Goal: Transaction & Acquisition: Book appointment/travel/reservation

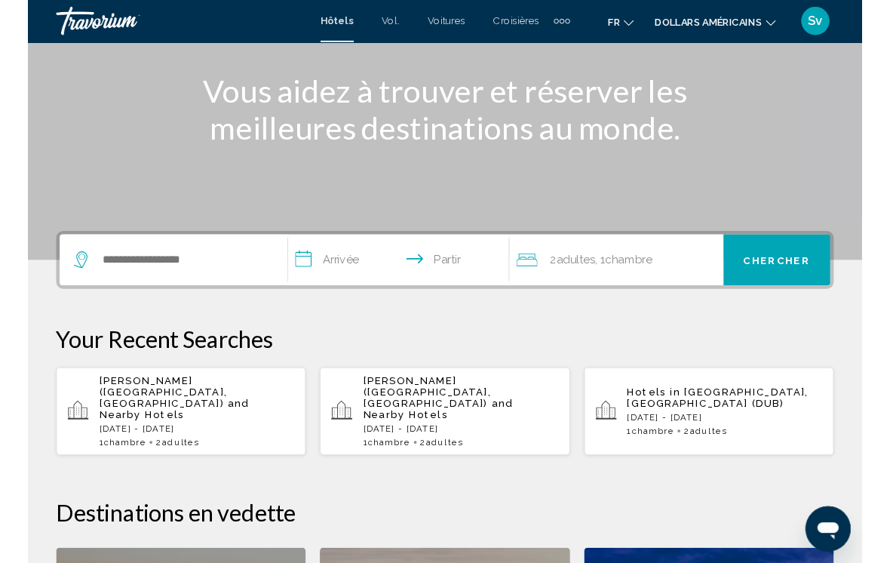
scroll to position [176, 0]
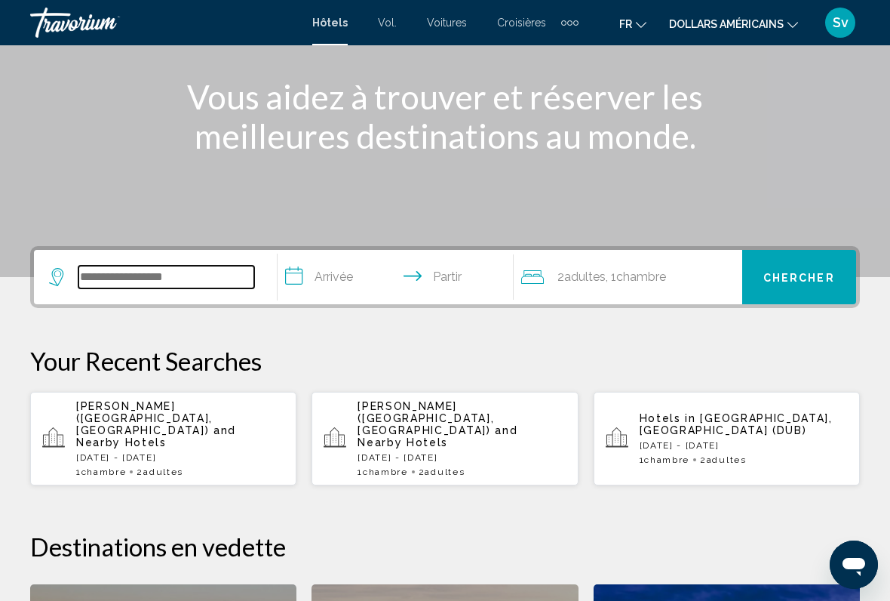
click at [160, 275] on input "Widget de recherche" at bounding box center [166, 277] width 176 height 23
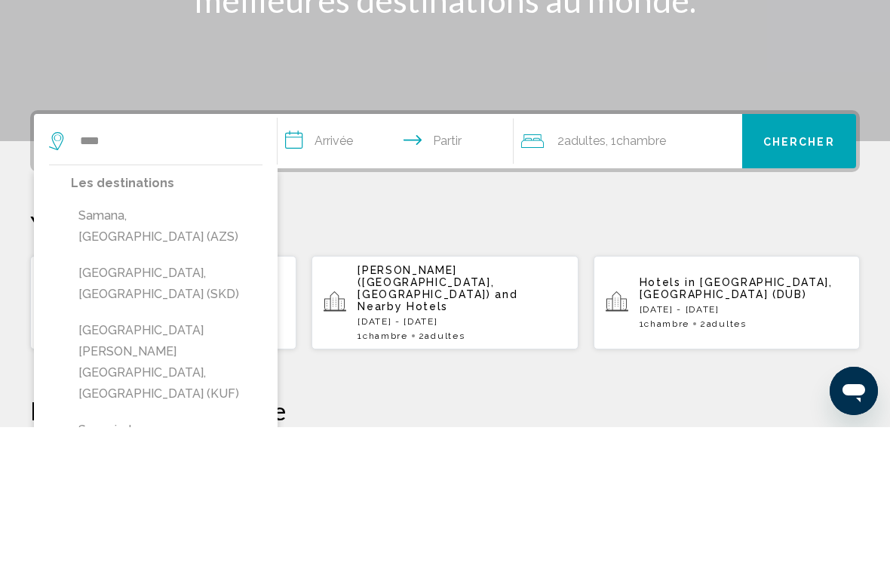
click at [209, 337] on button "Samana, [GEOGRAPHIC_DATA] (AZS)" at bounding box center [167, 362] width 192 height 50
type input "**********"
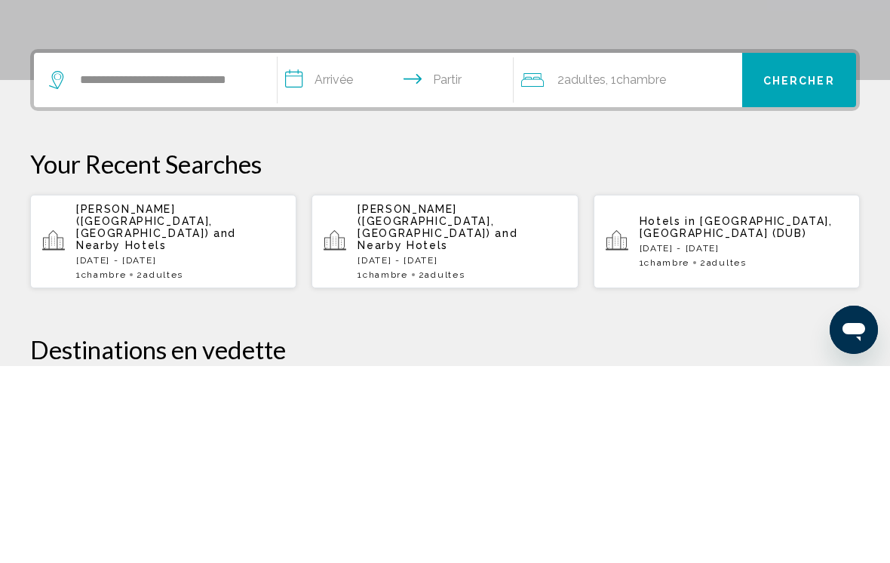
click at [284, 250] on input "**********" at bounding box center [399, 279] width 242 height 59
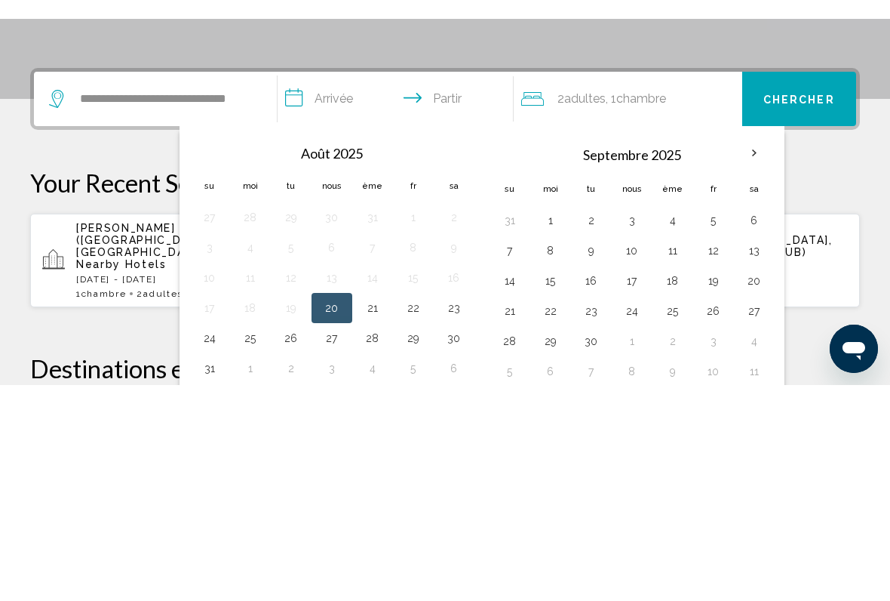
scroll to position [373, 0]
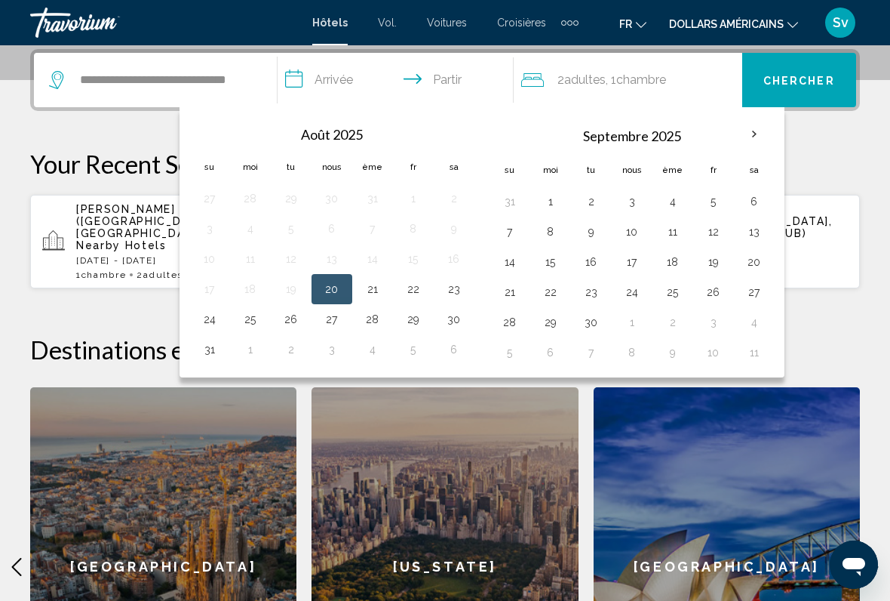
click at [592, 233] on button "9" at bounding box center [591, 231] width 24 height 21
click at [591, 268] on button "16" at bounding box center [591, 261] width 24 height 21
type input "**********"
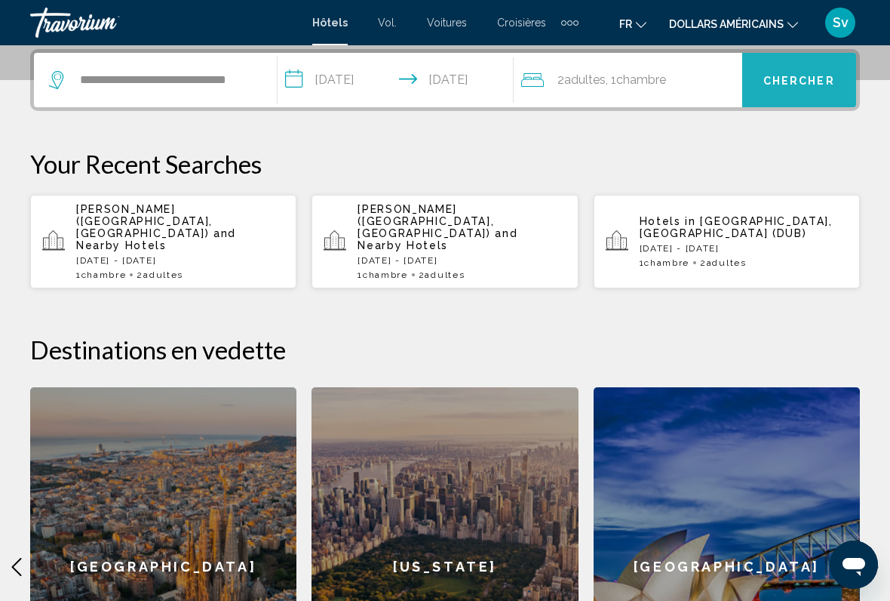
click at [799, 80] on font "Chercher" at bounding box center [799, 81] width 72 height 12
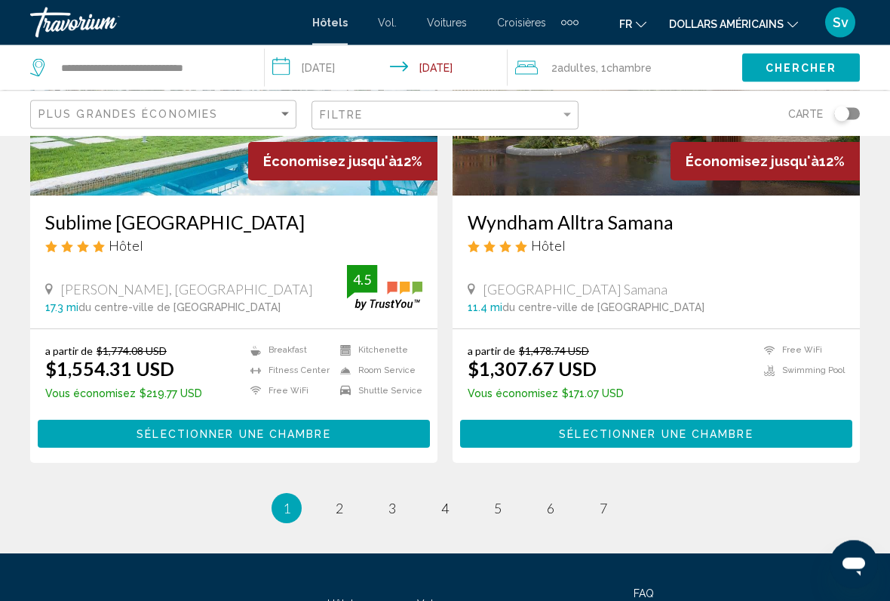
scroll to position [2985, 0]
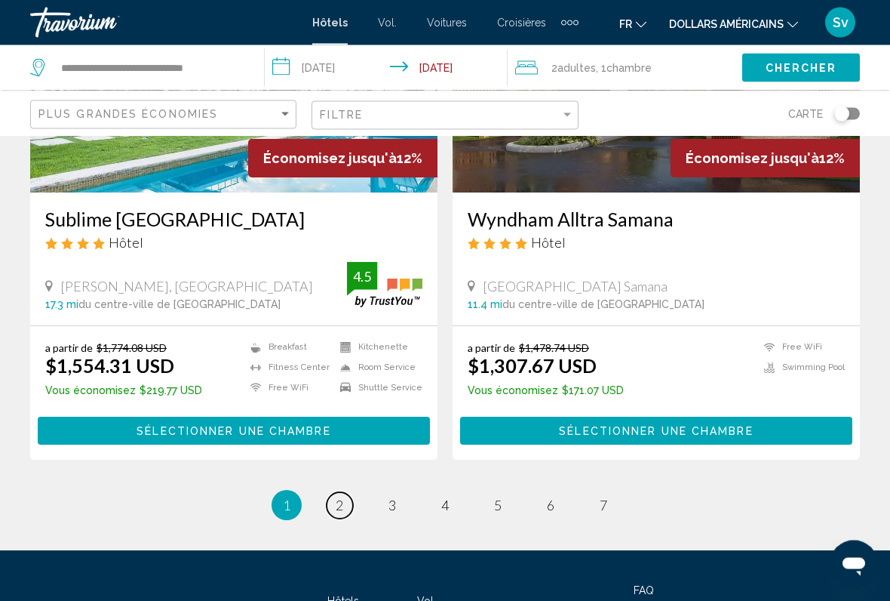
click at [336, 460] on span "2" at bounding box center [340, 505] width 8 height 17
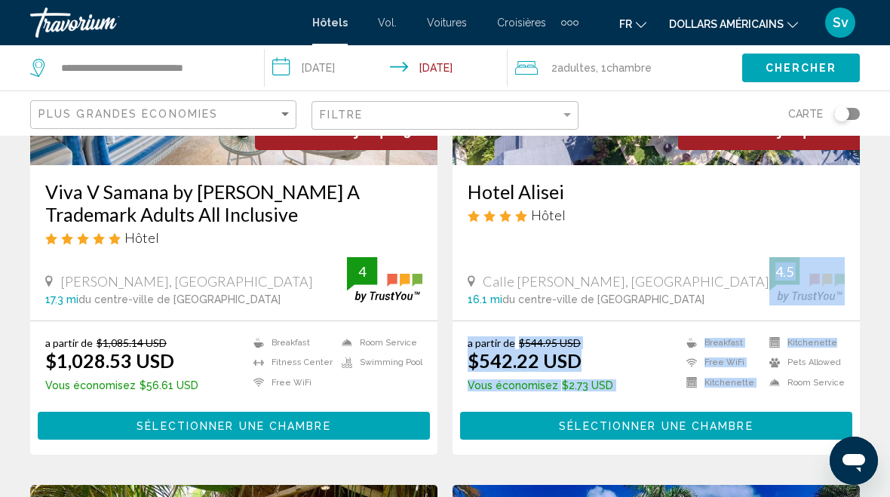
scroll to position [2433, 0]
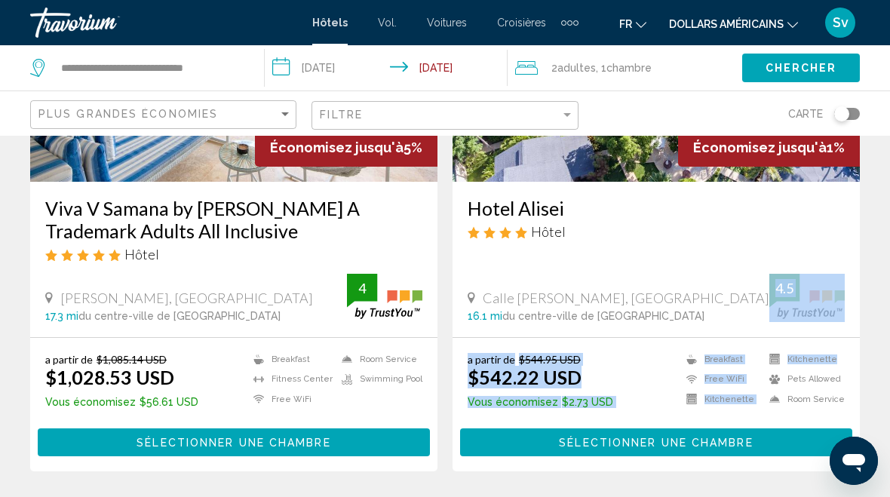
click at [293, 246] on div "Hôtel" at bounding box center [233, 254] width 377 height 17
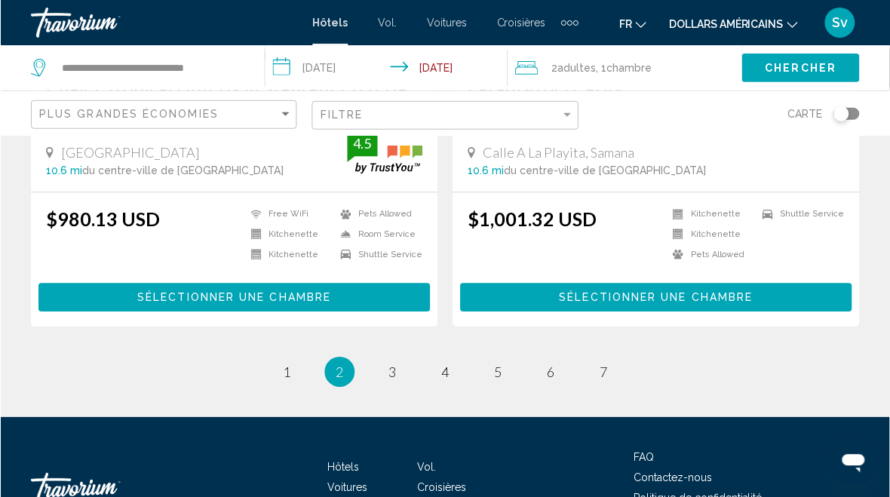
scroll to position [3117, 0]
click at [278, 360] on ul "2 / 7 page 1 You're on page 2 page 3 page 4 page 5 page 6 page 7" at bounding box center [445, 372] width 830 height 30
click at [291, 358] on link "page 1" at bounding box center [287, 371] width 26 height 26
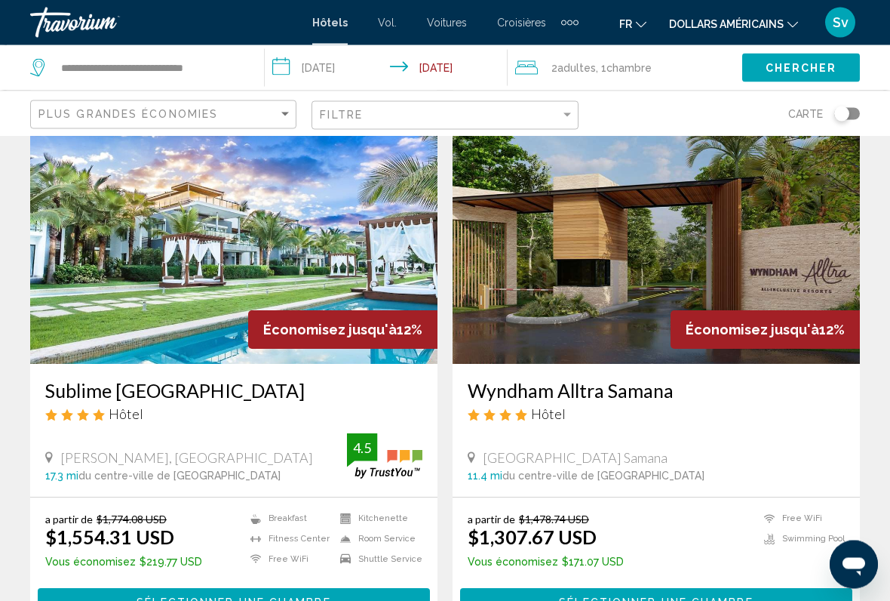
scroll to position [2818, 0]
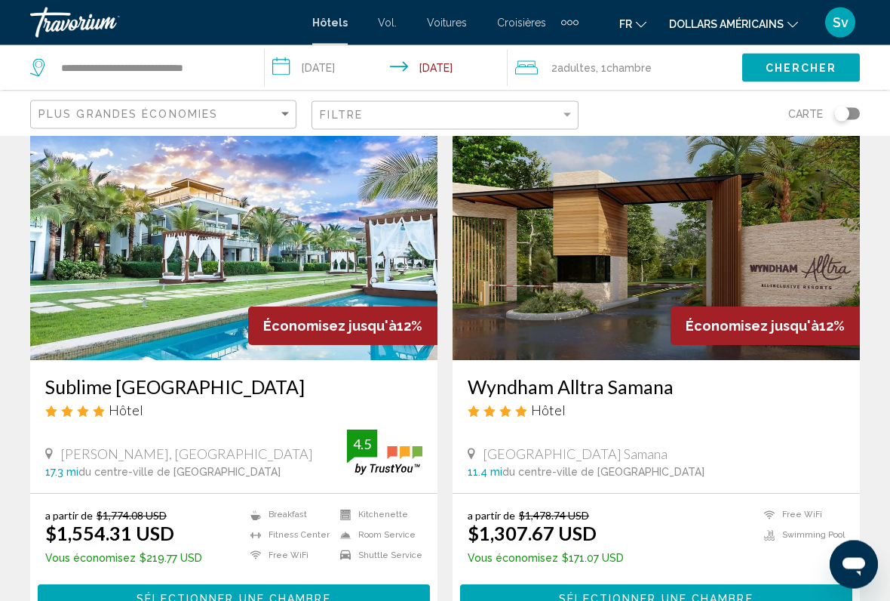
click at [888, 121] on app-hotels-search-filters "Plus grandes économies Filtre Carte" at bounding box center [445, 113] width 890 height 45
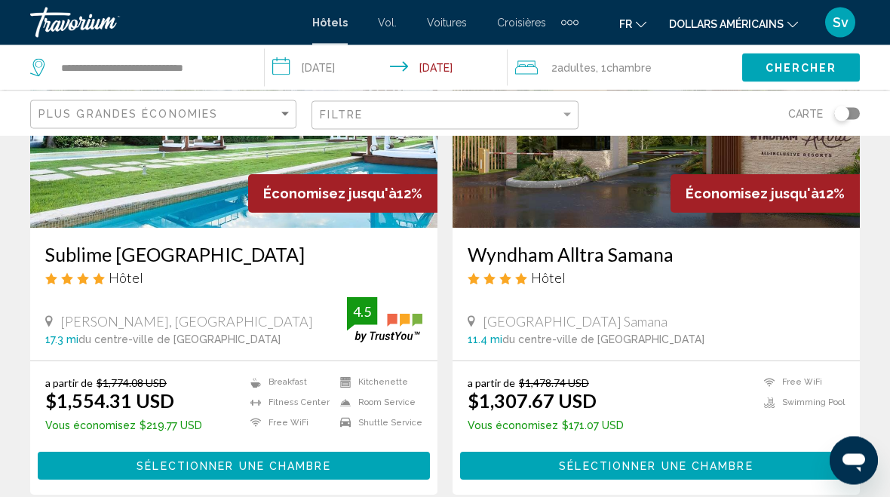
scroll to position [2951, 0]
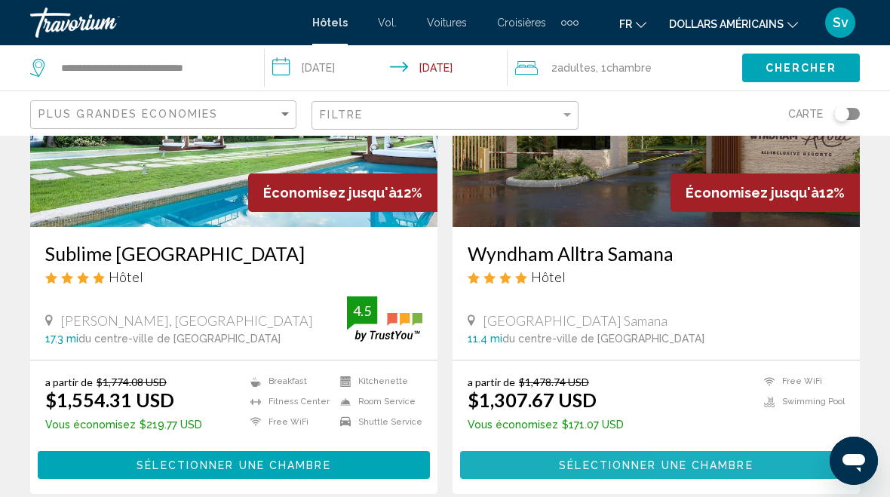
click at [717, 451] on button "Sélectionner une chambre" at bounding box center [656, 465] width 392 height 28
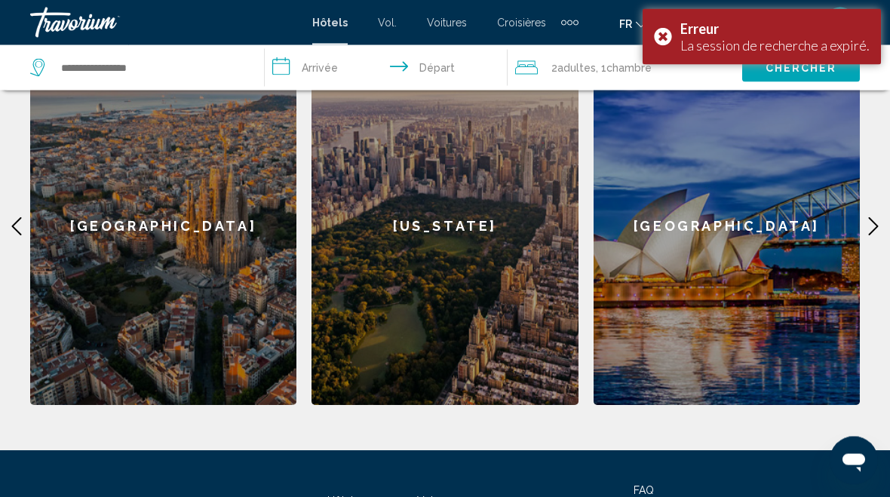
scroll to position [713, 0]
click at [653, 45] on div "Erreur La session de recherche a expiré." at bounding box center [762, 37] width 238 height 56
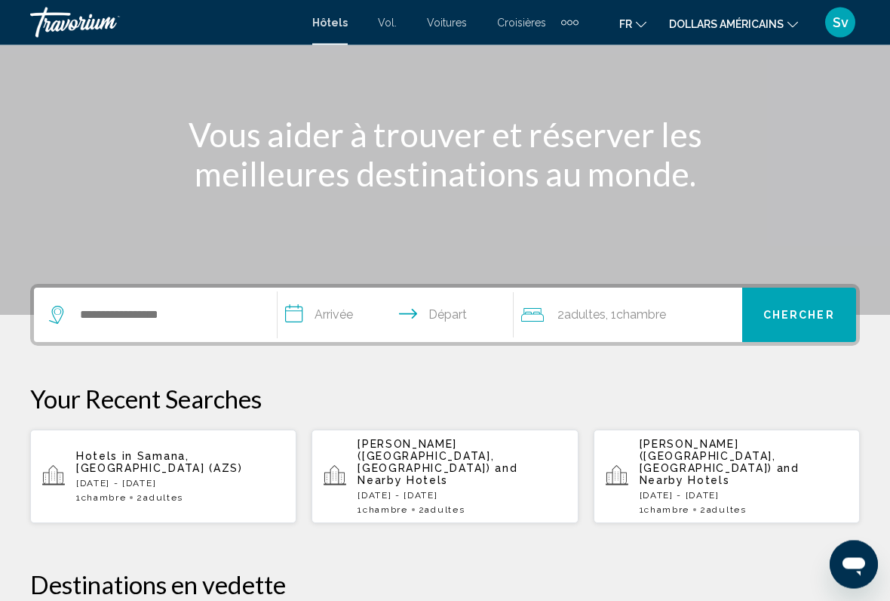
scroll to position [146, 0]
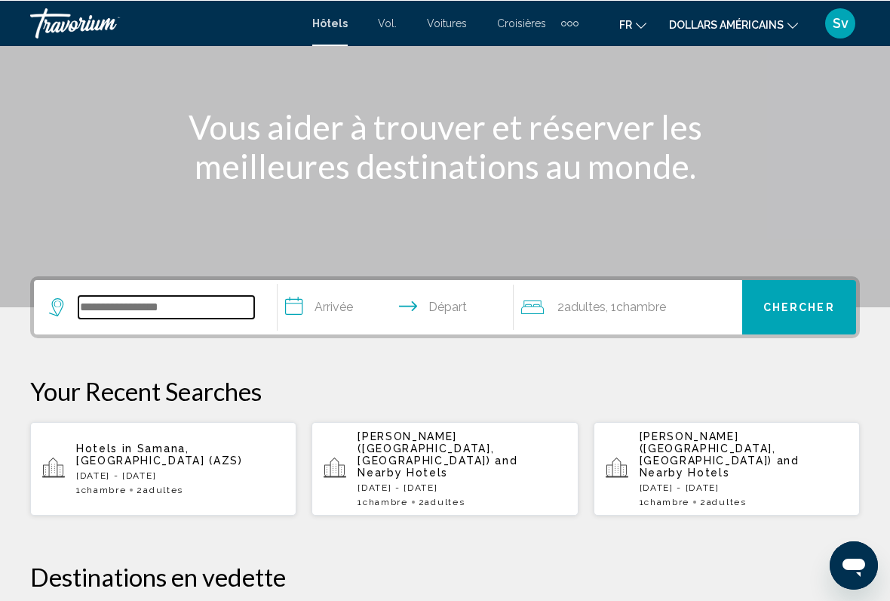
click at [142, 305] on input "Search widget" at bounding box center [166, 306] width 176 height 23
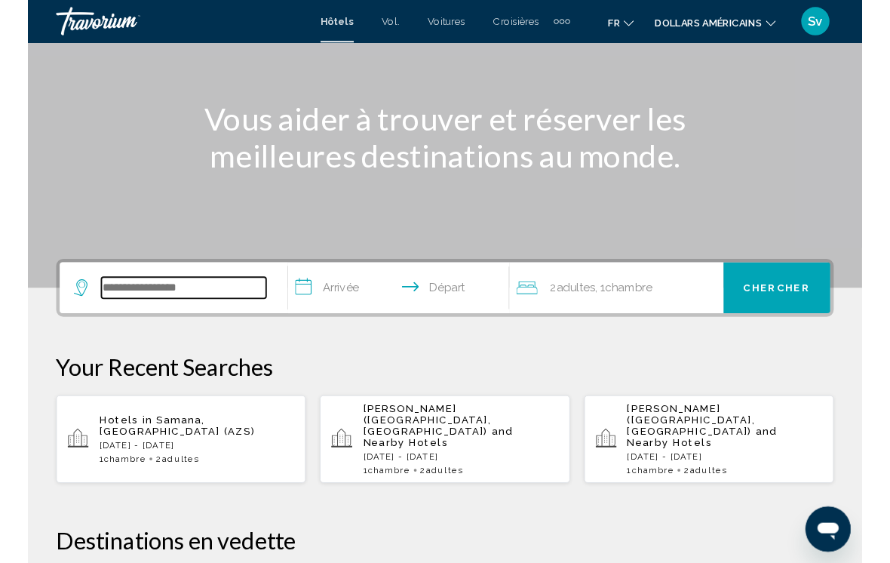
scroll to position [145, 0]
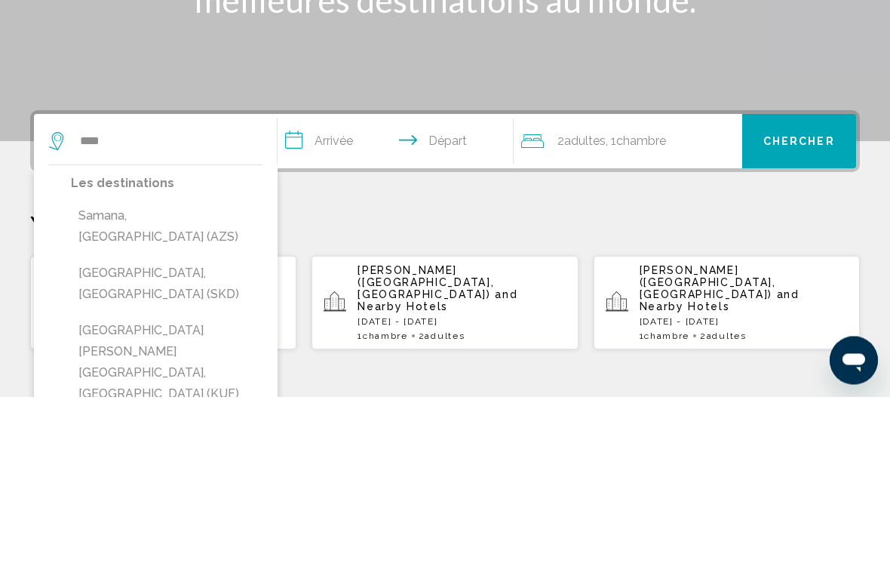
click at [198, 368] on button "Samana, [GEOGRAPHIC_DATA] (AZS)" at bounding box center [167, 393] width 192 height 50
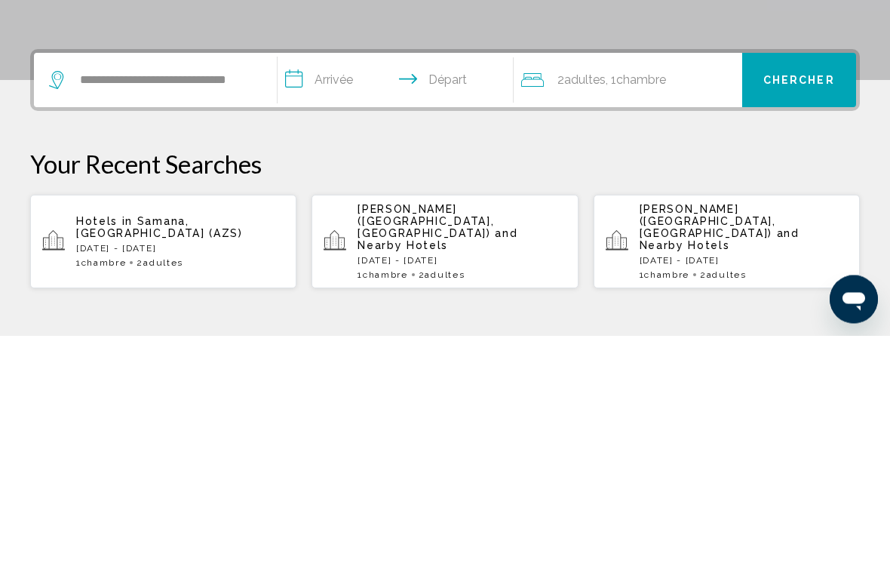
click at [312, 281] on input "**********" at bounding box center [399, 310] width 242 height 59
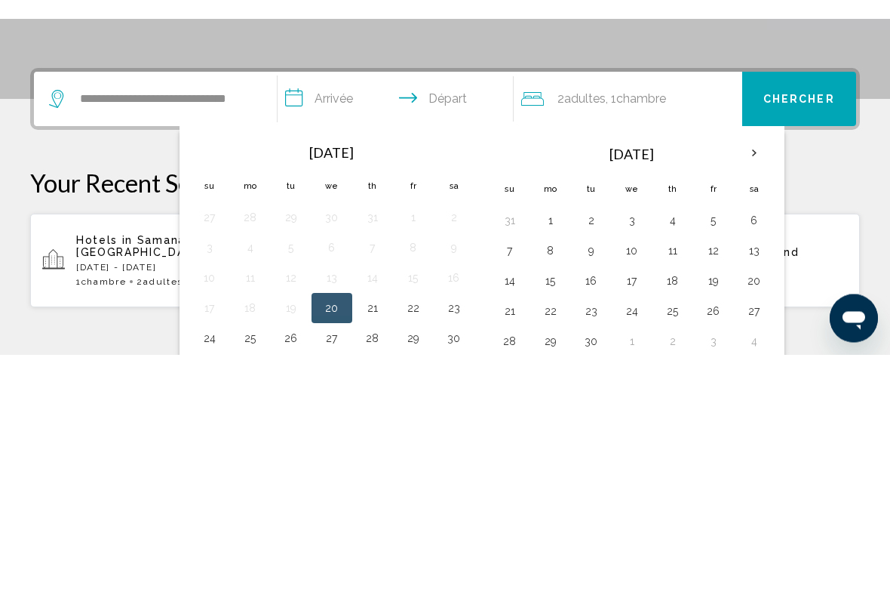
scroll to position [373, 0]
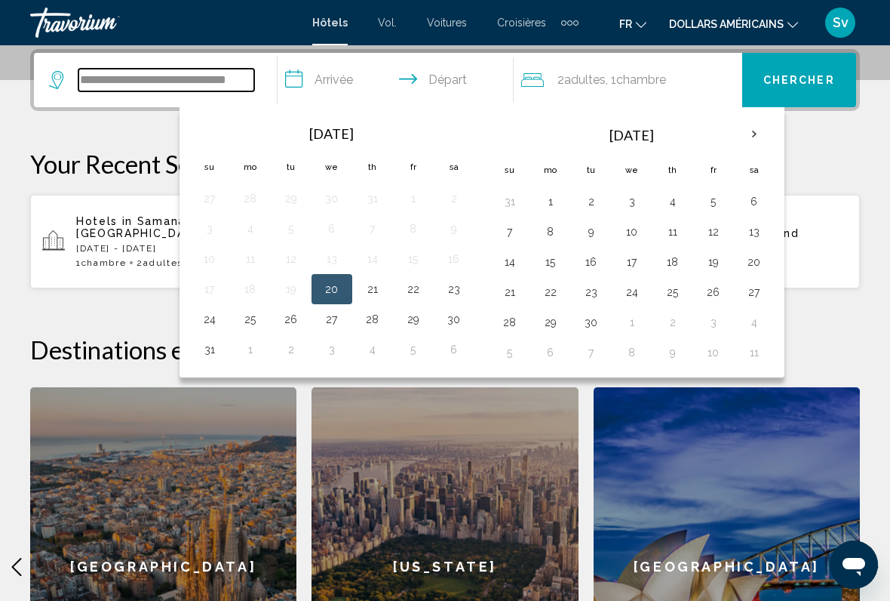
click at [240, 75] on input "**********" at bounding box center [166, 80] width 176 height 23
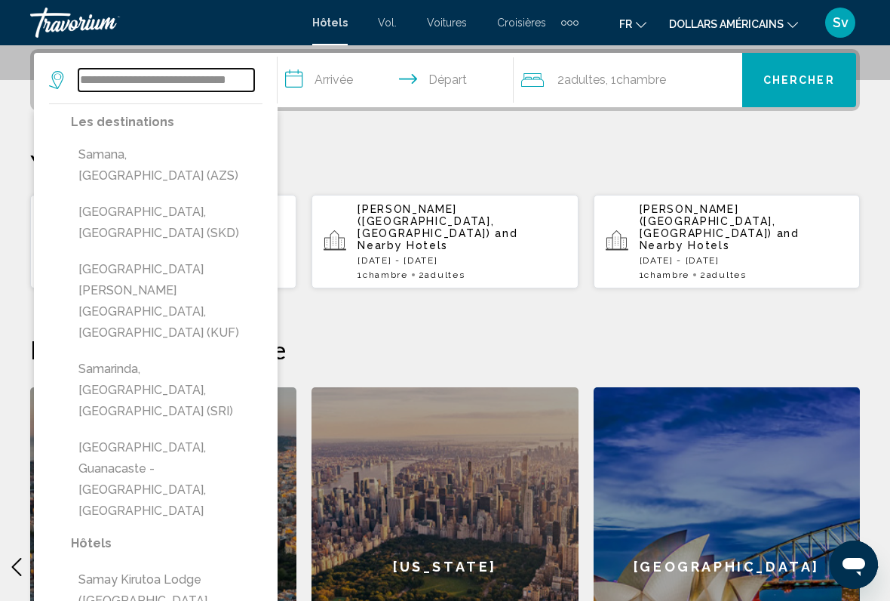
click at [232, 85] on input "**********" at bounding box center [166, 80] width 176 height 23
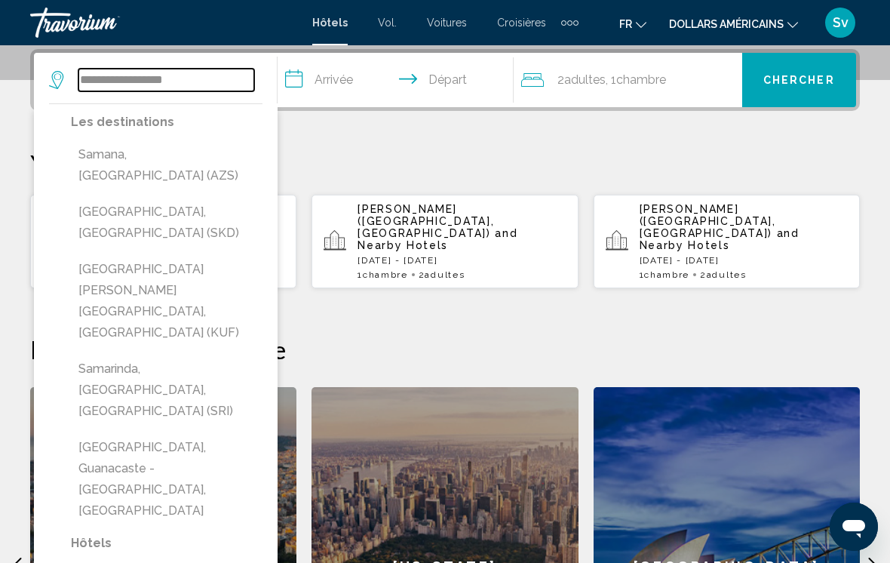
click at [206, 76] on input "**********" at bounding box center [166, 80] width 176 height 23
type input "*"
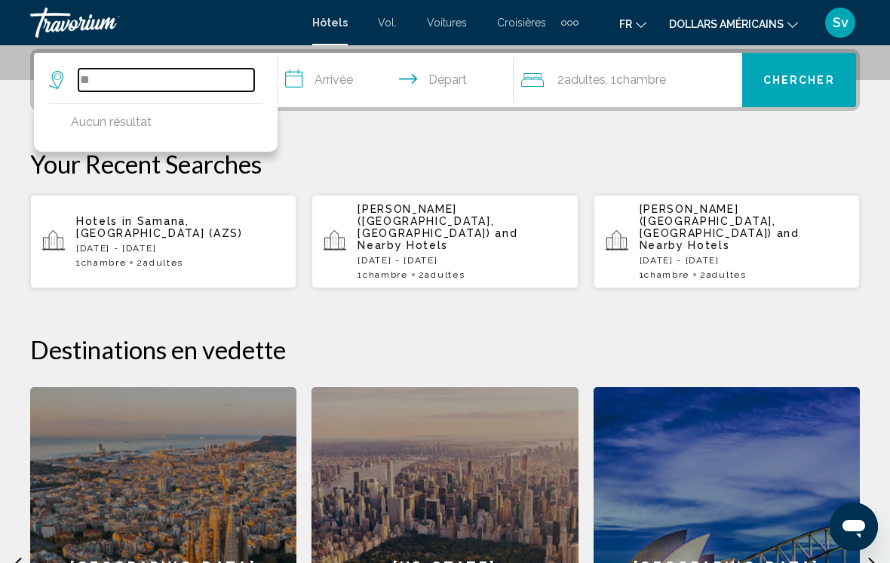
type input "*"
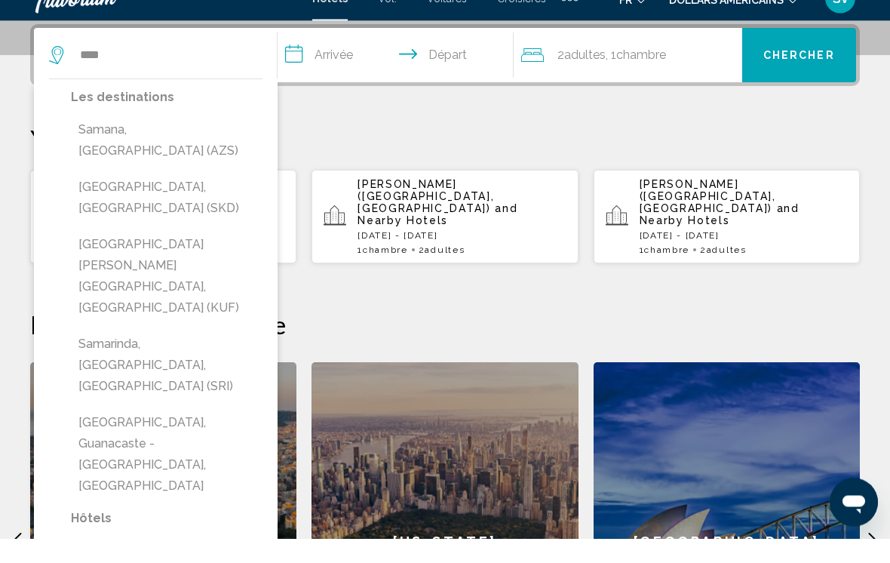
click at [209, 140] on button "Samana, [GEOGRAPHIC_DATA] (AZS)" at bounding box center [167, 165] width 192 height 50
type input "**********"
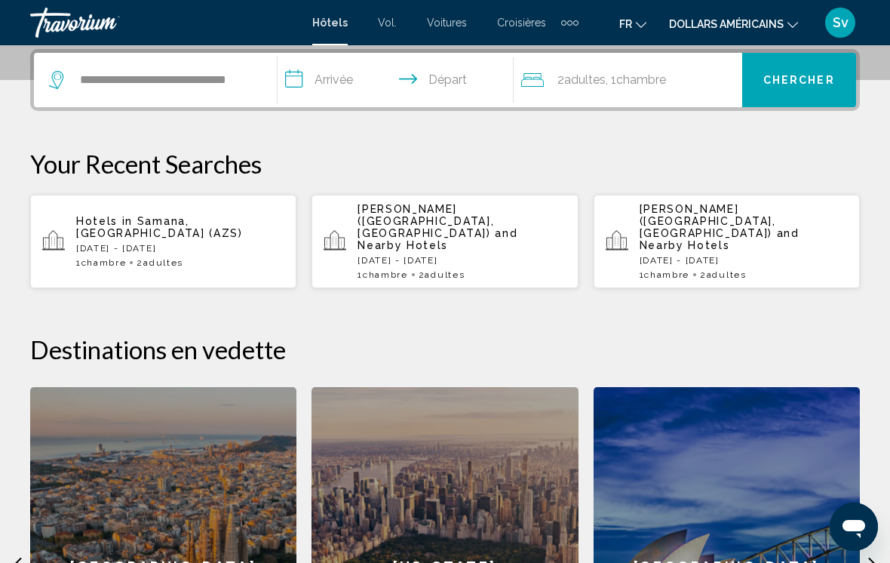
click at [298, 88] on input "**********" at bounding box center [399, 82] width 242 height 59
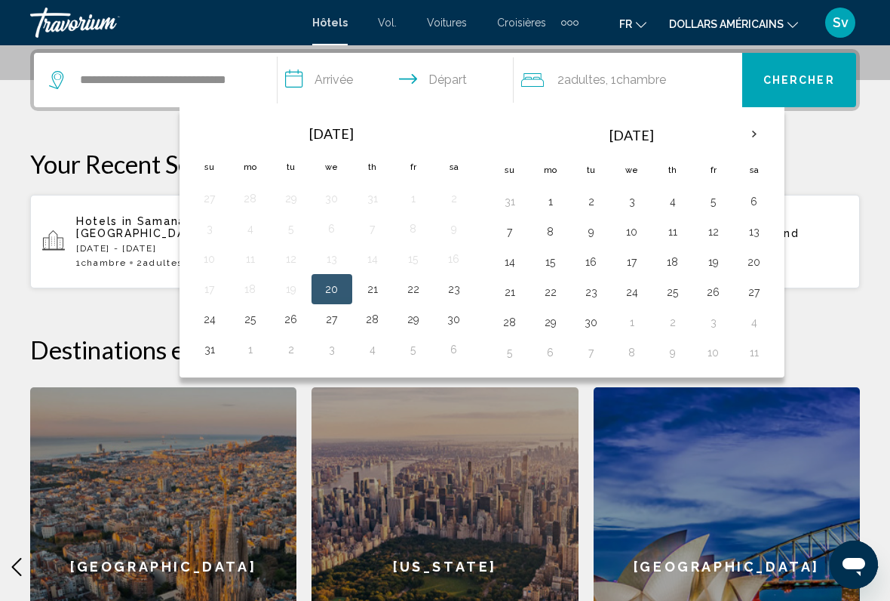
click at [748, 131] on th "Next month" at bounding box center [754, 134] width 41 height 33
click at [739, 136] on th "Next month" at bounding box center [754, 134] width 41 height 33
click at [738, 137] on th "Next month" at bounding box center [754, 134] width 41 height 33
click at [739, 134] on th "Next month" at bounding box center [754, 134] width 41 height 33
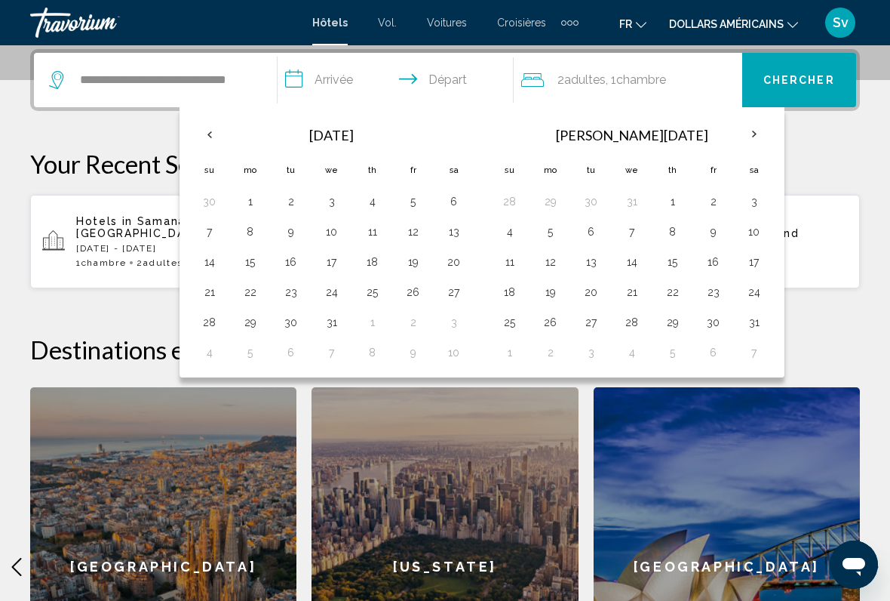
click at [740, 130] on th "Next month" at bounding box center [754, 134] width 41 height 33
click at [745, 132] on th "Next month" at bounding box center [754, 134] width 41 height 33
click at [747, 128] on th "Next month" at bounding box center [754, 134] width 41 height 33
click at [745, 122] on th "Next month" at bounding box center [754, 134] width 41 height 33
click at [746, 130] on th "Next month" at bounding box center [754, 134] width 41 height 33
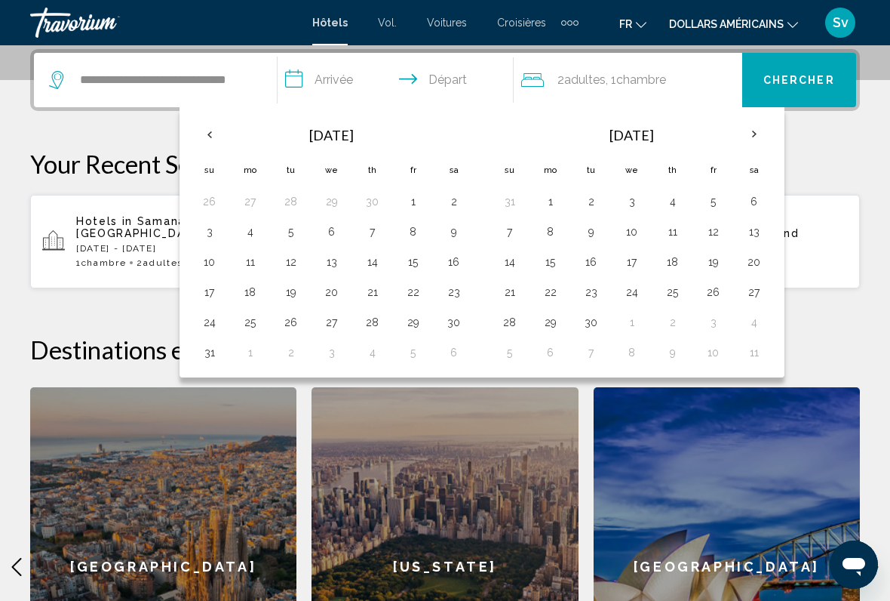
click at [747, 137] on th "Next month" at bounding box center [754, 134] width 41 height 33
click at [631, 195] on button "1" at bounding box center [632, 201] width 24 height 21
click at [631, 234] on button "8" at bounding box center [632, 231] width 24 height 21
type input "**********"
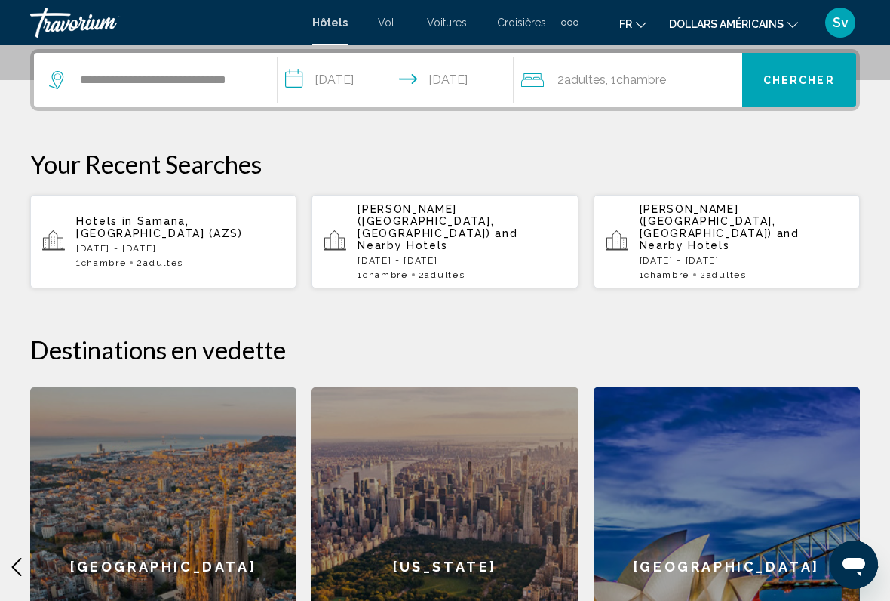
click at [789, 79] on span "Chercher" at bounding box center [799, 81] width 72 height 12
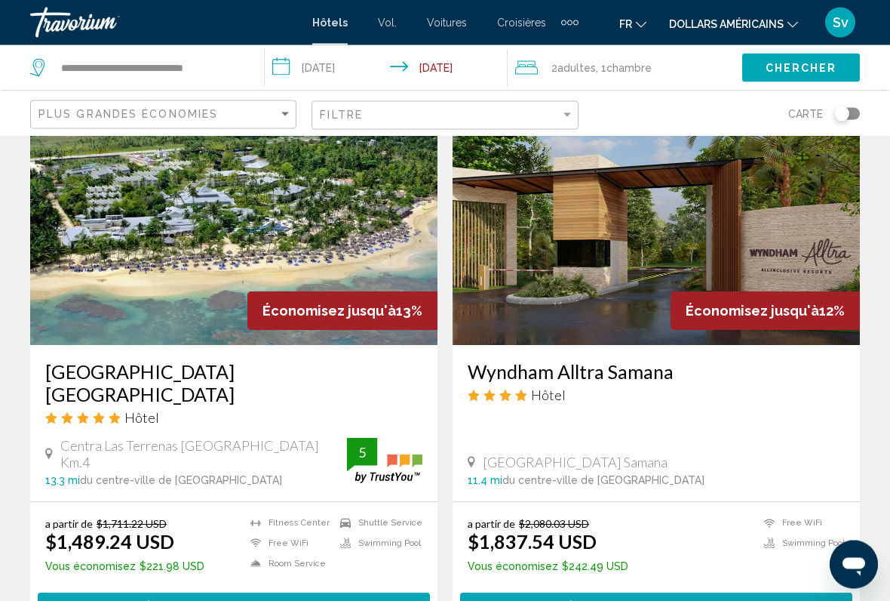
scroll to position [1704, 0]
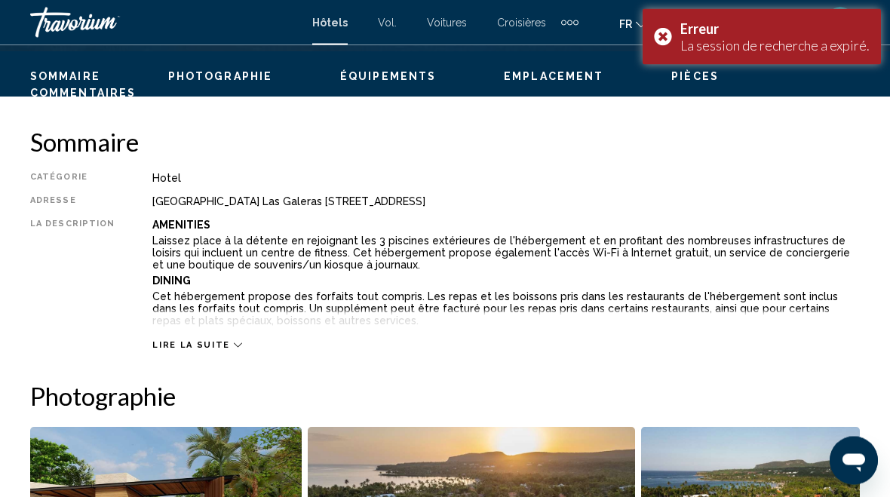
scroll to position [711, 0]
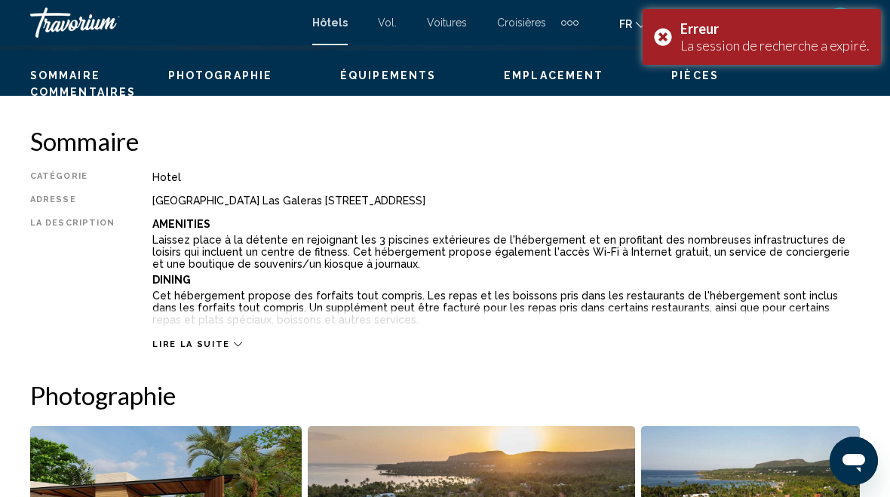
click at [234, 343] on icon "Contenu principal" at bounding box center [238, 344] width 8 height 8
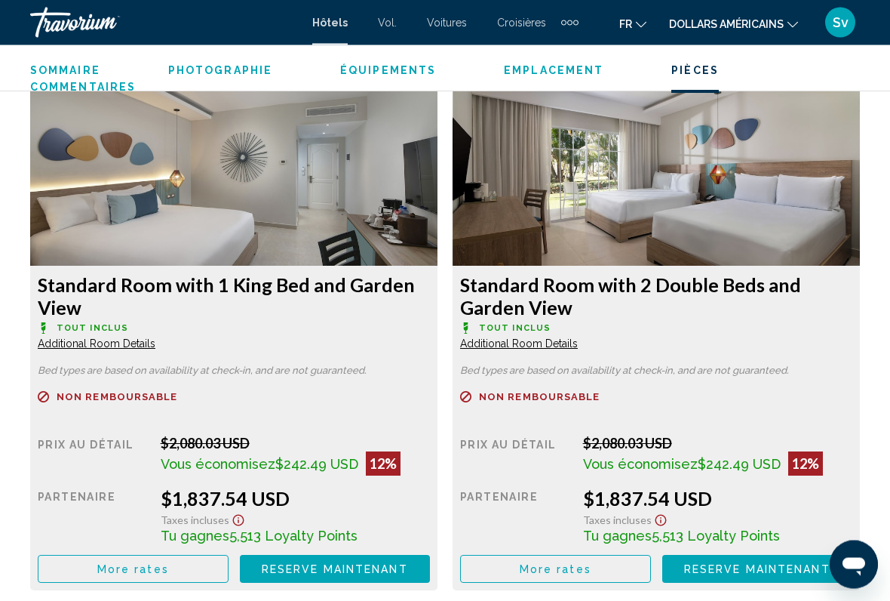
scroll to position [2847, 0]
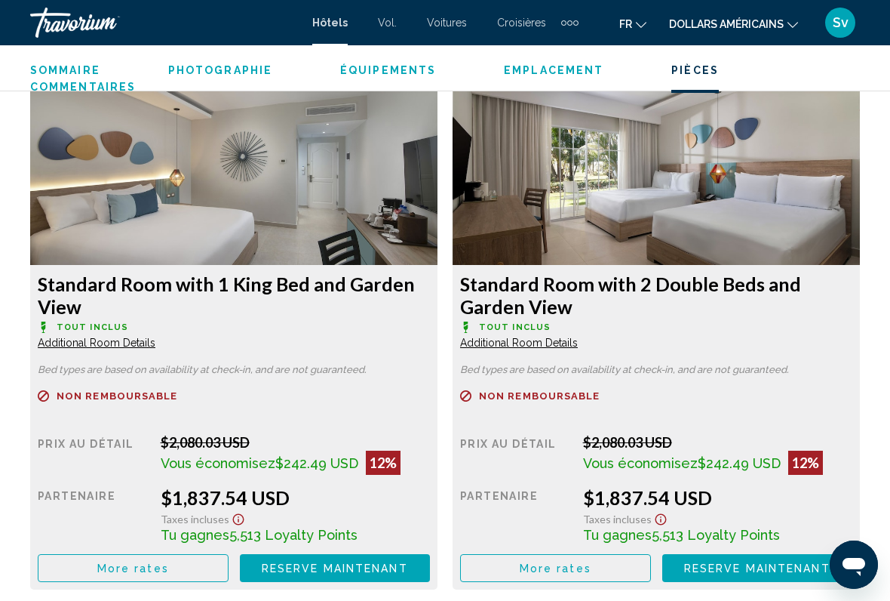
click at [155, 349] on span "Additional Room Details" at bounding box center [97, 342] width 118 height 12
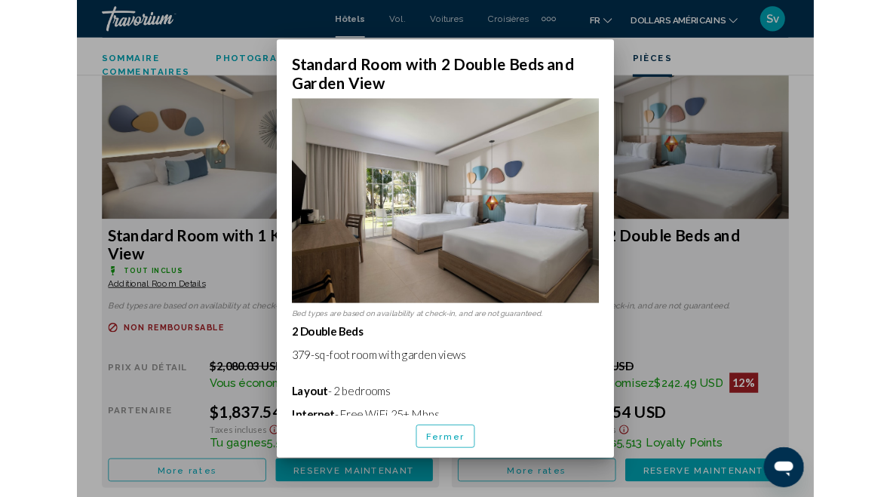
scroll to position [0, 0]
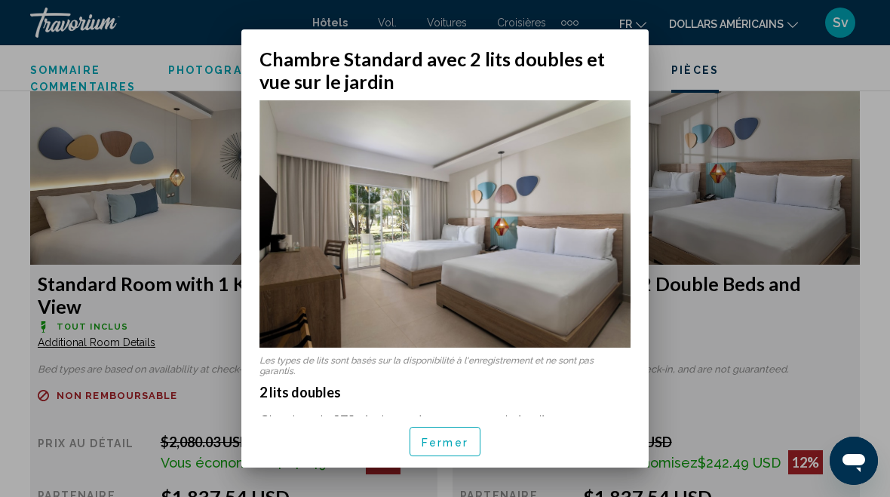
click at [450, 439] on font "Fermer" at bounding box center [445, 443] width 47 height 12
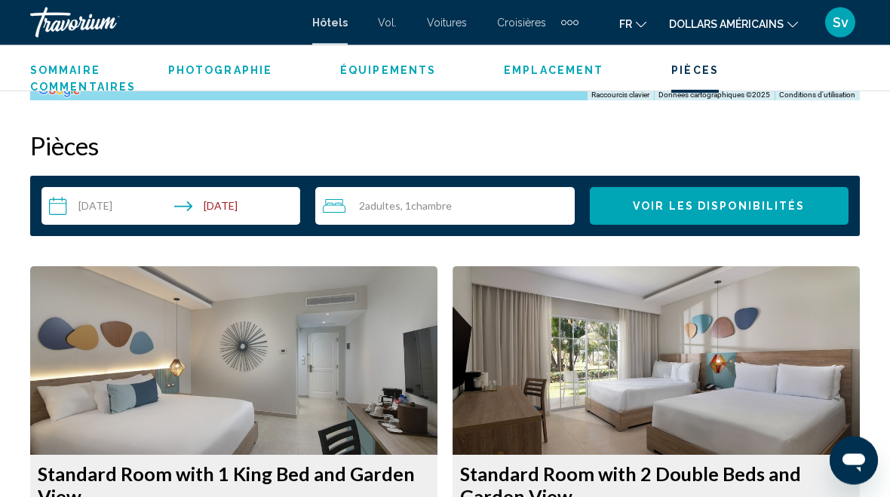
scroll to position [2588, 0]
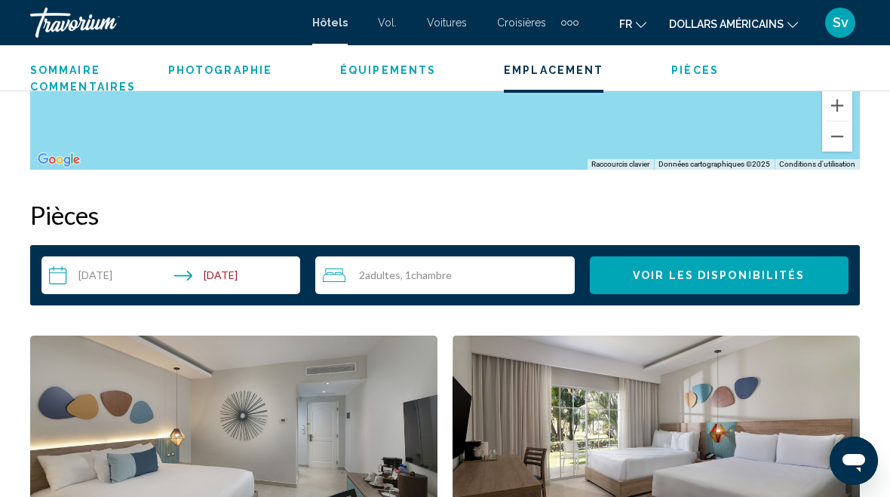
click at [224, 274] on input "**********" at bounding box center [173, 278] width 265 height 42
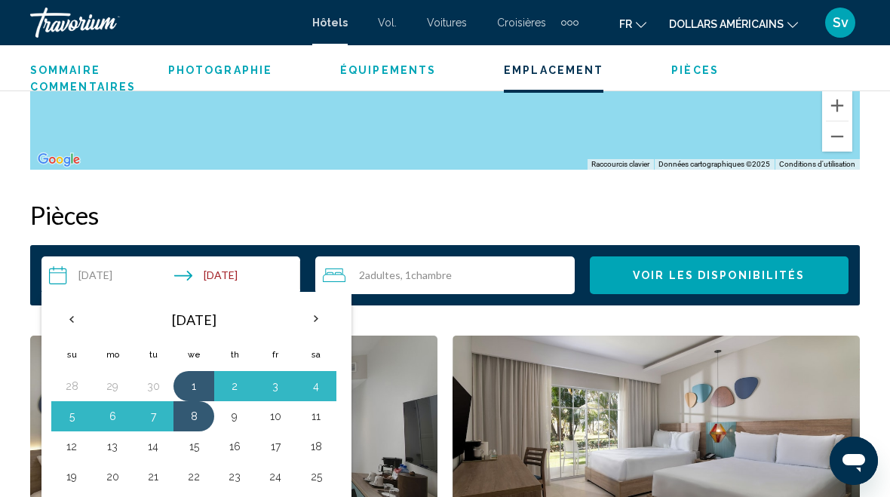
click at [150, 456] on button "14" at bounding box center [153, 446] width 24 height 21
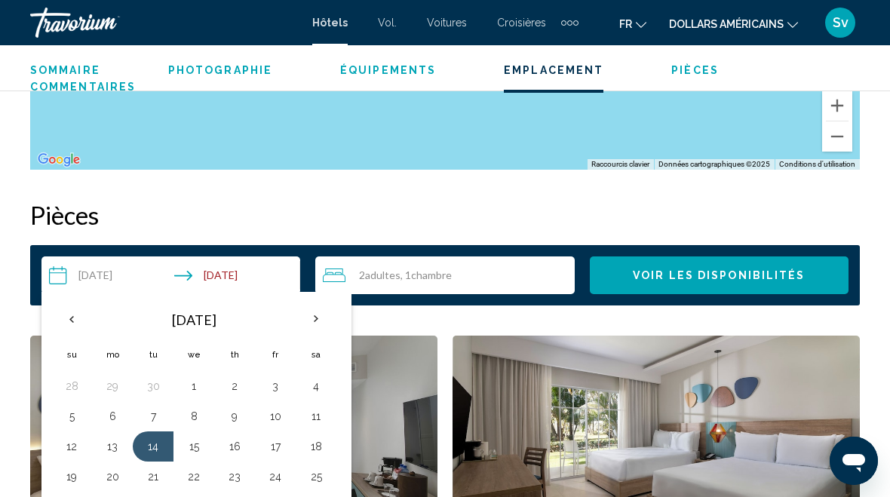
click at [196, 386] on button "1" at bounding box center [194, 386] width 24 height 21
type input "**********"
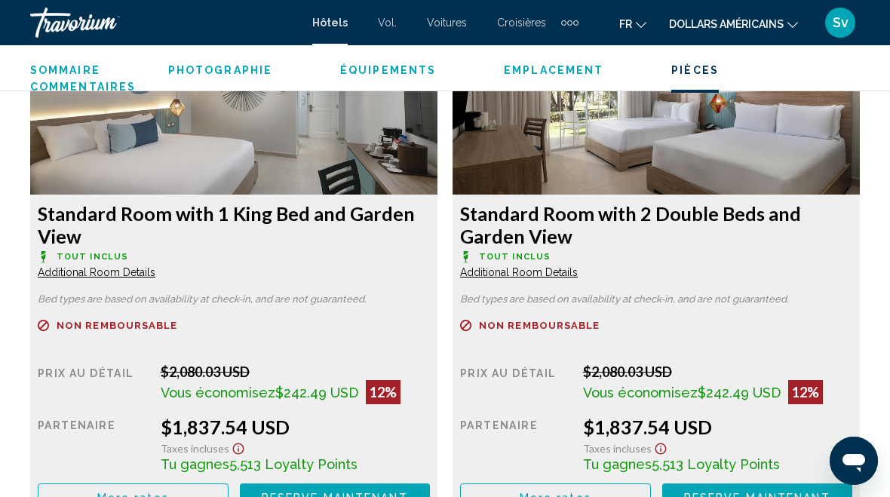
scroll to position [3031, 0]
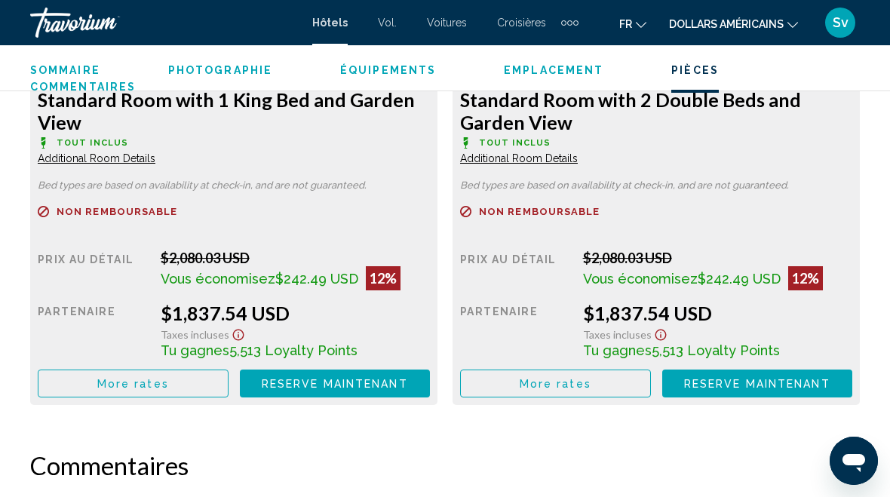
click at [438, 174] on div "Standard Room with 2 Double Beds and Garden View Tout inclus Additional Room De…" at bounding box center [233, 243] width 407 height 324
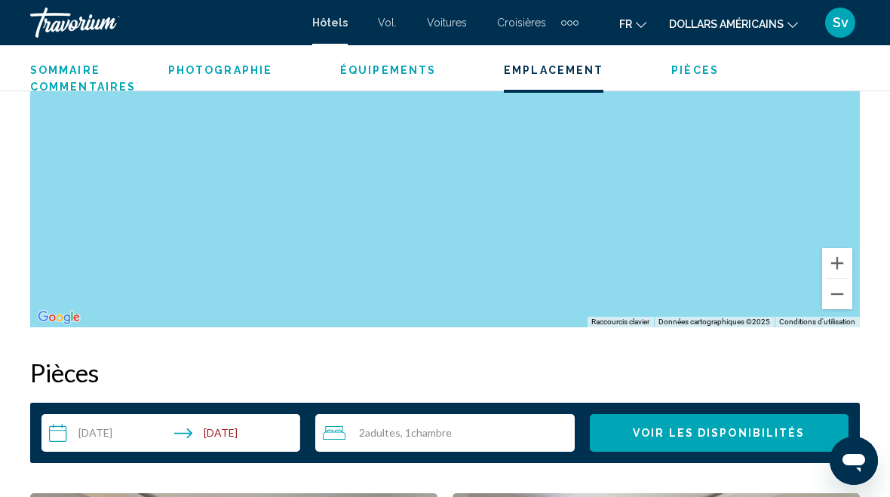
click at [370, 72] on span "Équipements" at bounding box center [388, 70] width 96 height 12
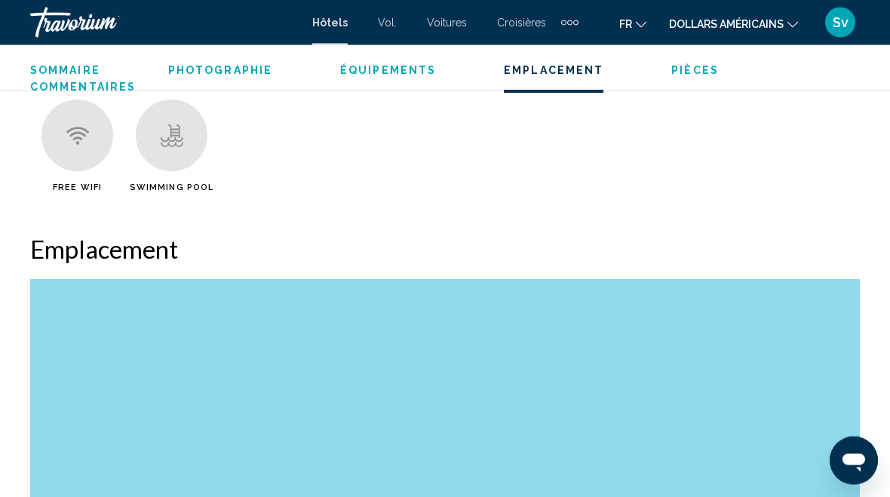
scroll to position [1989, 0]
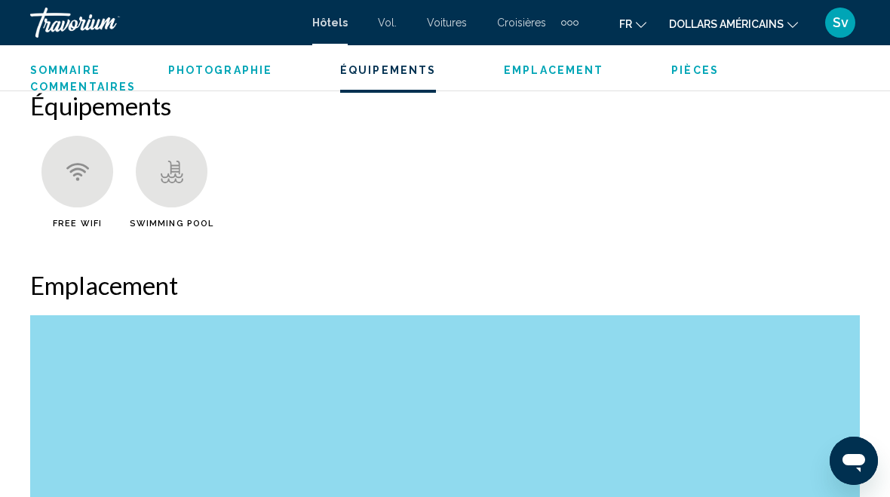
click at [235, 68] on span "Photographie" at bounding box center [220, 70] width 104 height 12
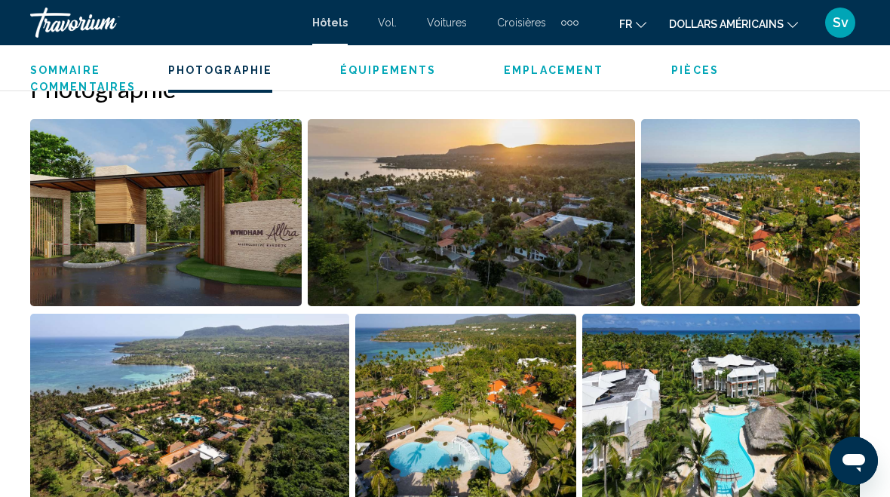
scroll to position [1525, 0]
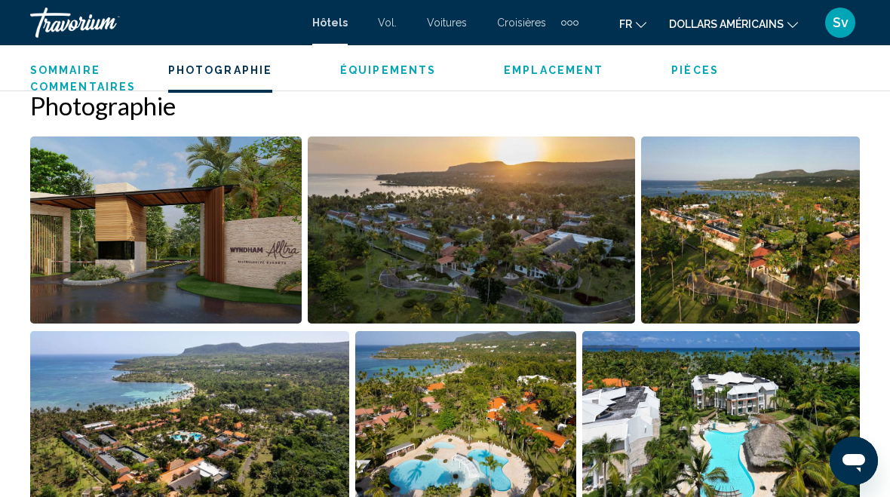
click at [688, 68] on span "Pièces" at bounding box center [695, 70] width 48 height 12
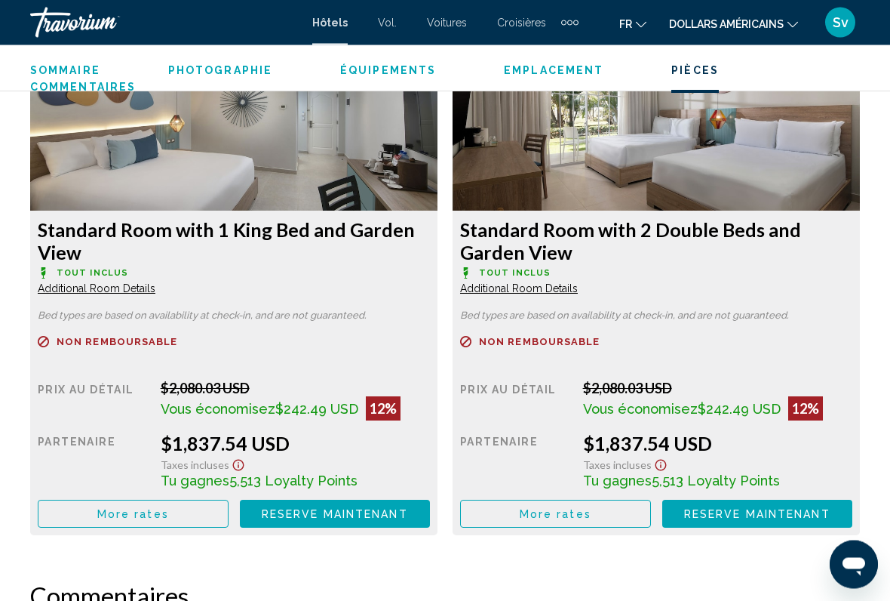
scroll to position [2902, 0]
click at [229, 460] on span "Taxes incluses" at bounding box center [195, 464] width 69 height 13
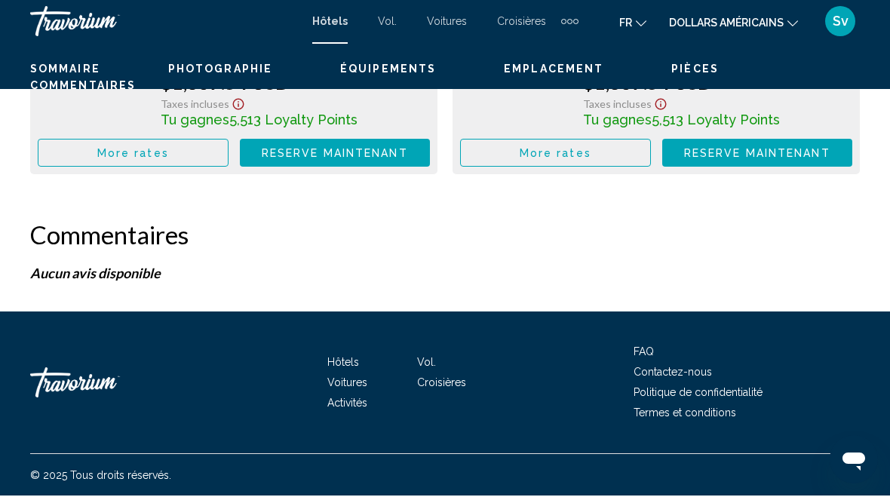
scroll to position [3261, 0]
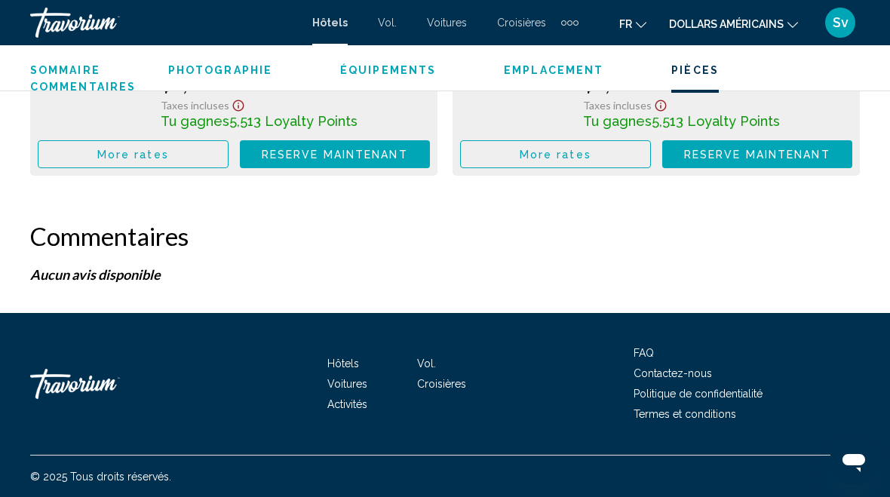
click at [430, 358] on font "Vol." at bounding box center [426, 364] width 19 height 12
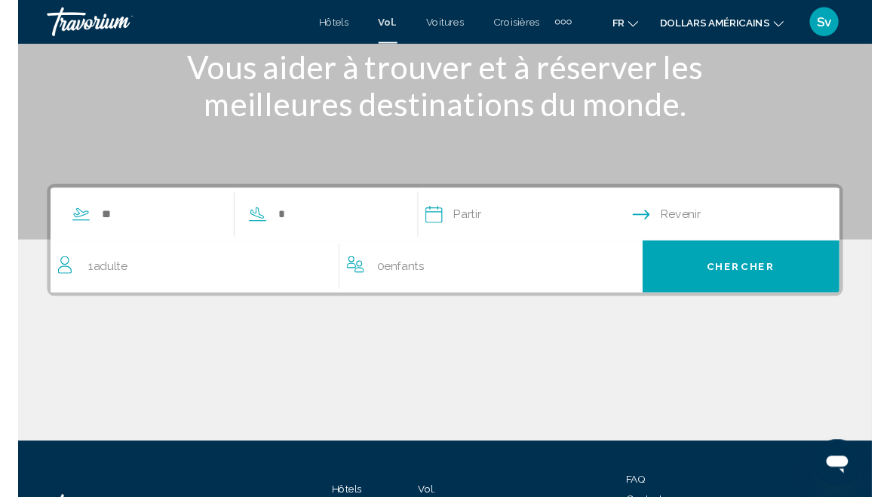
scroll to position [212, 0]
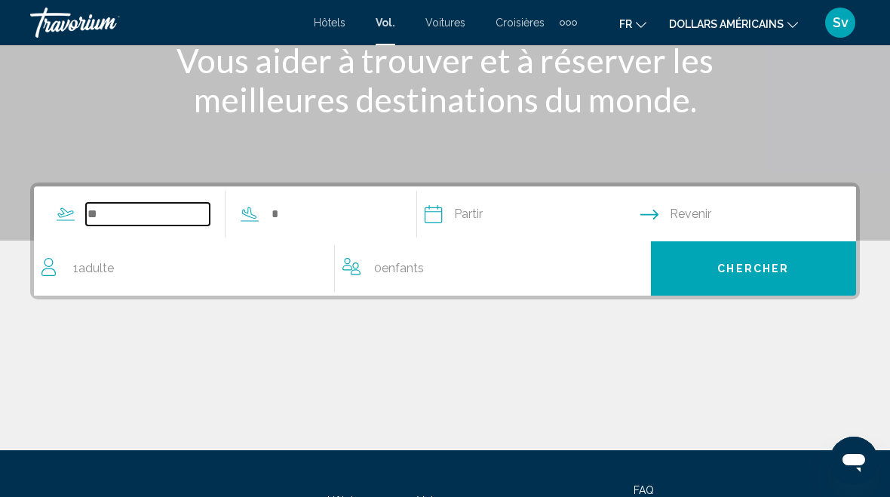
click at [94, 213] on input "Search widget" at bounding box center [148, 214] width 124 height 23
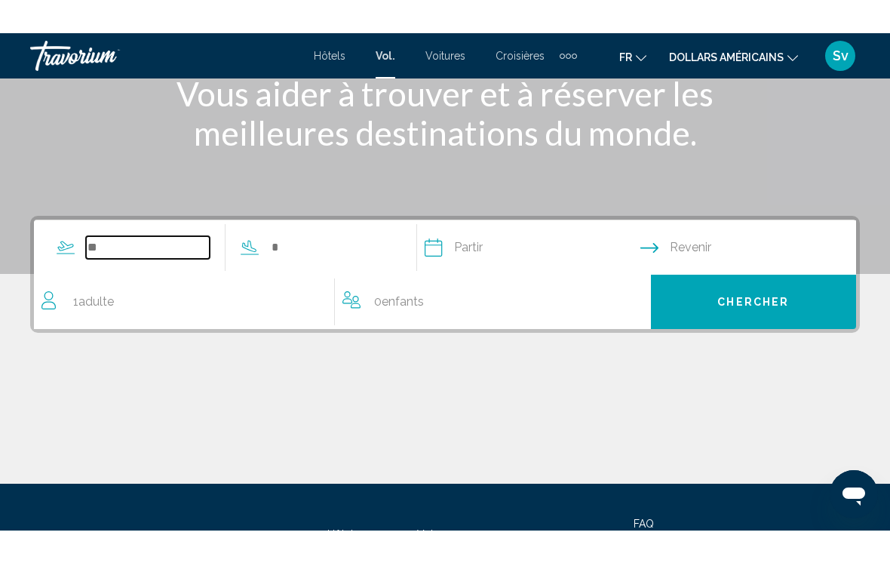
scroll to position [211, 0]
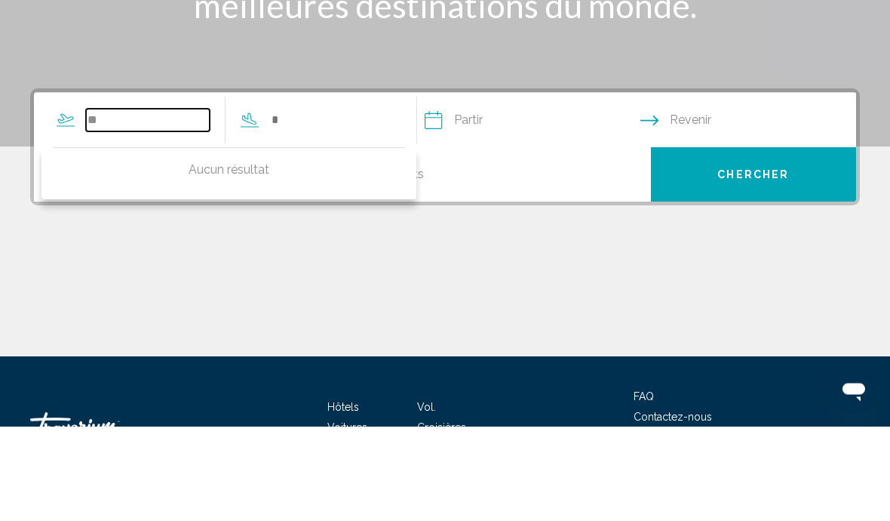
type input "*"
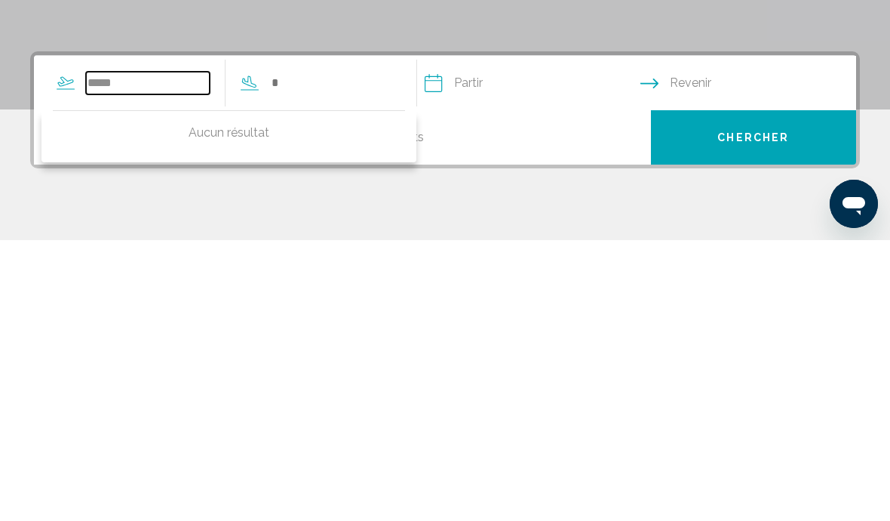
scroll to position [88, 0]
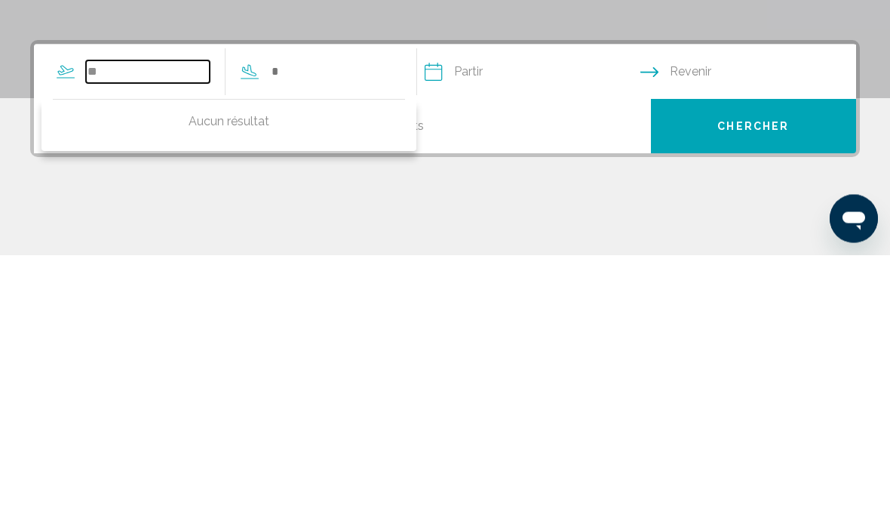
type input "*"
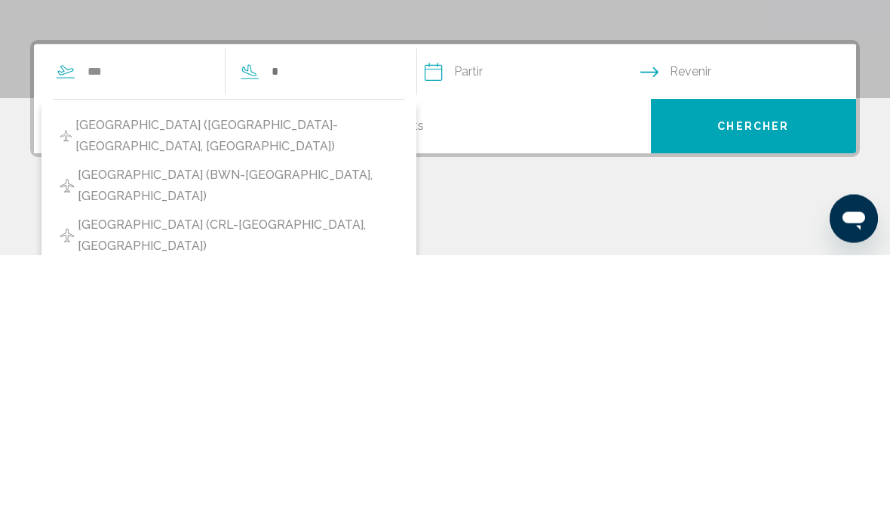
click at [272, 381] on span "[GEOGRAPHIC_DATA] ([GEOGRAPHIC_DATA]-[GEOGRAPHIC_DATA], [GEOGRAPHIC_DATA])" at bounding box center [236, 402] width 322 height 42
type input "**********"
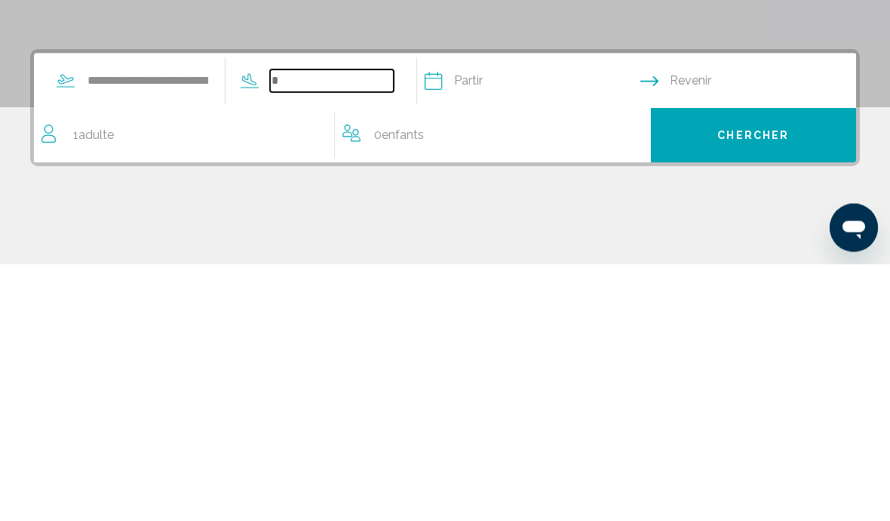
click at [309, 327] on input "Search widget" at bounding box center [332, 338] width 124 height 23
click at [487, 311] on input "Depart date" at bounding box center [532, 340] width 222 height 59
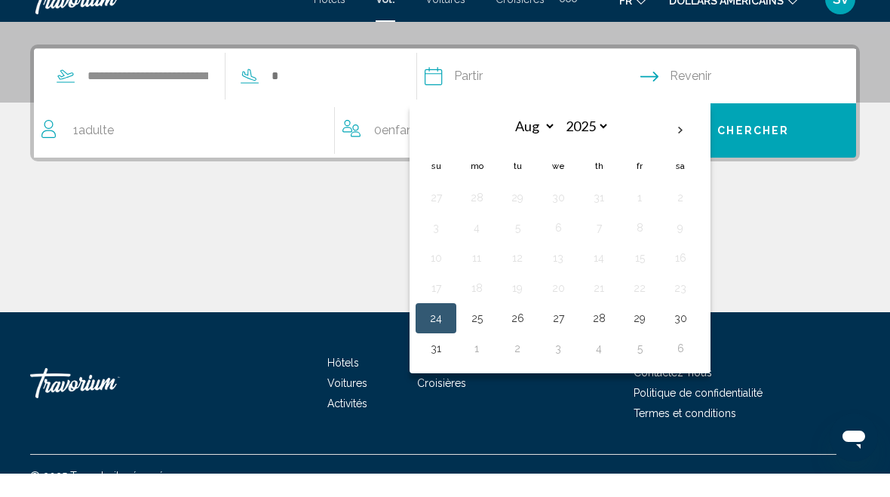
scroll to position [350, 0]
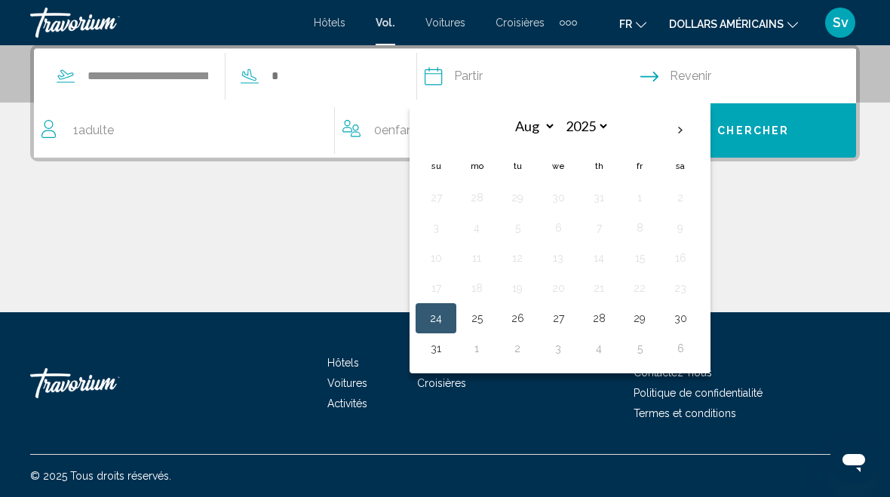
click at [701, 129] on th "Next month" at bounding box center [680, 130] width 41 height 33
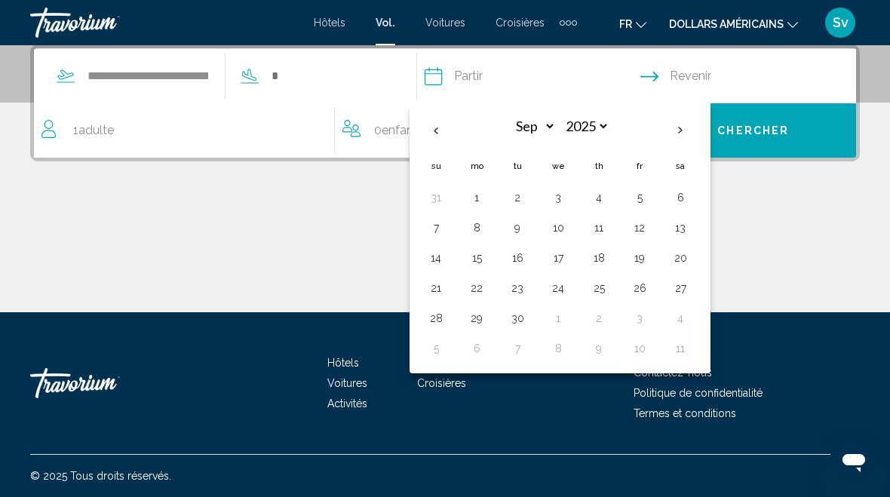
click at [701, 131] on th "Next month" at bounding box center [680, 130] width 41 height 33
click at [701, 130] on th "Next month" at bounding box center [680, 130] width 41 height 33
click at [701, 133] on th "Next month" at bounding box center [680, 130] width 41 height 33
click at [701, 128] on th "Next month" at bounding box center [680, 130] width 41 height 33
select select "*"
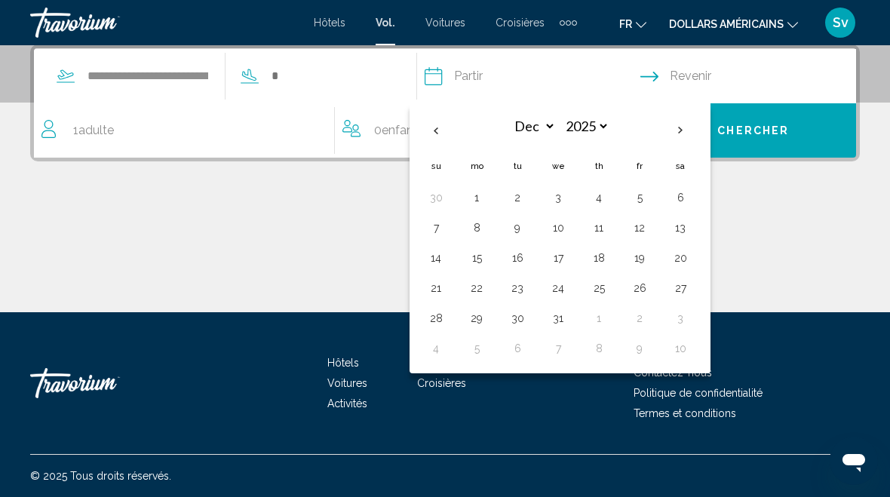
select select "****"
click at [701, 134] on th "Next month" at bounding box center [680, 130] width 41 height 33
click at [701, 137] on th "Next month" at bounding box center [680, 130] width 41 height 33
click at [701, 135] on th "Next month" at bounding box center [680, 130] width 41 height 33
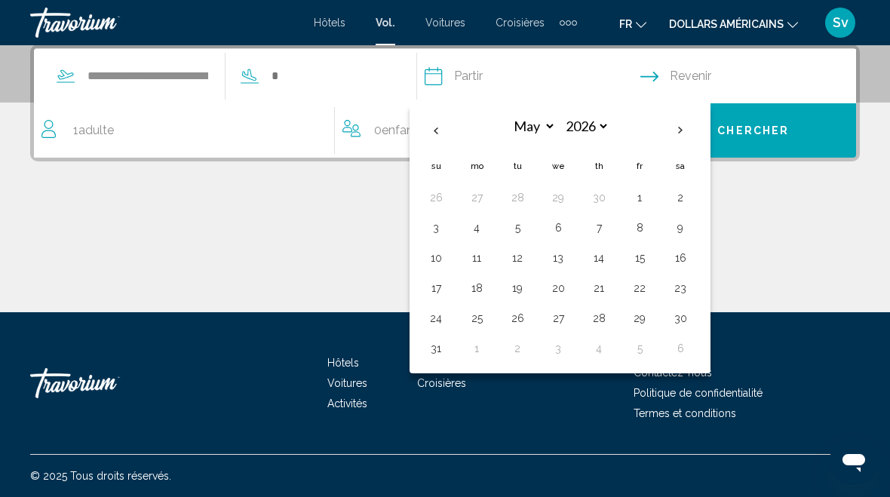
click at [701, 134] on th "Next month" at bounding box center [680, 130] width 41 height 33
click at [701, 130] on th "Next month" at bounding box center [680, 130] width 41 height 33
select select "*"
click at [570, 195] on button "1" at bounding box center [558, 197] width 24 height 21
type input "**********"
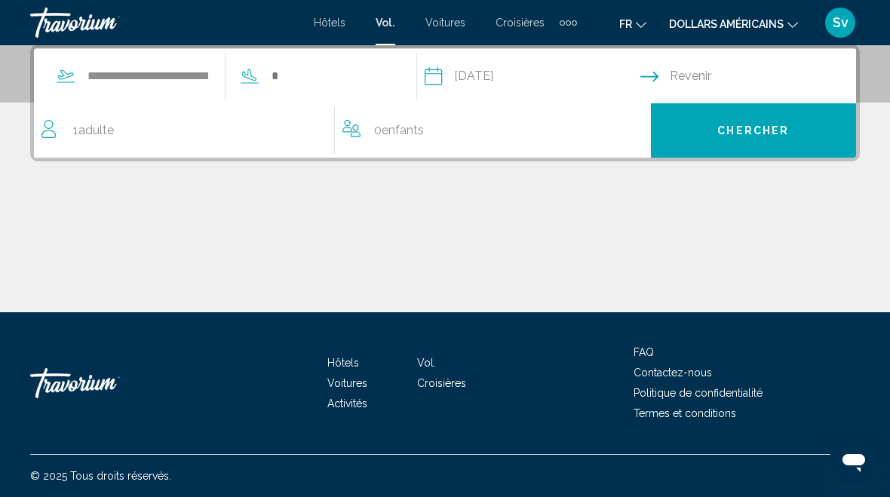
click at [697, 80] on input "Return date" at bounding box center [752, 78] width 222 height 59
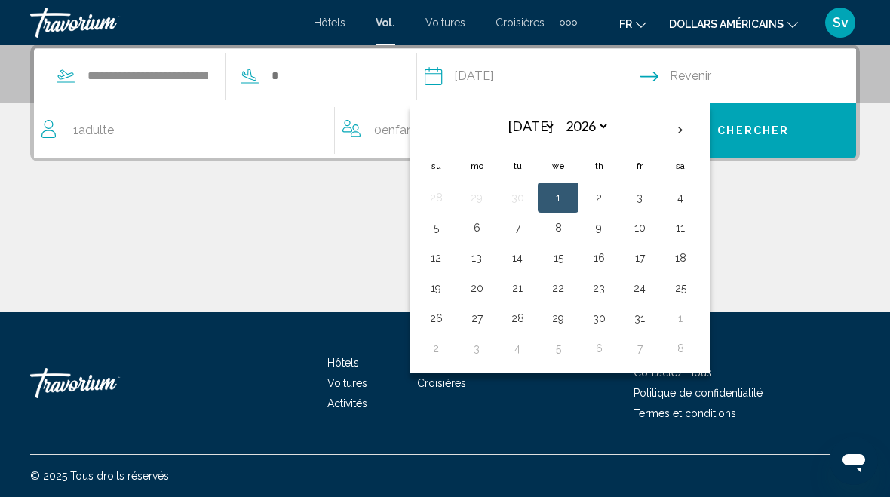
scroll to position [346, 0]
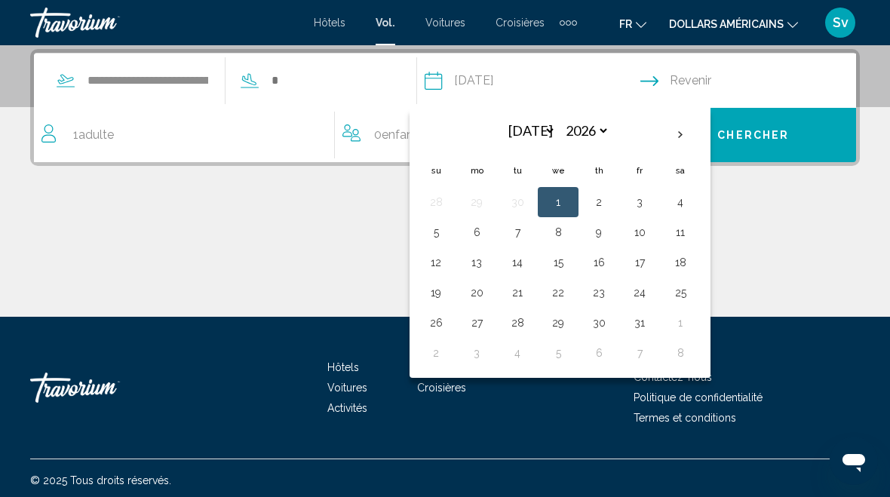
click at [530, 268] on button "14" at bounding box center [517, 262] width 24 height 21
type input "**********"
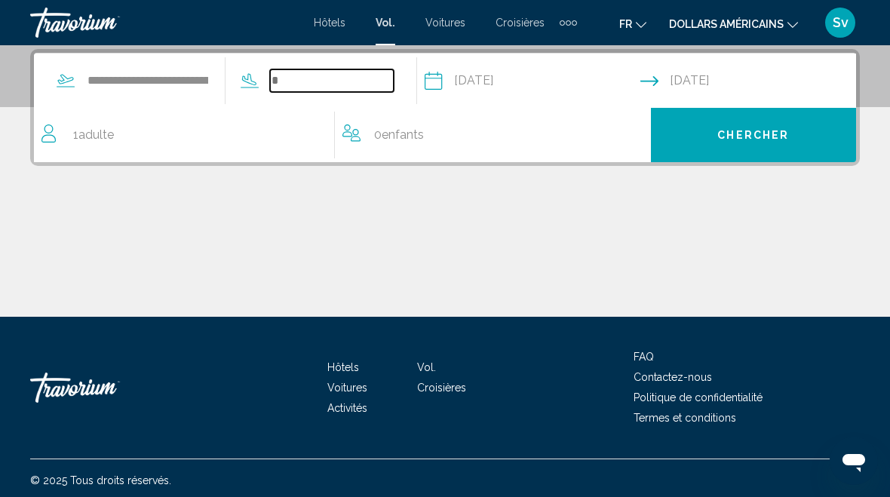
click at [347, 86] on input "Search widget" at bounding box center [332, 80] width 124 height 23
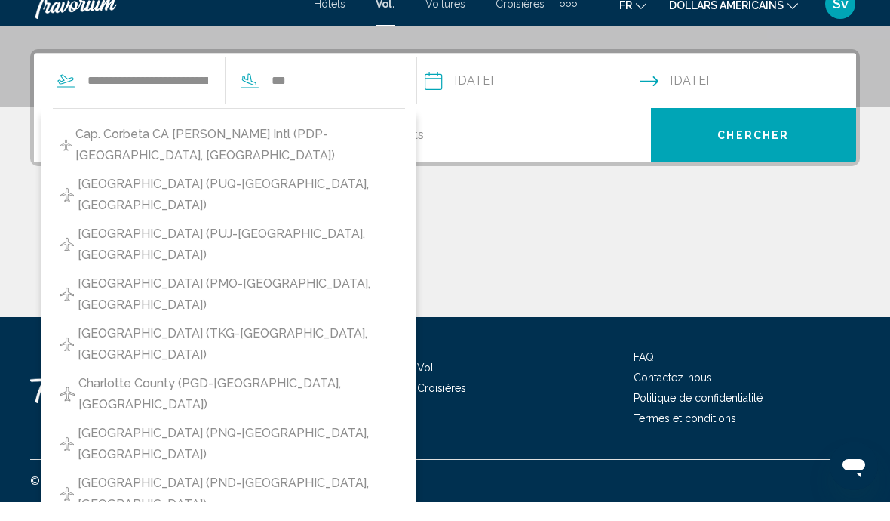
click at [368, 242] on span "[GEOGRAPHIC_DATA] (PUJ-[GEOGRAPHIC_DATA], [GEOGRAPHIC_DATA])" at bounding box center [238, 263] width 320 height 42
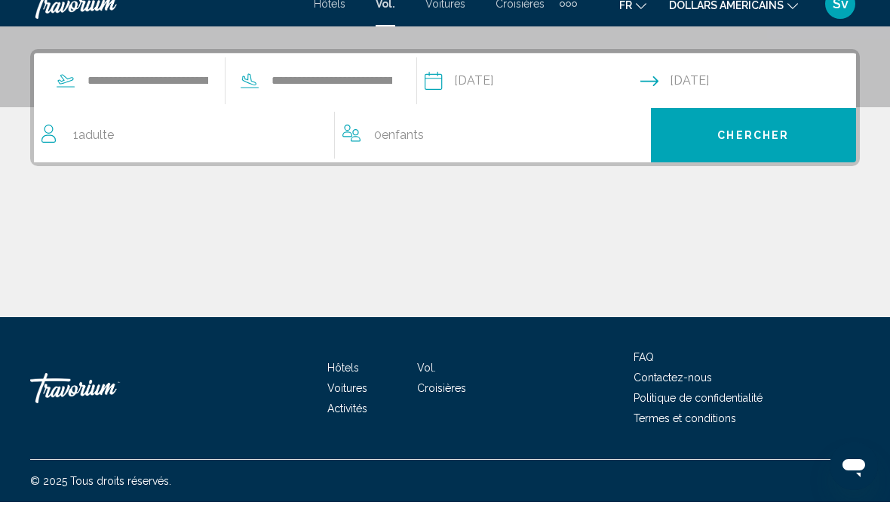
click at [85, 146] on span "Adulte" at bounding box center [95, 153] width 35 height 14
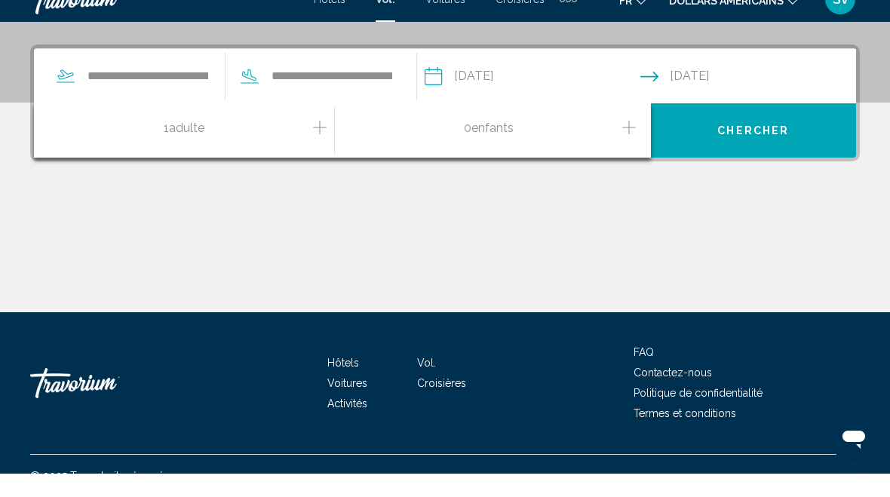
scroll to position [350, 0]
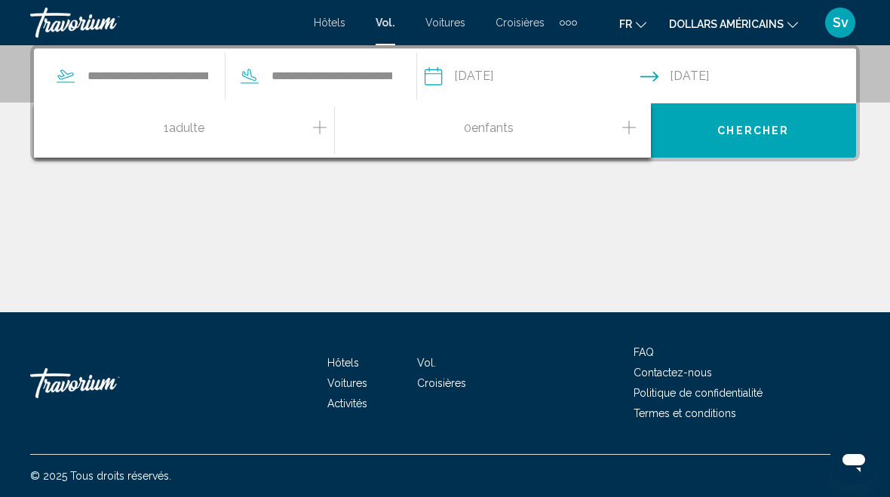
click at [318, 131] on icon "Increment adults" at bounding box center [320, 127] width 14 height 18
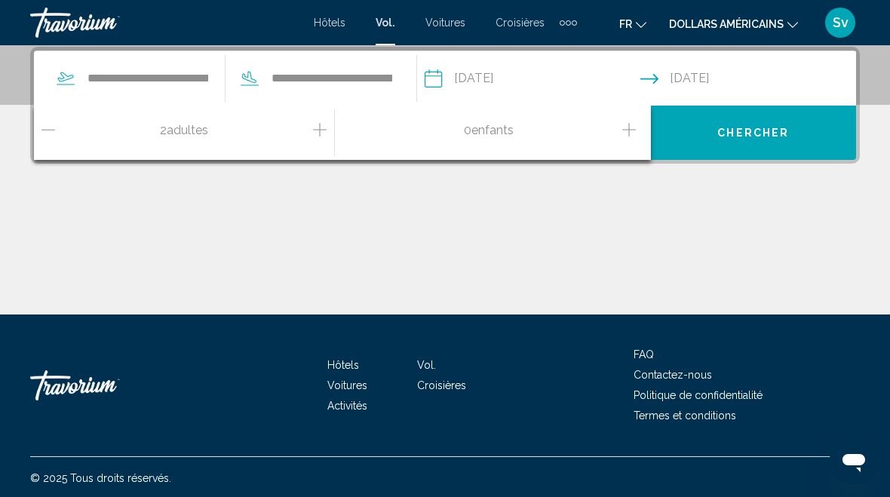
scroll to position [346, 0]
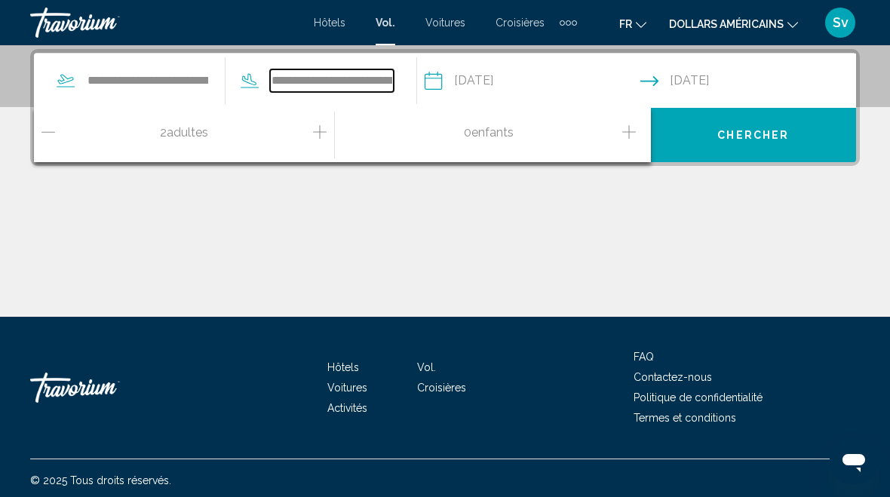
click at [394, 79] on input "**********" at bounding box center [332, 80] width 124 height 23
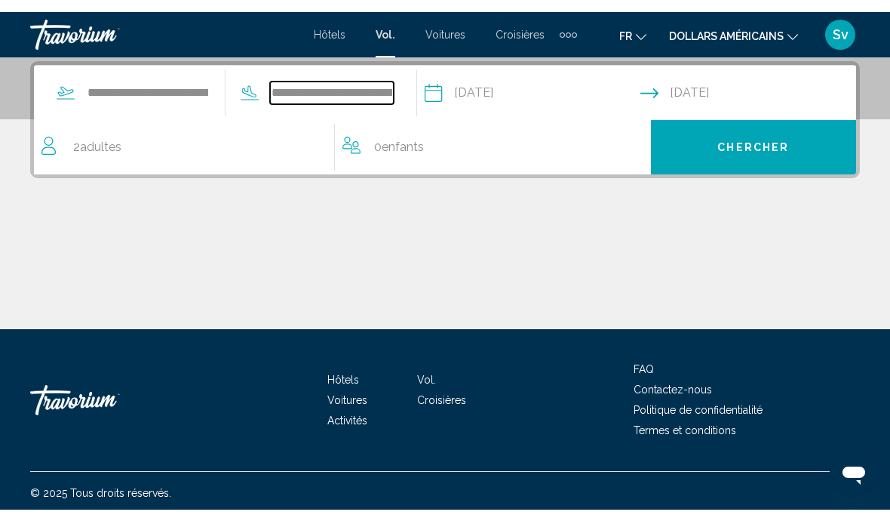
scroll to position [327, 0]
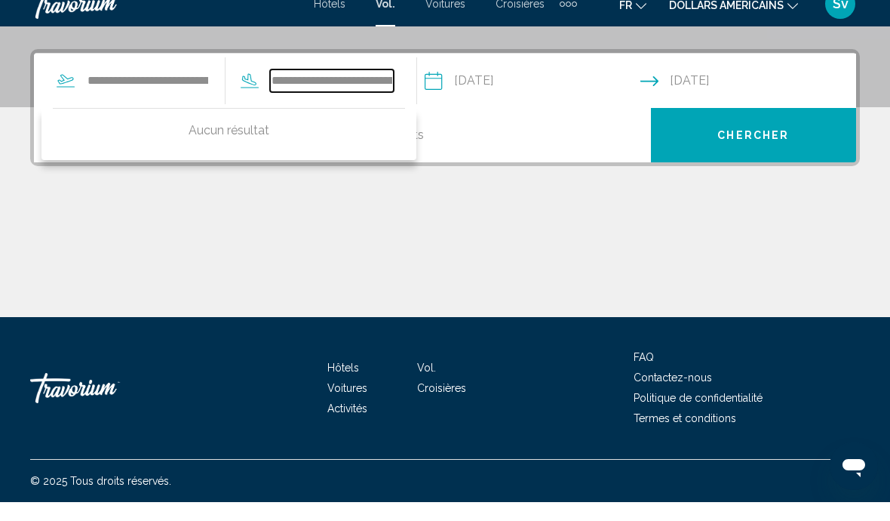
click at [394, 88] on input "**********" at bounding box center [332, 99] width 124 height 23
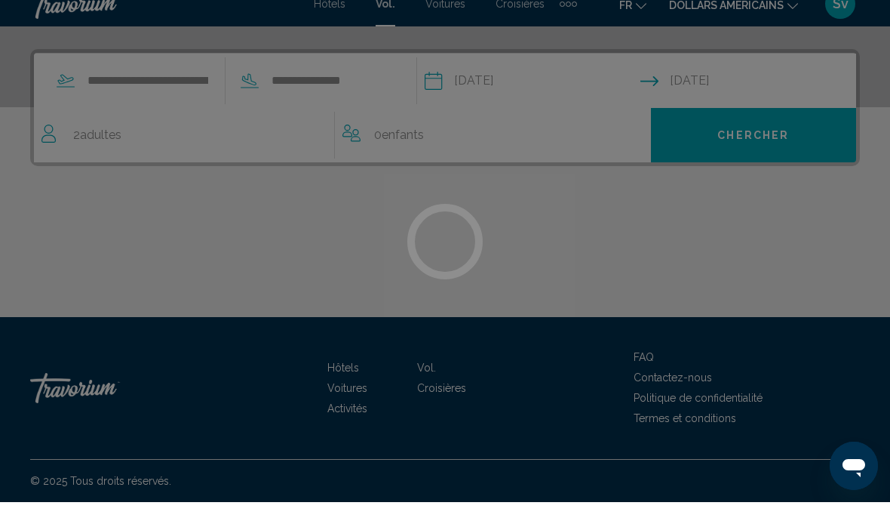
click at [410, 73] on div at bounding box center [445, 260] width 890 height 521
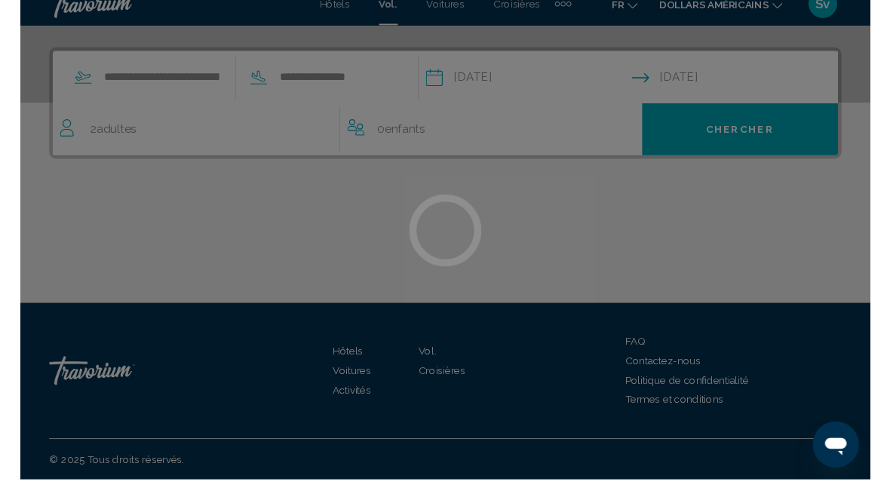
scroll to position [350, 0]
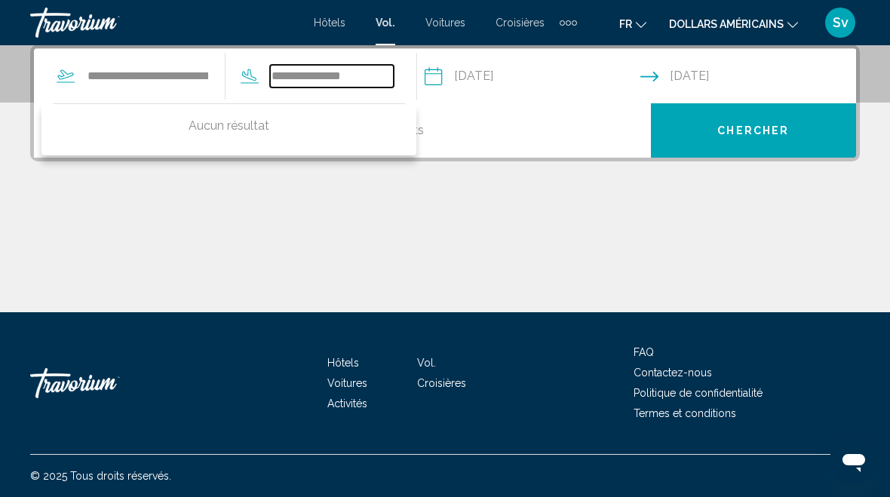
click at [394, 77] on input "**********" at bounding box center [332, 76] width 124 height 23
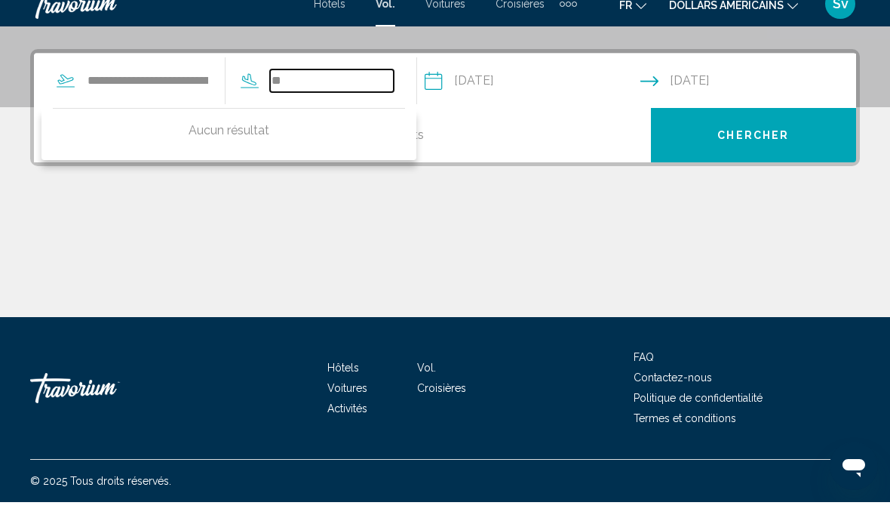
type input "*"
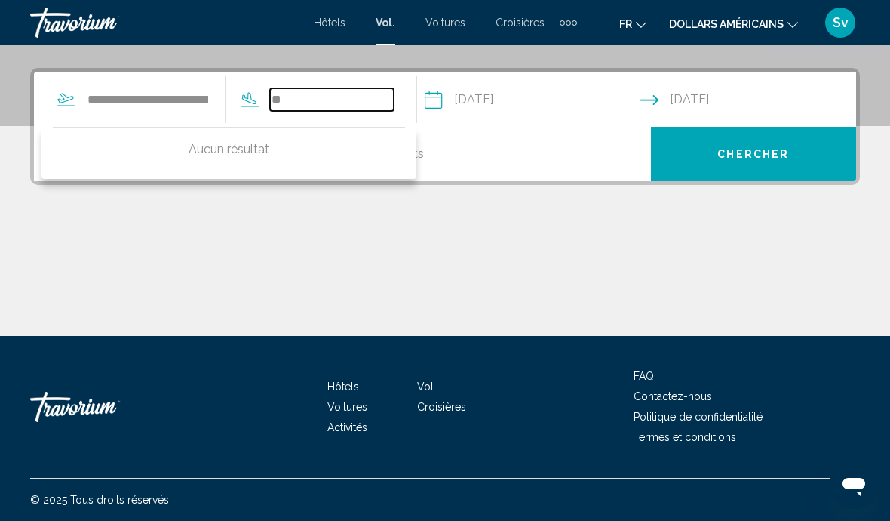
type input "*"
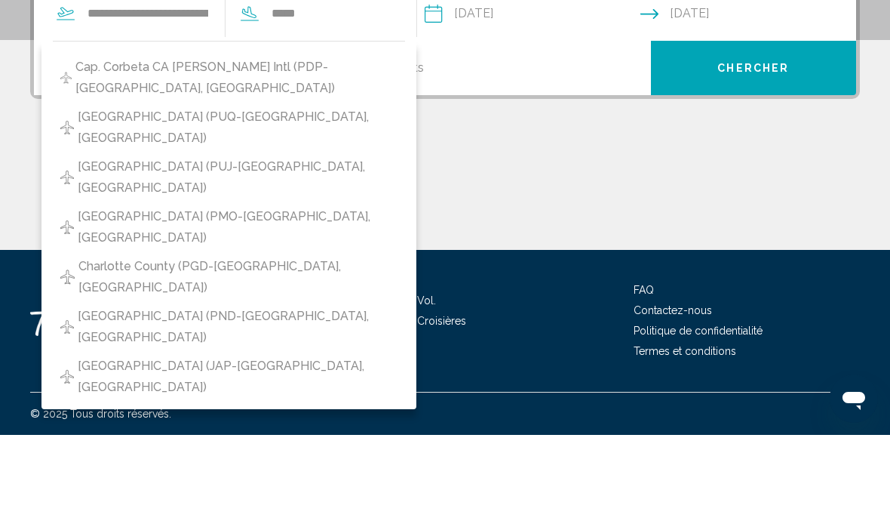
click at [359, 242] on span "[GEOGRAPHIC_DATA] (PUJ-[GEOGRAPHIC_DATA], [GEOGRAPHIC_DATA])" at bounding box center [238, 263] width 320 height 42
type input "**********"
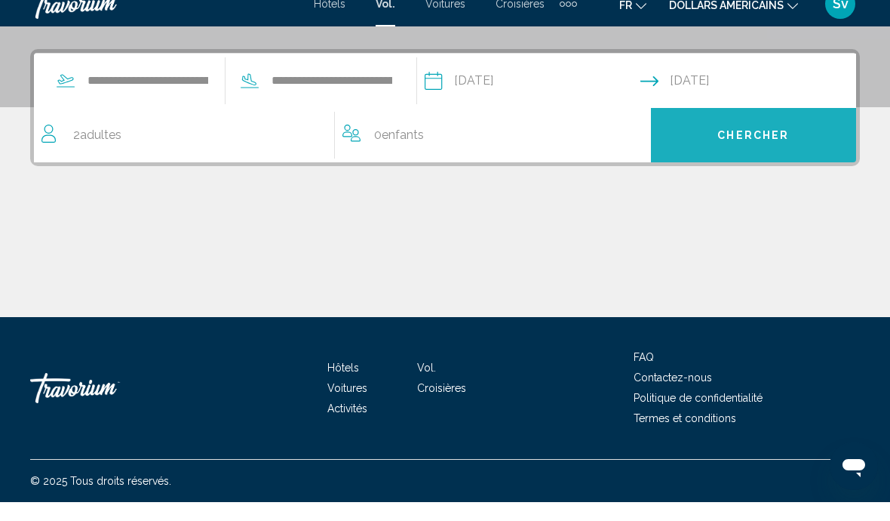
click at [730, 149] on span "Chercher" at bounding box center [753, 155] width 72 height 12
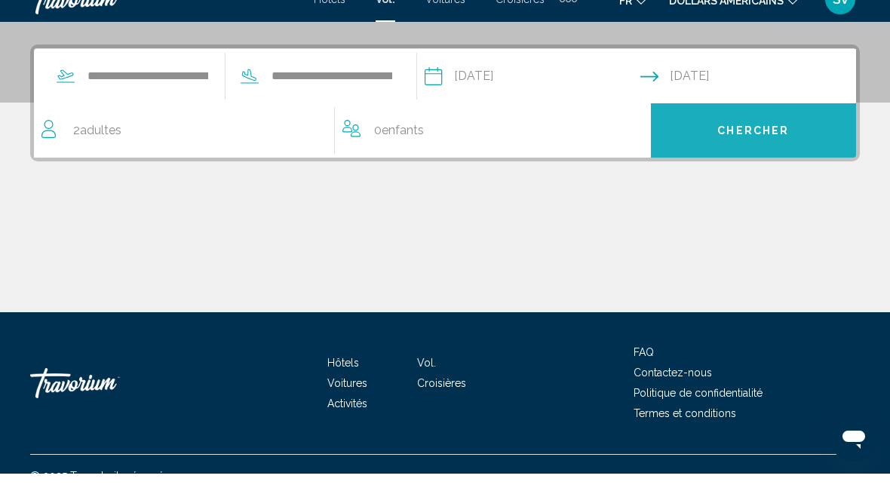
scroll to position [350, 0]
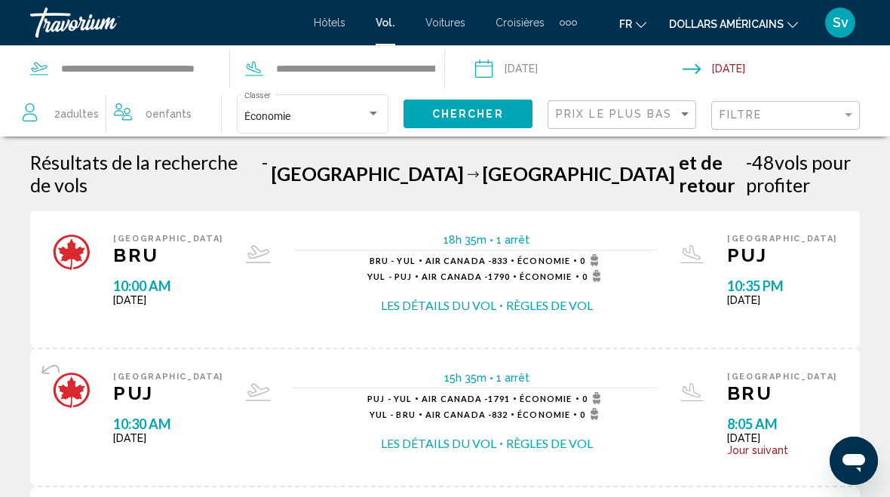
click at [325, 17] on font "Hôtels" at bounding box center [330, 23] width 32 height 12
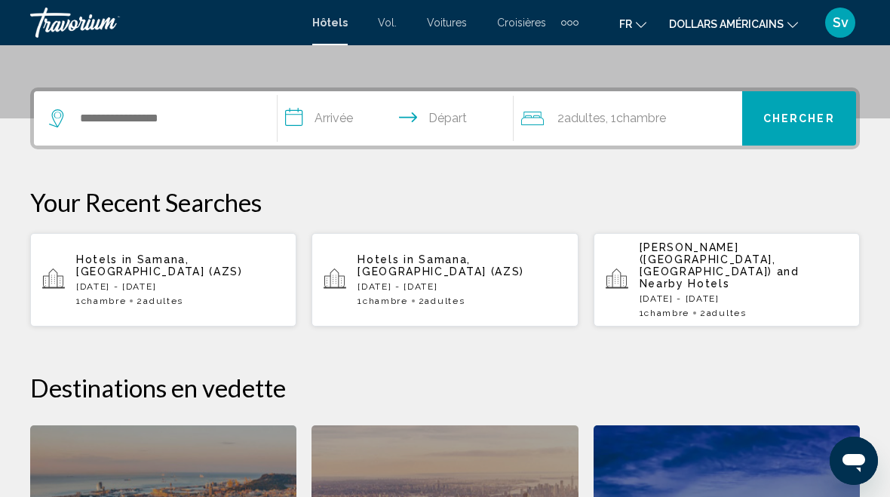
scroll to position [333, 0]
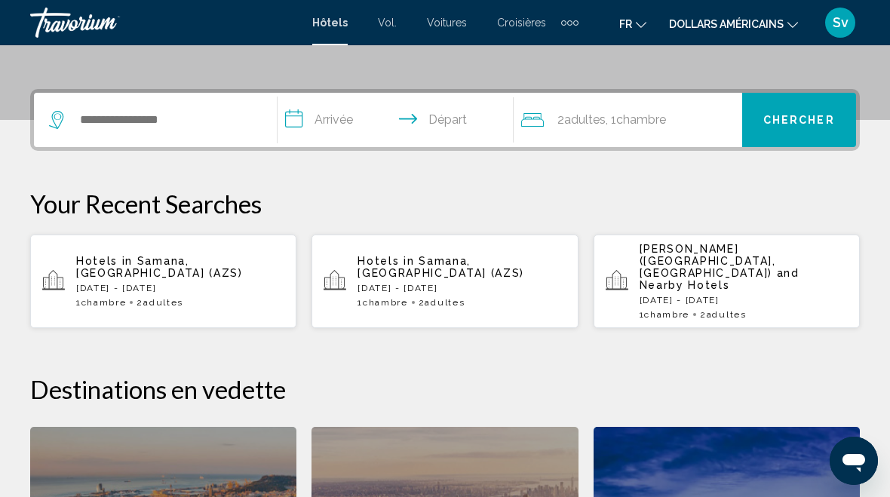
click at [212, 257] on p "Hotels in [GEOGRAPHIC_DATA], [GEOGRAPHIC_DATA] (AZS)" at bounding box center [180, 267] width 208 height 24
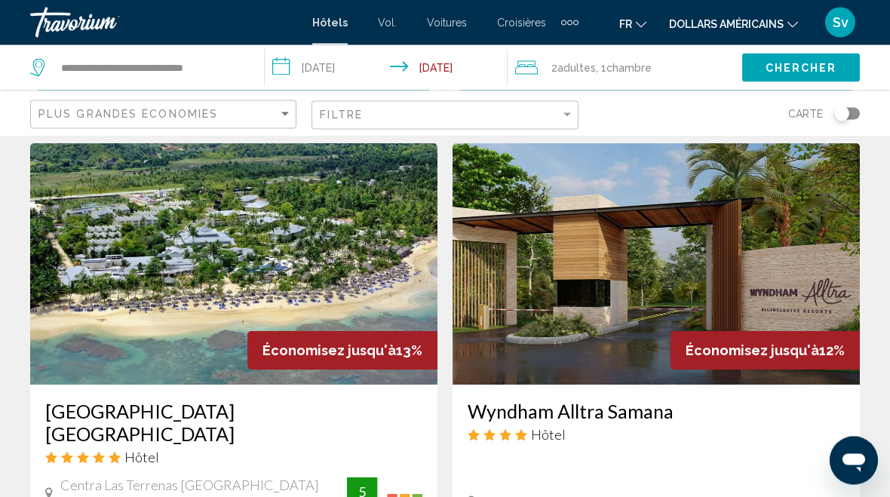
scroll to position [1686, 0]
click at [558, 400] on h3 "Wyndham Alltra Samana" at bounding box center [656, 411] width 377 height 23
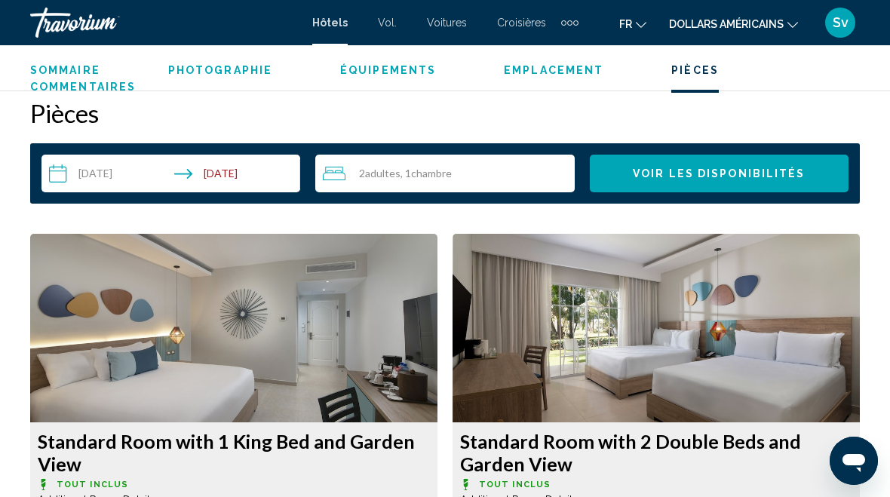
scroll to position [2166, 0]
click at [257, 173] on input "**********" at bounding box center [173, 176] width 265 height 42
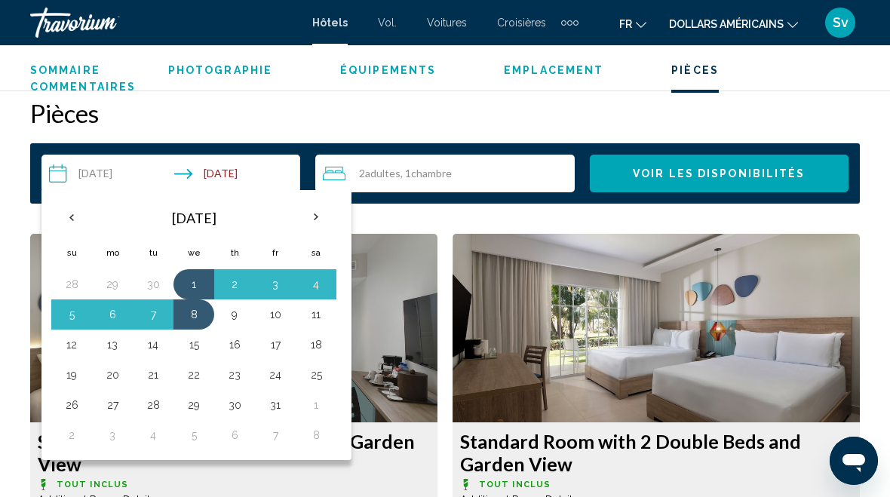
click at [159, 349] on button "14" at bounding box center [153, 344] width 24 height 21
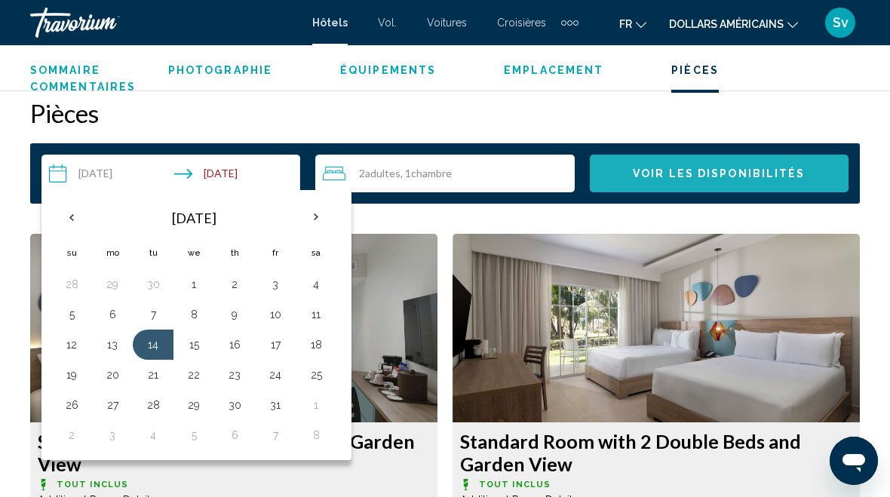
click at [723, 164] on button "Voir les disponibilités" at bounding box center [719, 174] width 259 height 38
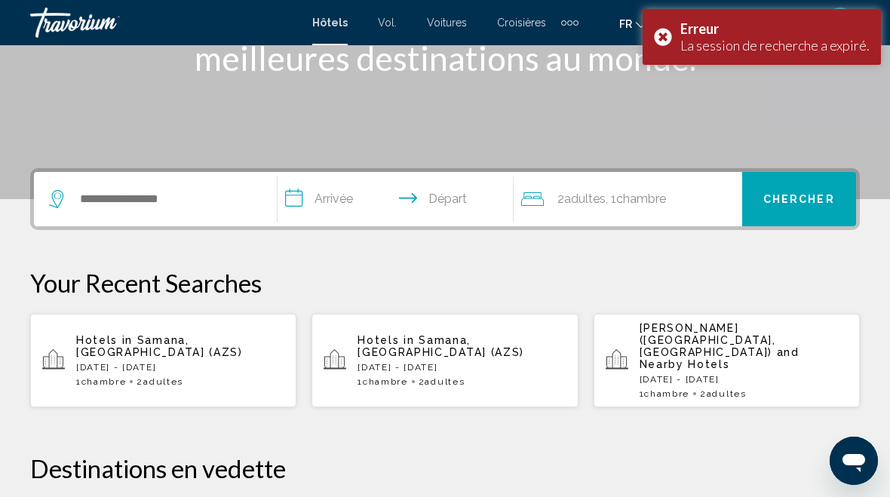
scroll to position [232, 0]
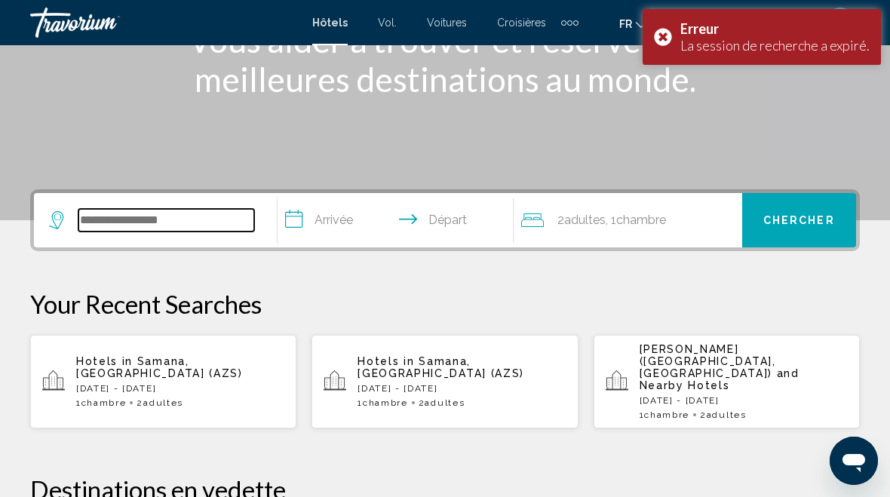
click at [169, 219] on input "Search widget" at bounding box center [166, 220] width 176 height 23
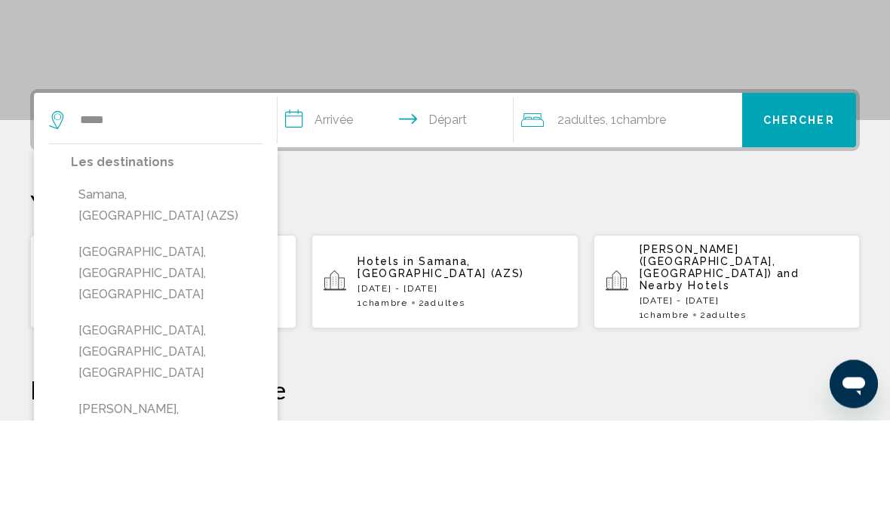
click at [229, 281] on button "Samana, [GEOGRAPHIC_DATA] (AZS)" at bounding box center [167, 306] width 192 height 50
type input "**********"
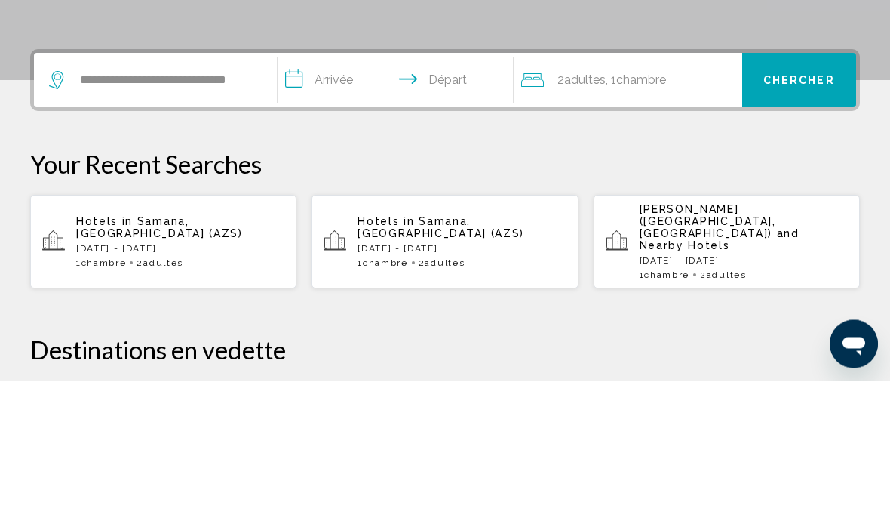
click at [334, 194] on input "**********" at bounding box center [399, 223] width 242 height 59
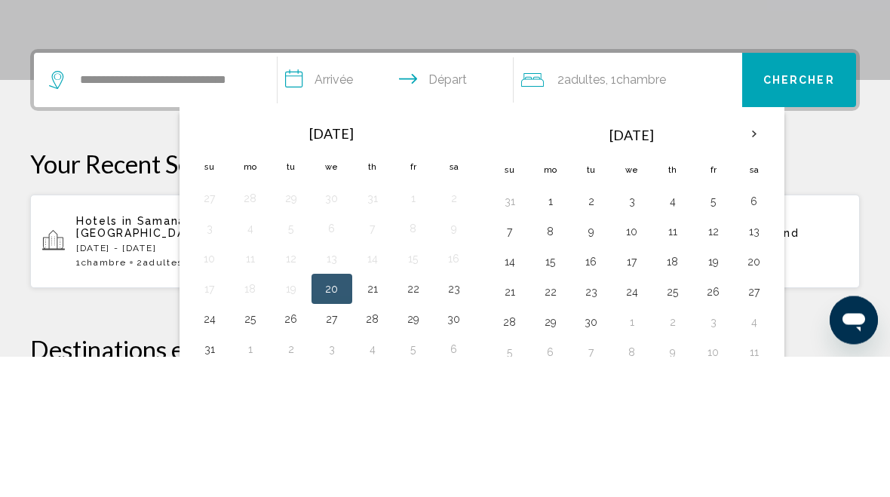
scroll to position [373, 0]
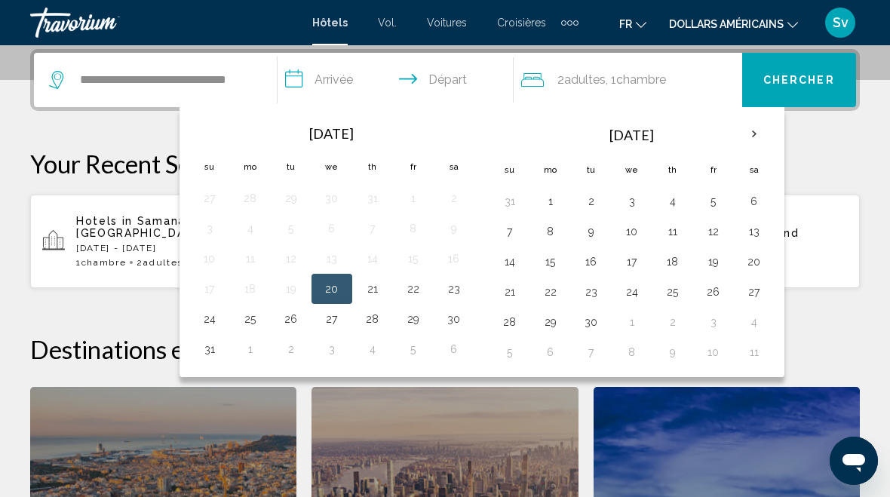
click at [759, 121] on th "Next month" at bounding box center [754, 134] width 41 height 33
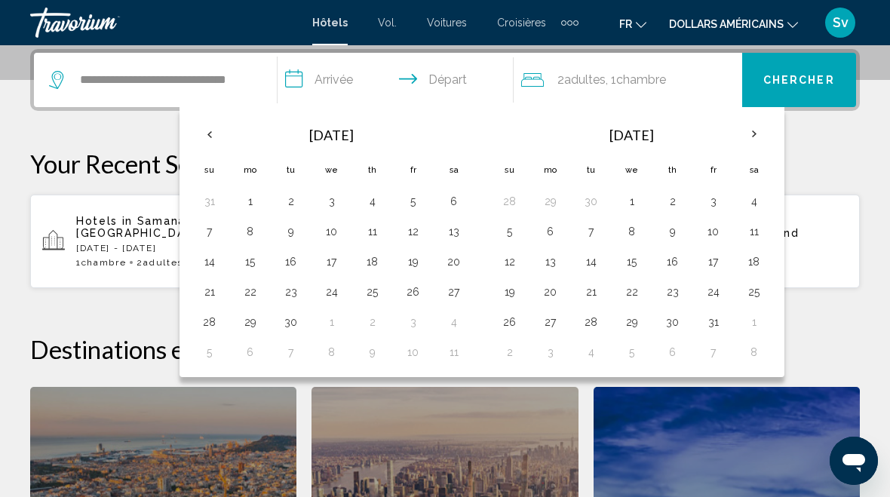
click at [748, 126] on th "Next month" at bounding box center [754, 134] width 41 height 33
click at [743, 131] on th "Next month" at bounding box center [754, 134] width 41 height 33
click at [743, 132] on th "Next month" at bounding box center [754, 134] width 41 height 33
click at [740, 124] on th "Next month" at bounding box center [754, 134] width 41 height 33
click at [739, 128] on th "Next month" at bounding box center [754, 134] width 41 height 33
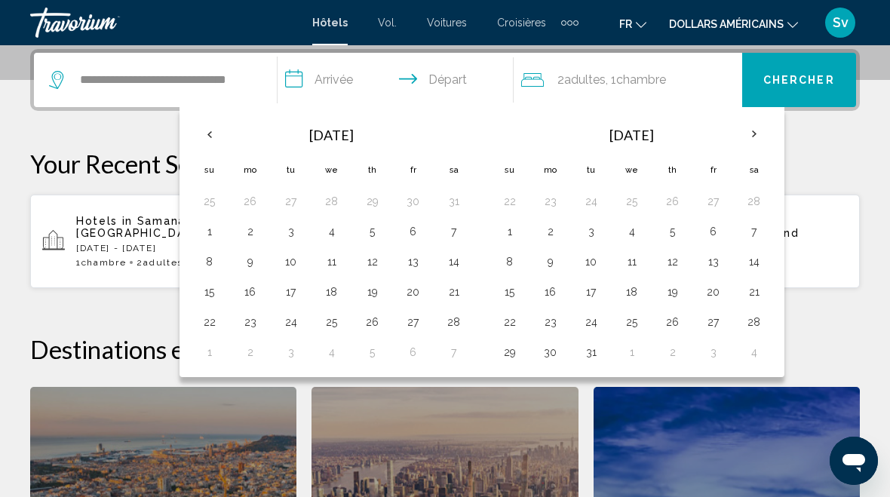
click at [737, 128] on th "Next month" at bounding box center [754, 134] width 41 height 33
click at [736, 131] on th "Next month" at bounding box center [754, 134] width 41 height 33
click at [741, 123] on th "Next month" at bounding box center [754, 134] width 41 height 33
click at [742, 123] on th "Next month" at bounding box center [754, 134] width 41 height 33
click at [635, 198] on button "1" at bounding box center [632, 201] width 24 height 21
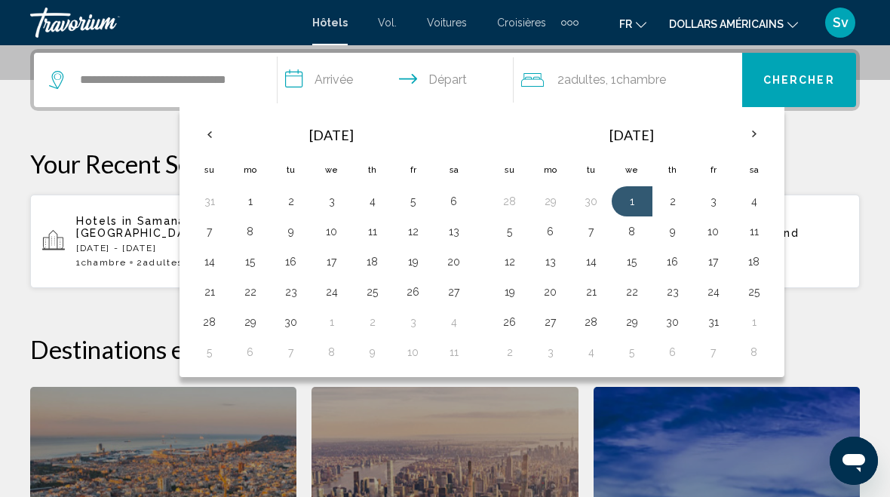
click at [594, 257] on button "14" at bounding box center [591, 261] width 24 height 21
type input "**********"
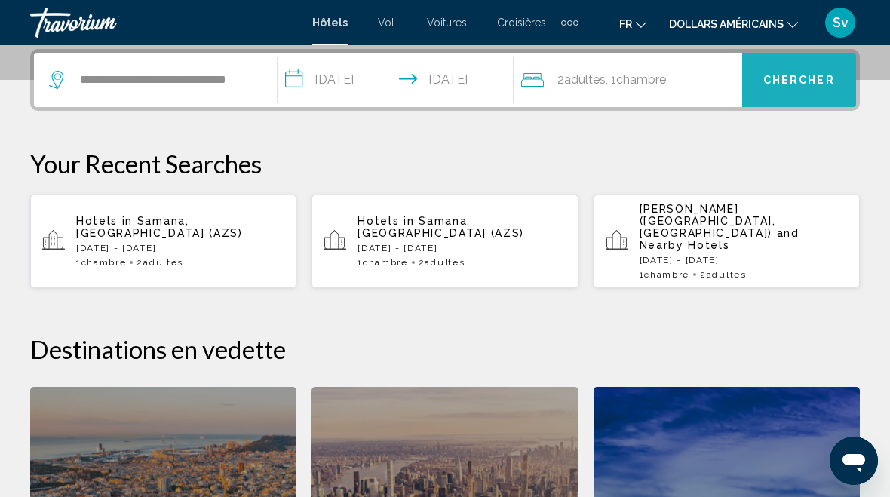
click at [794, 81] on span "Chercher" at bounding box center [799, 81] width 72 height 12
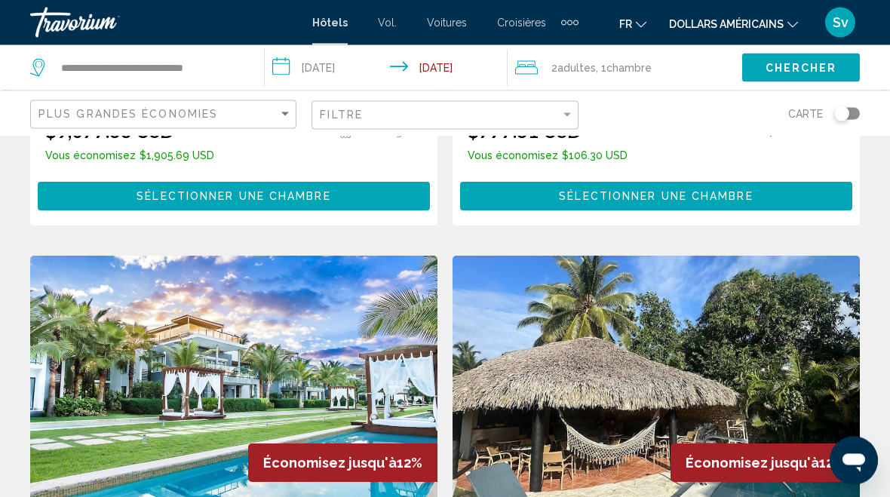
scroll to position [1592, 0]
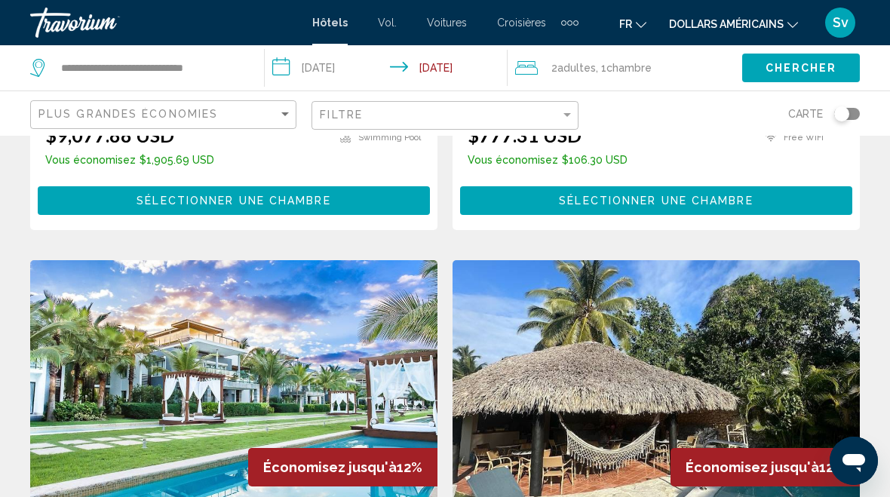
click at [384, 21] on font "Vol." at bounding box center [387, 23] width 19 height 12
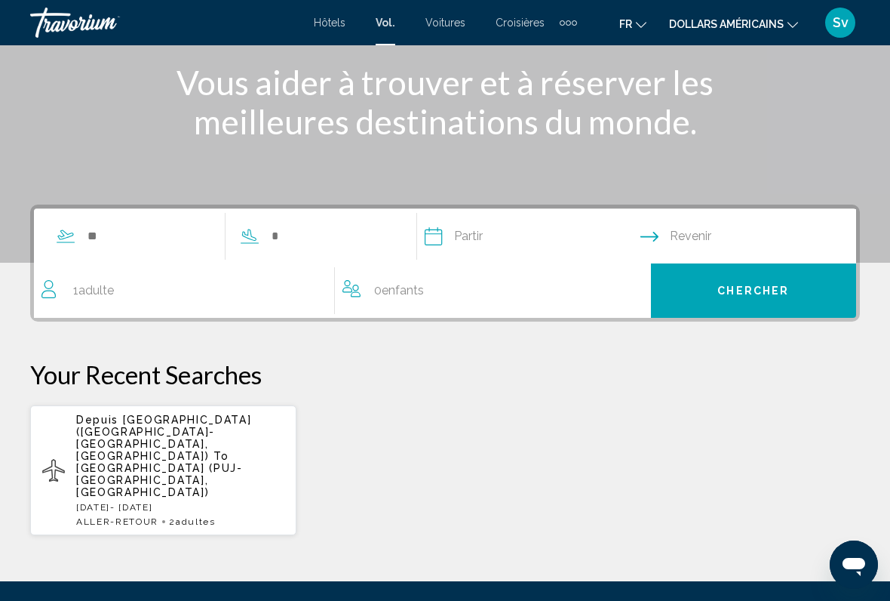
scroll to position [190, 0]
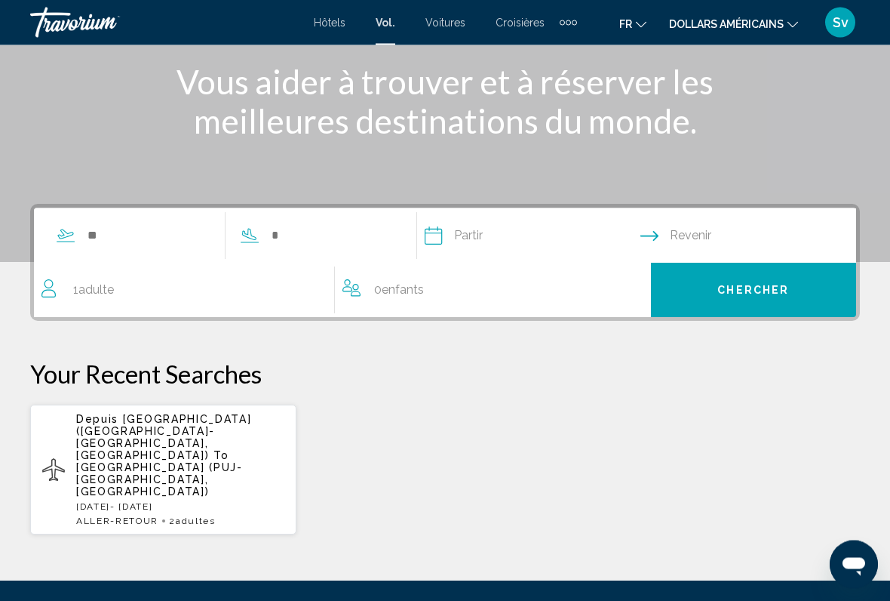
click at [210, 460] on span "[GEOGRAPHIC_DATA] (PUJ-[GEOGRAPHIC_DATA], [GEOGRAPHIC_DATA])" at bounding box center [159, 480] width 167 height 36
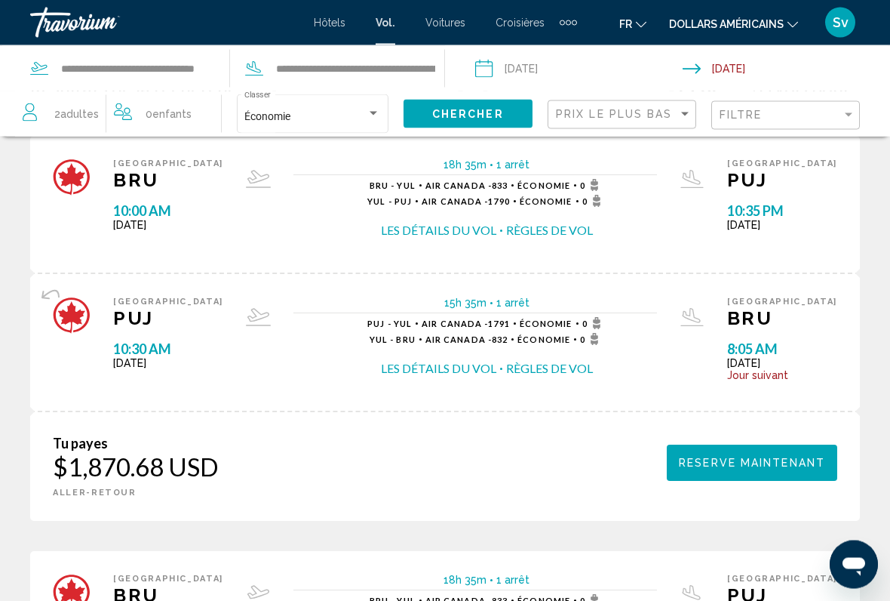
scroll to position [75, 0]
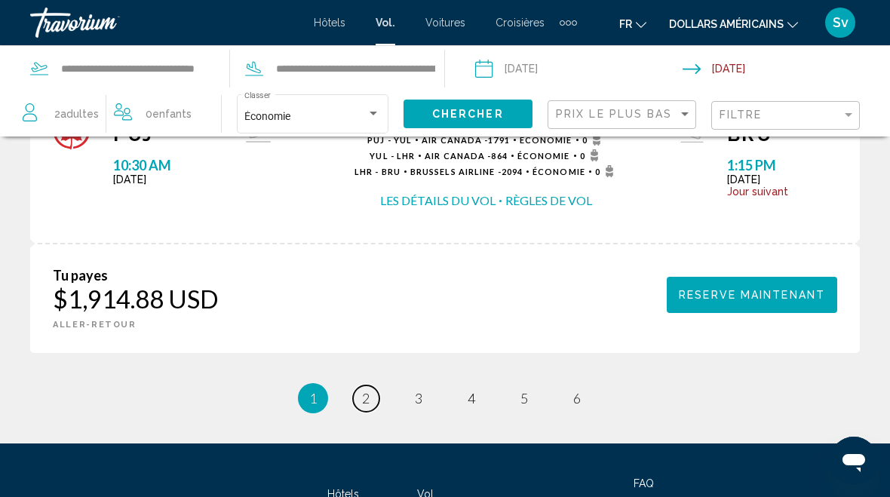
click at [379, 386] on link "page 2" at bounding box center [366, 399] width 26 height 26
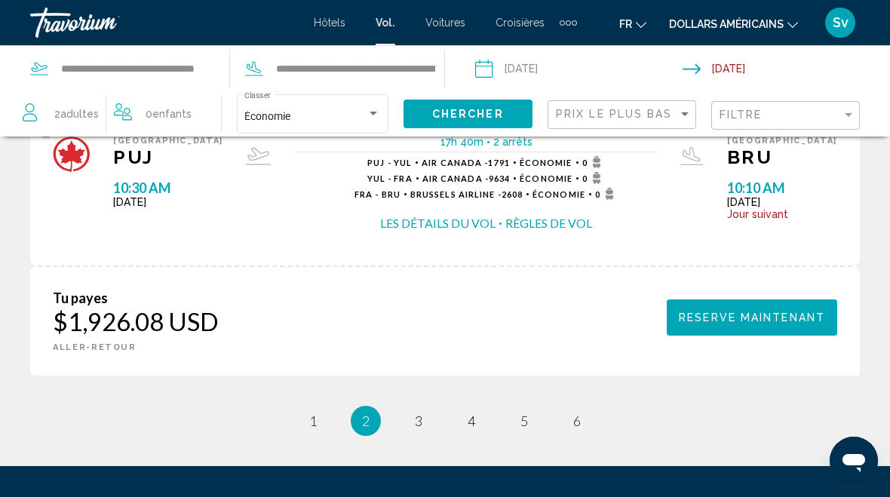
scroll to position [2469, 0]
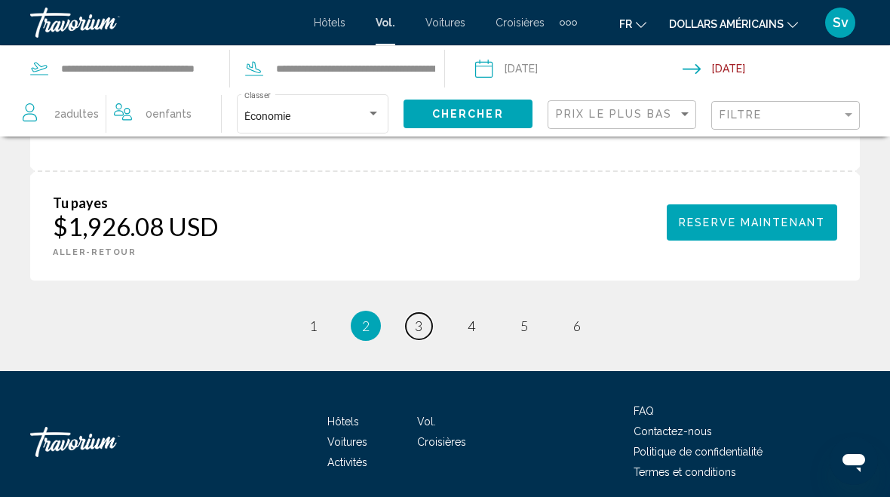
click at [421, 318] on span "3" at bounding box center [419, 326] width 8 height 17
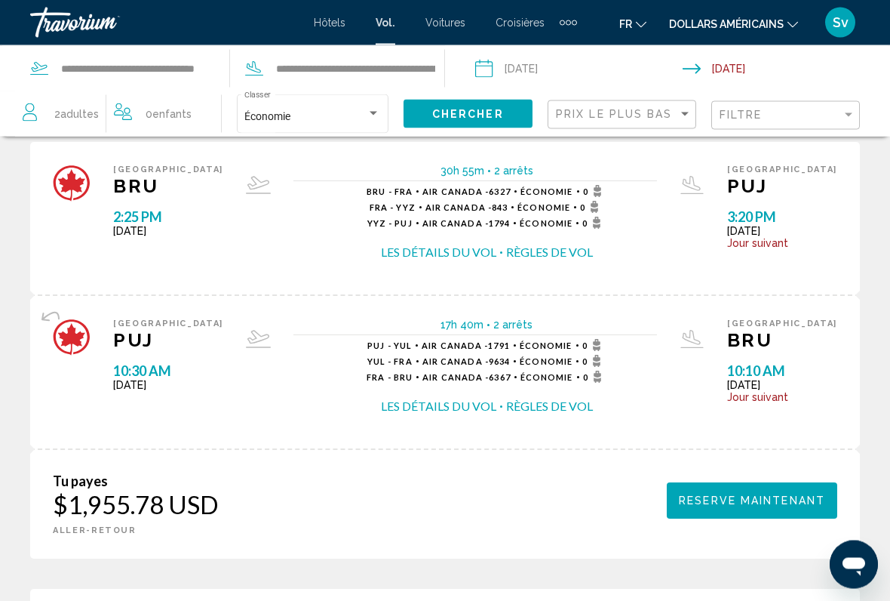
scroll to position [1452, 0]
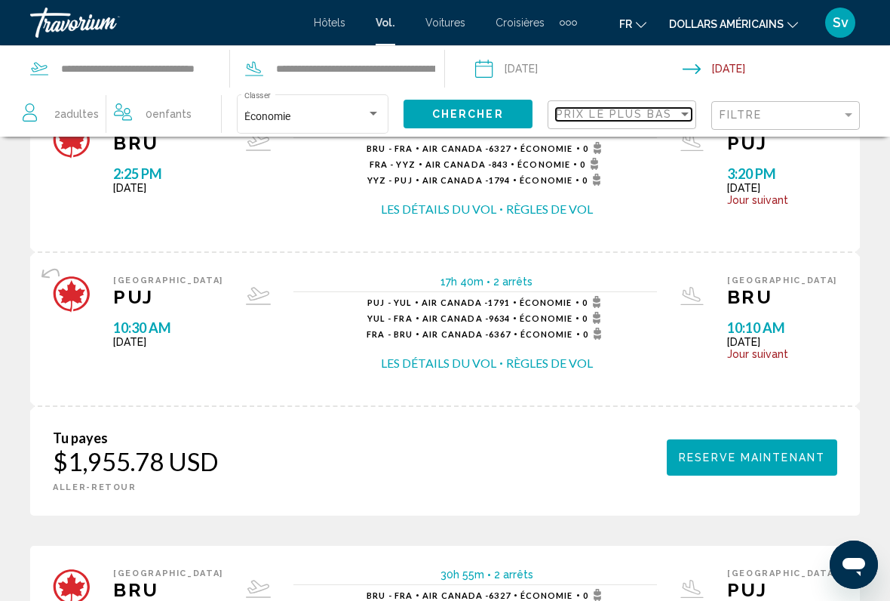
click at [681, 109] on div "Sort by" at bounding box center [685, 114] width 14 height 12
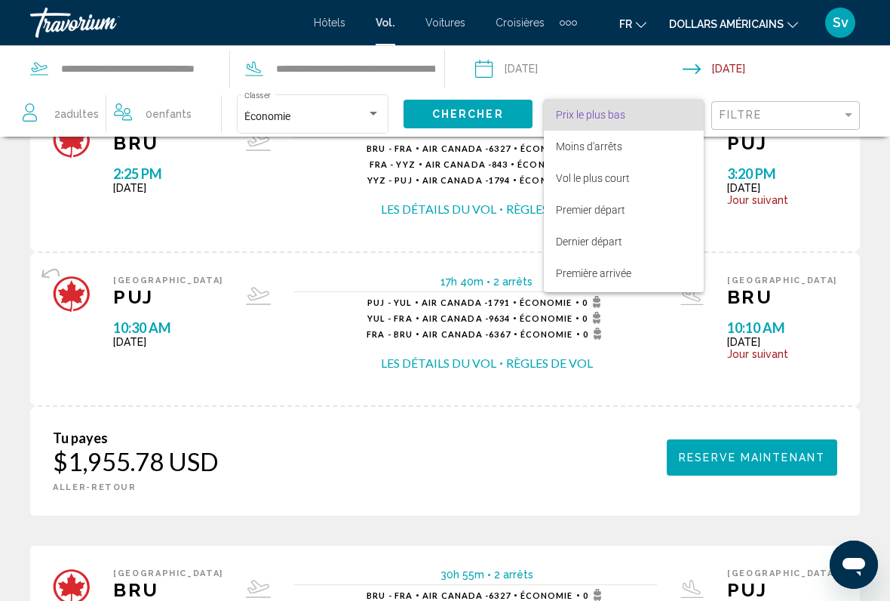
click at [825, 110] on div at bounding box center [445, 300] width 890 height 601
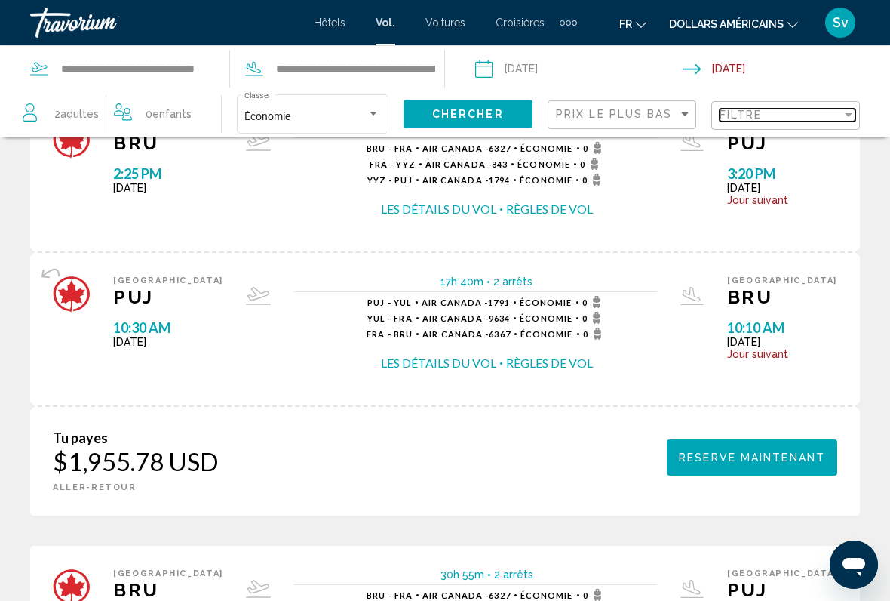
click at [820, 109] on div "Filtre" at bounding box center [781, 115] width 122 height 12
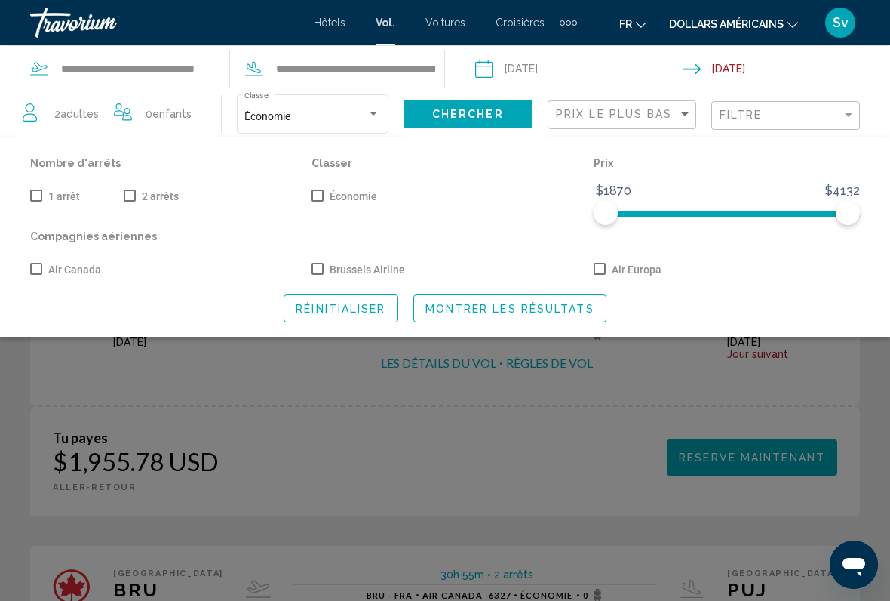
click at [321, 269] on span "Search widget" at bounding box center [318, 269] width 12 height 12
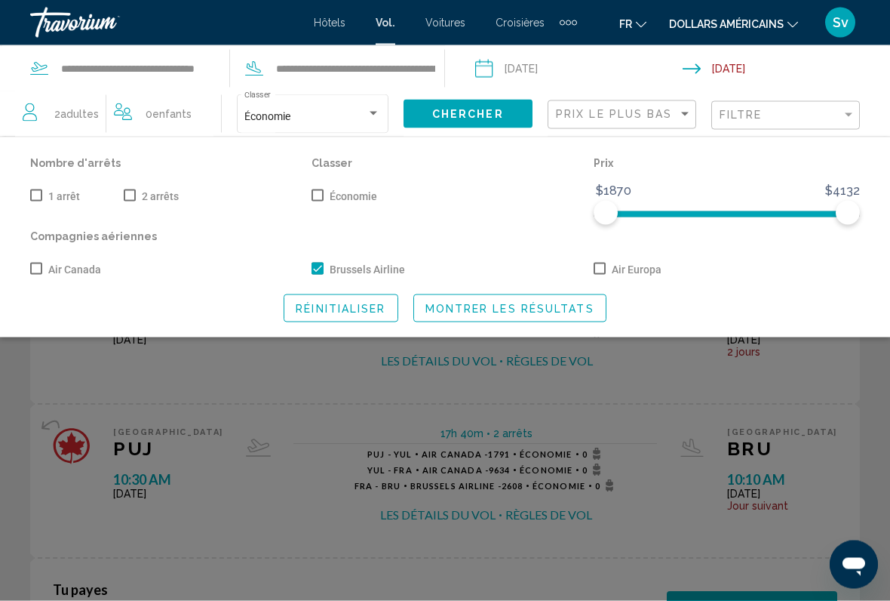
scroll to position [2163, 0]
click at [599, 275] on label "Air Europa" at bounding box center [628, 269] width 68 height 18
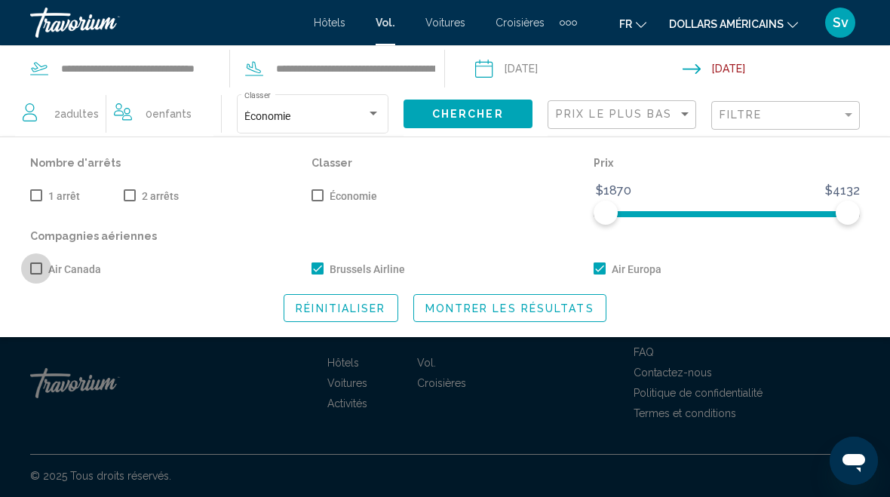
click at [42, 271] on label "Air Canada" at bounding box center [65, 269] width 71 height 18
click at [318, 272] on span "Search widget" at bounding box center [318, 269] width 12 height 12
click at [39, 267] on span "Search widget" at bounding box center [36, 269] width 12 height 12
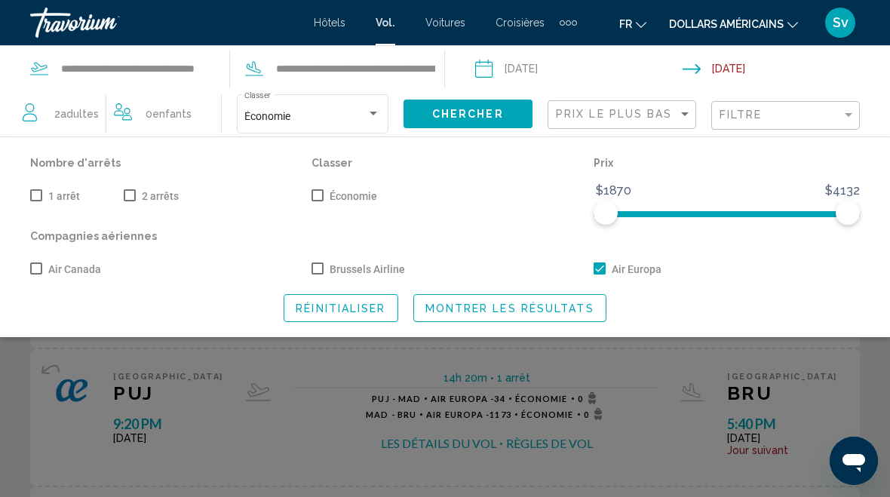
click at [610, 257] on div "Compagnies aériennes Air Canada Brussels Airline Air Europa" at bounding box center [445, 253] width 845 height 54
click at [599, 274] on span "Search widget" at bounding box center [600, 269] width 12 height 12
click at [42, 265] on label "Air Canada" at bounding box center [65, 269] width 71 height 18
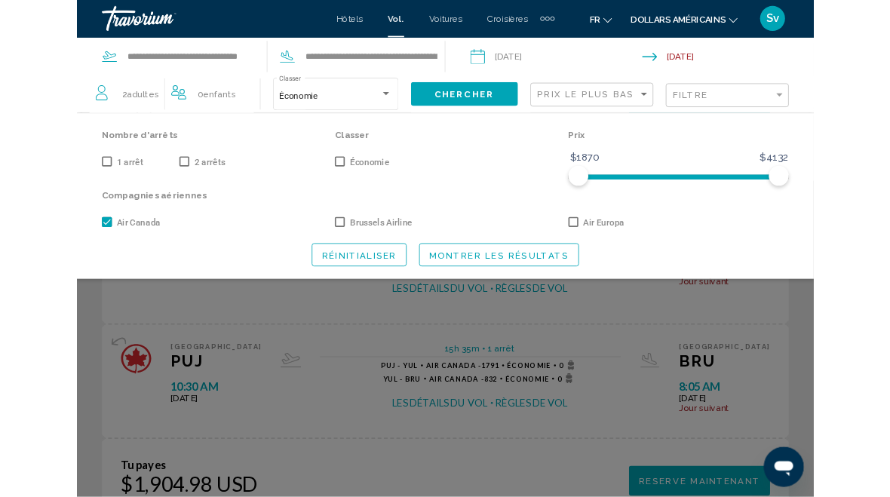
scroll to position [779, 0]
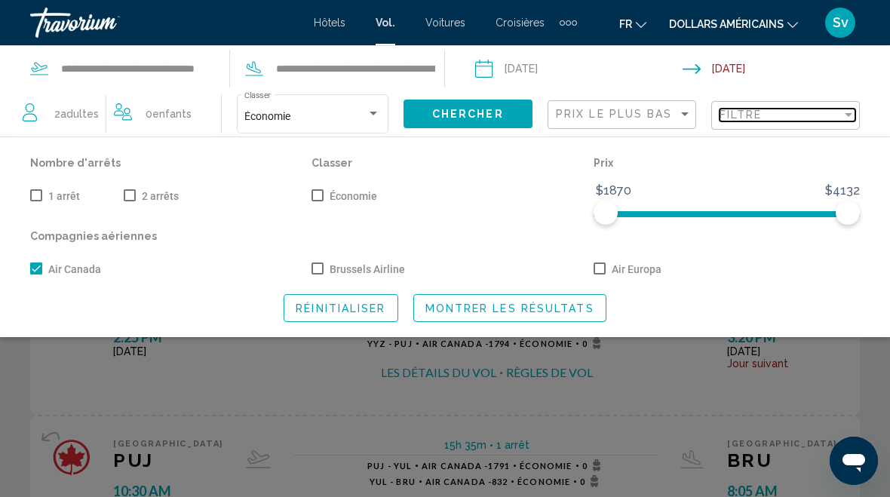
click at [841, 112] on div "Filtre" at bounding box center [781, 115] width 122 height 12
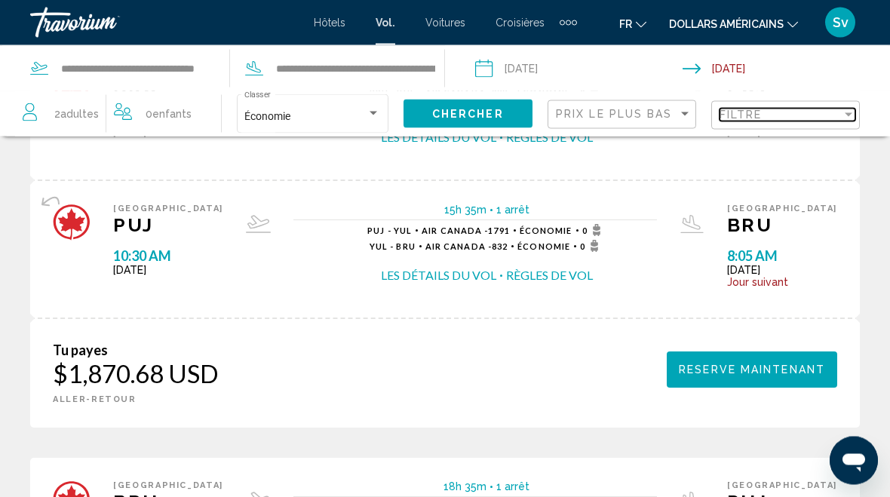
scroll to position [0, 0]
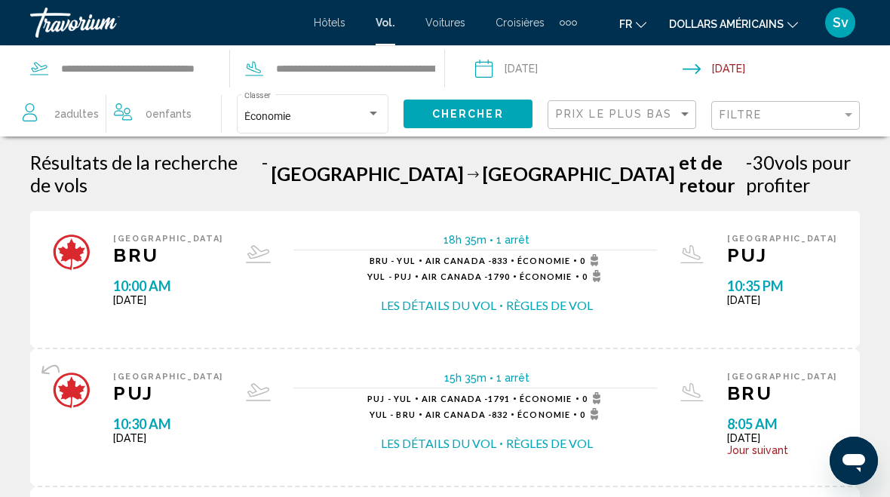
click at [369, 117] on div "Search widget" at bounding box center [374, 114] width 14 height 12
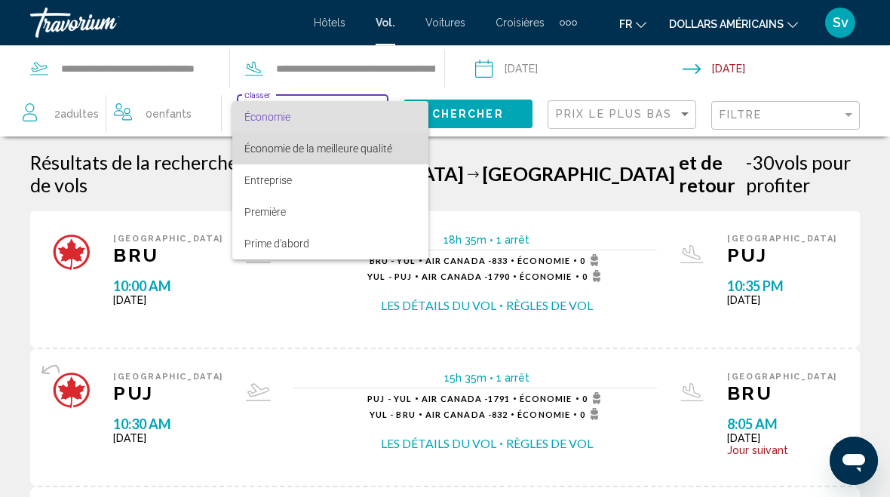
click at [379, 146] on font "Économie de la meilleure qualité" at bounding box center [318, 149] width 148 height 12
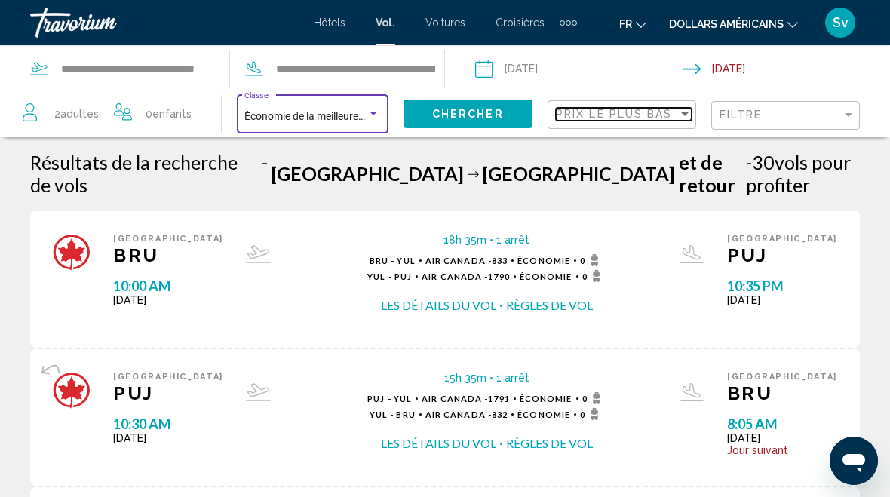
click at [684, 114] on div "Sort by" at bounding box center [685, 114] width 8 height 4
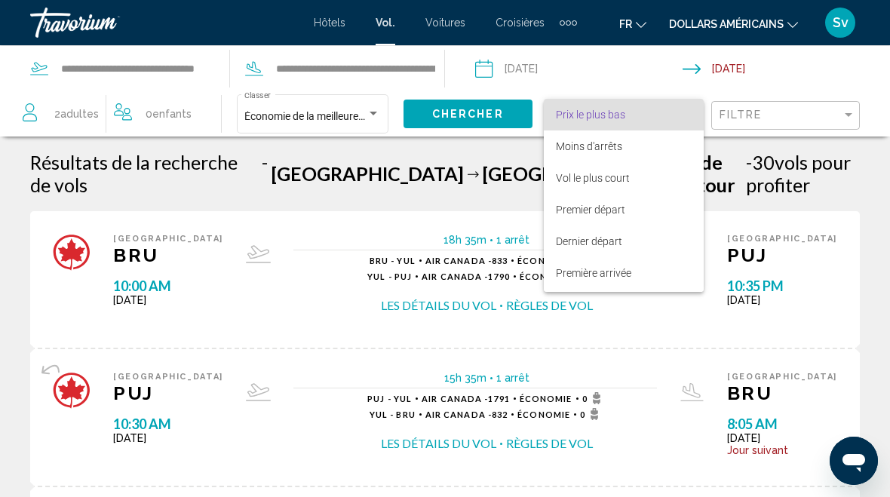
click at [685, 98] on div at bounding box center [445, 248] width 890 height 497
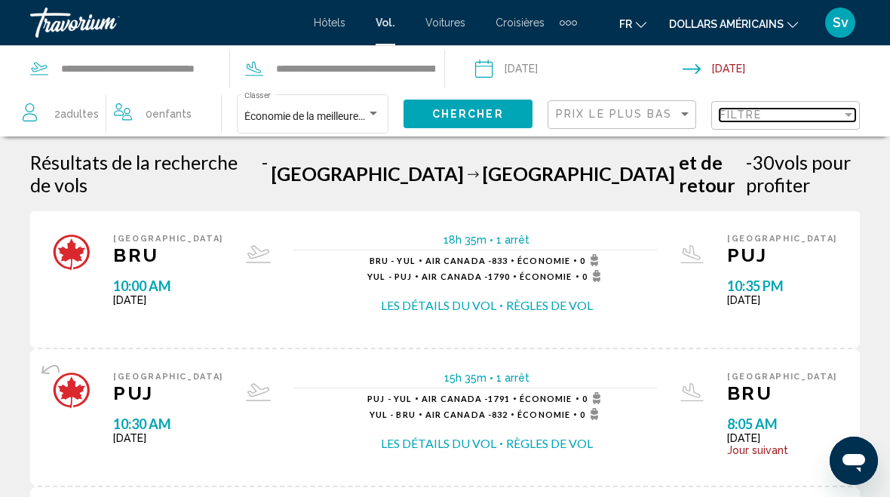
click at [822, 118] on div "Filtre" at bounding box center [781, 115] width 122 height 12
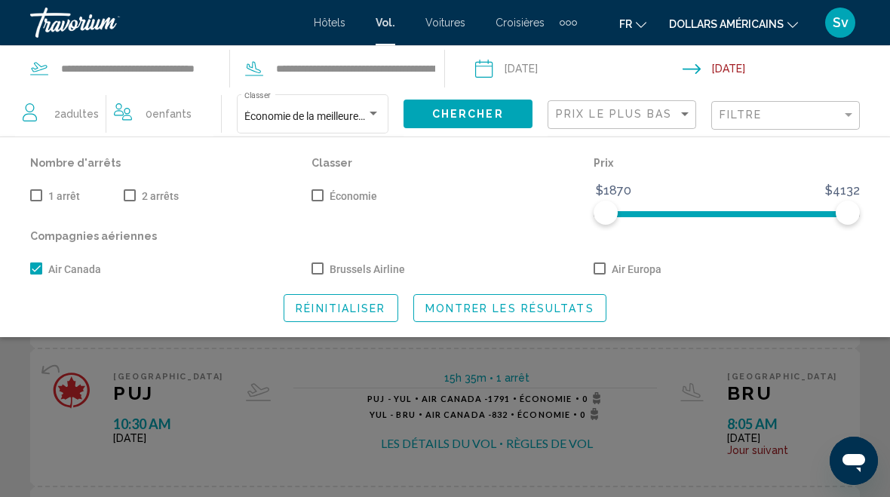
click at [39, 196] on span "Search widget" at bounding box center [36, 195] width 12 height 12
click at [550, 306] on span "Montrer les résultats" at bounding box center [510, 309] width 169 height 12
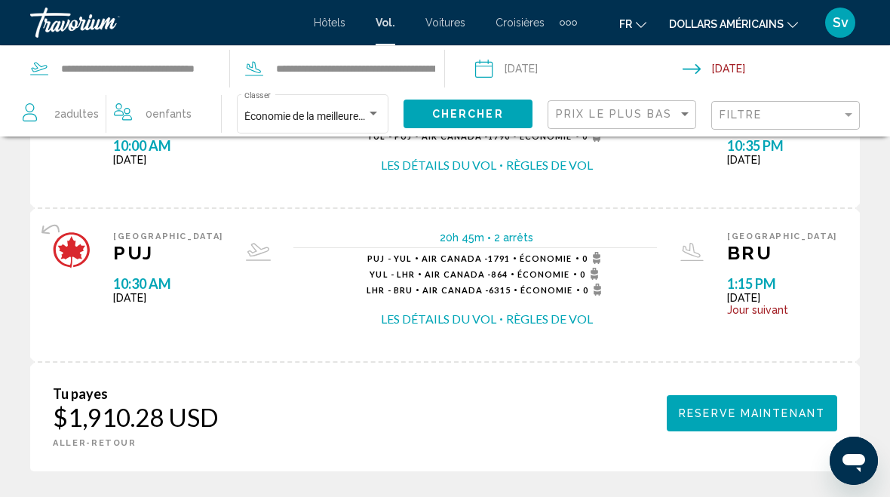
scroll to position [969, 0]
click at [524, 27] on font "Croisières" at bounding box center [520, 23] width 49 height 12
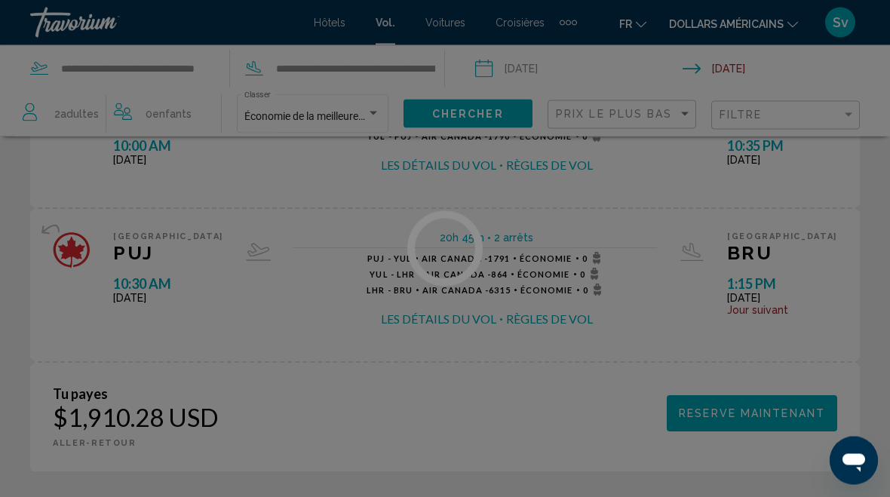
scroll to position [970, 0]
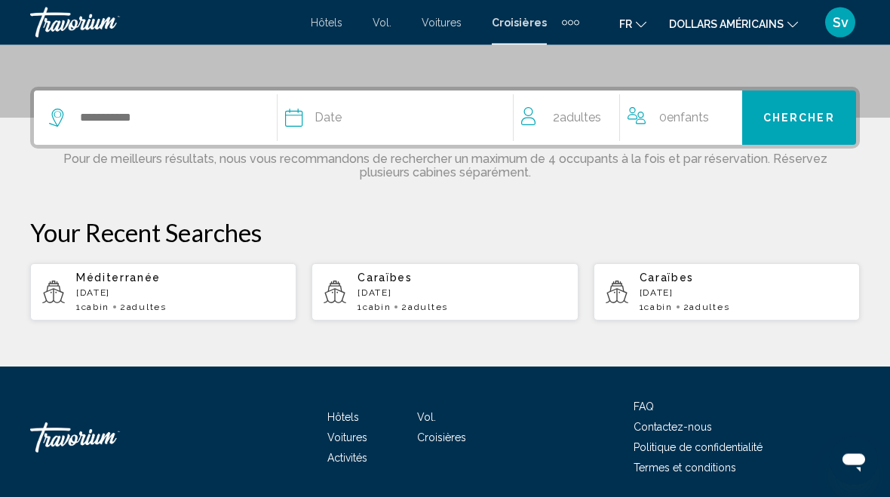
scroll to position [335, 0]
click at [390, 300] on div "Caraïbes [DATE] 1 cabin 2 Adulte Adultes" at bounding box center [462, 292] width 208 height 41
type input "********"
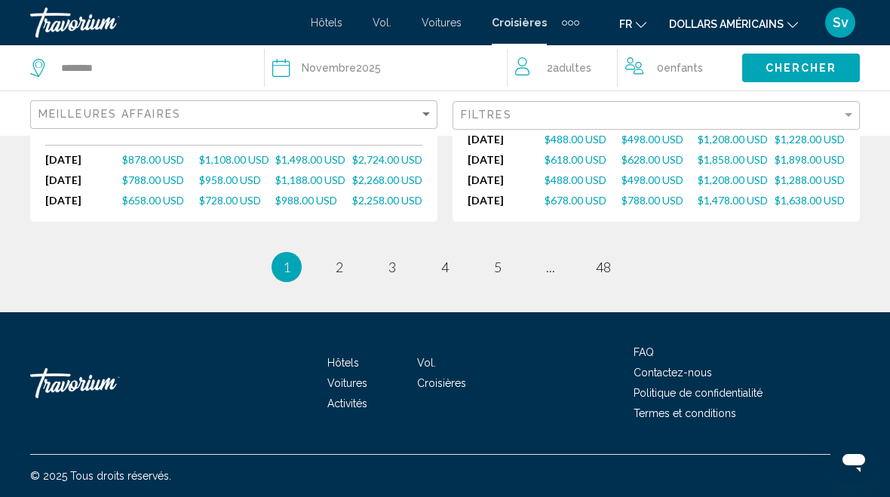
scroll to position [2084, 0]
click at [344, 266] on link "page 2" at bounding box center [340, 267] width 26 height 26
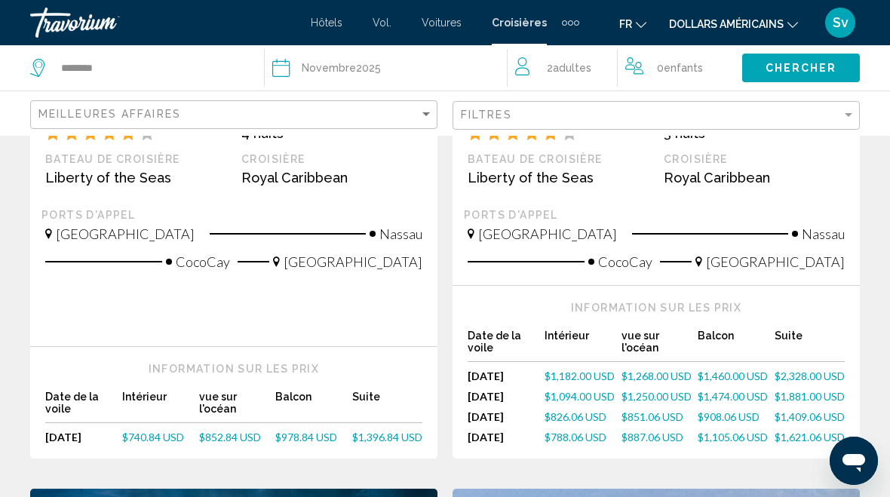
scroll to position [1112, 0]
click at [330, 22] on font "Hôtels" at bounding box center [327, 23] width 32 height 12
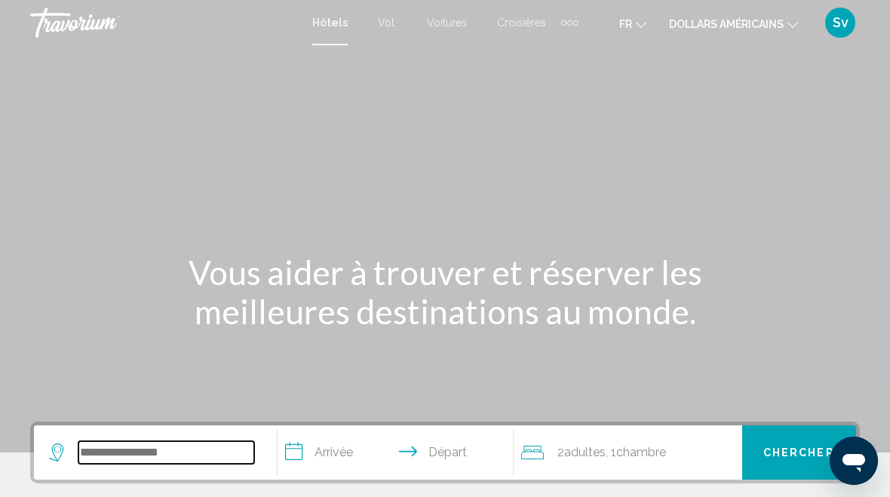
click at [158, 454] on input "Search widget" at bounding box center [166, 452] width 176 height 23
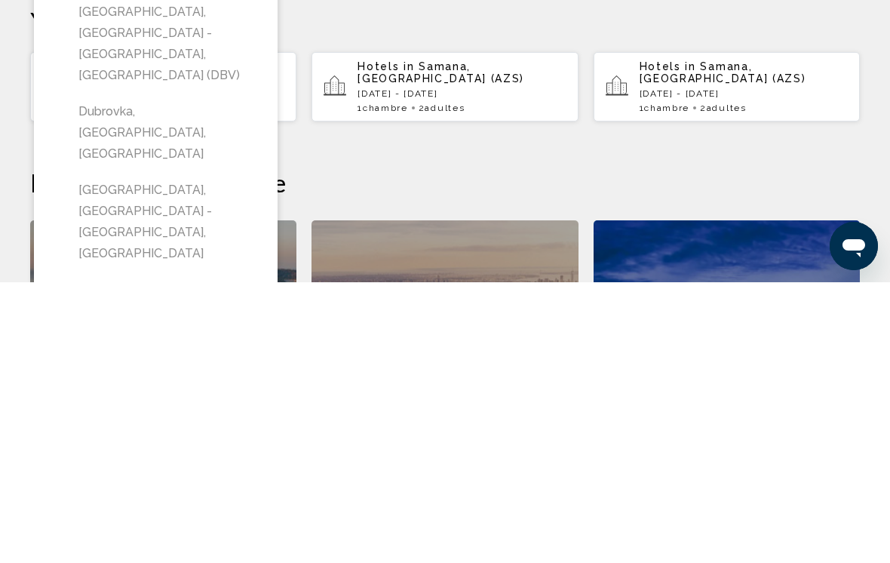
scroll to position [241, 0]
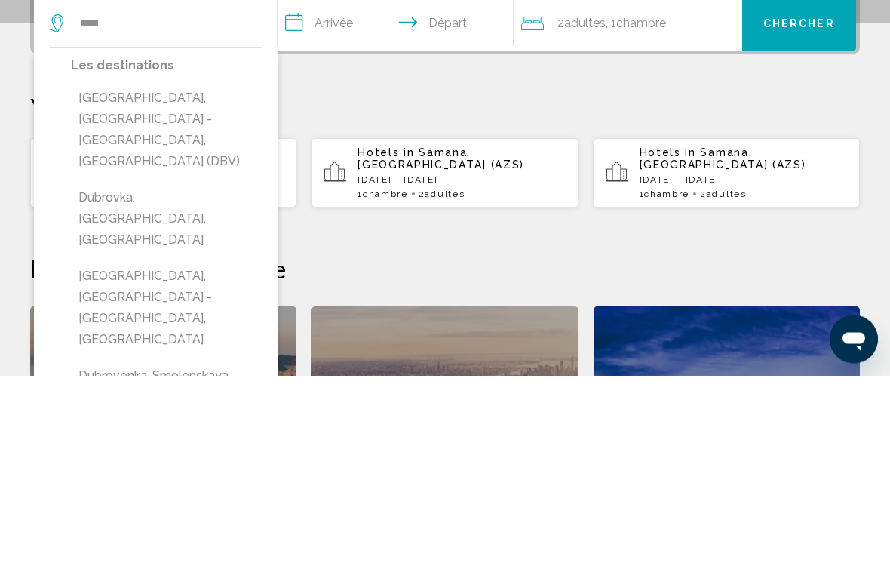
click at [186, 272] on button "[GEOGRAPHIC_DATA], [GEOGRAPHIC_DATA] - [GEOGRAPHIC_DATA], [GEOGRAPHIC_DATA] (DB…" at bounding box center [167, 318] width 192 height 92
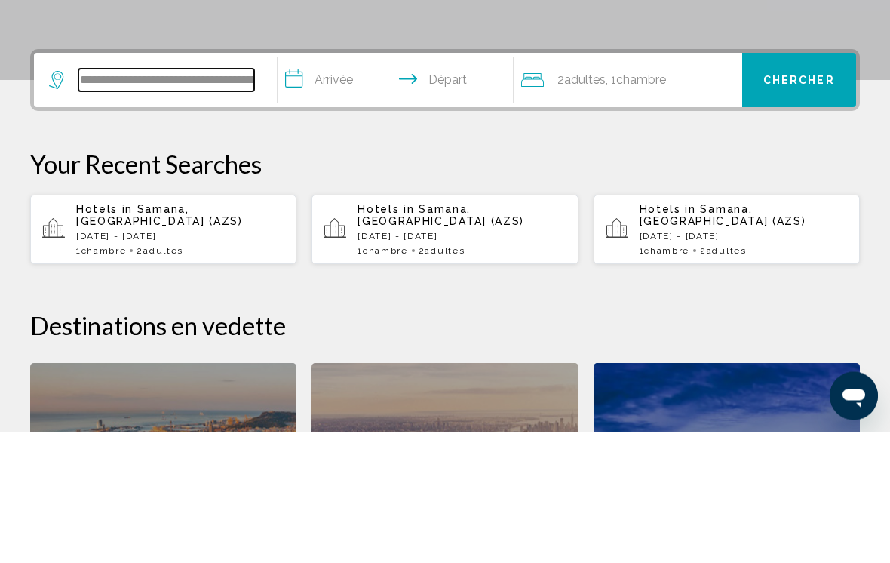
click at [232, 200] on input "**********" at bounding box center [166, 211] width 176 height 23
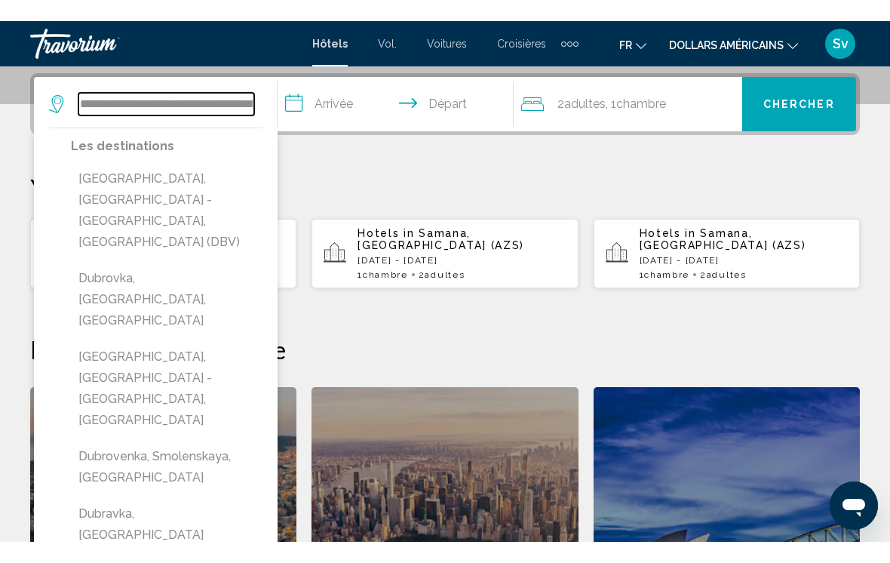
scroll to position [337, 0]
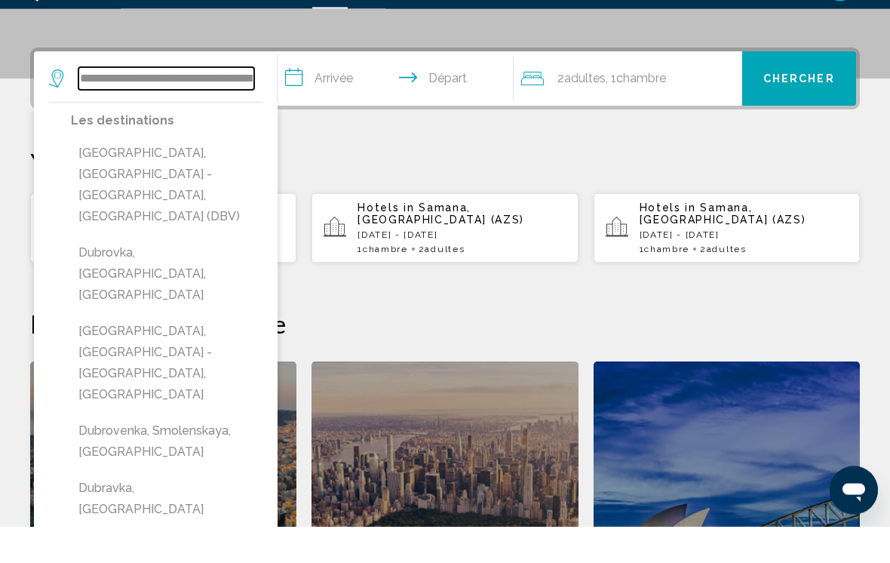
click at [253, 104] on input "**********" at bounding box center [166, 115] width 176 height 23
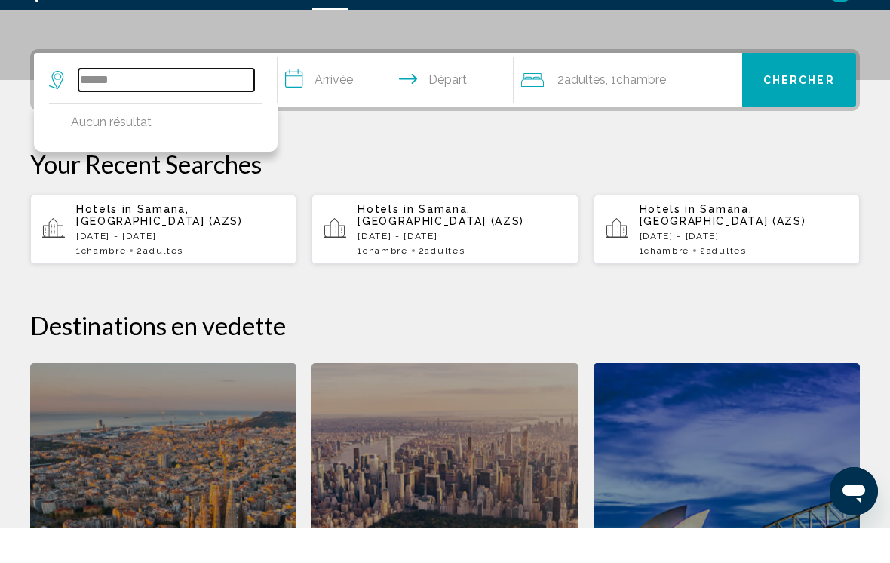
click at [174, 104] on input "*****" at bounding box center [166, 115] width 176 height 23
type input "*"
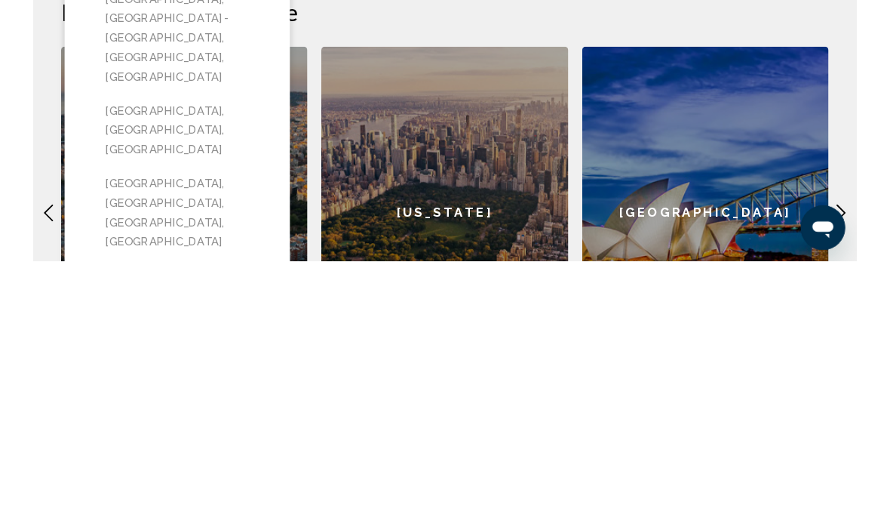
scroll to position [426, 0]
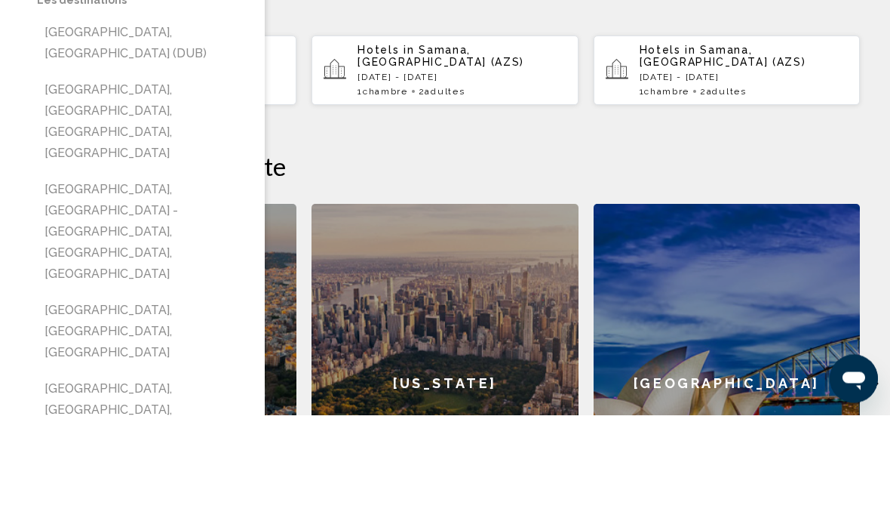
click at [151, 124] on button "[GEOGRAPHIC_DATA], [GEOGRAPHIC_DATA] (DUB)" at bounding box center [143, 149] width 213 height 50
type input "**********"
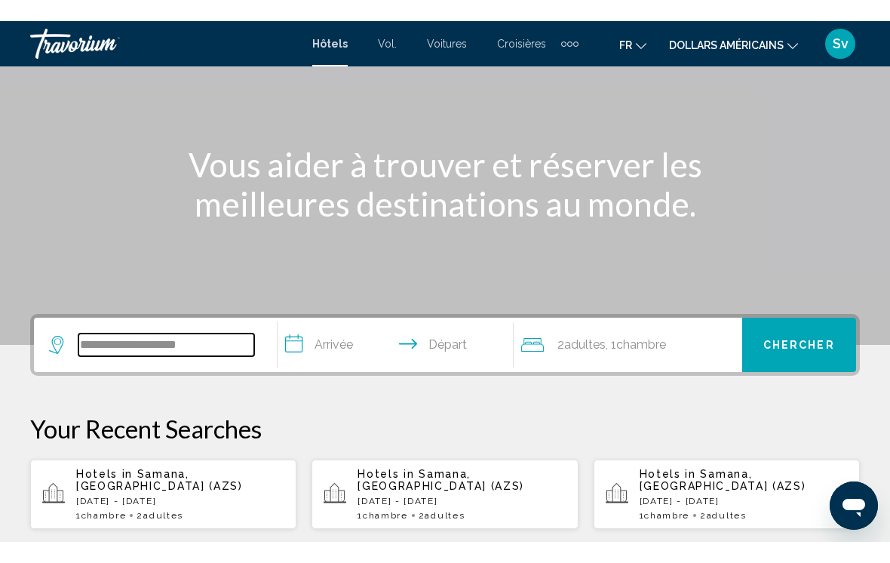
scroll to position [123, 0]
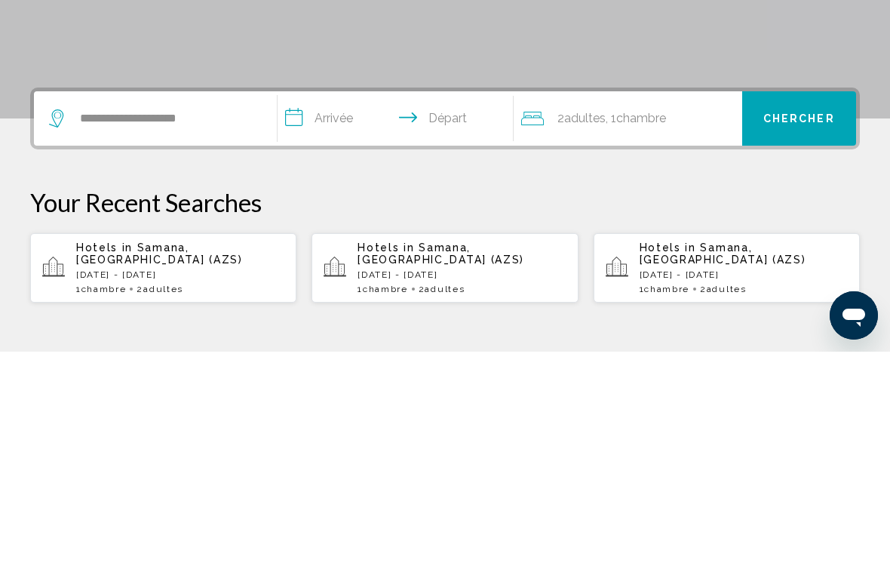
click at [417, 303] on input "**********" at bounding box center [399, 332] width 242 height 59
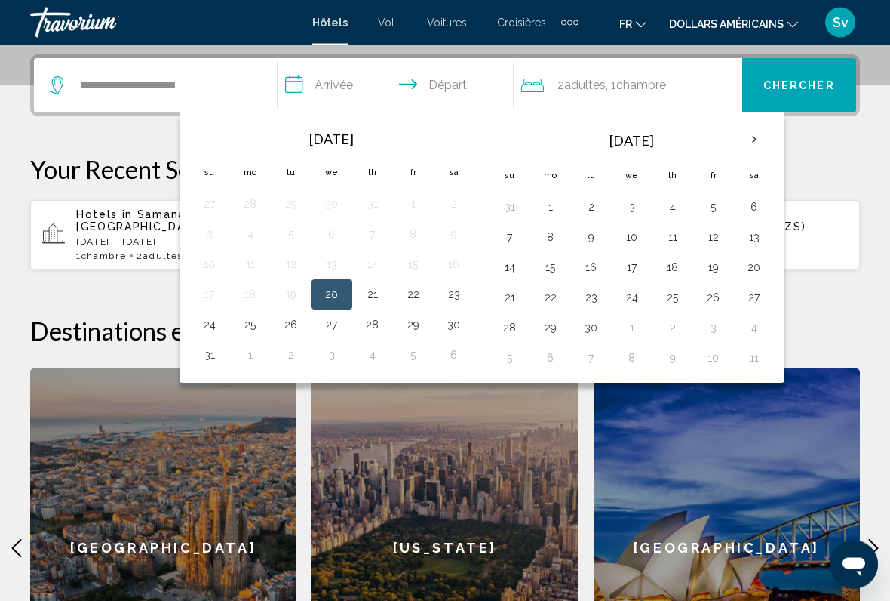
scroll to position [373, 0]
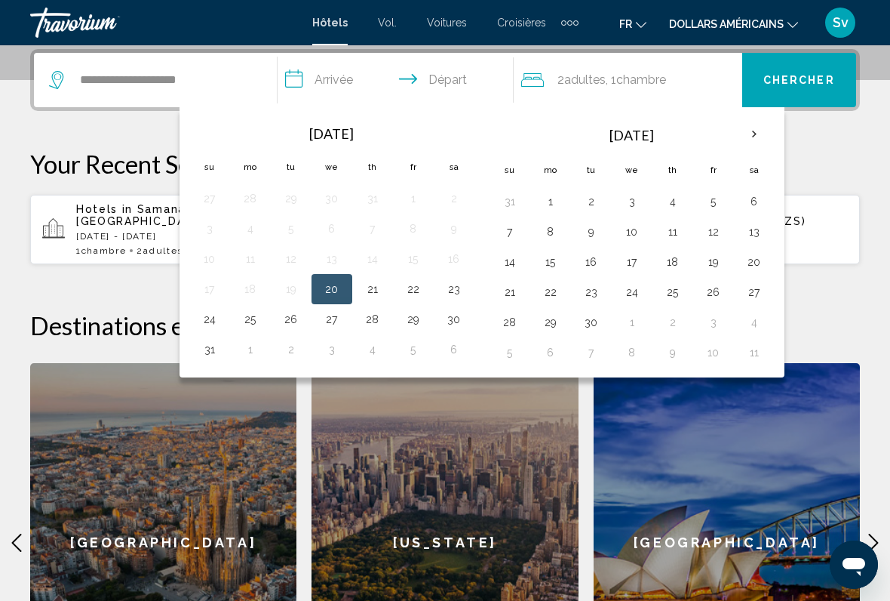
click at [548, 202] on button "1" at bounding box center [551, 201] width 24 height 21
click at [709, 204] on button "5" at bounding box center [714, 201] width 24 height 21
type input "**********"
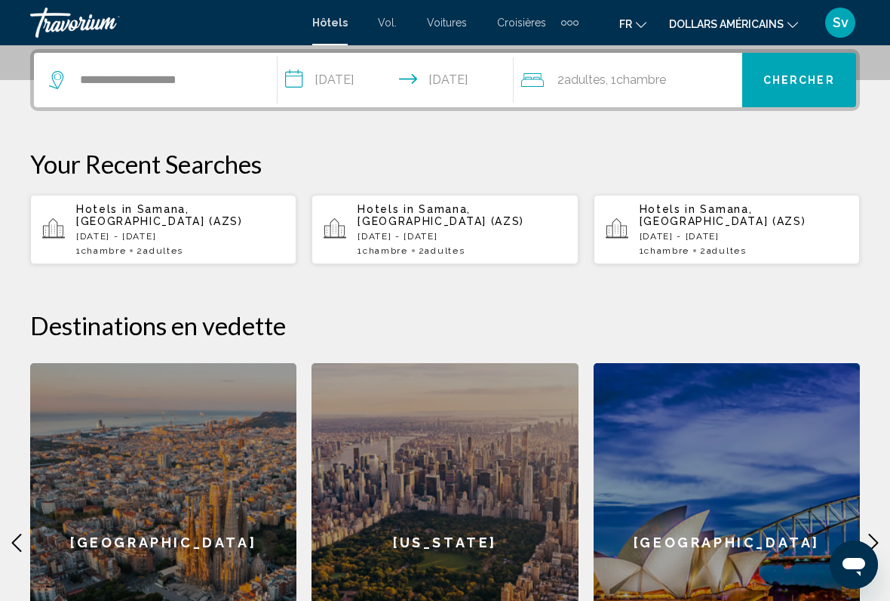
click at [792, 86] on span "Chercher" at bounding box center [799, 81] width 72 height 12
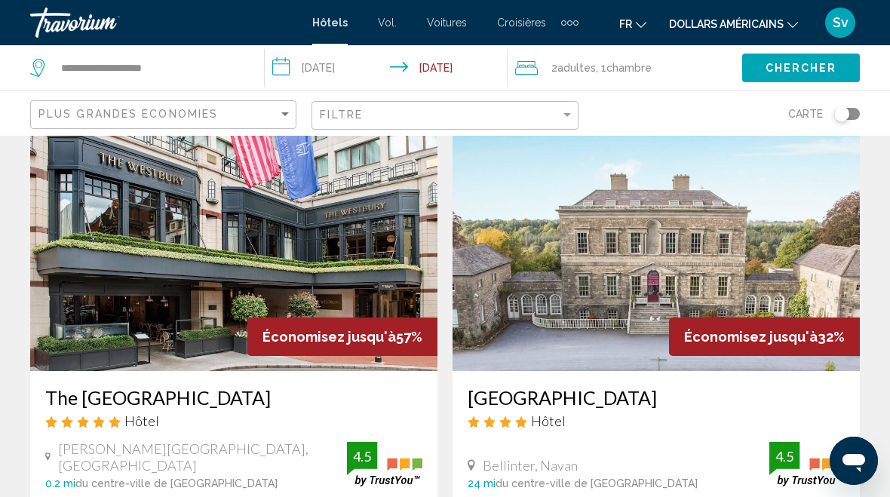
scroll to position [9, 0]
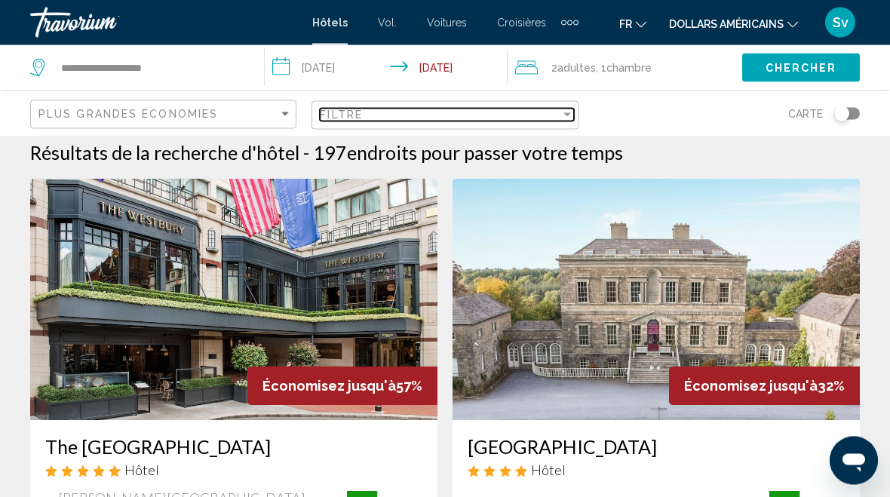
click at [562, 114] on div "Filter" at bounding box center [568, 115] width 14 height 12
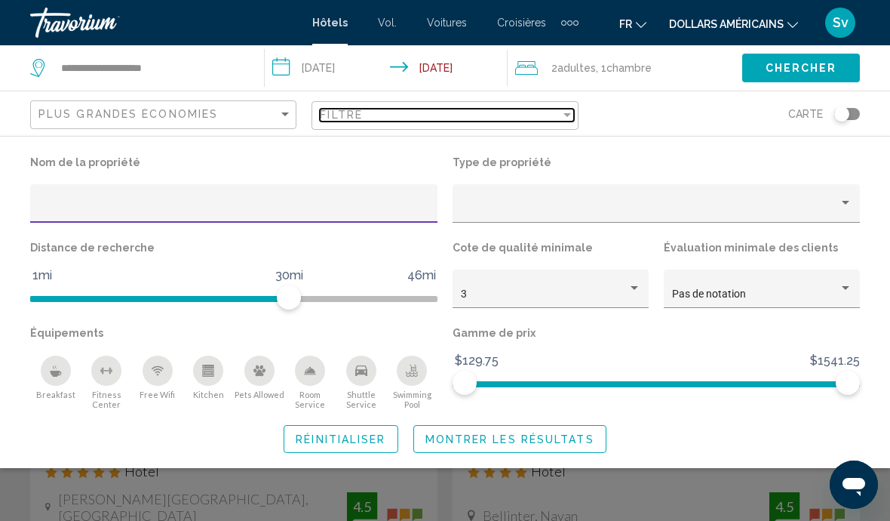
click at [559, 113] on div "Filtre" at bounding box center [440, 115] width 240 height 12
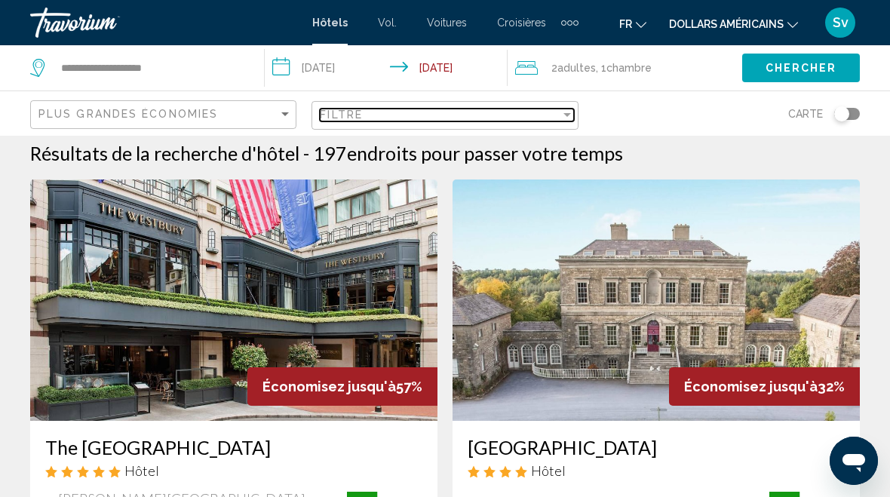
scroll to position [10, 0]
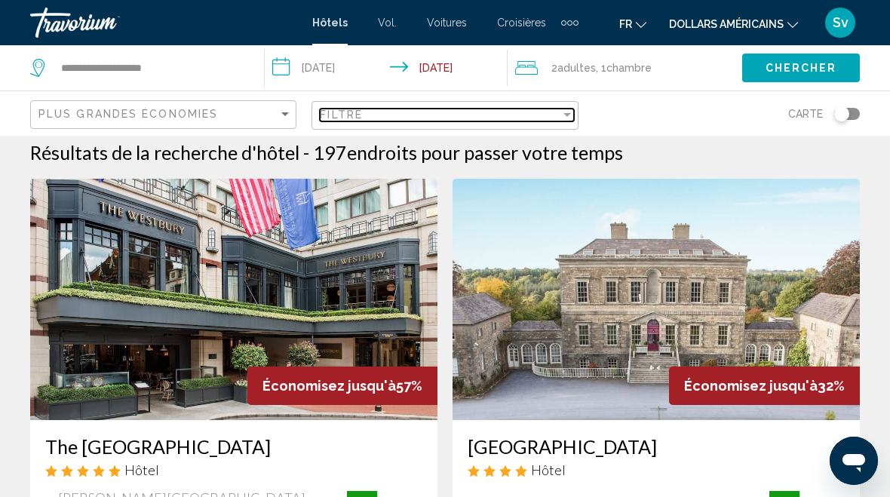
click at [561, 118] on div "Filter" at bounding box center [568, 115] width 14 height 12
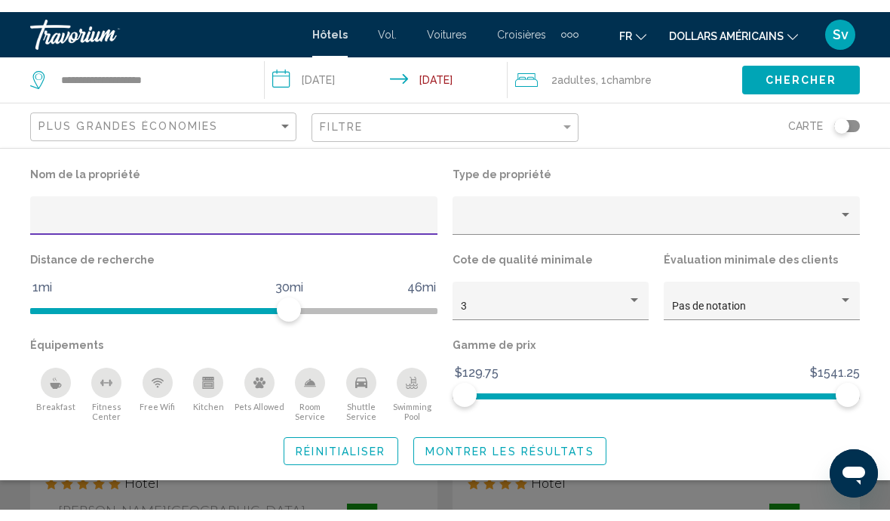
scroll to position [9, 0]
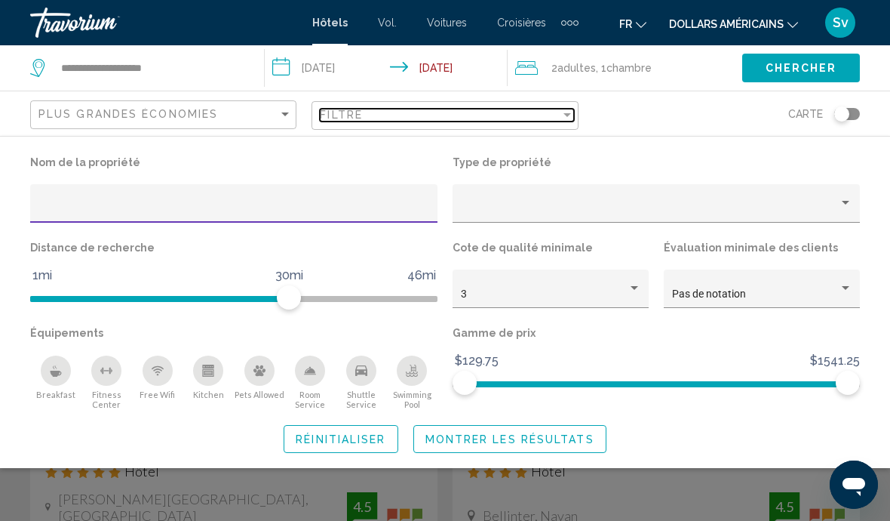
click at [551, 114] on div "Filtre" at bounding box center [440, 115] width 240 height 12
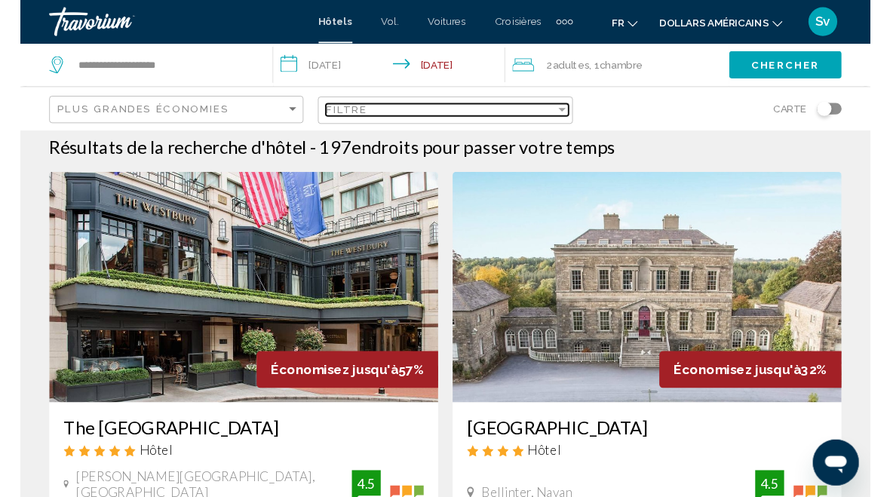
scroll to position [10, 0]
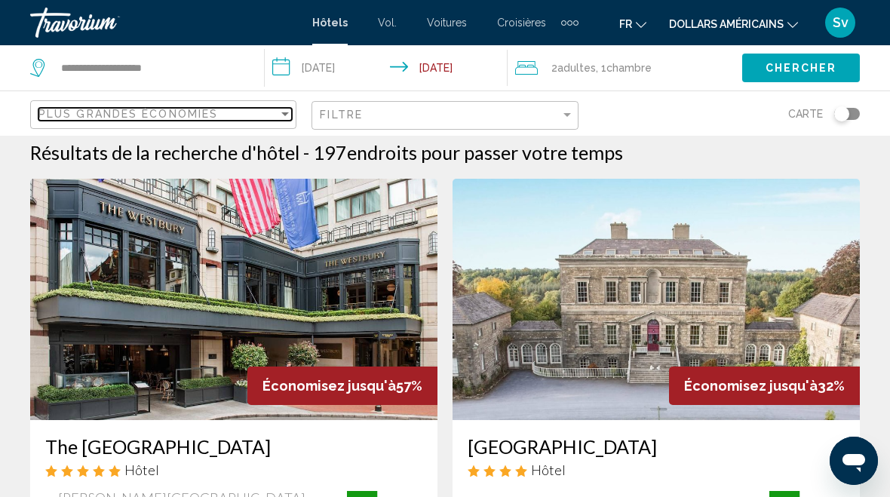
click at [274, 118] on div "Plus grandes économies" at bounding box center [158, 114] width 240 height 12
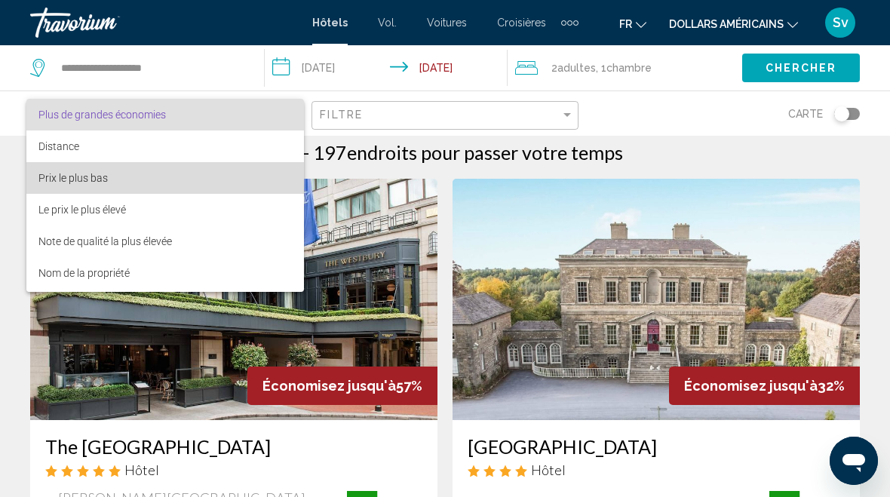
click at [120, 181] on span "Prix le plus bas" at bounding box center [164, 178] width 253 height 32
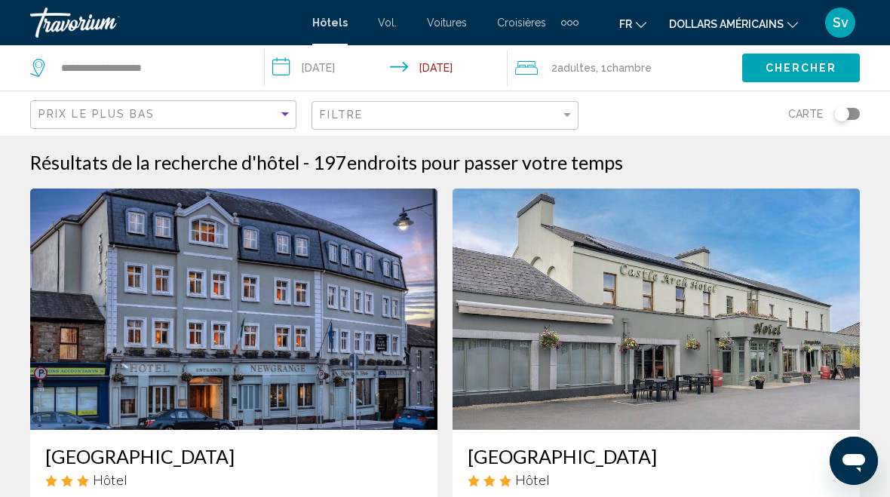
click at [336, 28] on font "Hôtels" at bounding box center [329, 23] width 35 height 12
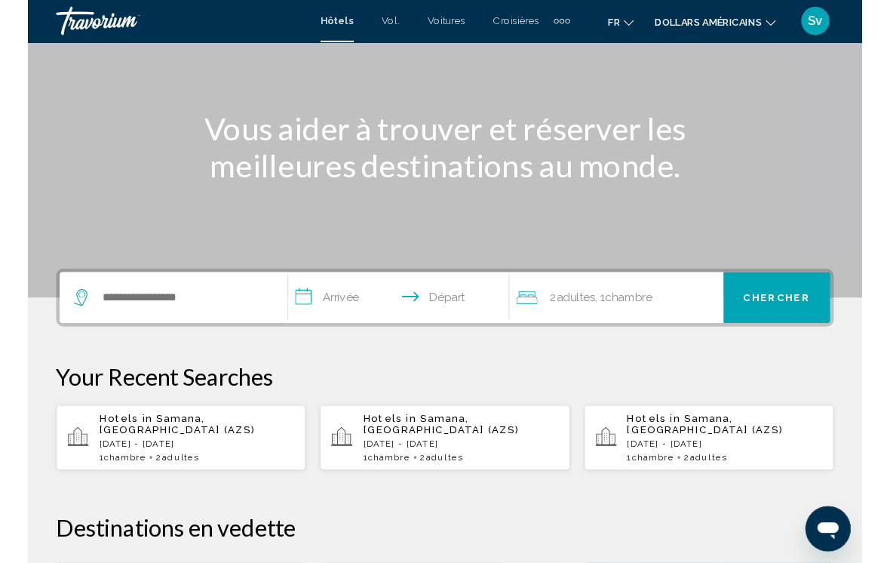
scroll to position [136, 0]
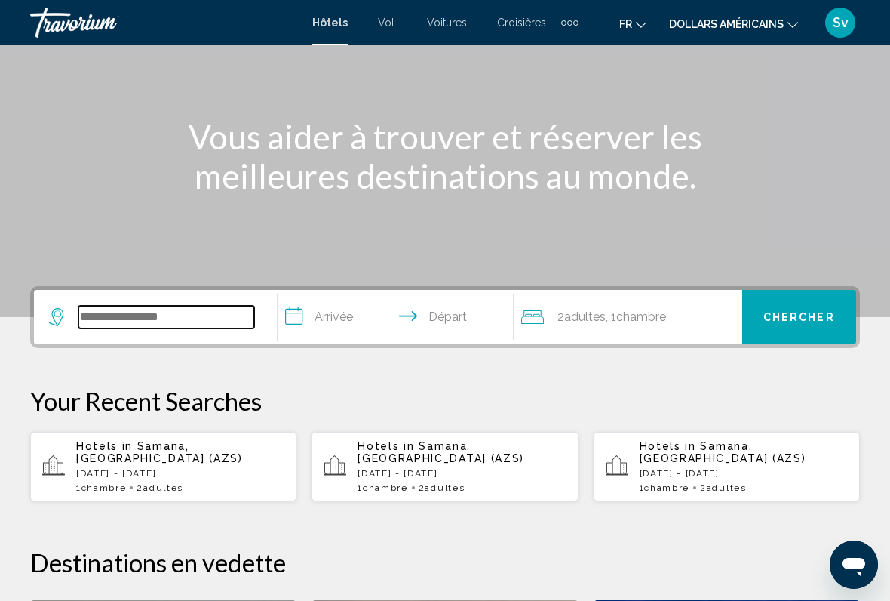
click at [94, 312] on input "Search widget" at bounding box center [166, 317] width 176 height 23
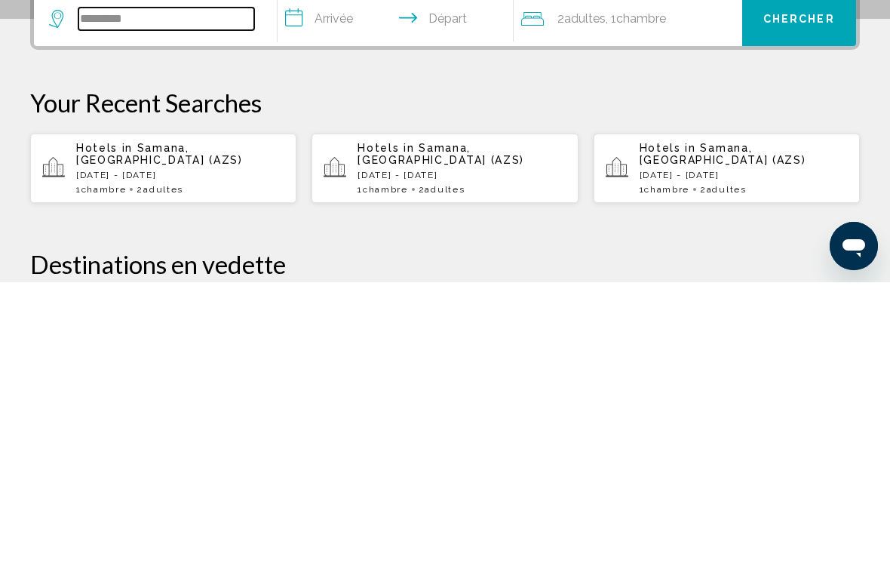
scroll to position [164, 0]
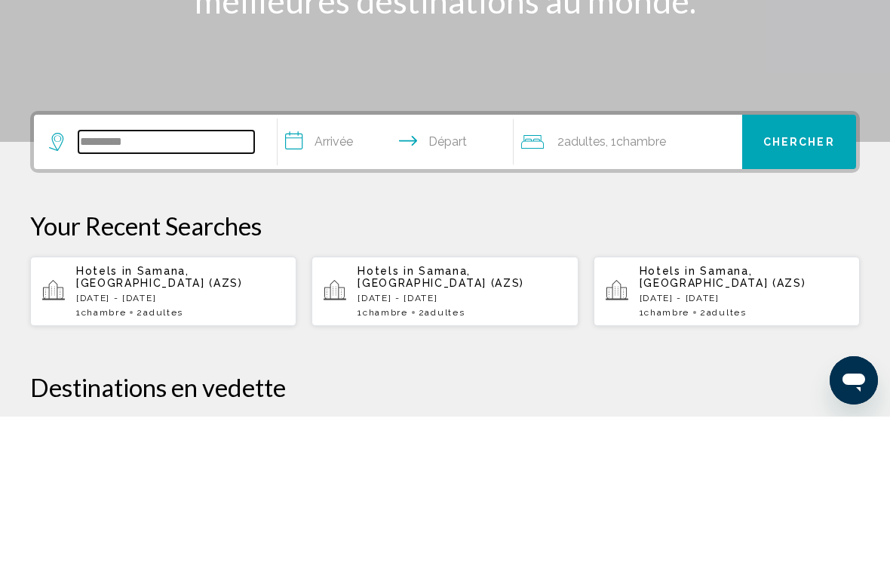
type input "********"
click at [304, 261] on input "**********" at bounding box center [399, 290] width 242 height 59
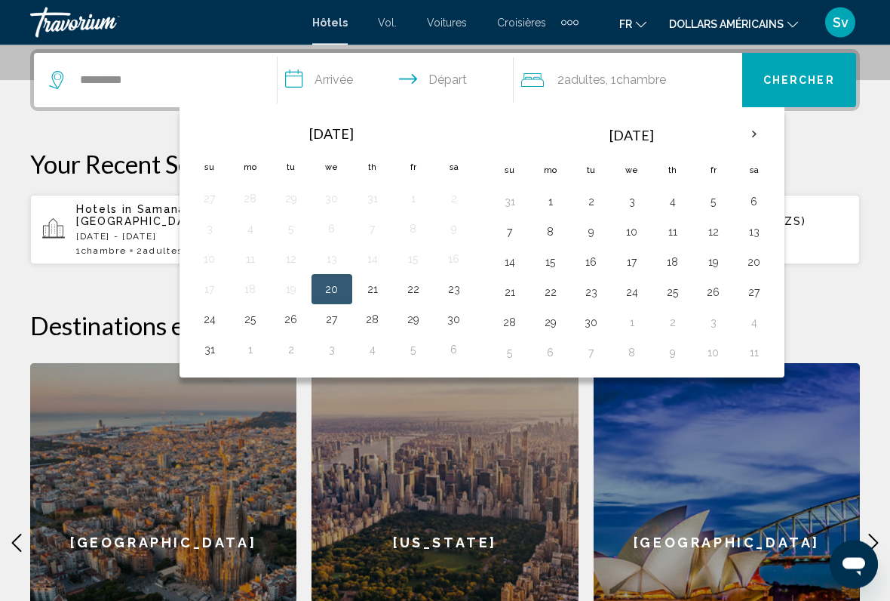
scroll to position [373, 0]
click at [747, 133] on th "Next month" at bounding box center [754, 134] width 41 height 33
click at [754, 125] on th "Next month" at bounding box center [754, 134] width 41 height 33
click at [755, 126] on th "Next month" at bounding box center [754, 134] width 41 height 33
click at [753, 128] on th "Next month" at bounding box center [754, 134] width 41 height 33
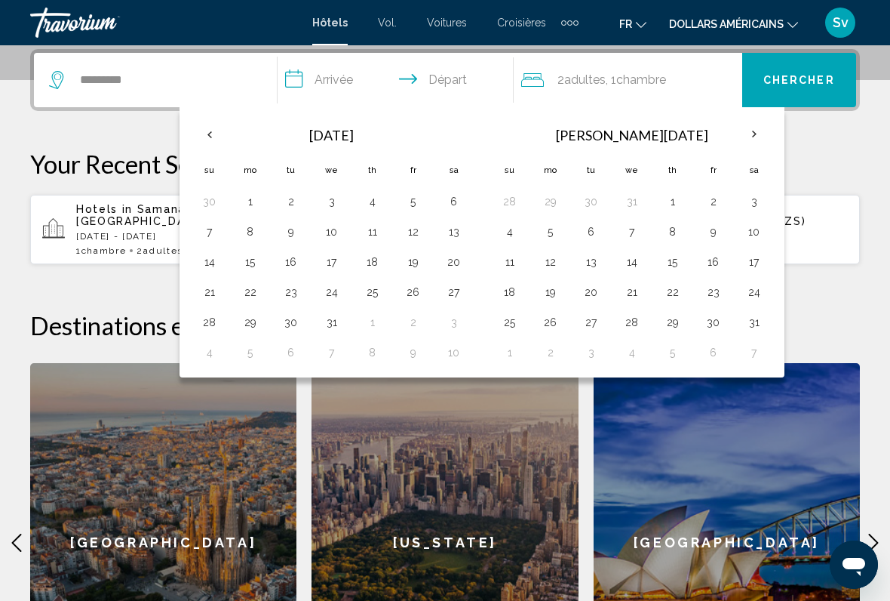
click at [675, 192] on button "1" at bounding box center [673, 201] width 24 height 21
click at [711, 226] on button "9" at bounding box center [714, 231] width 24 height 21
type input "**********"
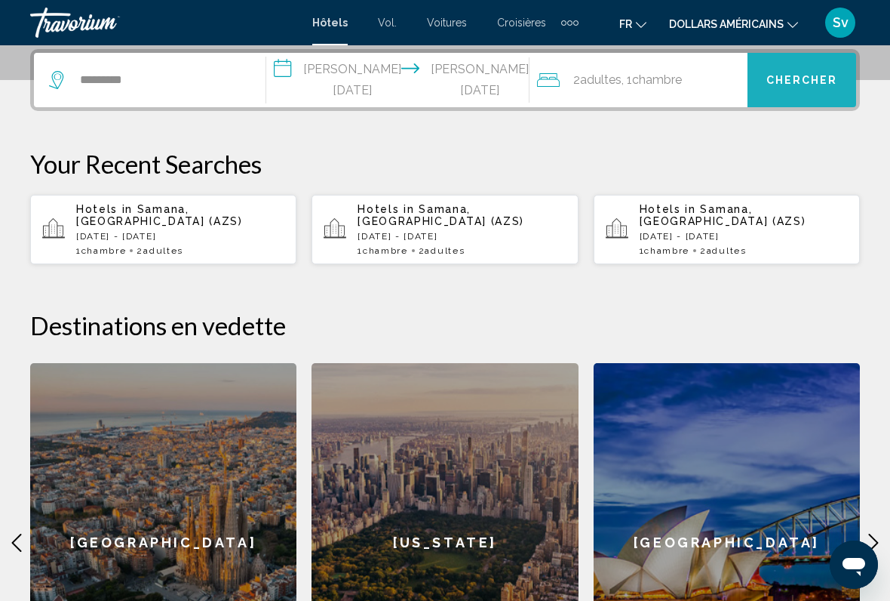
click at [800, 84] on span "Chercher" at bounding box center [803, 81] width 72 height 12
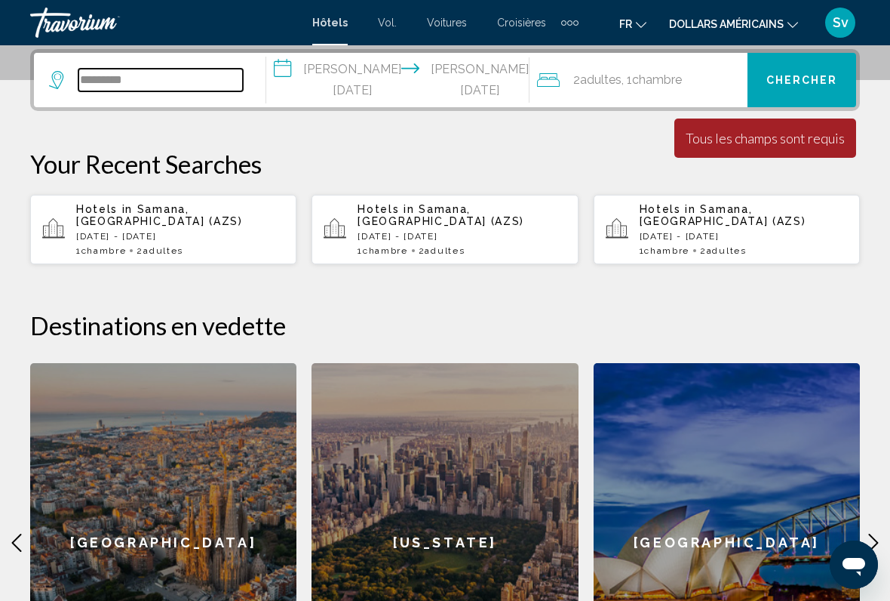
click at [112, 72] on input "********" at bounding box center [160, 80] width 164 height 23
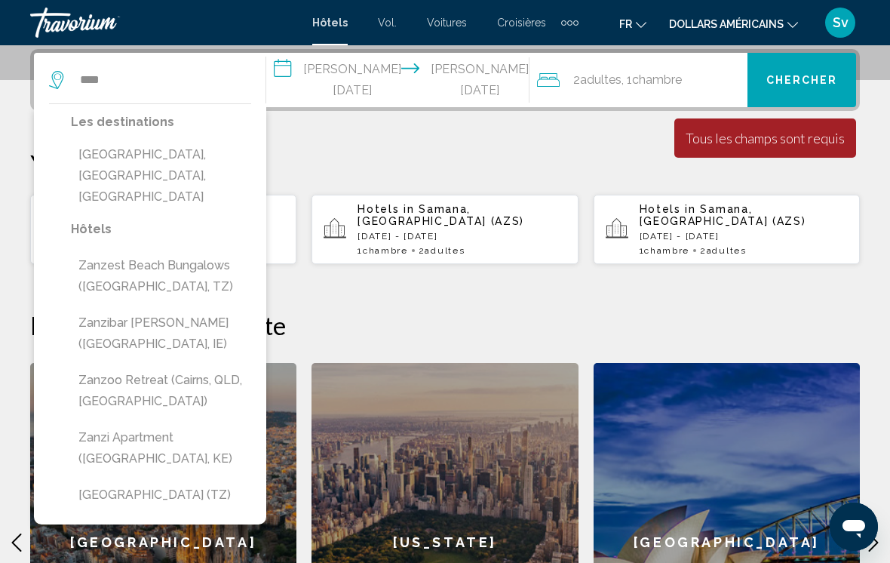
click at [182, 162] on button "[GEOGRAPHIC_DATA], [GEOGRAPHIC_DATA], [GEOGRAPHIC_DATA]" at bounding box center [161, 175] width 180 height 71
type input "**********"
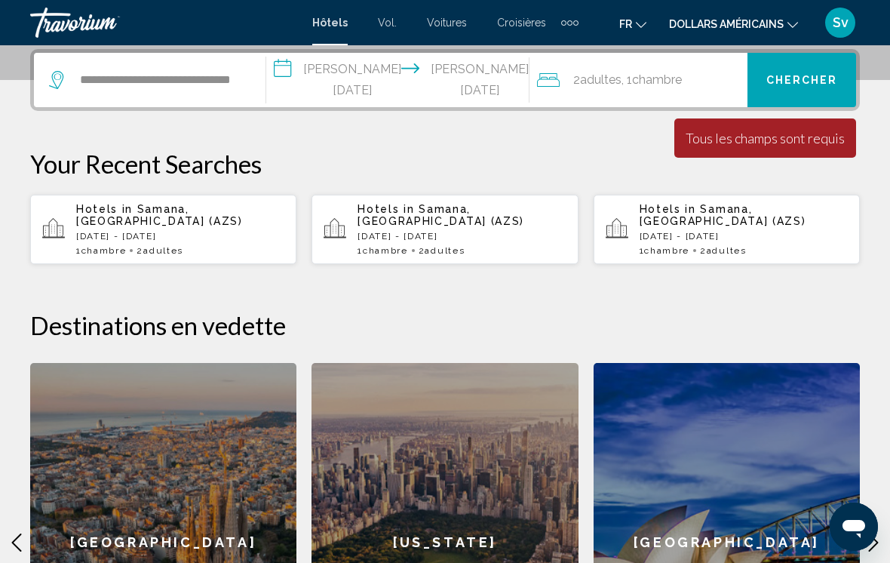
click at [806, 81] on span "Chercher" at bounding box center [803, 81] width 72 height 12
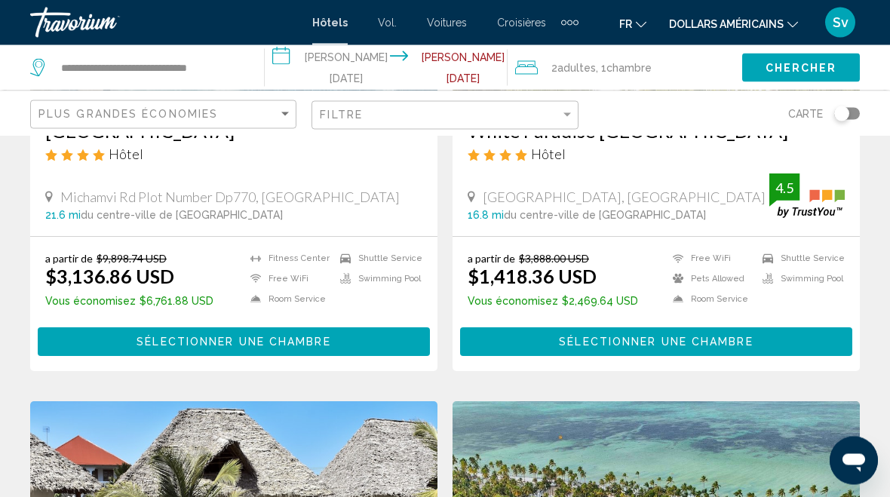
scroll to position [317, 0]
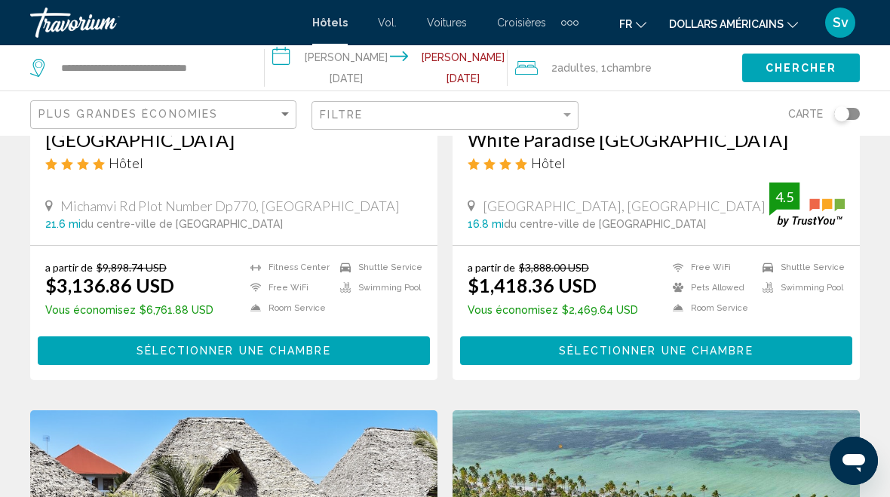
click at [822, 278] on ul "Free WiFi Pets Allowed Room Service Shuttle Service Swimming Pool" at bounding box center [755, 291] width 180 height 60
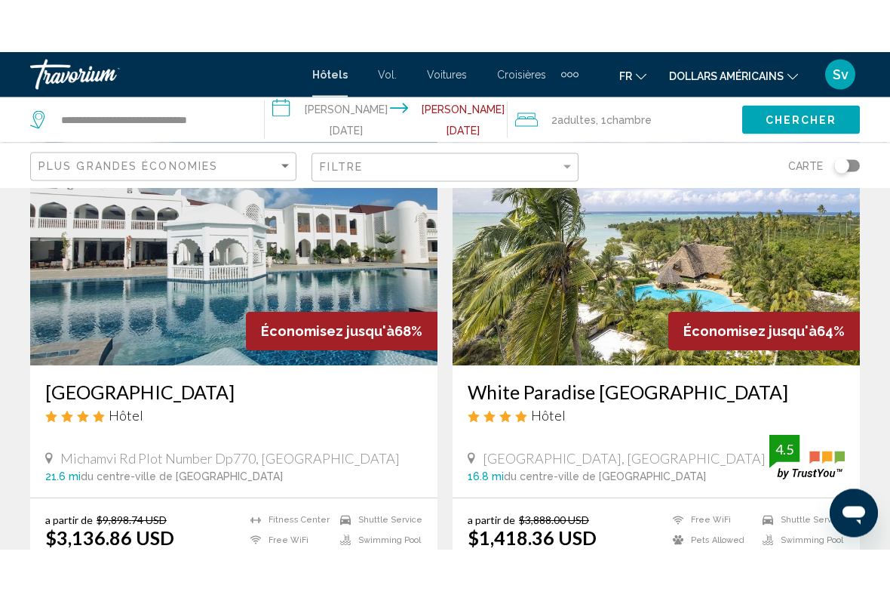
scroll to position [117, 0]
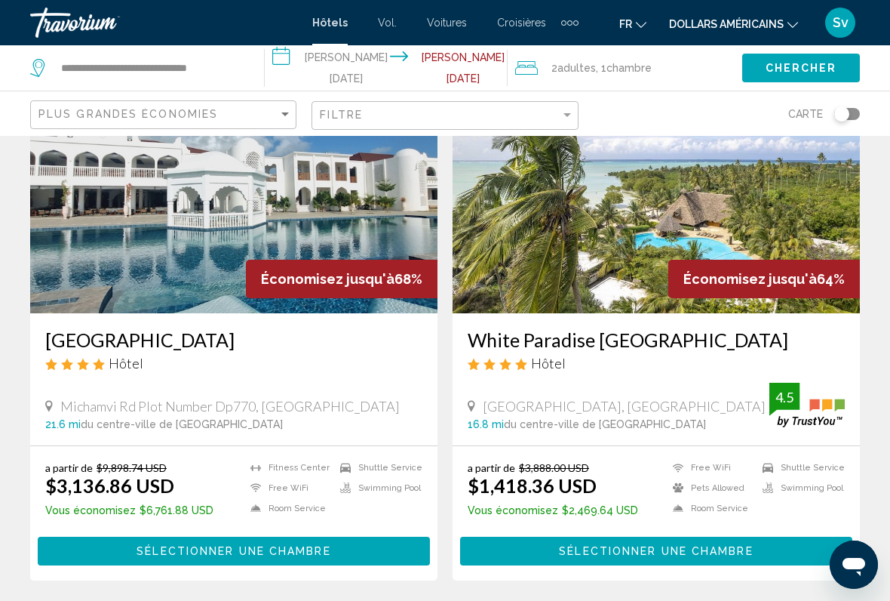
click at [593, 338] on h3 "White Paradise [GEOGRAPHIC_DATA]" at bounding box center [656, 339] width 377 height 23
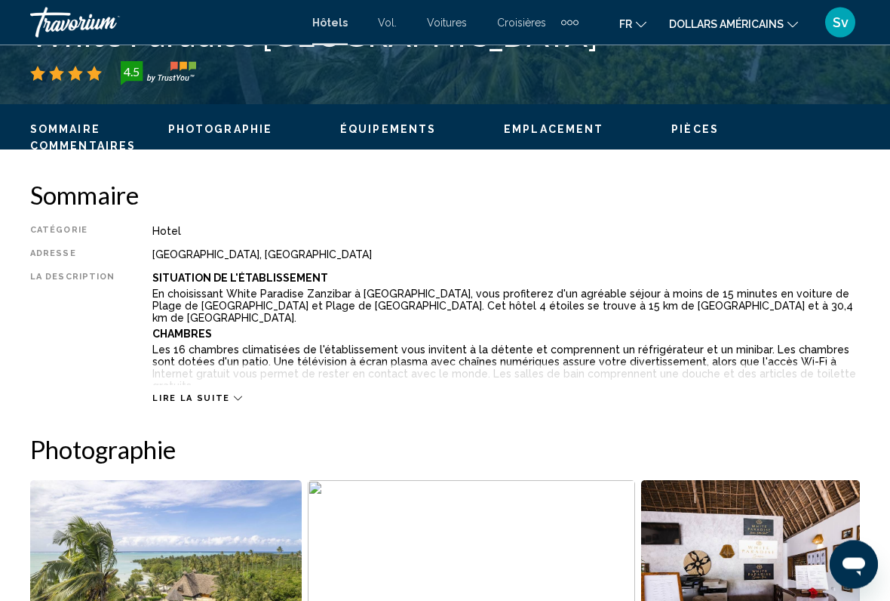
scroll to position [658, 0]
click at [207, 403] on span "Lire la suite" at bounding box center [190, 398] width 77 height 10
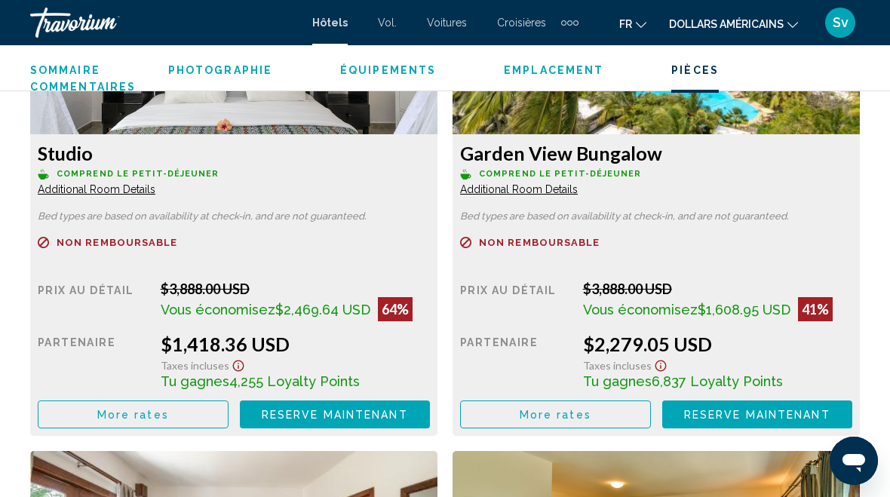
scroll to position [2672, 0]
click at [155, 184] on span "Additional Room Details" at bounding box center [97, 190] width 118 height 12
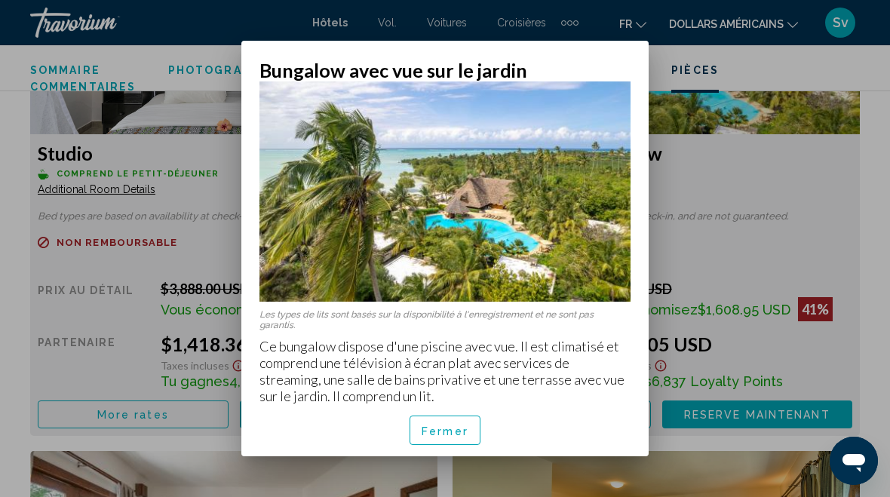
scroll to position [35, 0]
click at [612, 64] on h2 "Bungalow avec vue sur le jardin" at bounding box center [445, 70] width 371 height 23
click at [791, 180] on div at bounding box center [445, 248] width 890 height 497
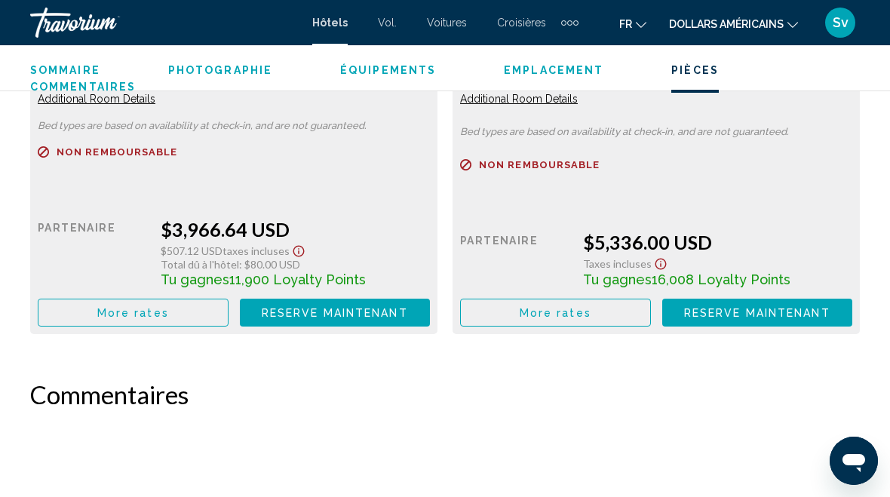
scroll to position [3776, 0]
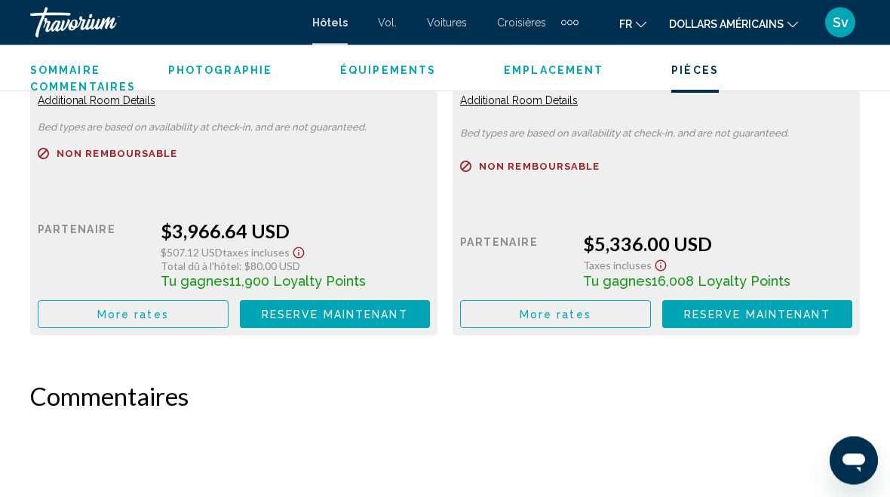
click at [403, 64] on span "Équipements" at bounding box center [388, 70] width 96 height 12
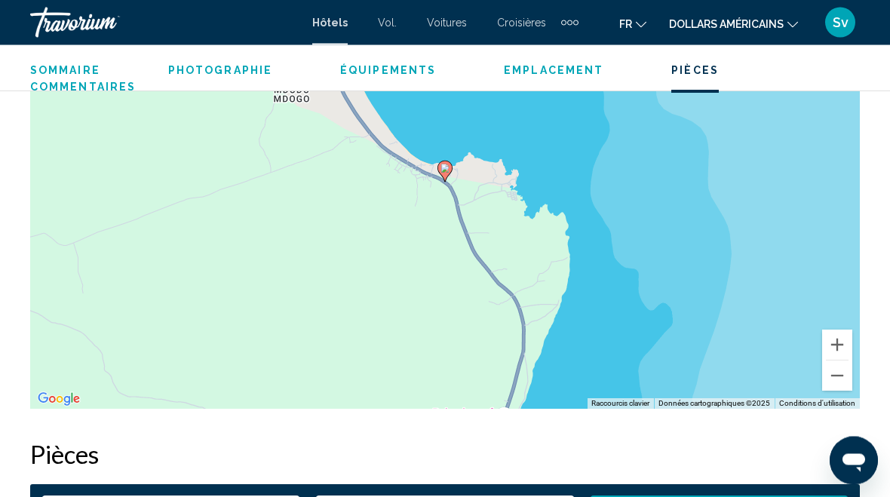
scroll to position [1661, 0]
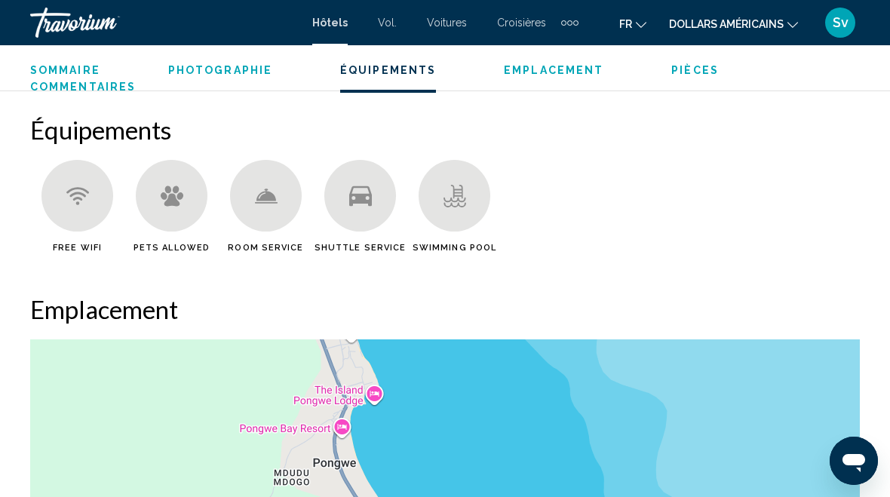
click at [271, 183] on div "Contenu principal" at bounding box center [266, 196] width 72 height 72
click at [89, 69] on span "Sommaire" at bounding box center [65, 70] width 70 height 12
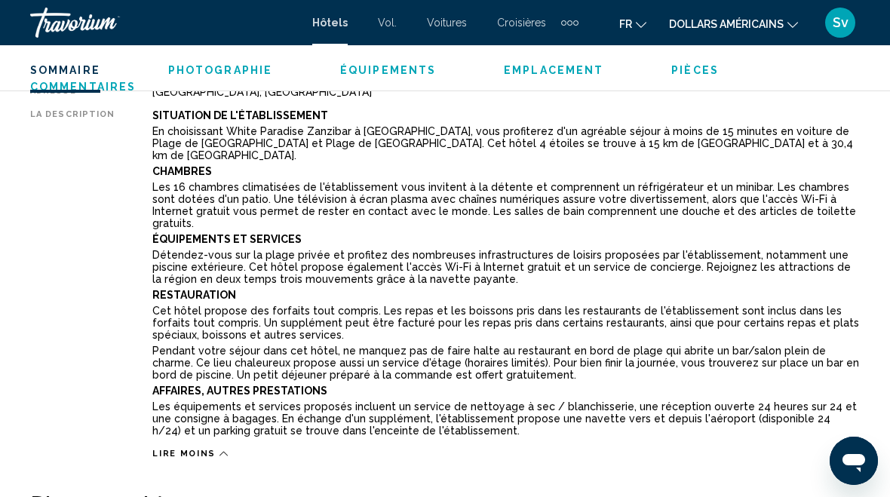
scroll to position [748, 0]
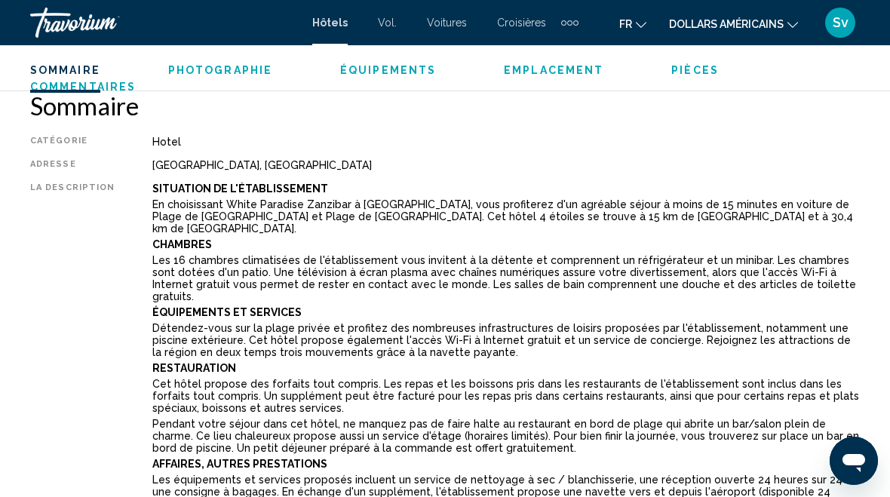
click at [61, 137] on div "Catégorie" at bounding box center [72, 142] width 84 height 12
click at [68, 142] on div "Catégorie" at bounding box center [72, 142] width 84 height 12
click at [81, 191] on div "La description" at bounding box center [72, 348] width 84 height 331
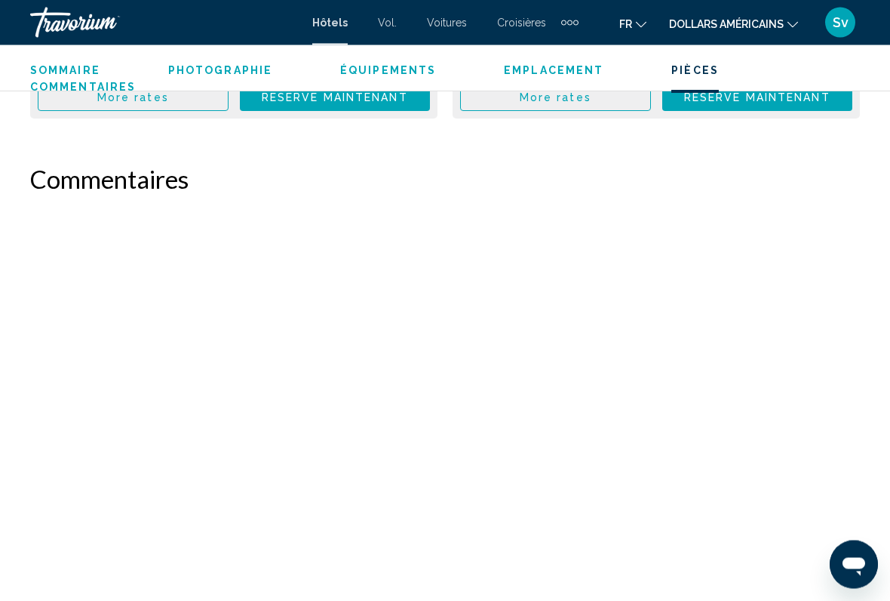
scroll to position [4018, 0]
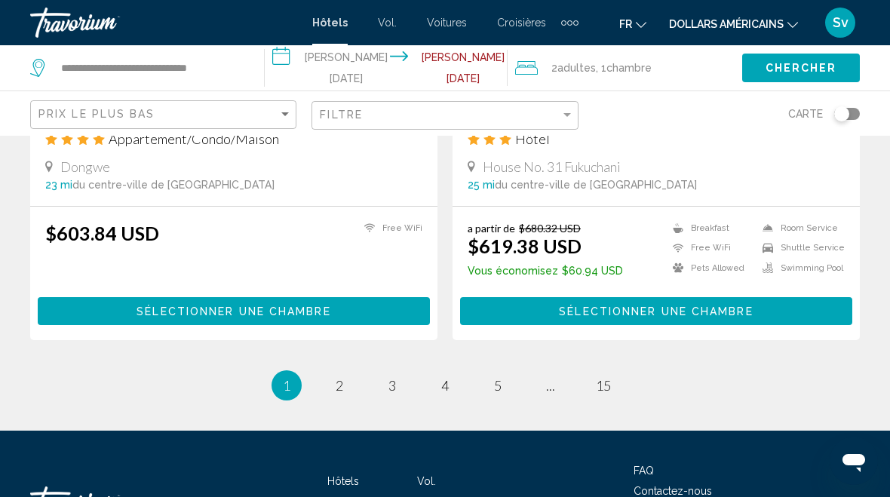
scroll to position [3050, 0]
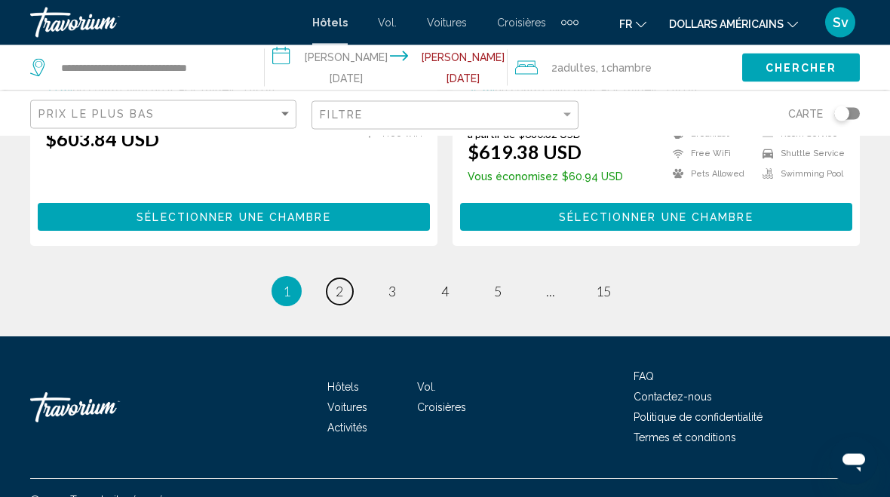
click at [348, 293] on link "page 2" at bounding box center [340, 292] width 26 height 26
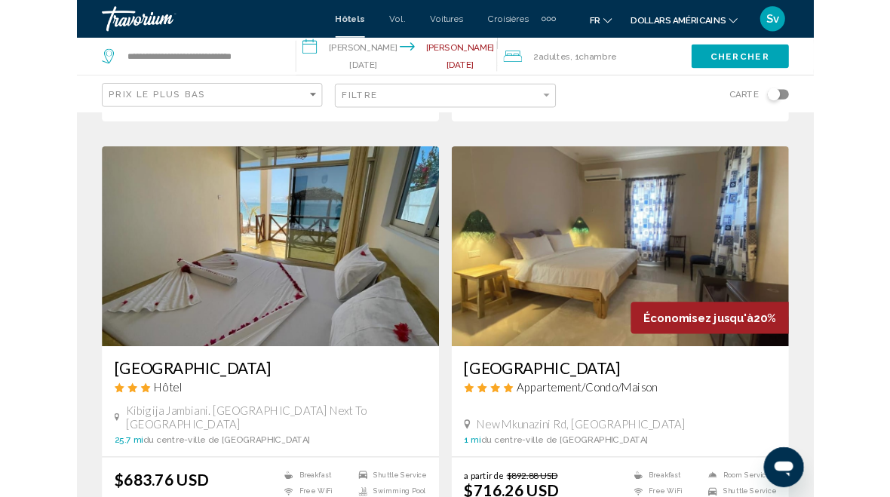
scroll to position [1078, 0]
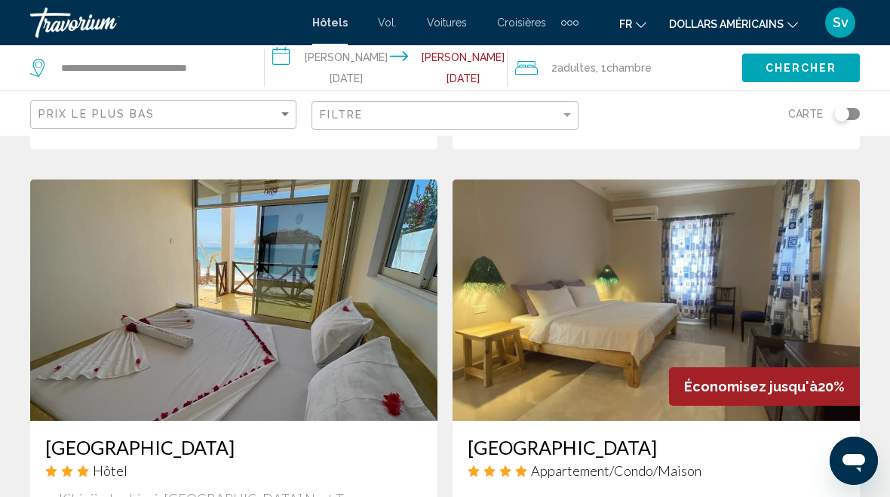
click at [230, 266] on img "Contenu principal" at bounding box center [233, 300] width 407 height 241
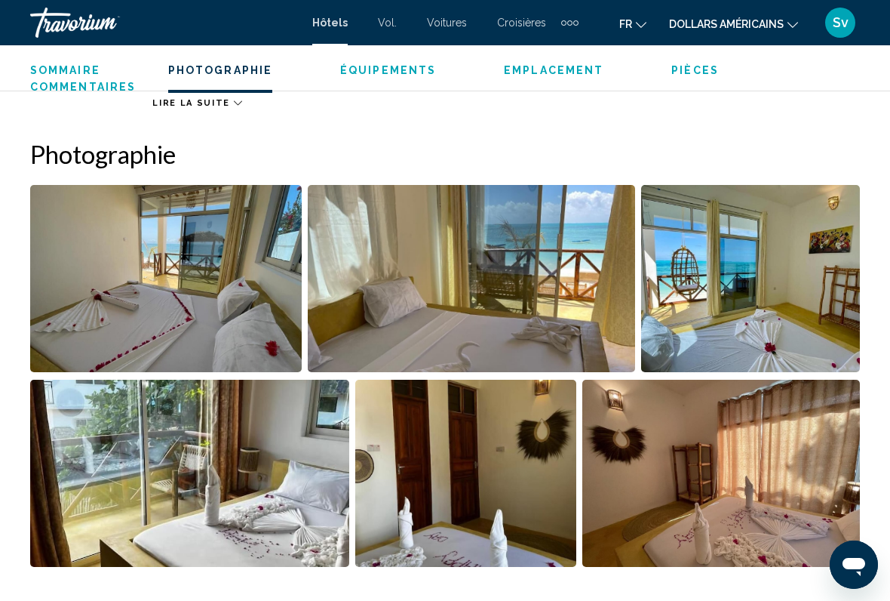
scroll to position [987, 0]
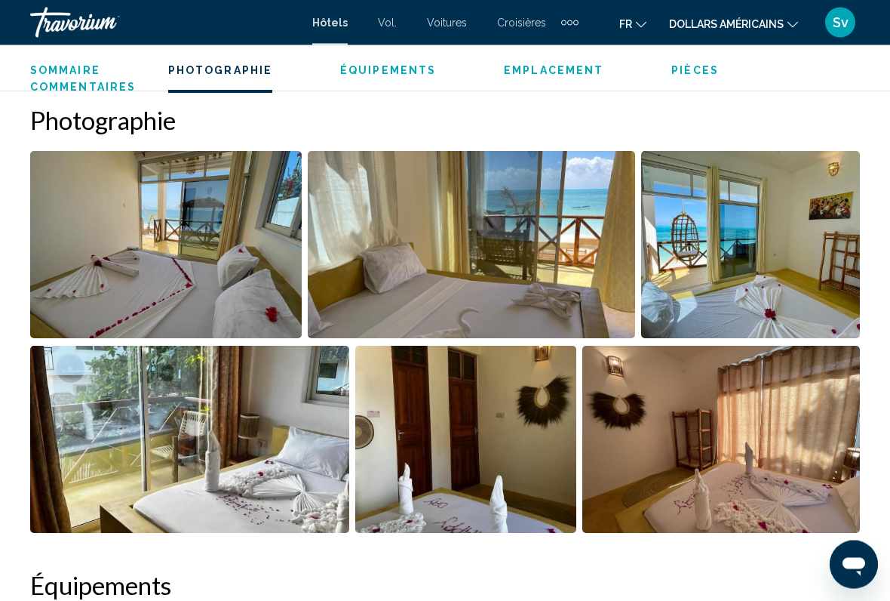
click at [127, 281] on img "Open full-screen image slider" at bounding box center [166, 245] width 272 height 187
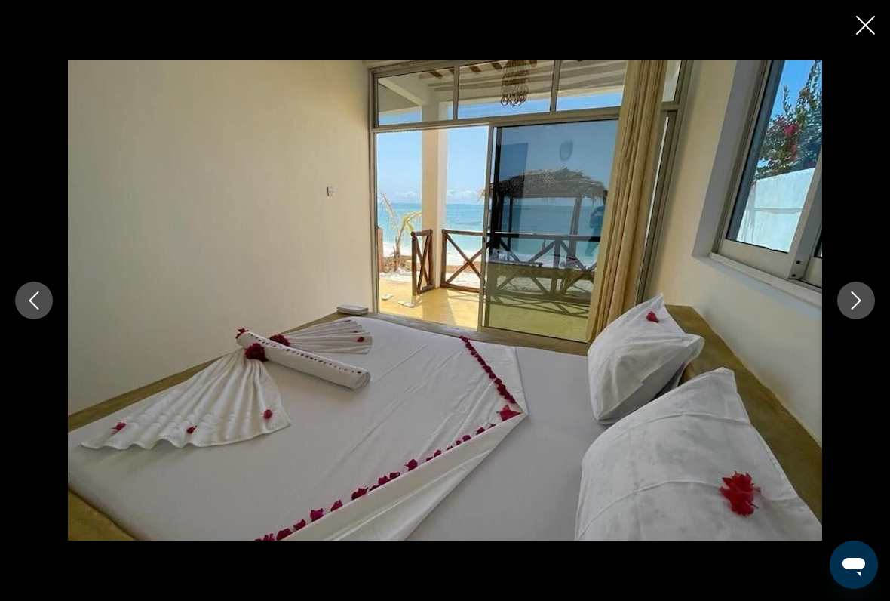
click at [864, 297] on icon "Next image" at bounding box center [856, 300] width 18 height 18
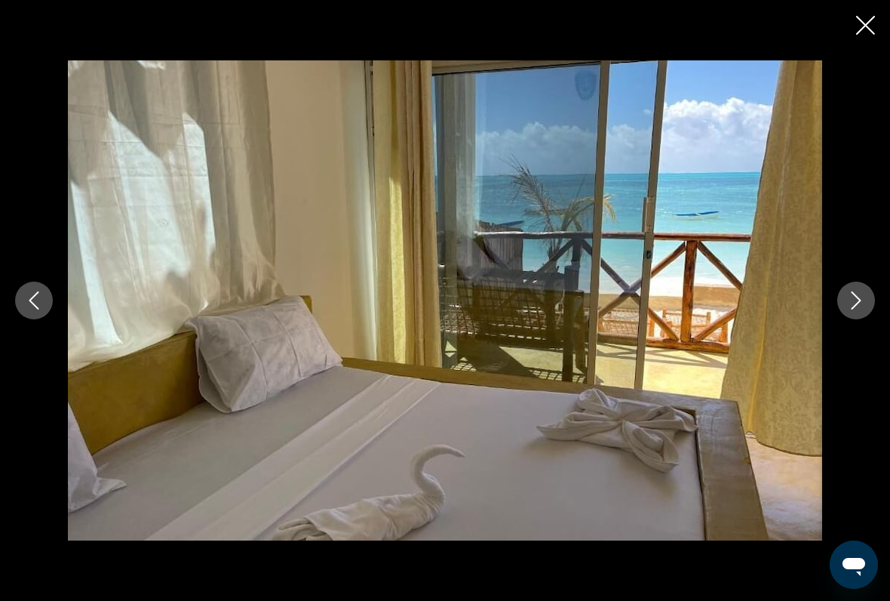
click at [848, 303] on icon "Next image" at bounding box center [856, 300] width 18 height 18
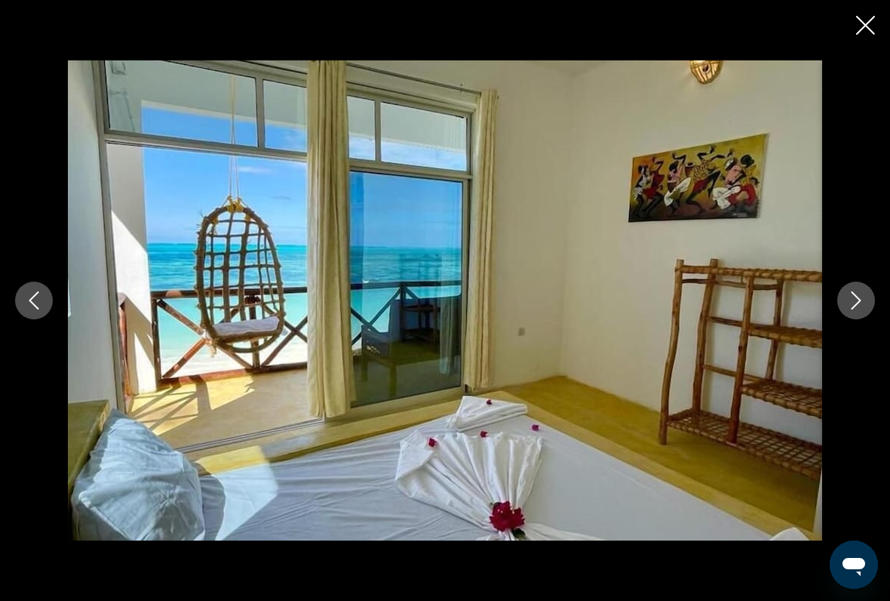
click at [858, 307] on icon "Next image" at bounding box center [856, 300] width 18 height 18
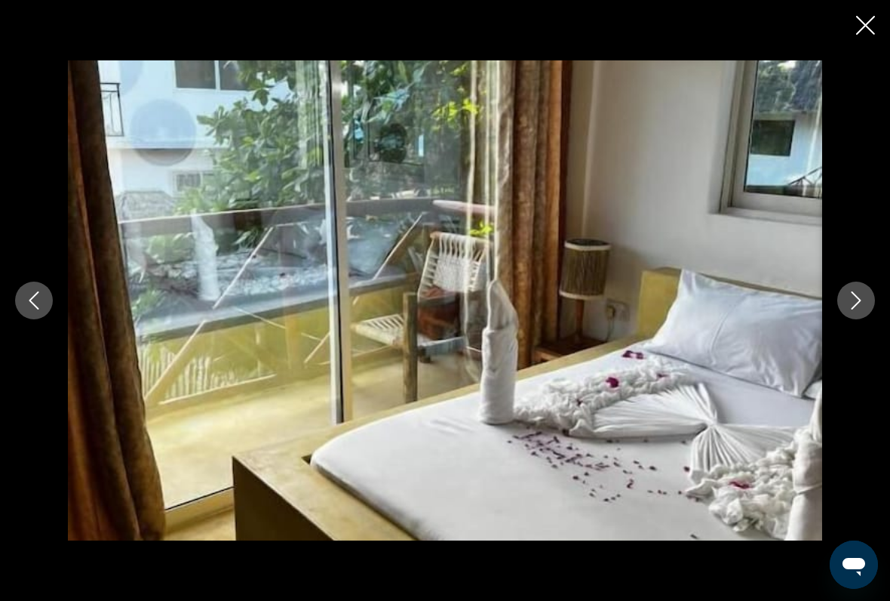
click at [856, 304] on icon "Next image" at bounding box center [857, 300] width 10 height 18
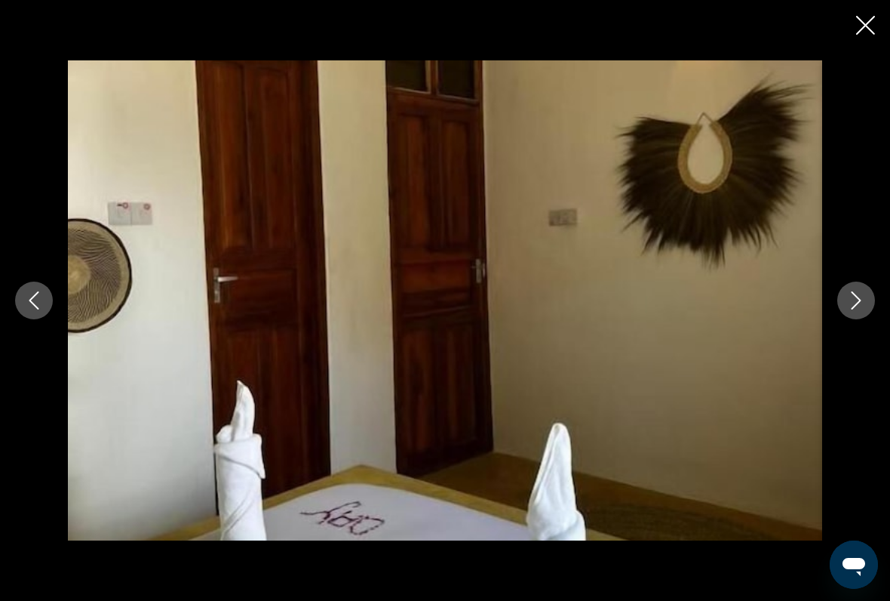
click at [856, 302] on icon "Next image" at bounding box center [856, 300] width 18 height 18
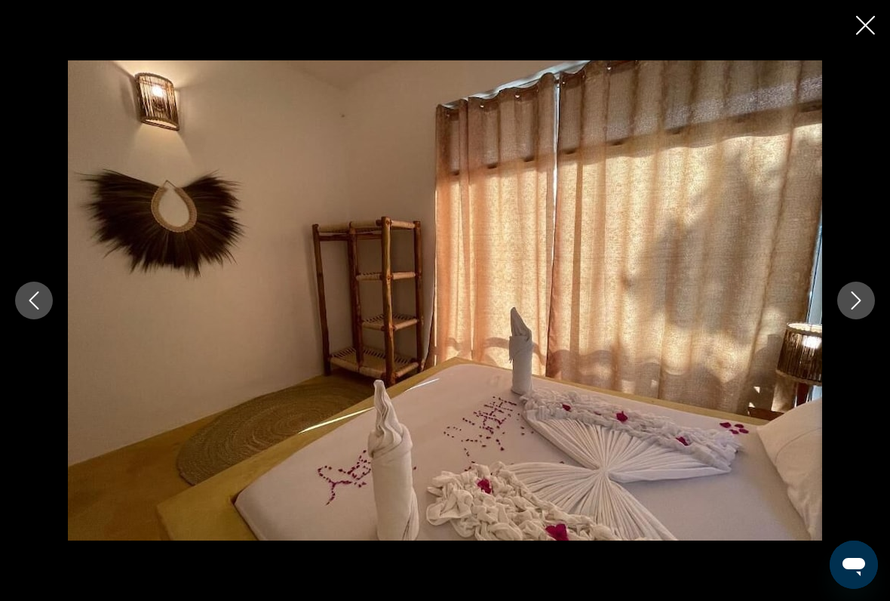
click at [858, 304] on icon "Next image" at bounding box center [856, 300] width 18 height 18
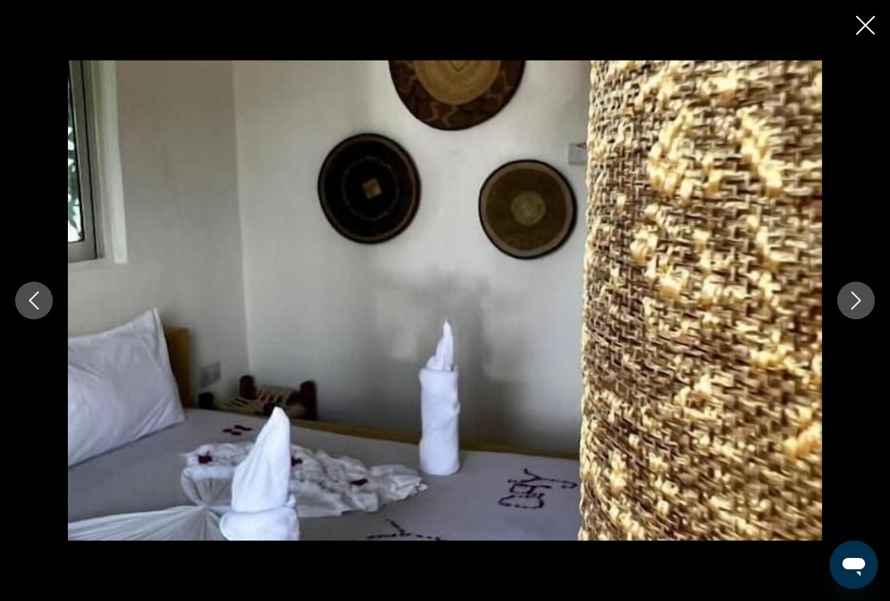
click at [856, 304] on icon "Next image" at bounding box center [856, 300] width 18 height 18
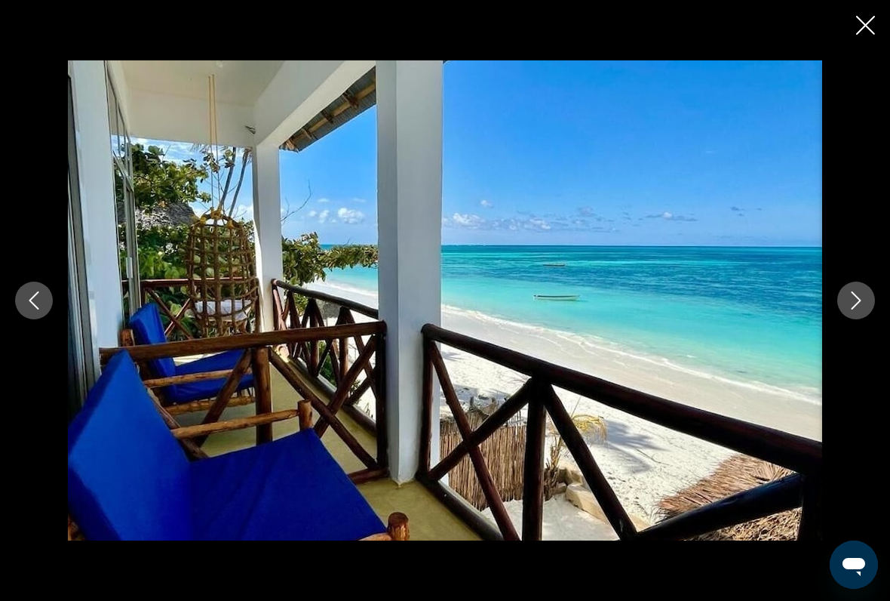
click at [854, 307] on icon "Next image" at bounding box center [857, 300] width 10 height 18
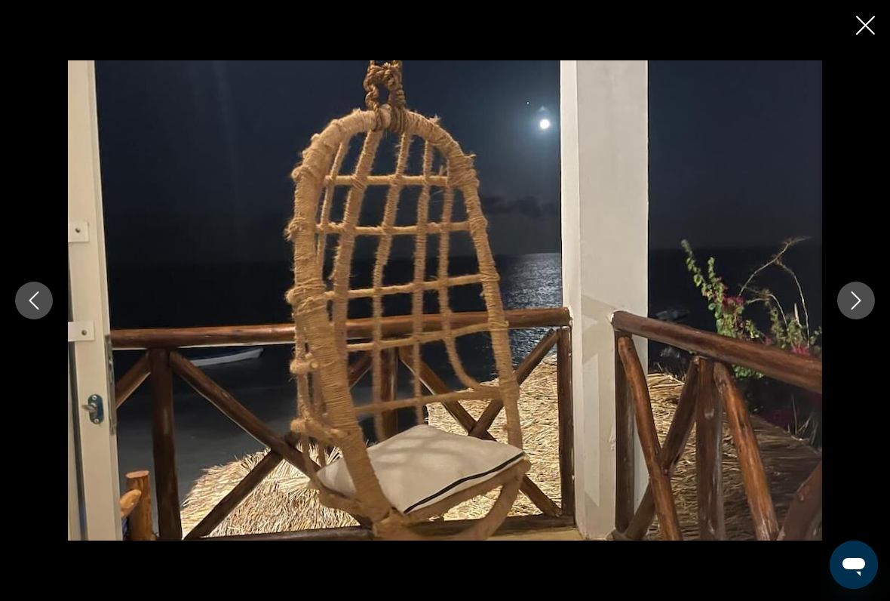
click at [855, 306] on icon "Next image" at bounding box center [857, 300] width 10 height 18
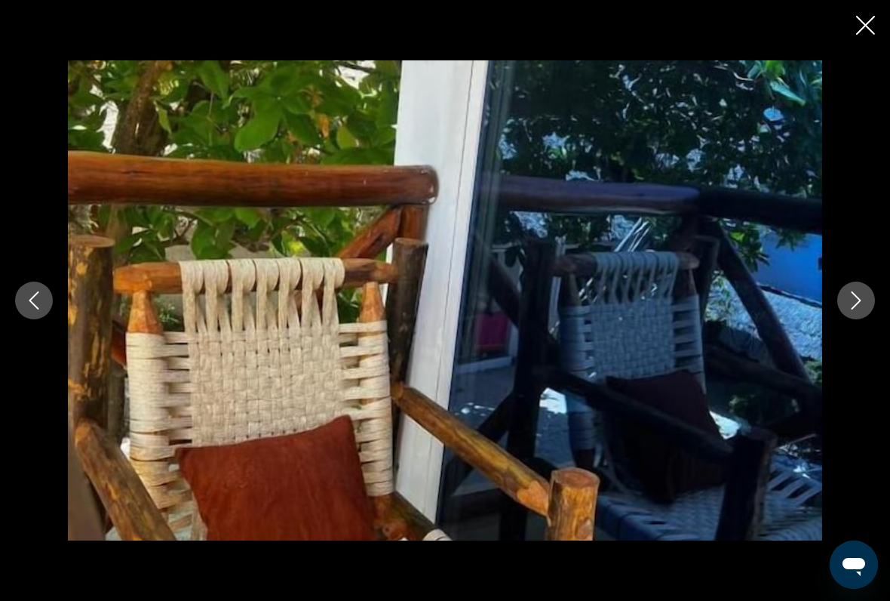
click at [855, 298] on icon "Next image" at bounding box center [856, 300] width 18 height 18
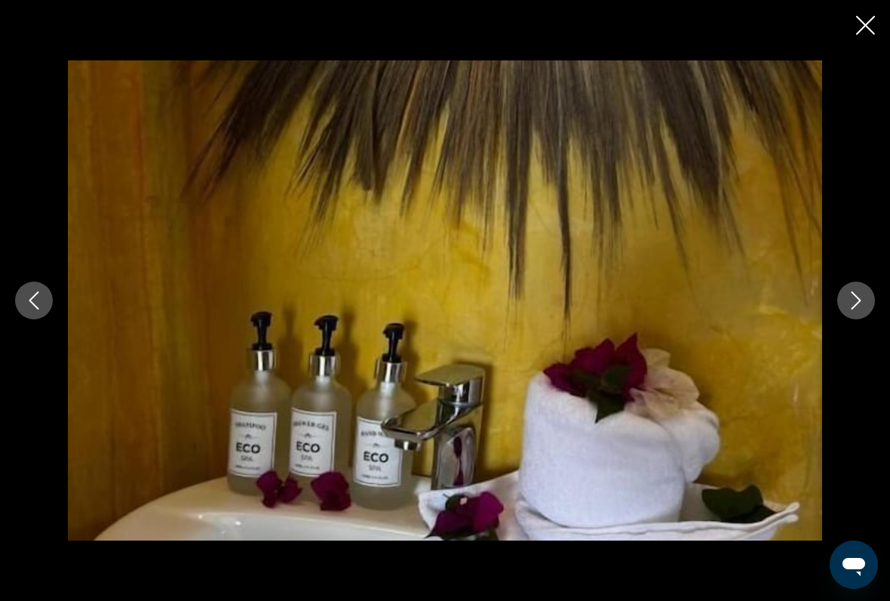
click at [847, 302] on icon "Next image" at bounding box center [856, 300] width 18 height 18
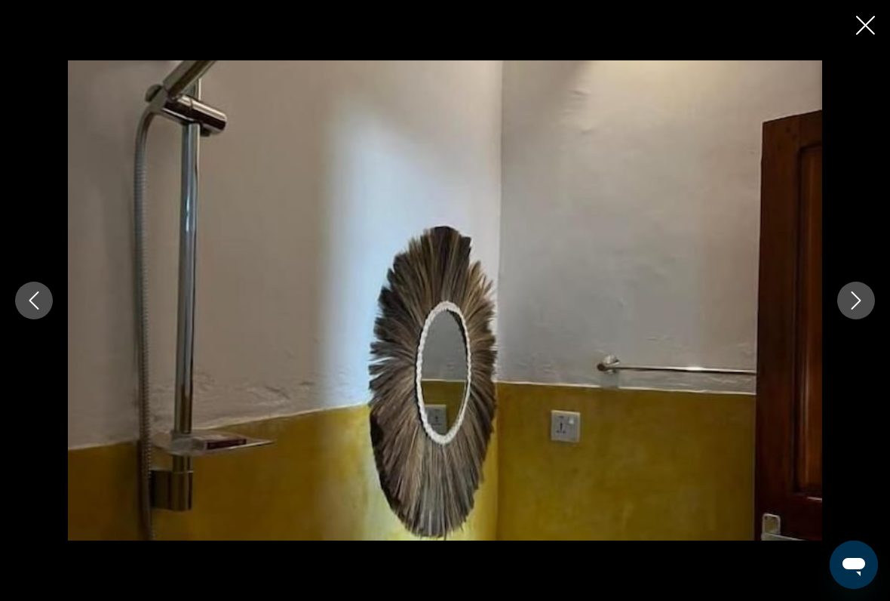
click at [849, 309] on icon "Next image" at bounding box center [856, 300] width 18 height 18
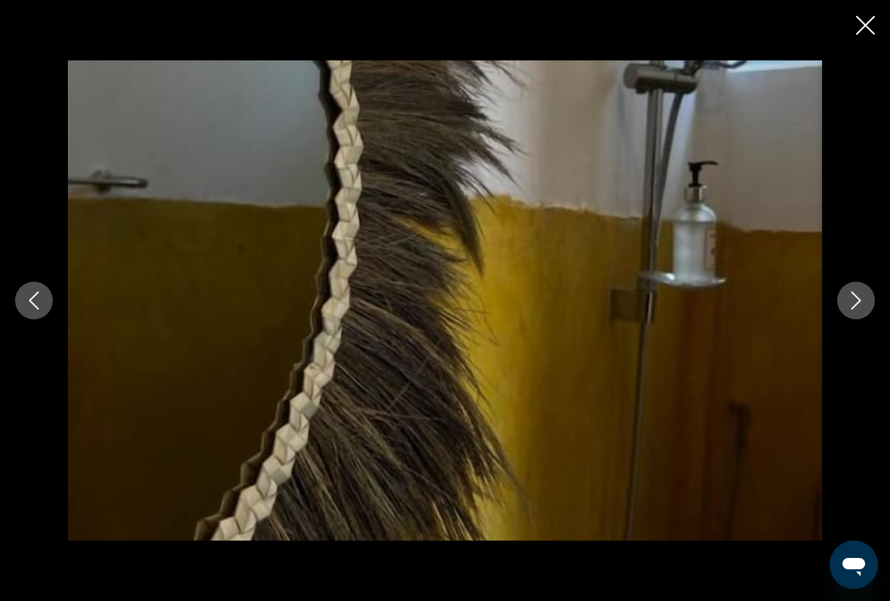
click at [844, 315] on button "Next image" at bounding box center [856, 300] width 38 height 38
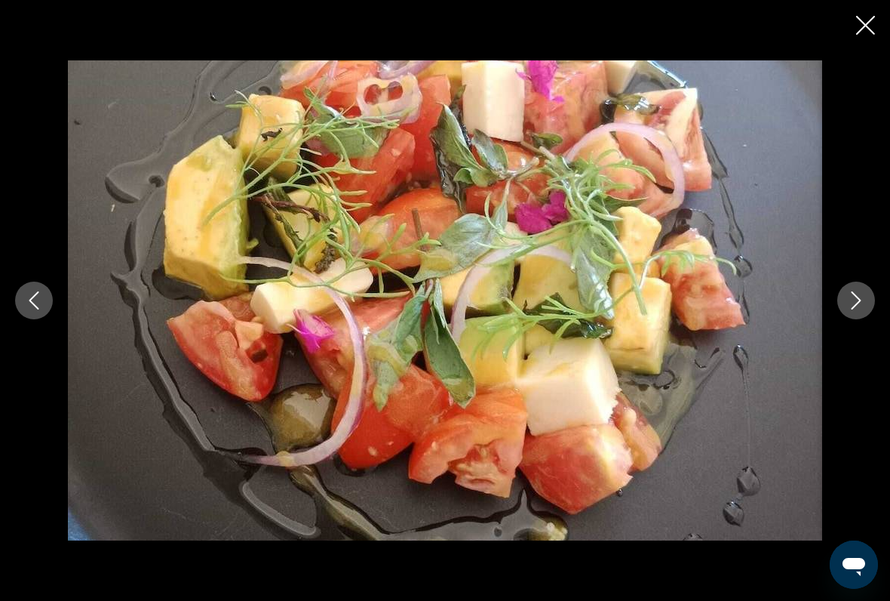
click at [846, 316] on button "Next image" at bounding box center [856, 300] width 38 height 38
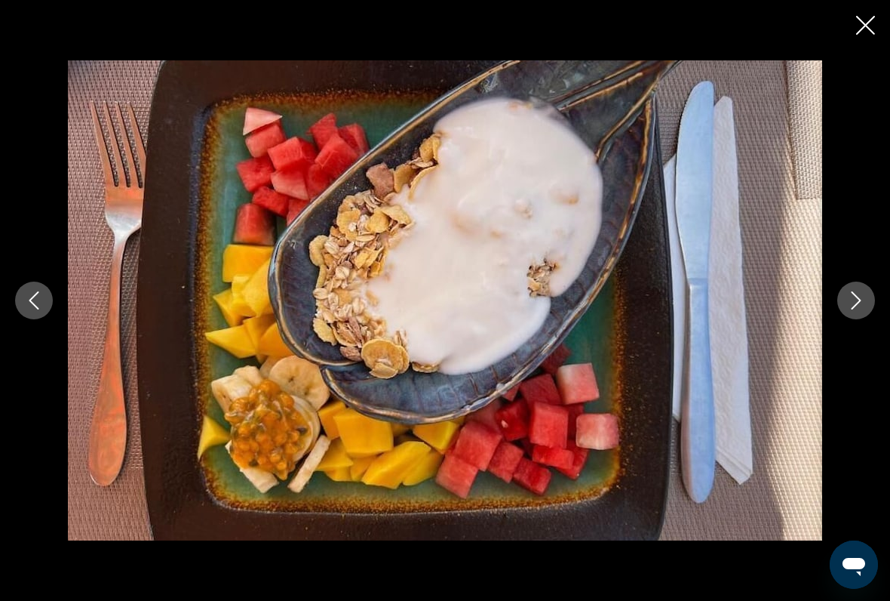
click at [846, 322] on div "Contenu principal" at bounding box center [445, 300] width 890 height 481
click at [858, 303] on icon "Next image" at bounding box center [857, 300] width 10 height 18
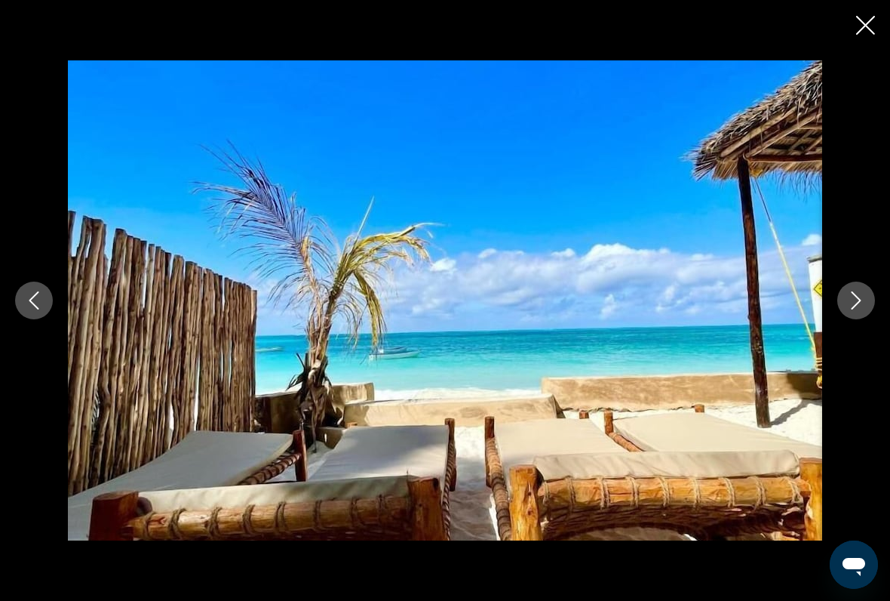
click at [850, 318] on button "Next image" at bounding box center [856, 300] width 38 height 38
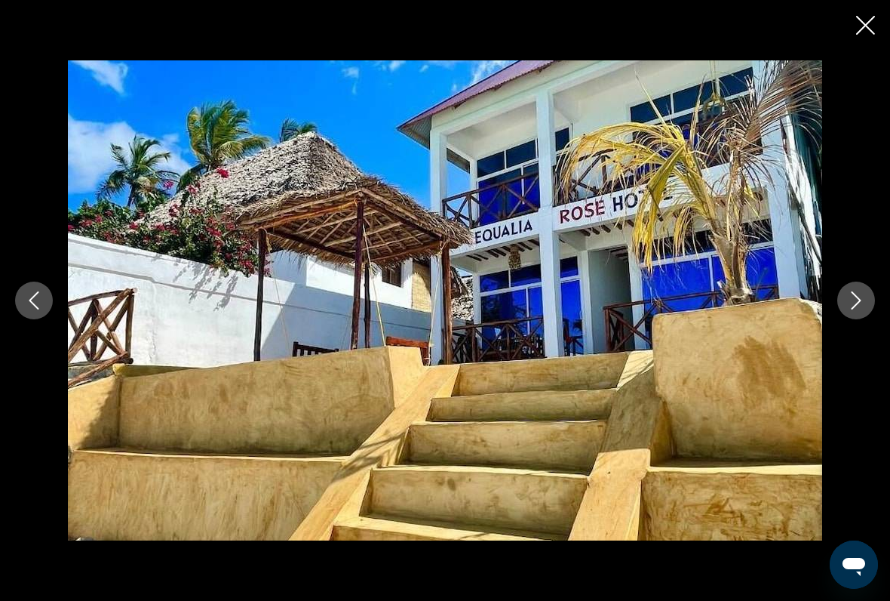
click at [851, 318] on button "Next image" at bounding box center [856, 300] width 38 height 38
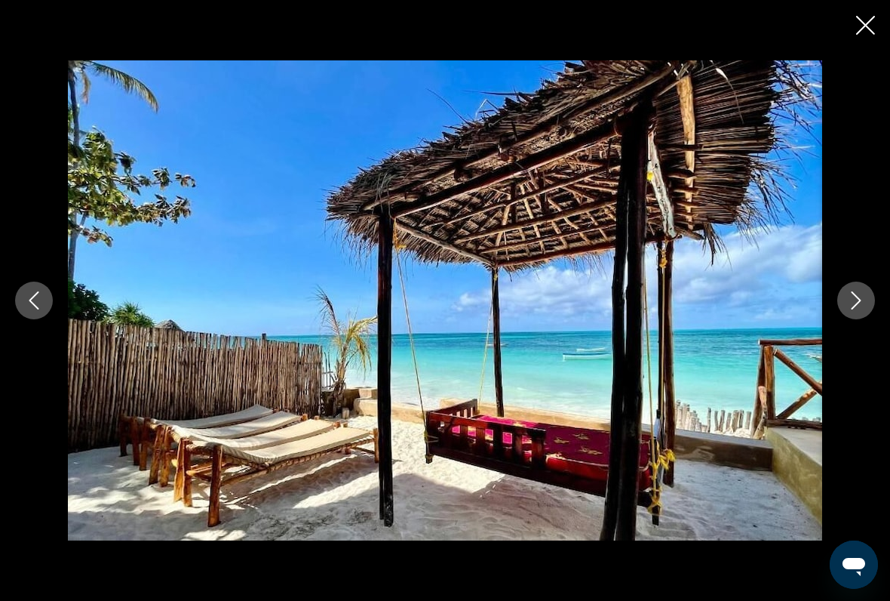
click at [852, 318] on button "Next image" at bounding box center [856, 300] width 38 height 38
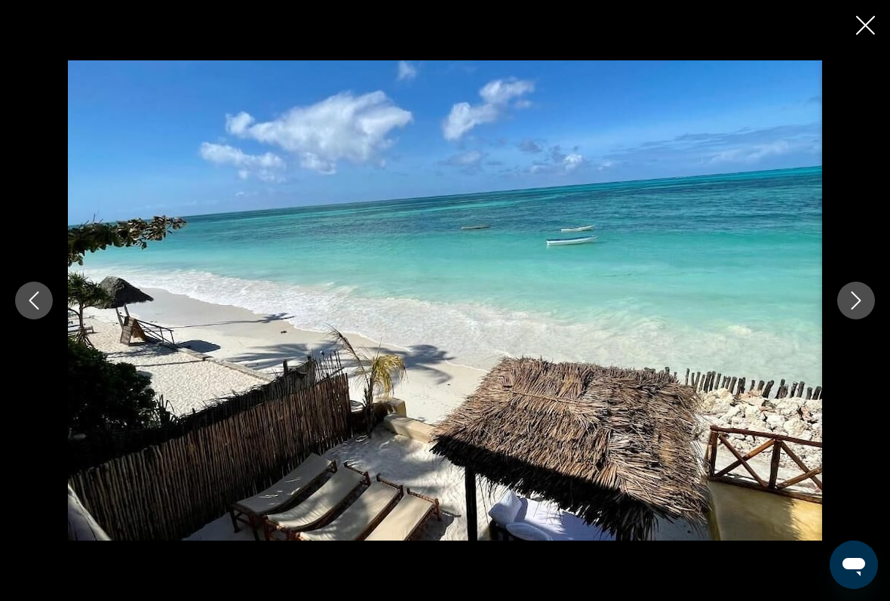
click at [849, 318] on button "Next image" at bounding box center [856, 300] width 38 height 38
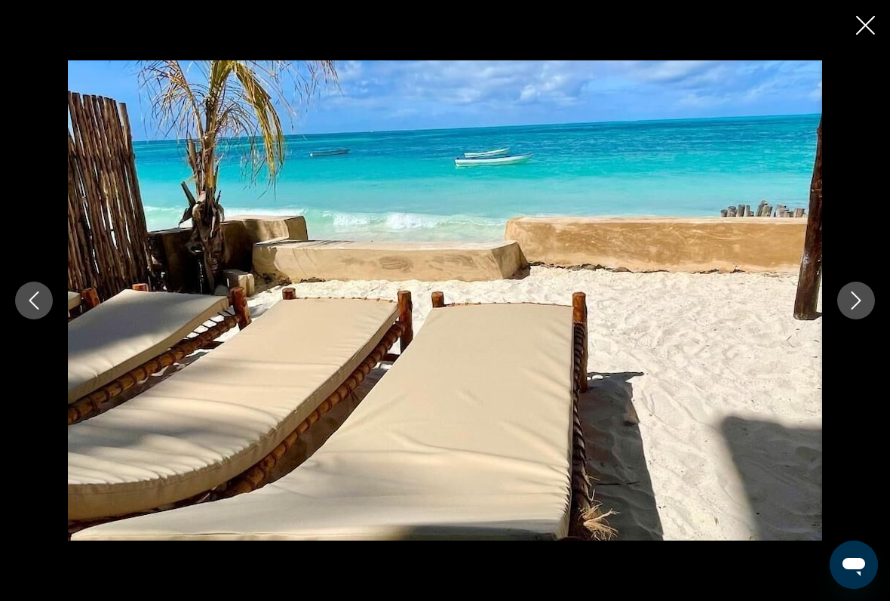
click at [852, 315] on button "Next image" at bounding box center [856, 300] width 38 height 38
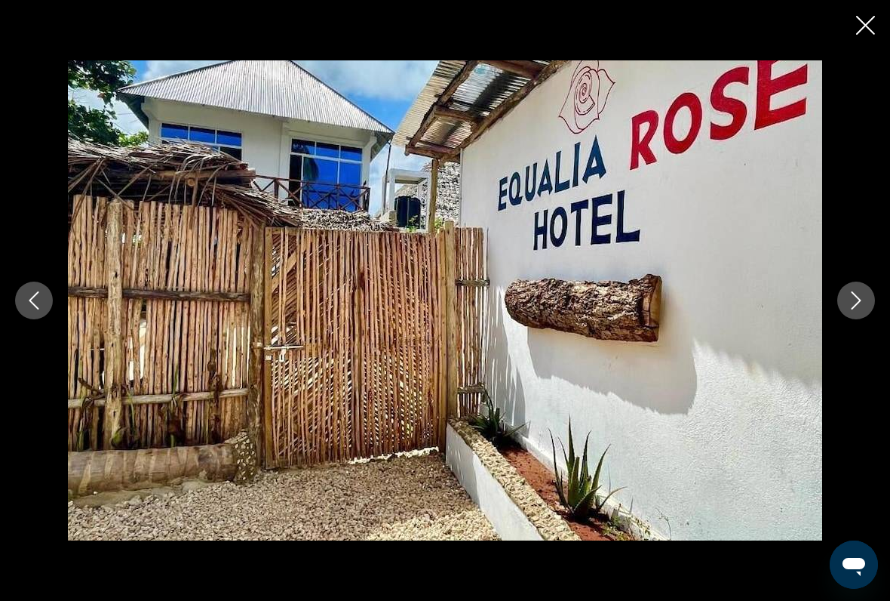
click at [847, 316] on button "Next image" at bounding box center [856, 300] width 38 height 38
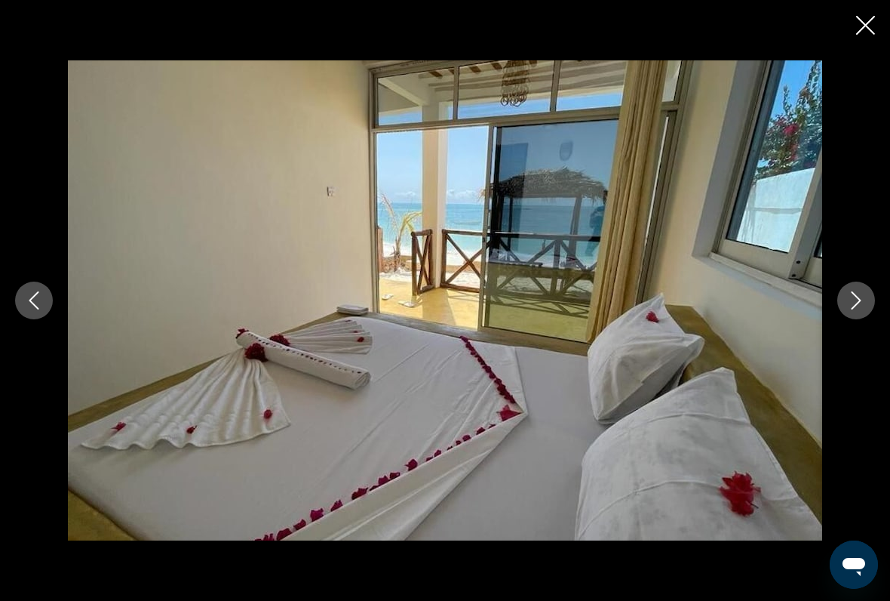
click at [859, 31] on icon "Close slideshow" at bounding box center [865, 25] width 19 height 19
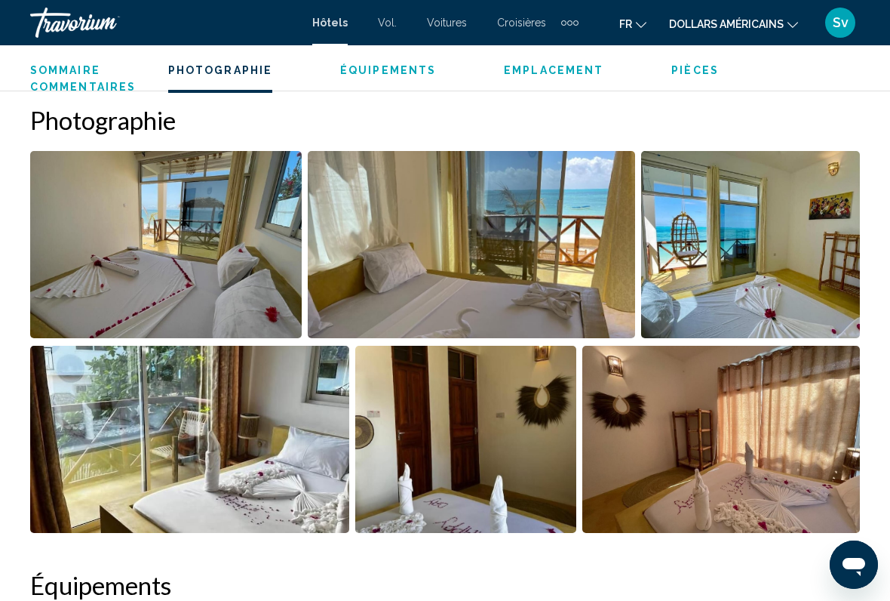
click at [398, 69] on span "Équipements" at bounding box center [388, 70] width 96 height 12
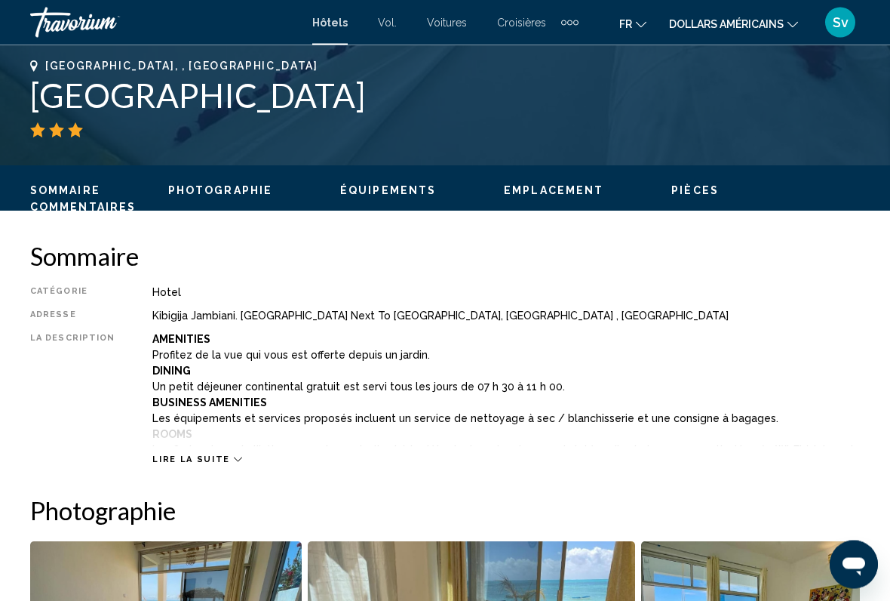
scroll to position [639, 0]
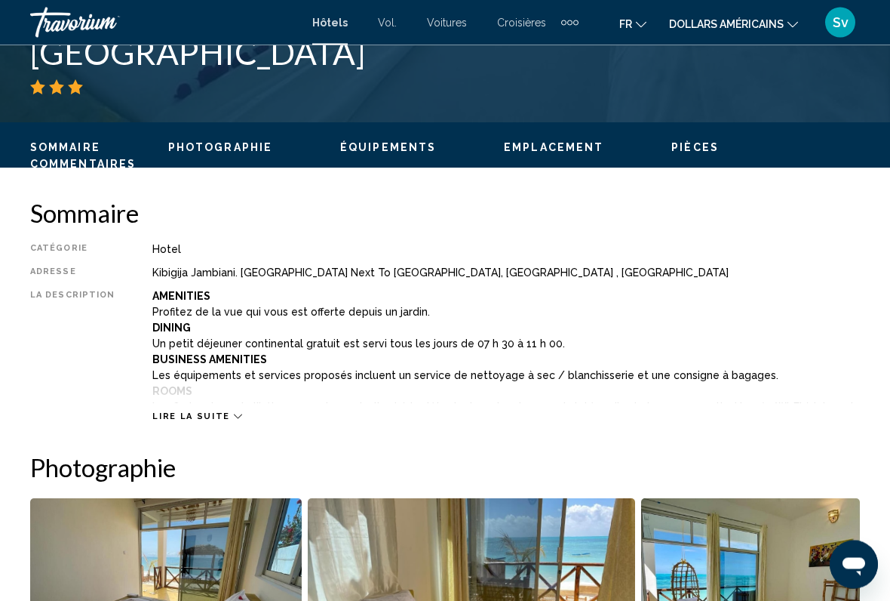
click at [567, 144] on span "Emplacement" at bounding box center [554, 148] width 100 height 12
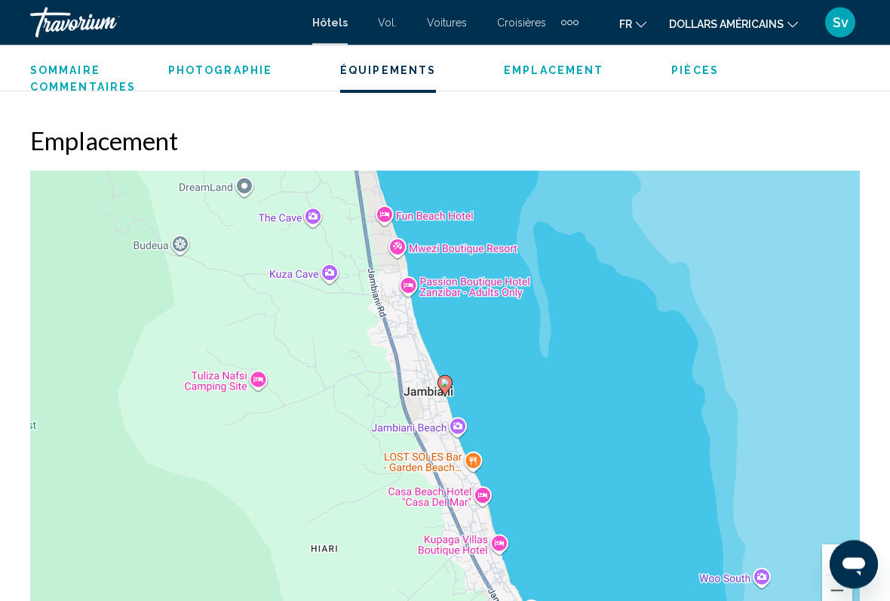
scroll to position [1611, 0]
click at [559, 70] on span "Emplacement" at bounding box center [554, 70] width 100 height 12
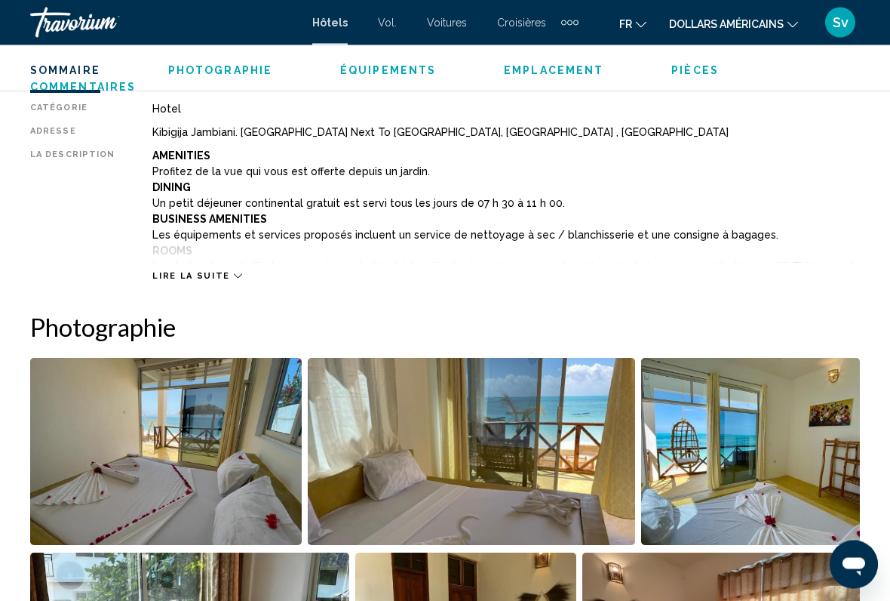
scroll to position [781, 0]
click at [214, 281] on span "Lire la suite" at bounding box center [190, 276] width 77 height 10
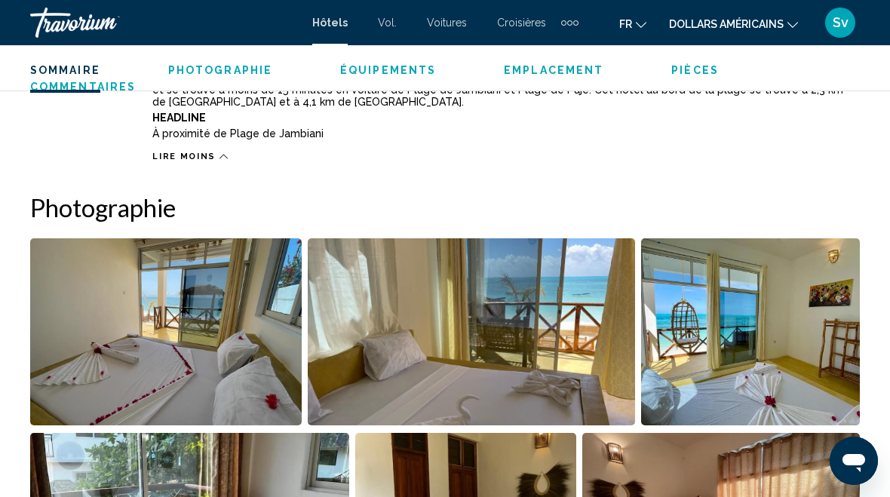
scroll to position [1297, 0]
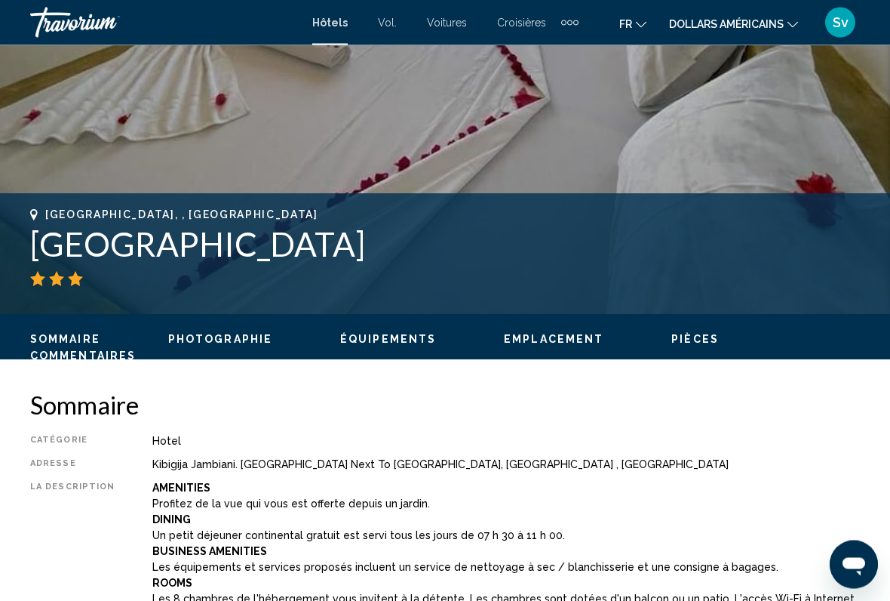
click at [688, 339] on span "Pièces" at bounding box center [695, 339] width 48 height 12
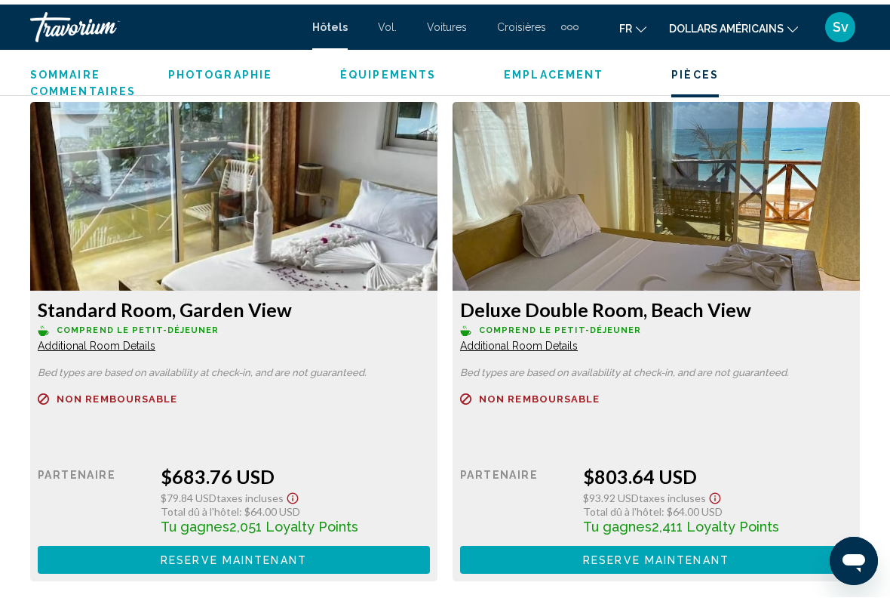
scroll to position [2699, 0]
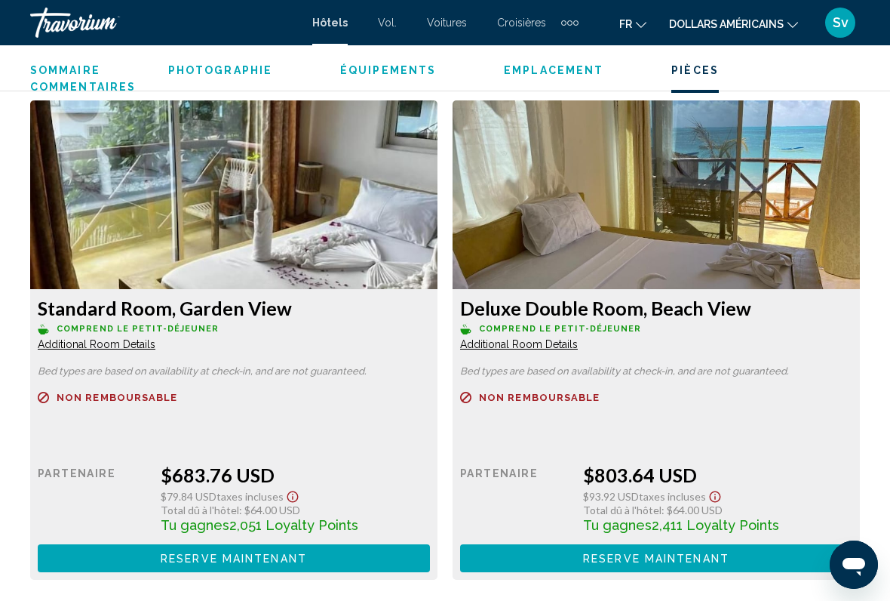
click at [155, 346] on span "Additional Room Details" at bounding box center [97, 344] width 118 height 12
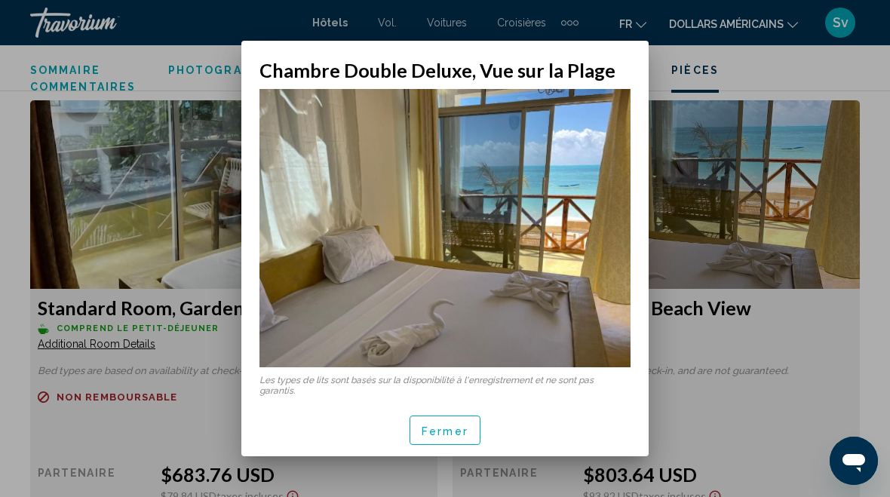
scroll to position [0, 0]
click at [846, 79] on div at bounding box center [445, 248] width 890 height 497
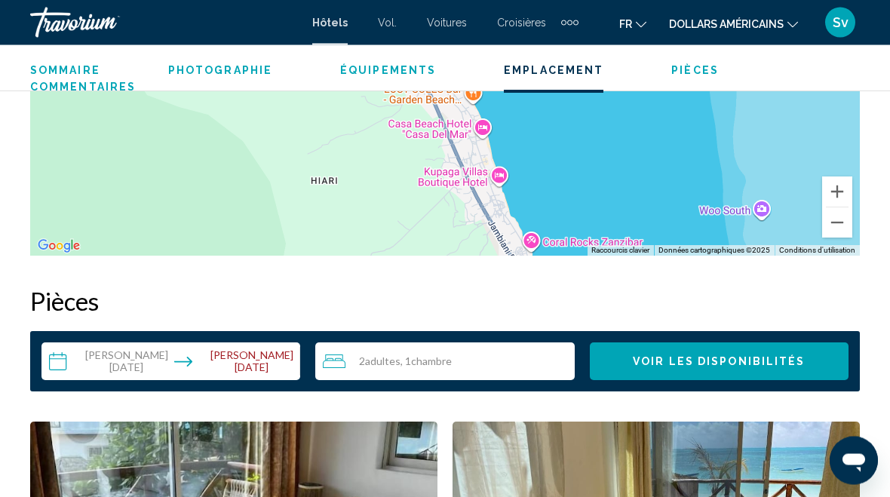
scroll to position [2354, 0]
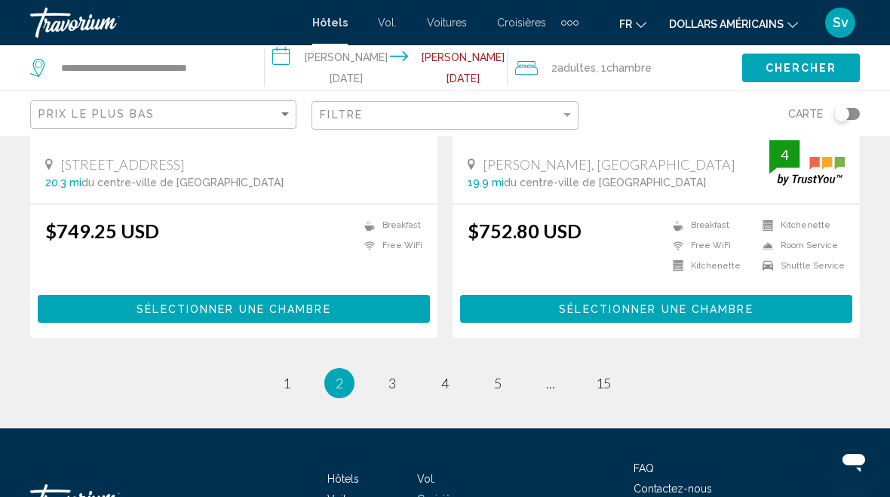
scroll to position [3106, 0]
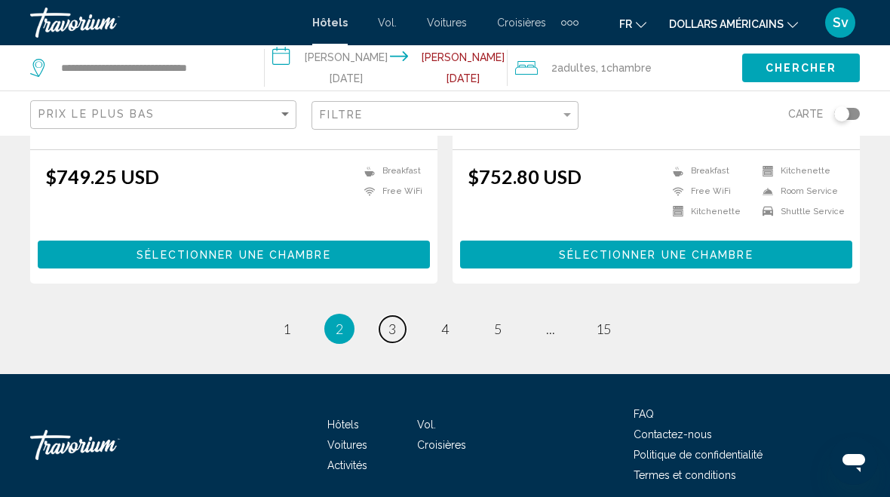
click at [389, 321] on span "3" at bounding box center [393, 329] width 8 height 17
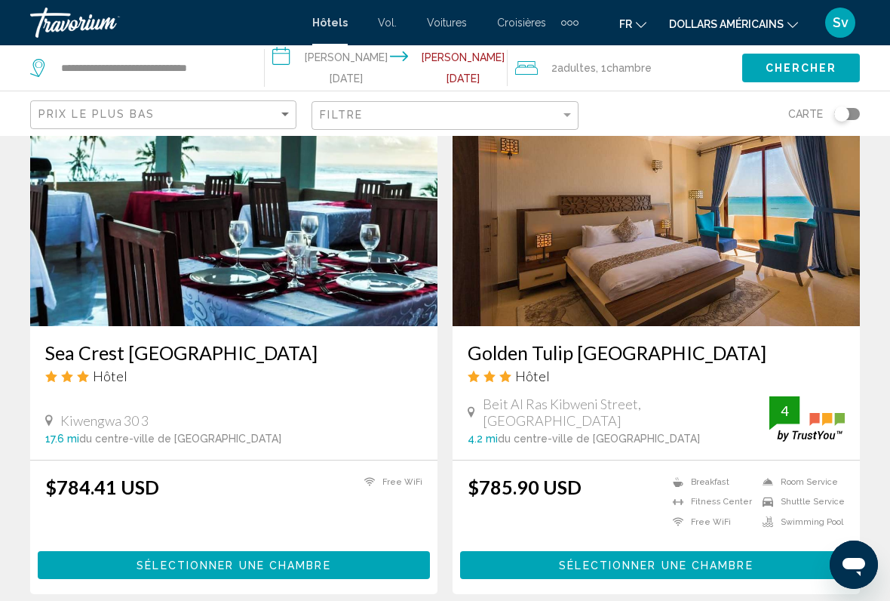
scroll to position [1166, 0]
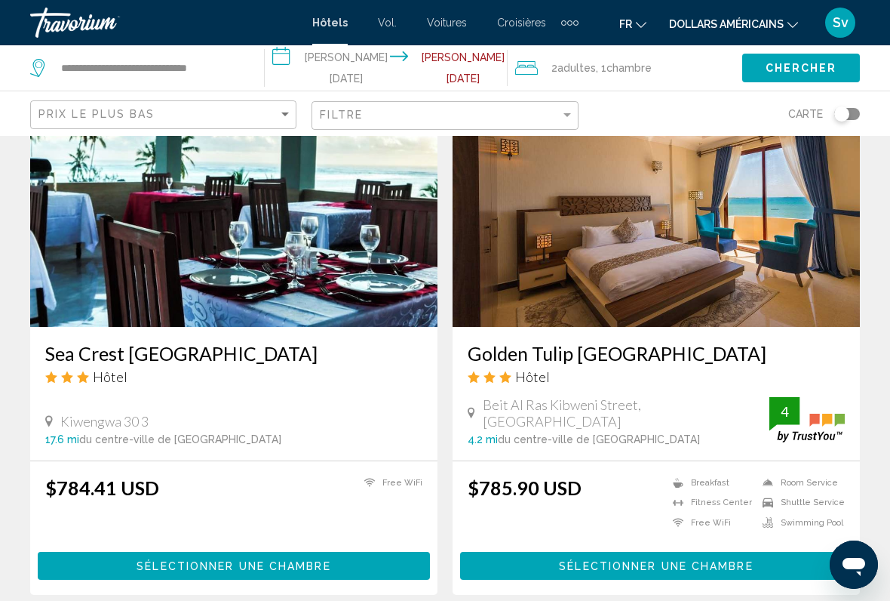
click at [82, 342] on h3 "Sea Crest [GEOGRAPHIC_DATA]" at bounding box center [233, 353] width 377 height 23
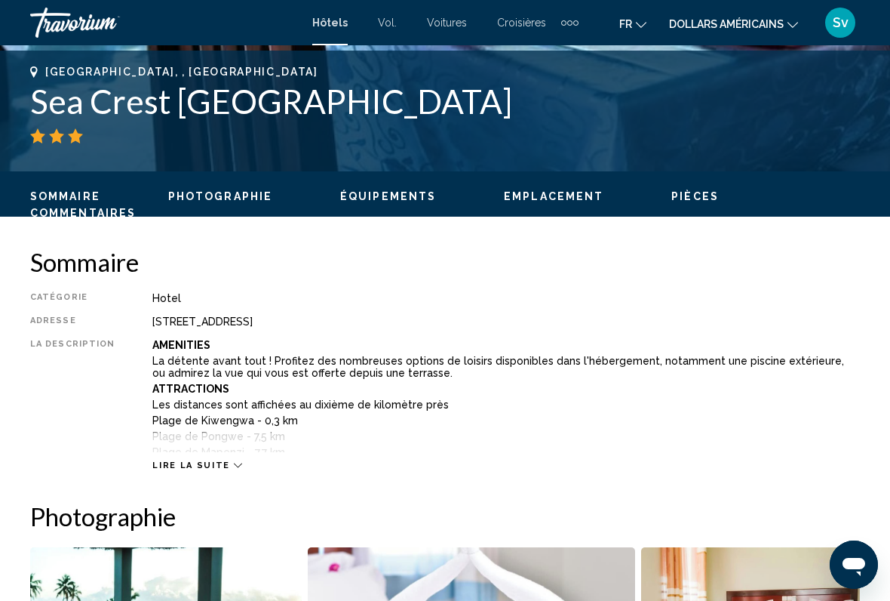
scroll to position [649, 0]
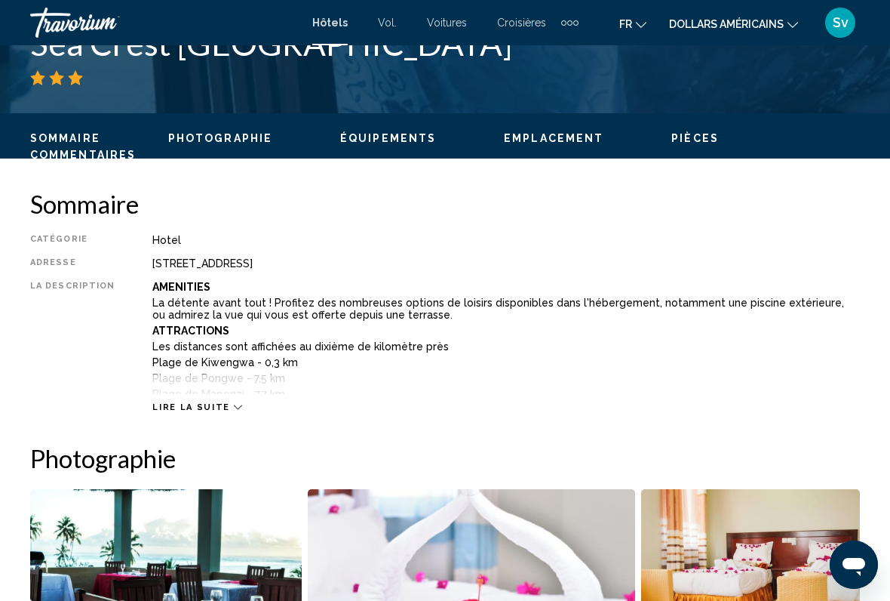
click at [183, 411] on span "Lire la suite" at bounding box center [190, 407] width 77 height 10
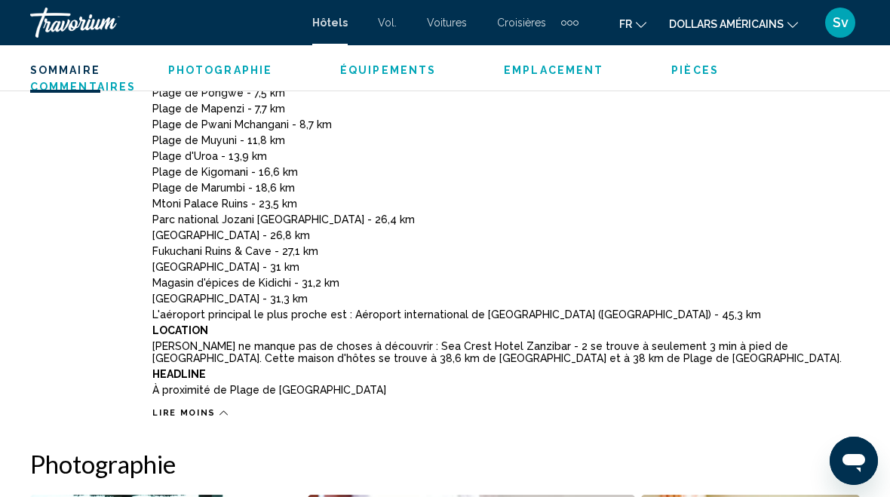
scroll to position [933, 0]
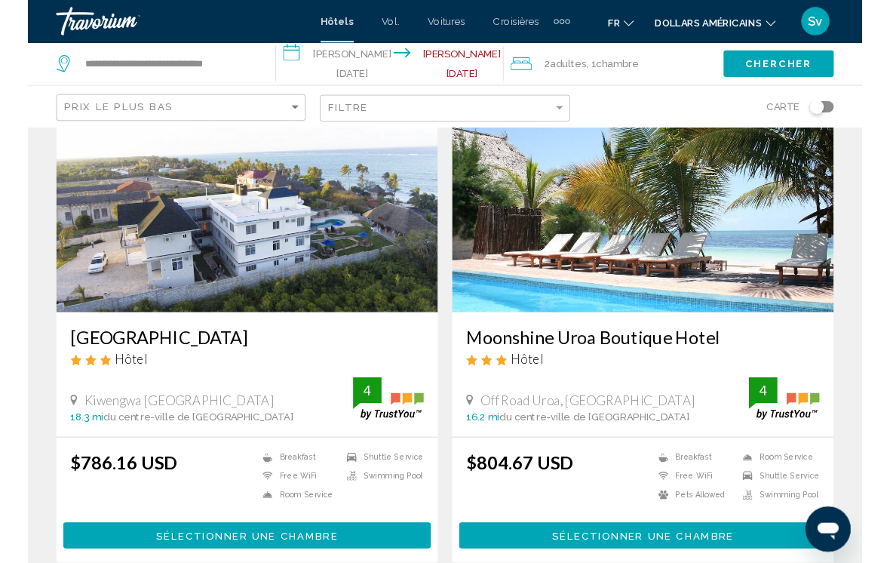
scroll to position [1734, 0]
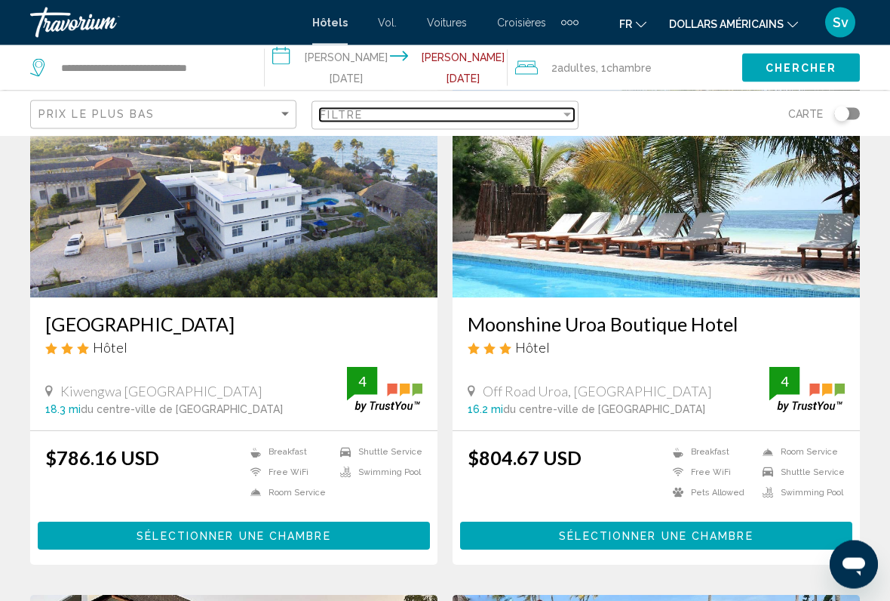
click at [564, 115] on div "Filter" at bounding box center [568, 115] width 8 height 4
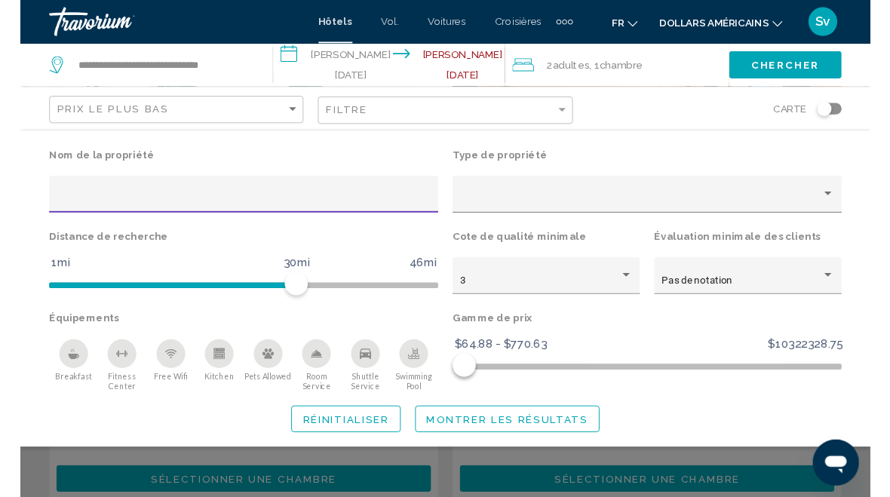
scroll to position [1230, 0]
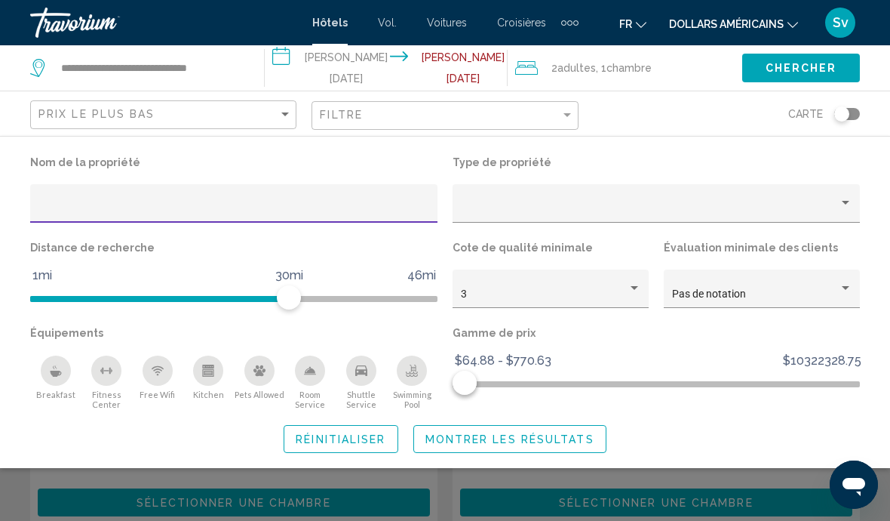
click at [848, 199] on div "Property type" at bounding box center [846, 203] width 14 height 12
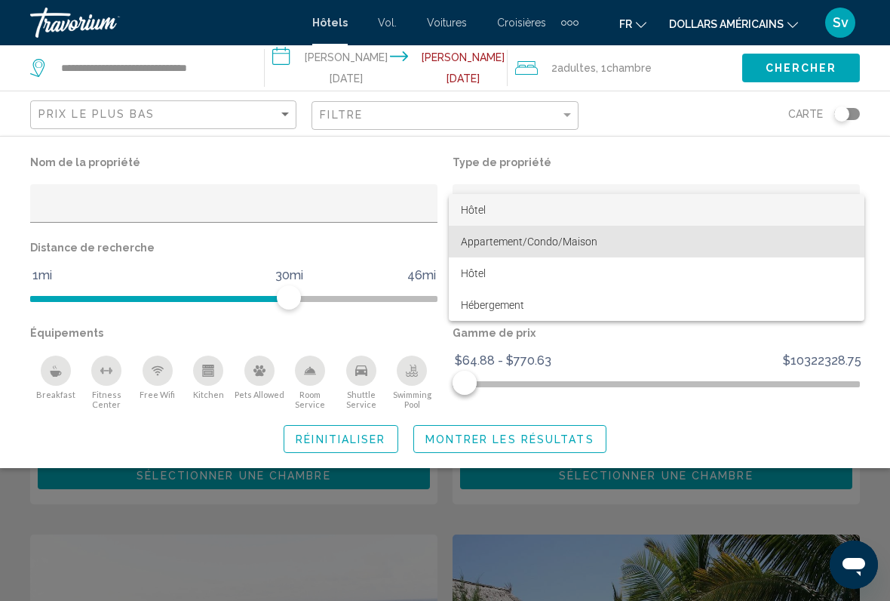
scroll to position [1258, 0]
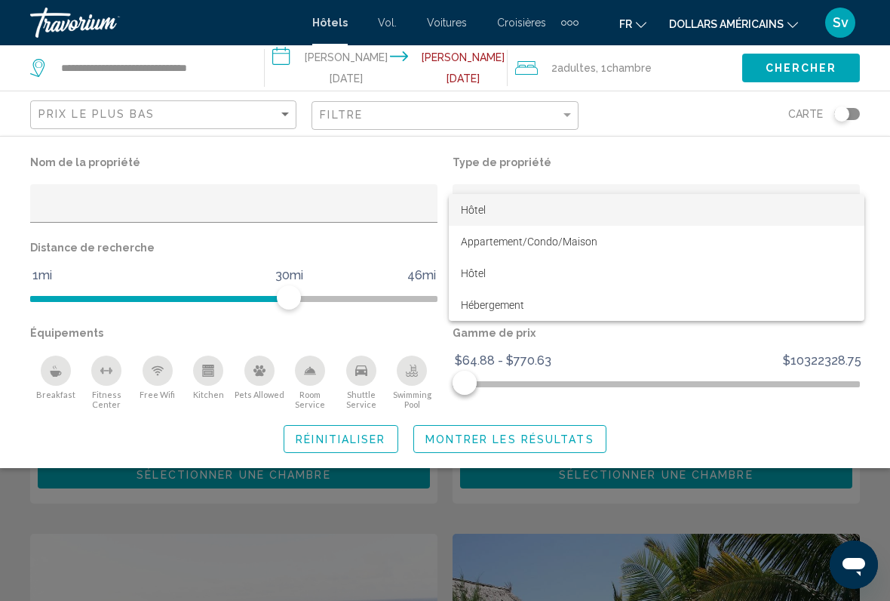
click at [854, 197] on mat-option "Hôtel" at bounding box center [657, 210] width 416 height 32
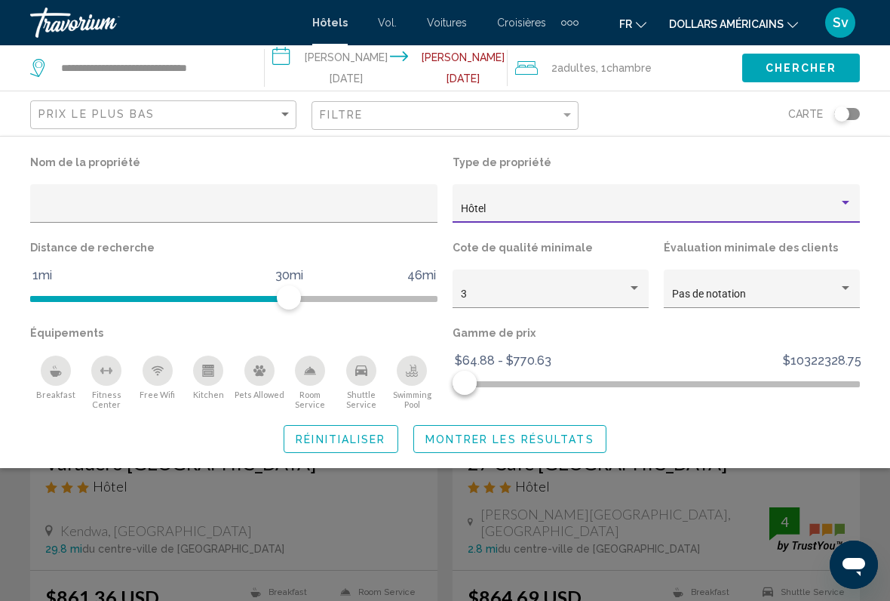
scroll to position [1603, 0]
click at [591, 426] on button "Montrer les résultats" at bounding box center [509, 439] width 193 height 28
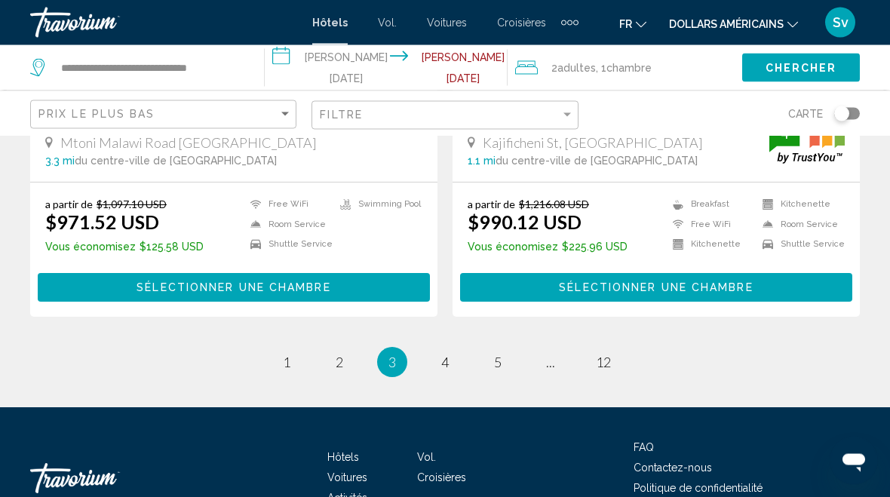
scroll to position [3080, 0]
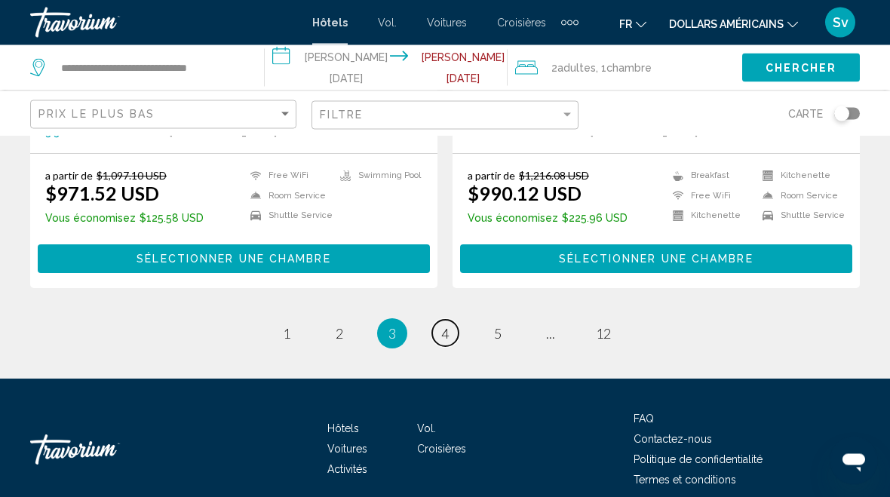
click at [442, 329] on span "4" at bounding box center [445, 334] width 8 height 17
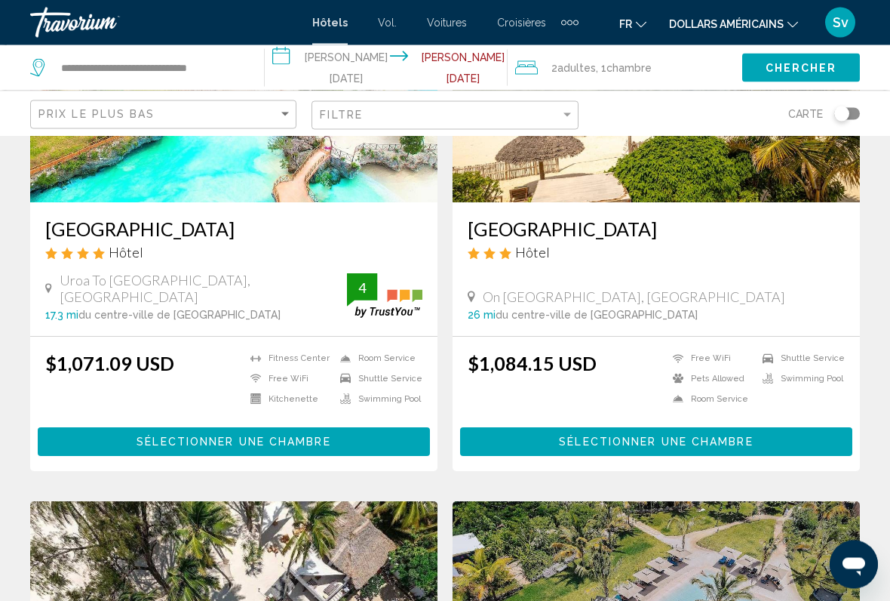
scroll to position [751, 0]
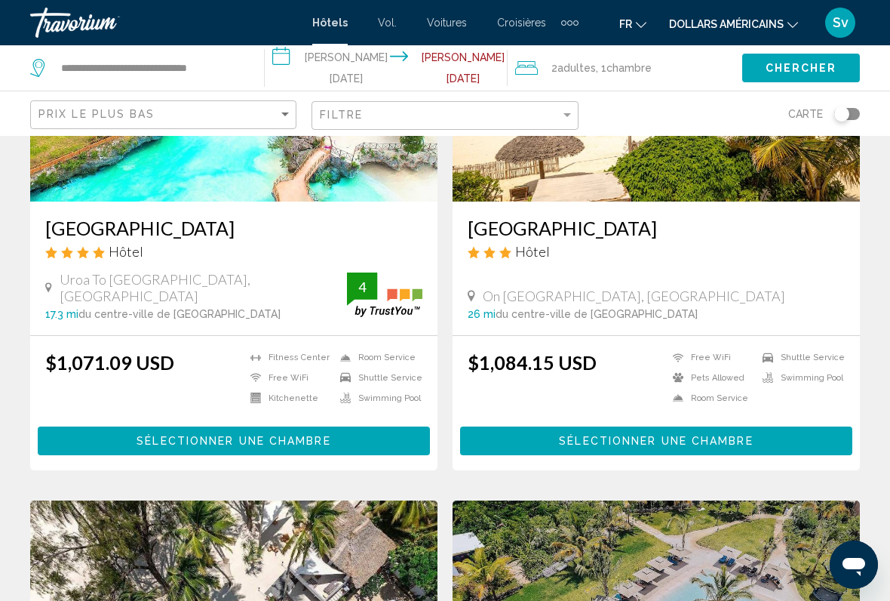
click at [124, 434] on button "Sélectionner une chambre" at bounding box center [234, 440] width 392 height 28
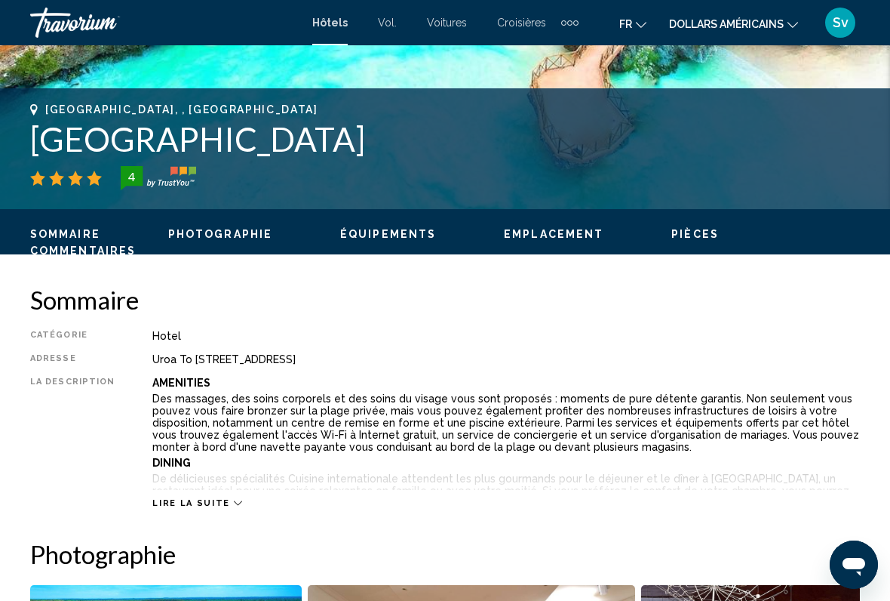
scroll to position [591, 0]
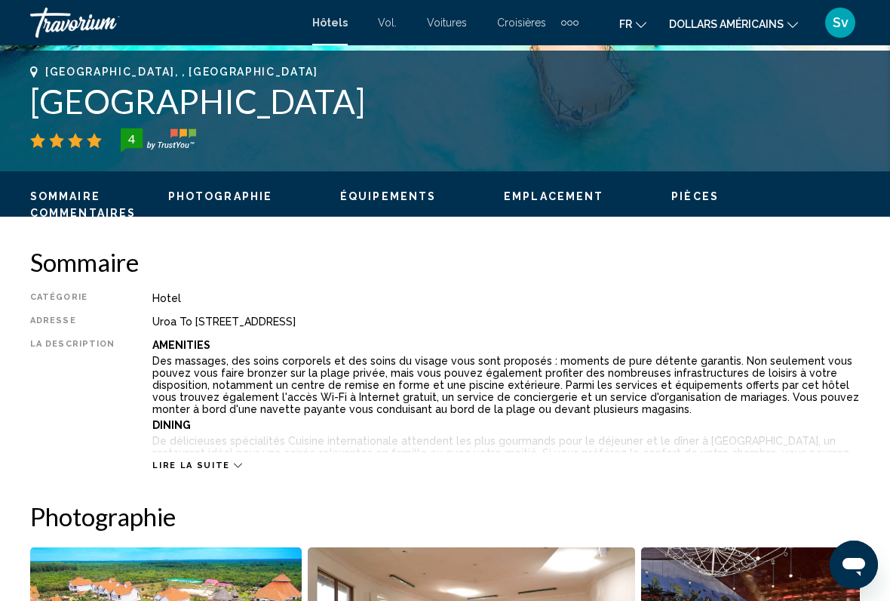
click at [173, 460] on span "Lire la suite" at bounding box center [190, 465] width 77 height 10
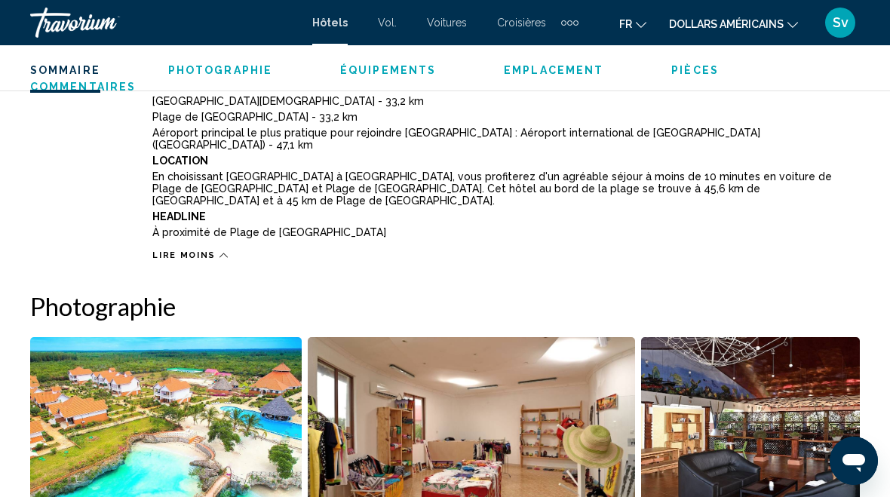
scroll to position [1296, 0]
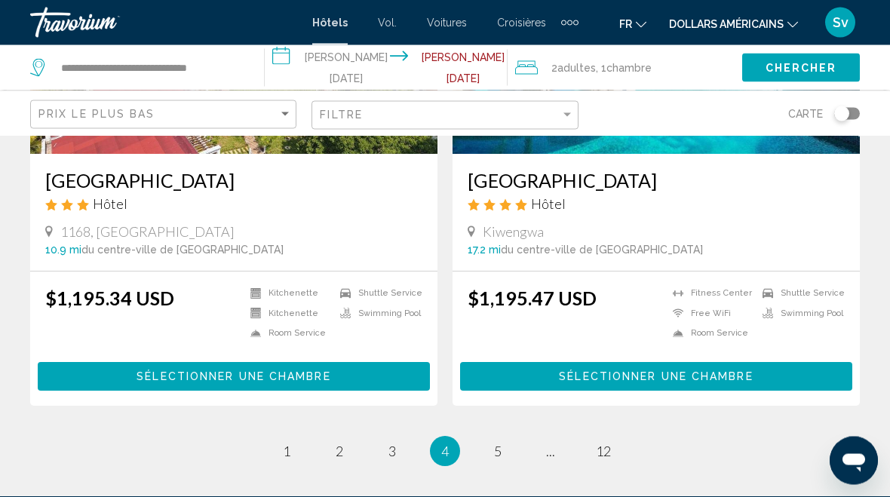
scroll to position [2976, 0]
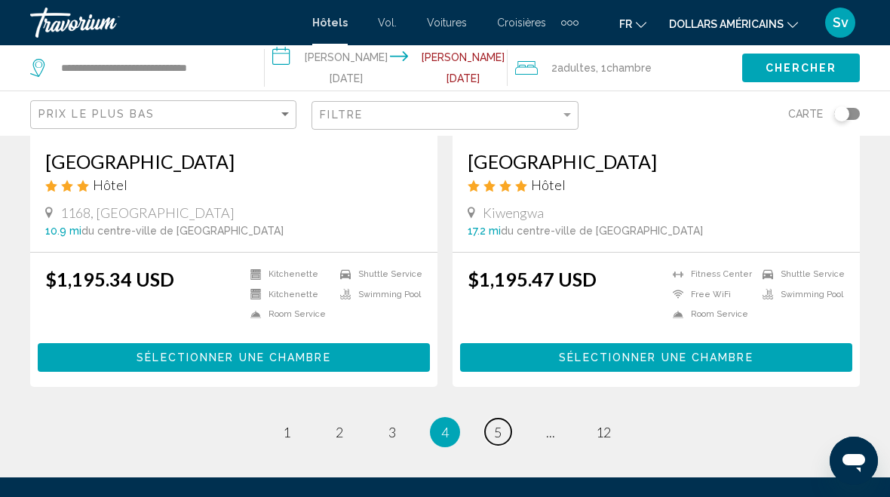
click at [496, 424] on span "5" at bounding box center [498, 432] width 8 height 17
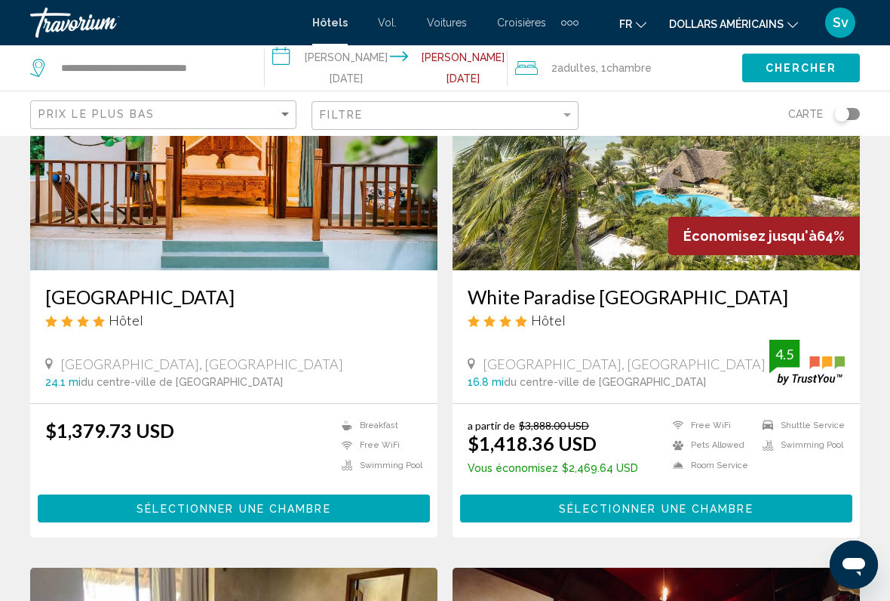
scroll to position [2315, 0]
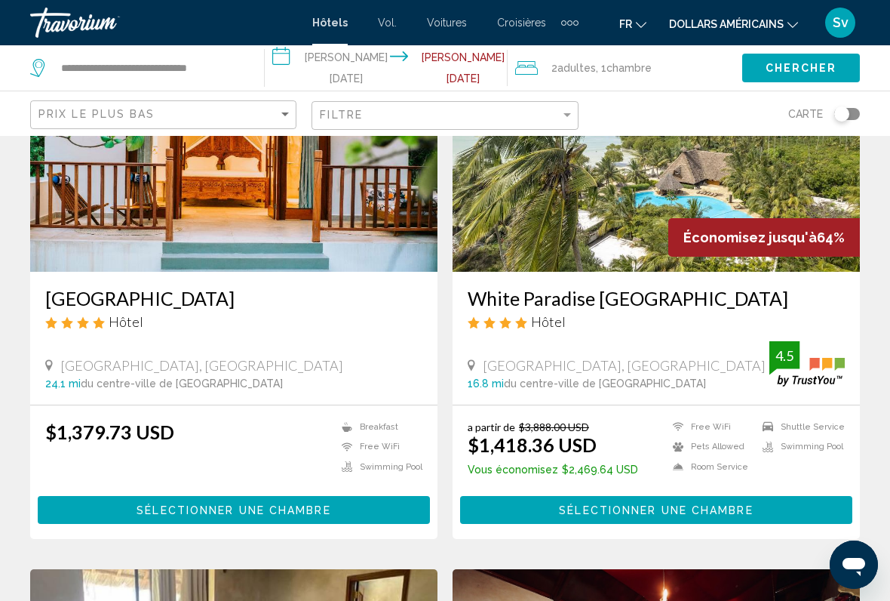
click at [810, 229] on span "Économisez jusqu'à" at bounding box center [751, 237] width 134 height 16
click at [674, 460] on span "Sélectionner une chambre" at bounding box center [656, 510] width 194 height 12
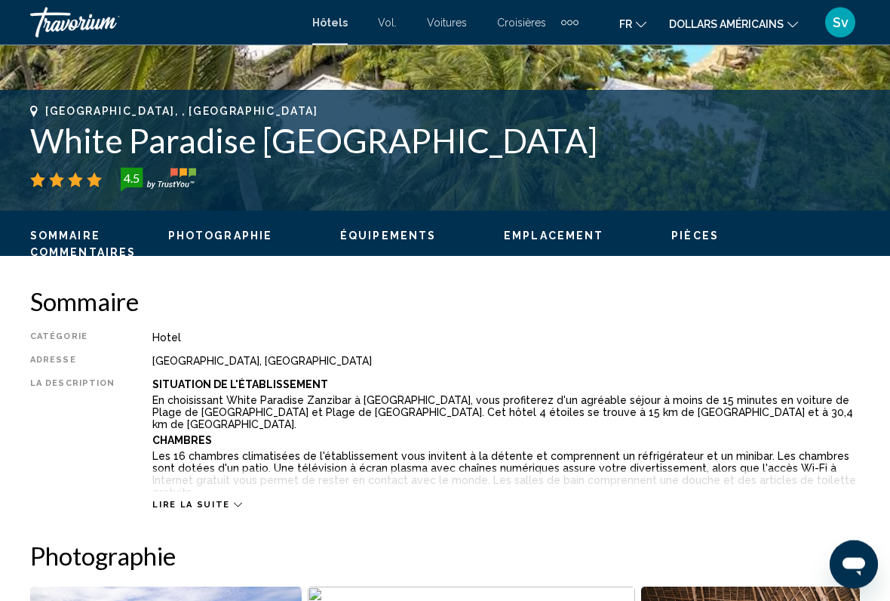
scroll to position [551, 0]
click at [155, 460] on span "Lire la suite" at bounding box center [190, 504] width 77 height 10
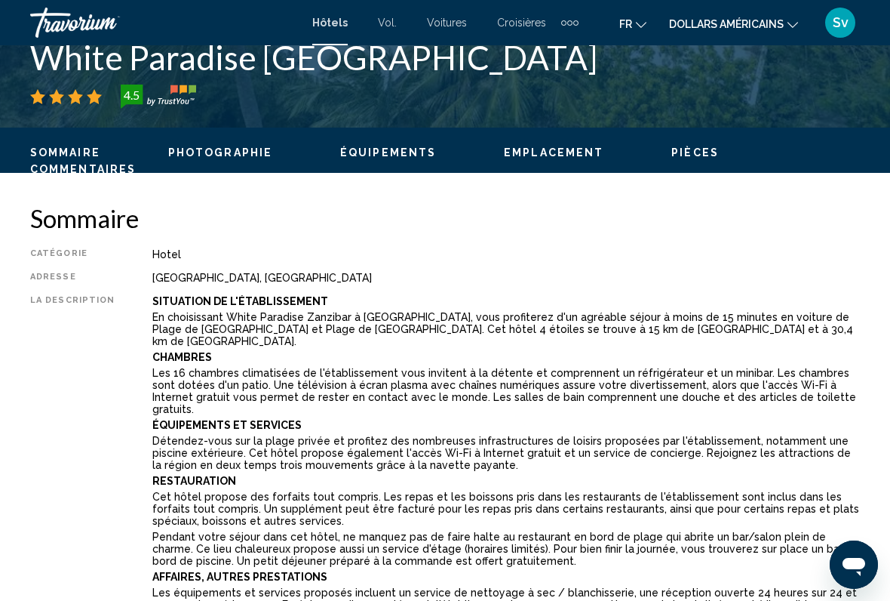
scroll to position [639, 0]
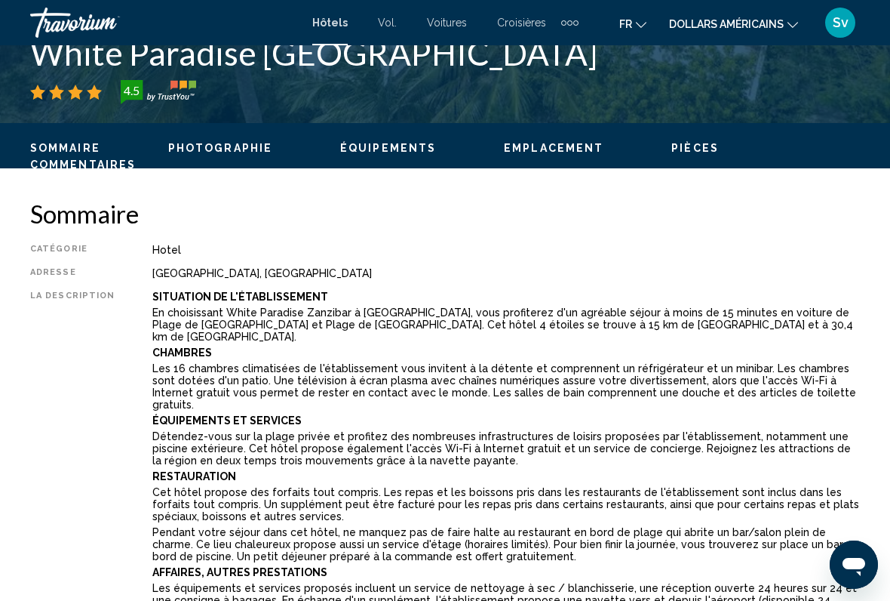
click at [831, 324] on p "En choisissant White Paradise Zanzibar à [GEOGRAPHIC_DATA], vous profiterez d'u…" at bounding box center [506, 324] width 708 height 36
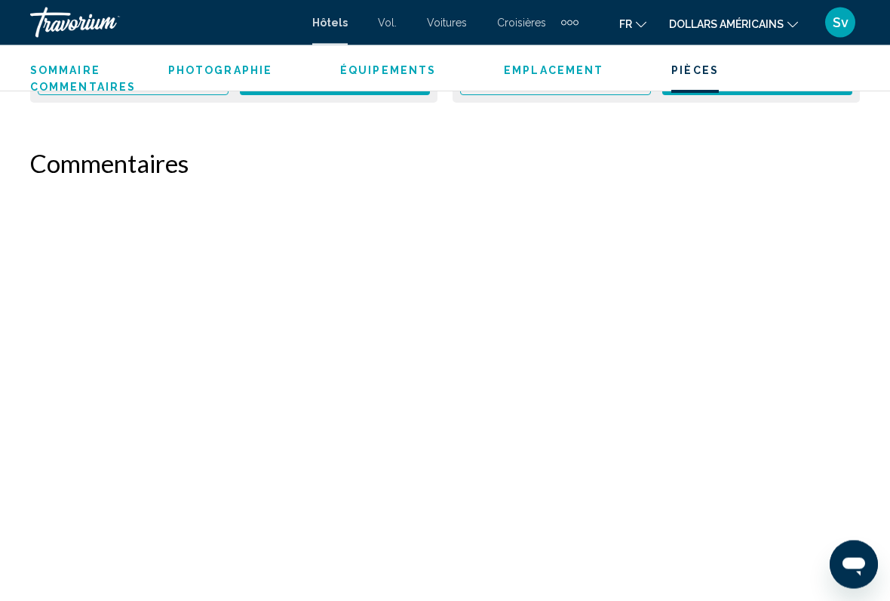
scroll to position [4054, 0]
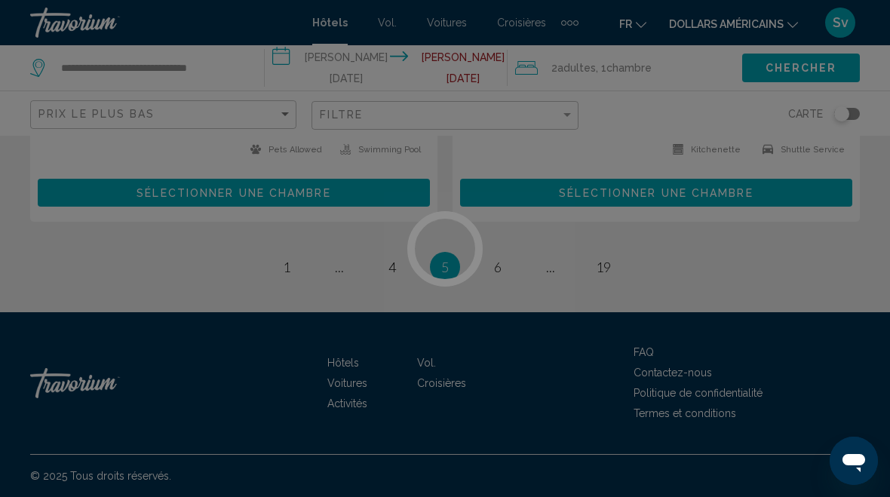
scroll to position [3121, 0]
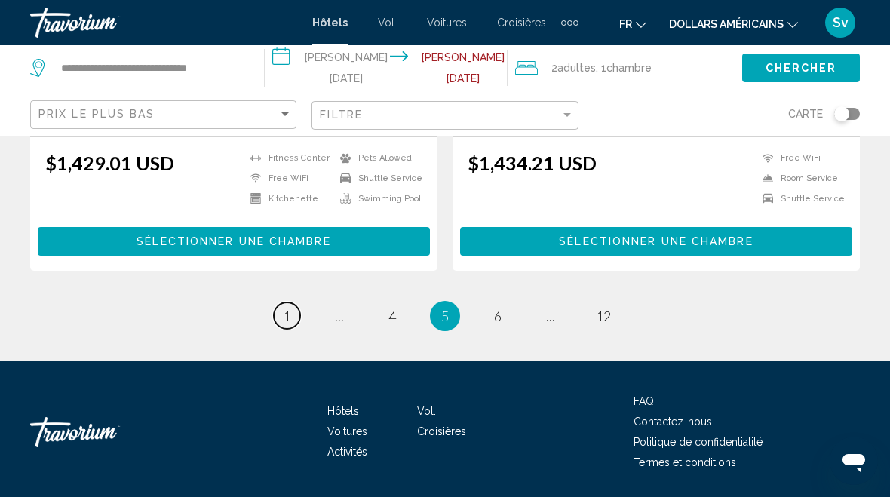
click at [286, 308] on span "1" at bounding box center [287, 316] width 8 height 17
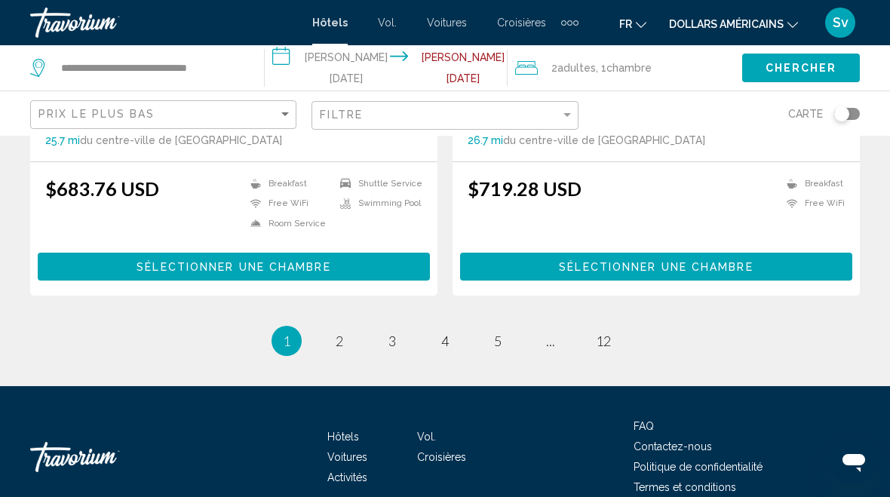
scroll to position [3049, 0]
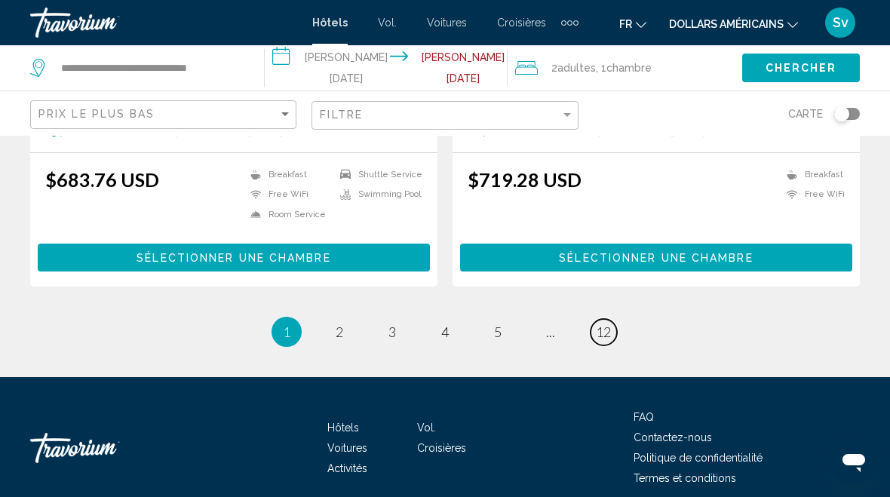
click at [601, 324] on span "12" at bounding box center [603, 332] width 15 height 17
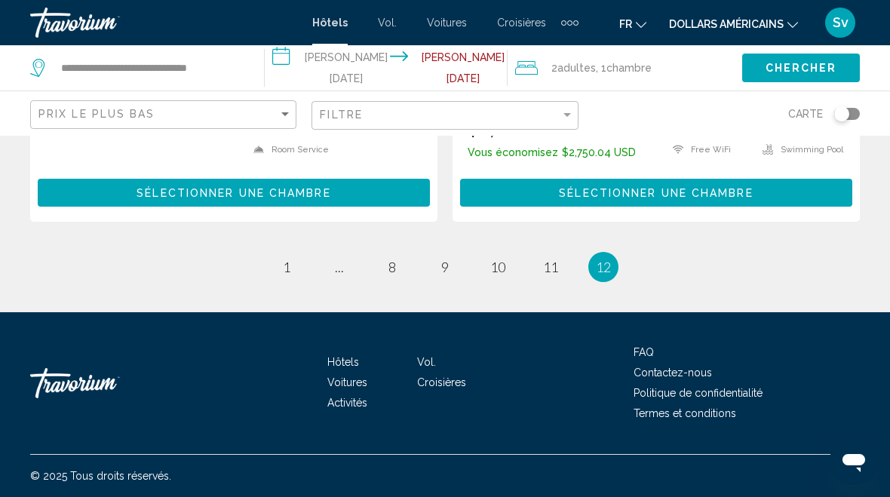
scroll to position [1552, 0]
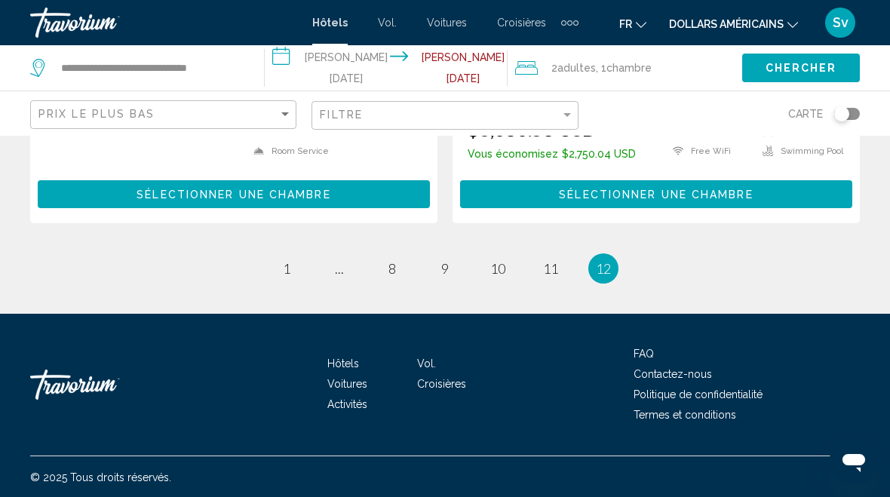
click at [608, 266] on span "12" at bounding box center [603, 268] width 15 height 17
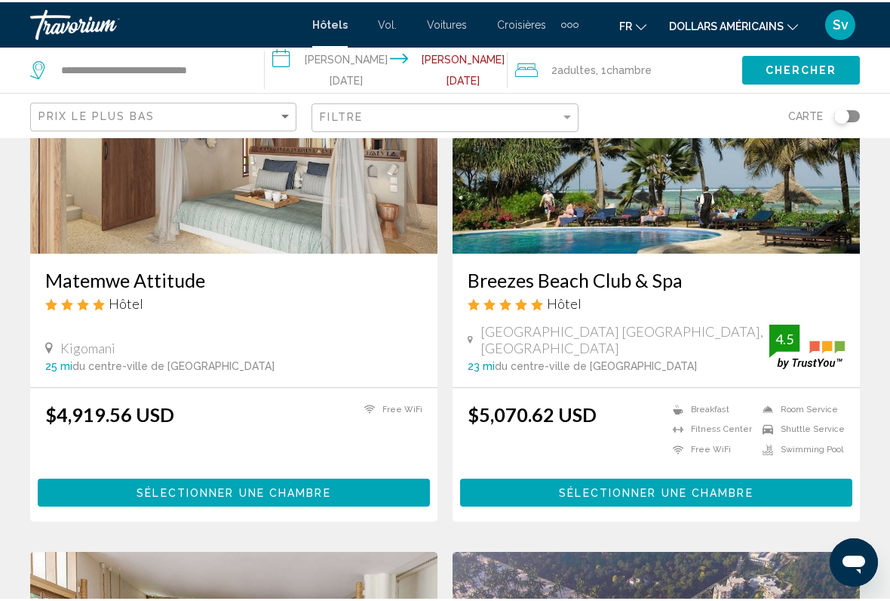
scroll to position [177, 0]
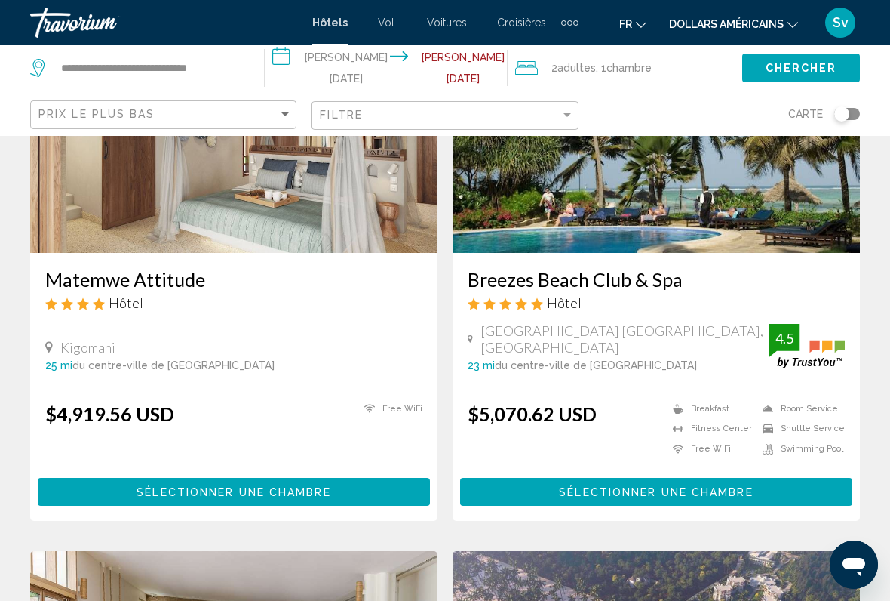
click at [661, 277] on h3 "Breezes Beach Club & Spa" at bounding box center [656, 279] width 377 height 23
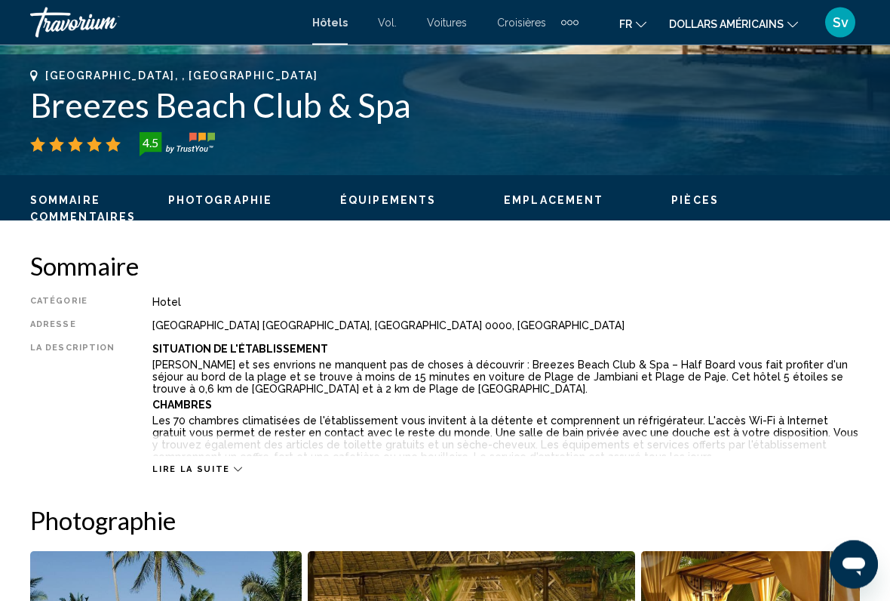
scroll to position [587, 0]
click at [193, 460] on span "Lire la suite" at bounding box center [190, 469] width 77 height 10
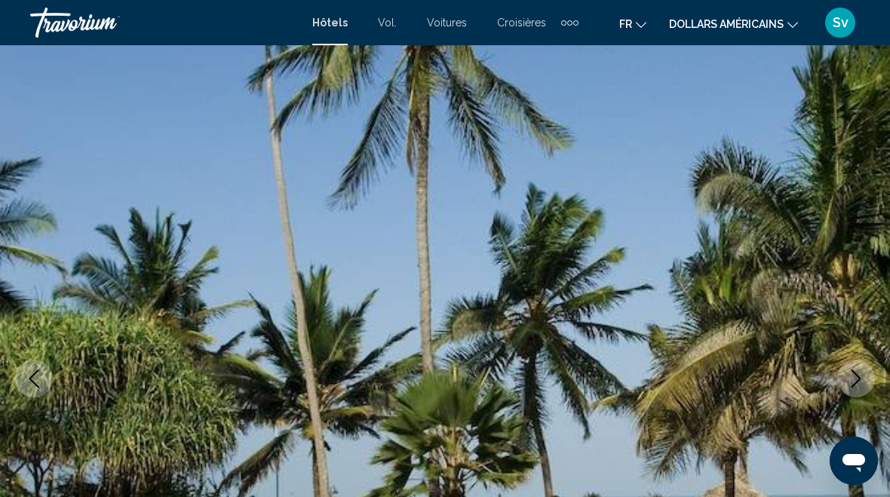
scroll to position [0, 0]
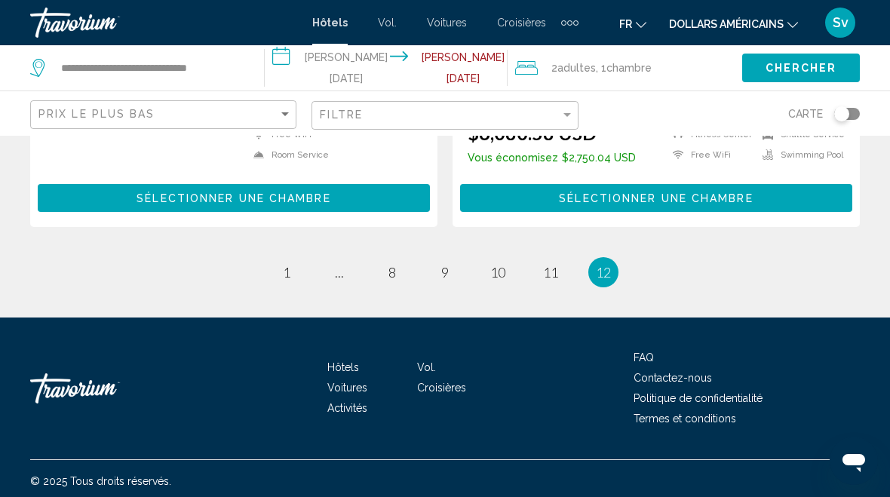
scroll to position [1552, 0]
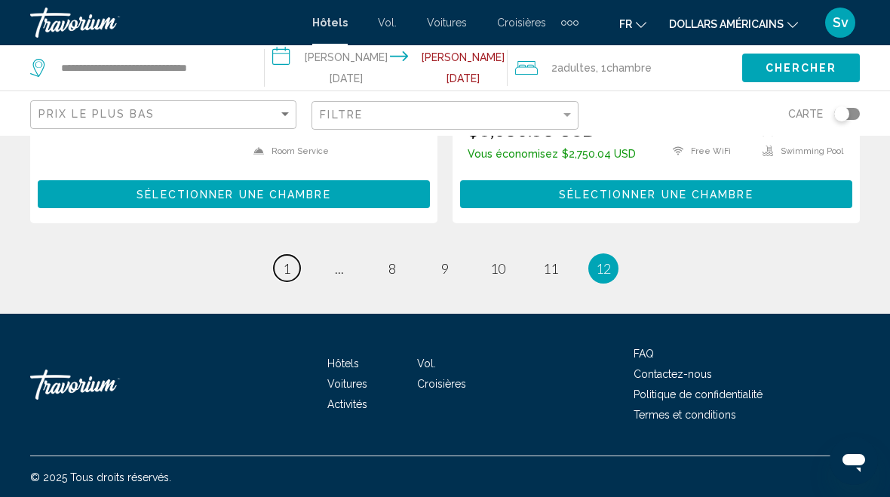
click at [284, 267] on span "1" at bounding box center [287, 268] width 8 height 17
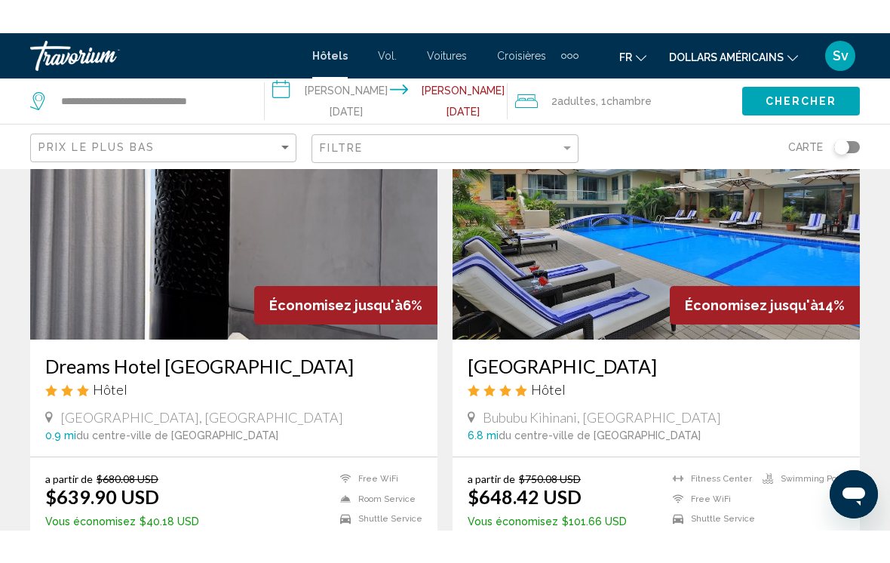
scroll to position [1691, 0]
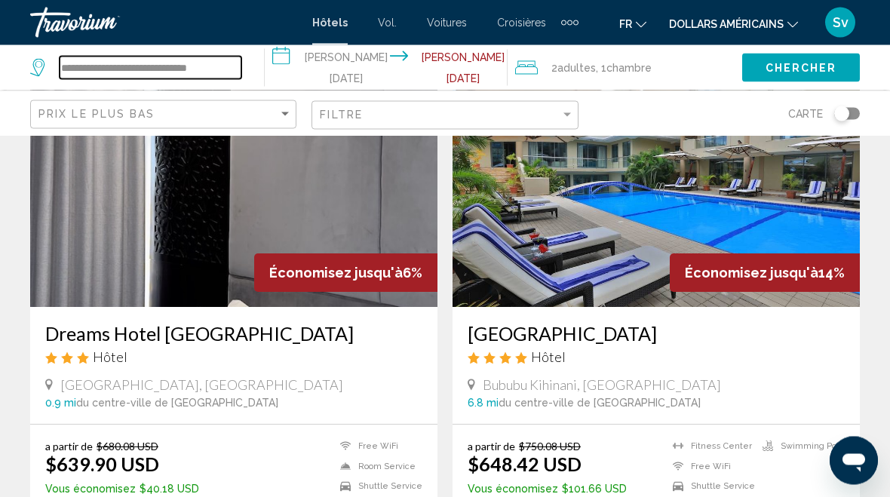
click at [228, 58] on input "**********" at bounding box center [151, 68] width 182 height 23
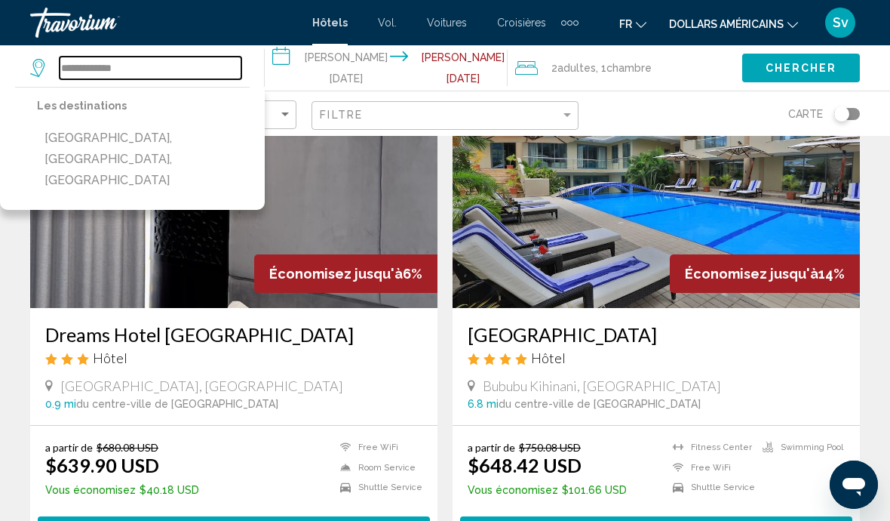
type input "**********"
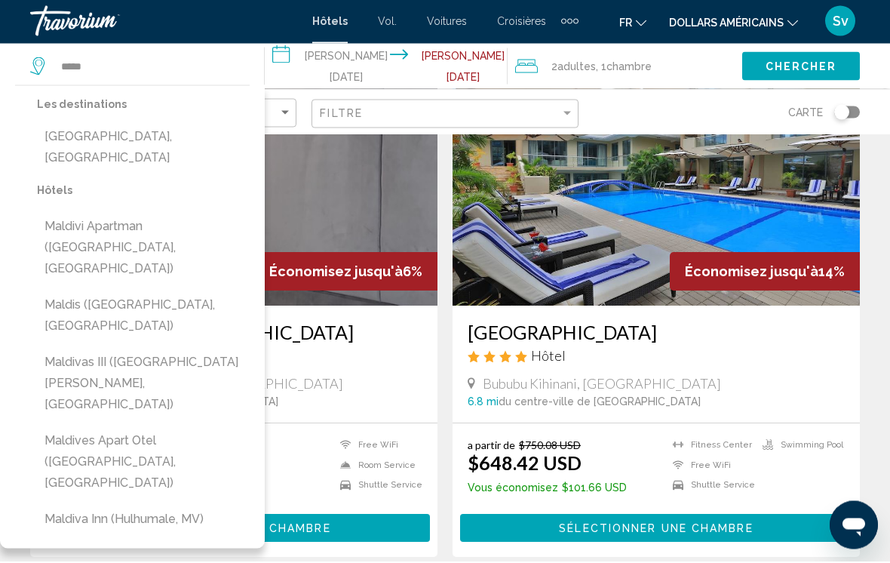
click at [143, 133] on button "[GEOGRAPHIC_DATA], [GEOGRAPHIC_DATA]" at bounding box center [143, 149] width 213 height 50
type input "**********"
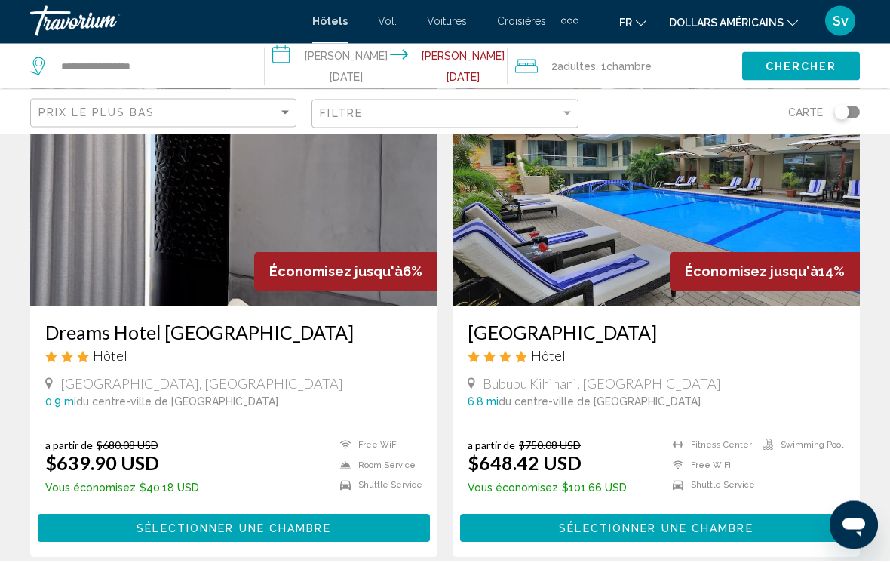
click at [801, 66] on span "Chercher" at bounding box center [802, 69] width 72 height 12
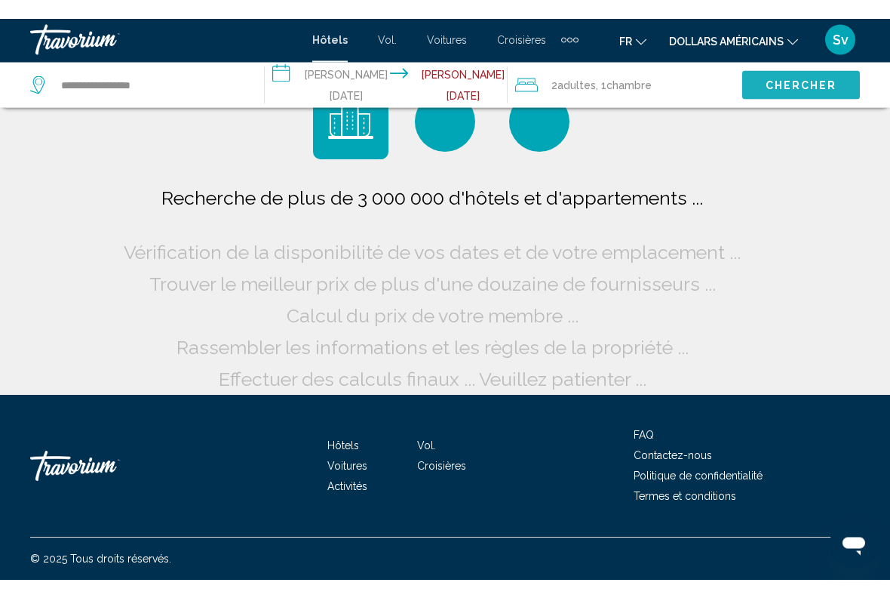
scroll to position [8, 0]
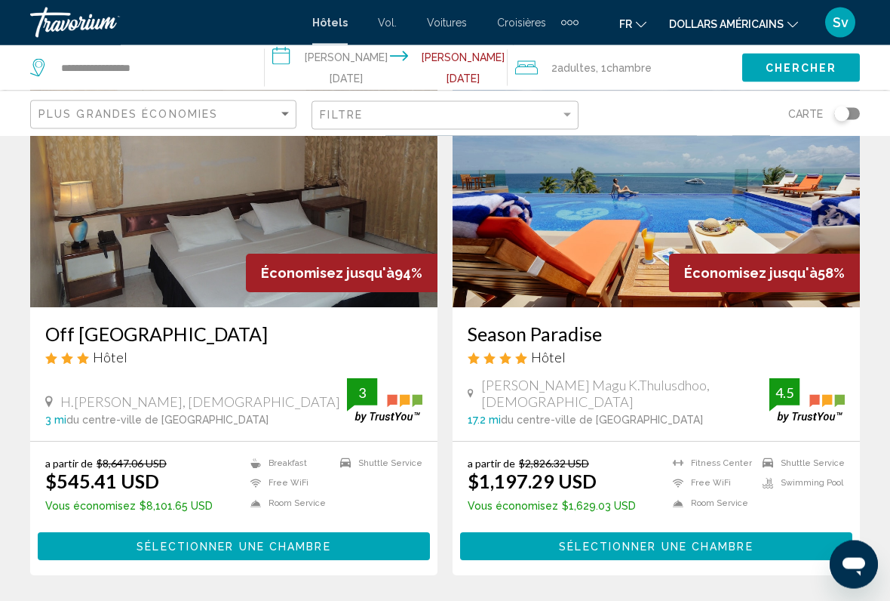
scroll to position [260, 0]
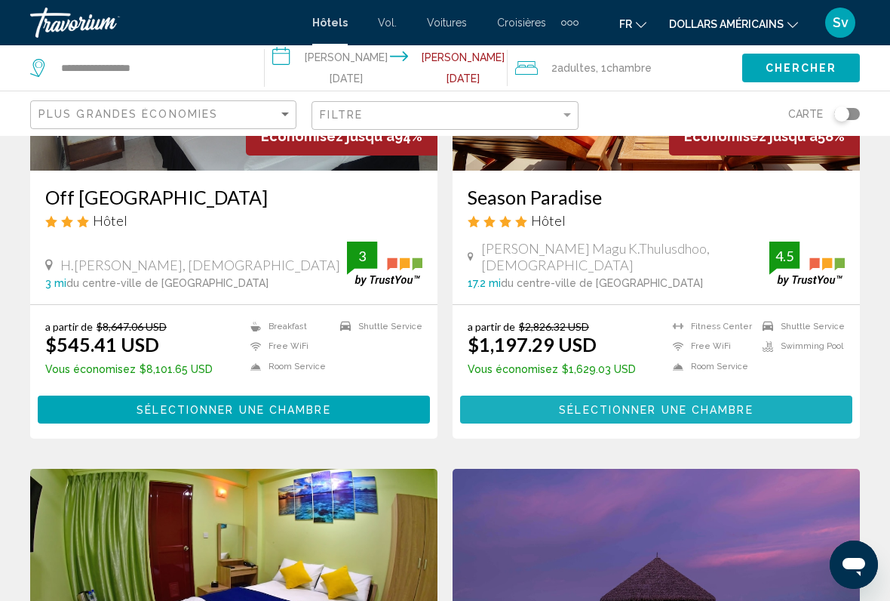
click at [780, 403] on button "Sélectionner une chambre" at bounding box center [656, 409] width 392 height 28
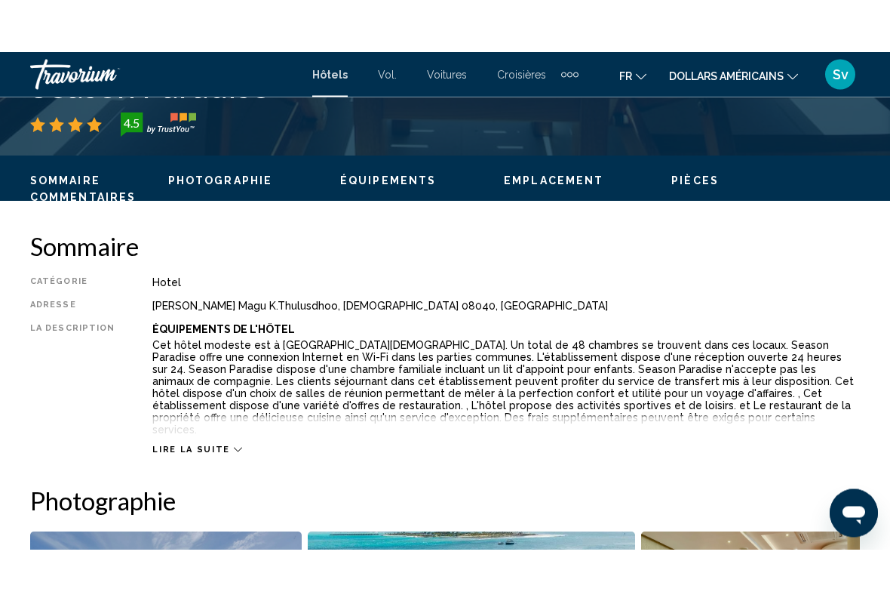
scroll to position [659, 0]
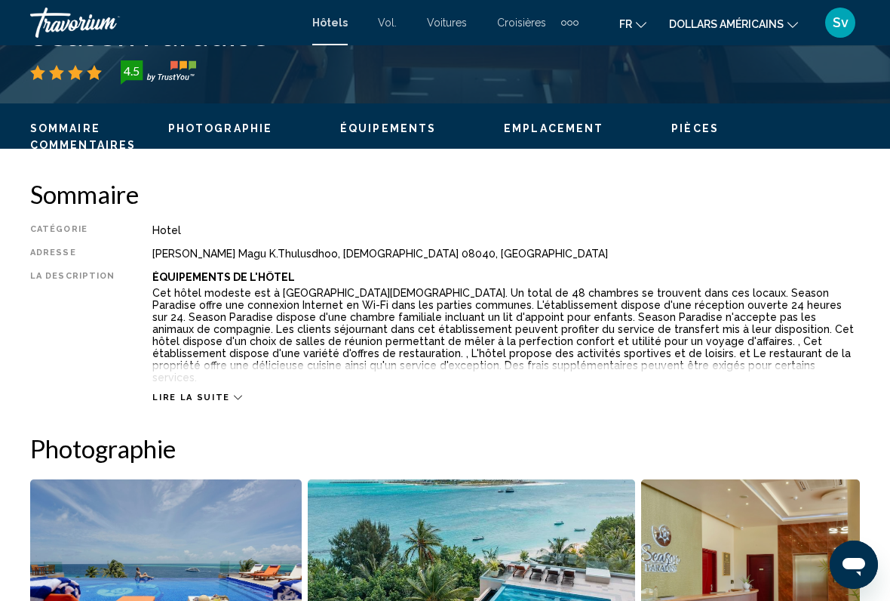
click at [161, 392] on span "Lire la suite" at bounding box center [190, 397] width 77 height 10
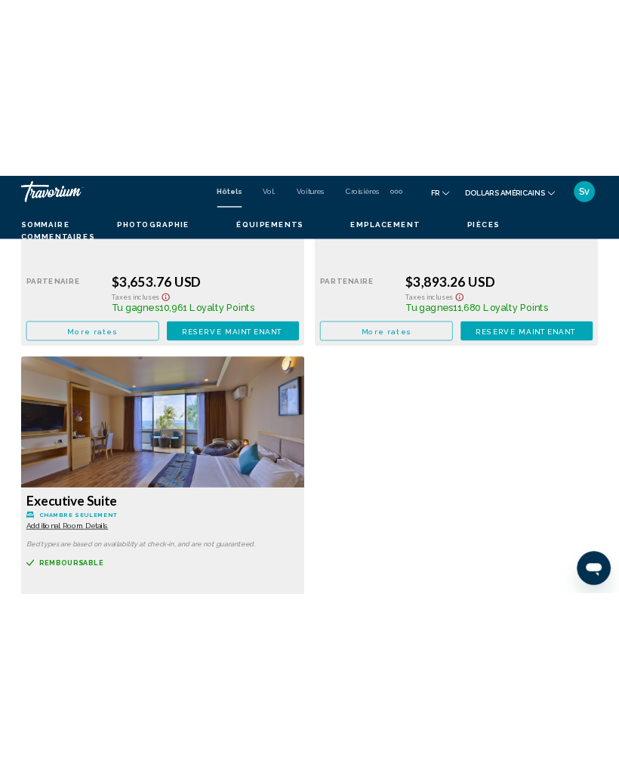
scroll to position [3704, 0]
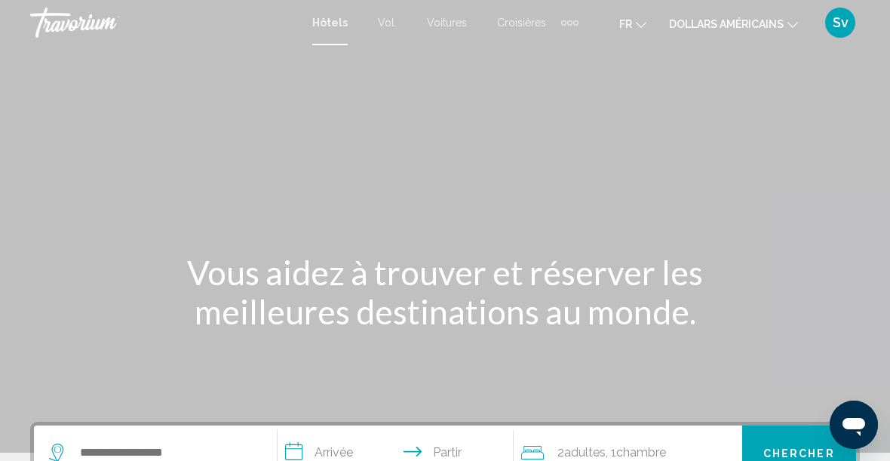
click at [325, 27] on font "Hôtels" at bounding box center [329, 23] width 35 height 12
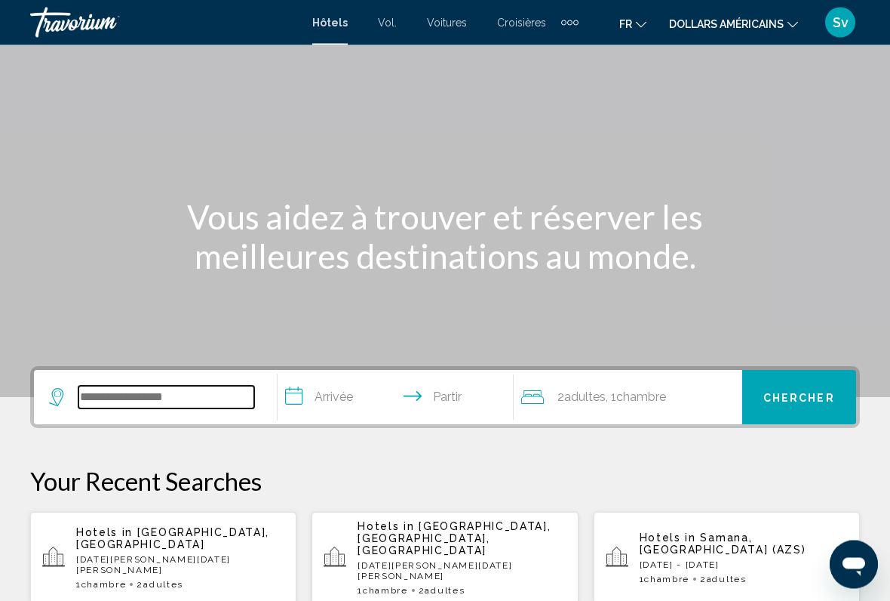
click at [159, 389] on input "Widget de recherche" at bounding box center [166, 397] width 176 height 23
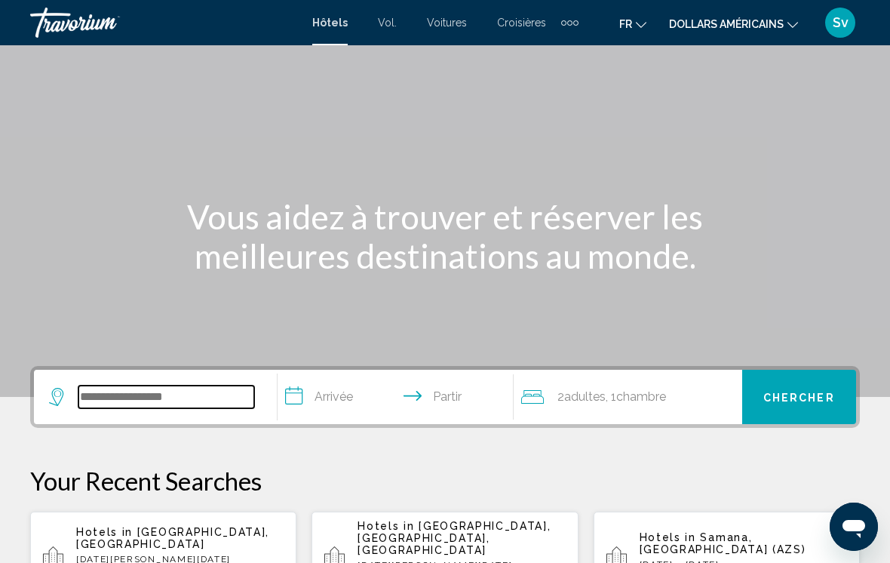
scroll to position [55, 0]
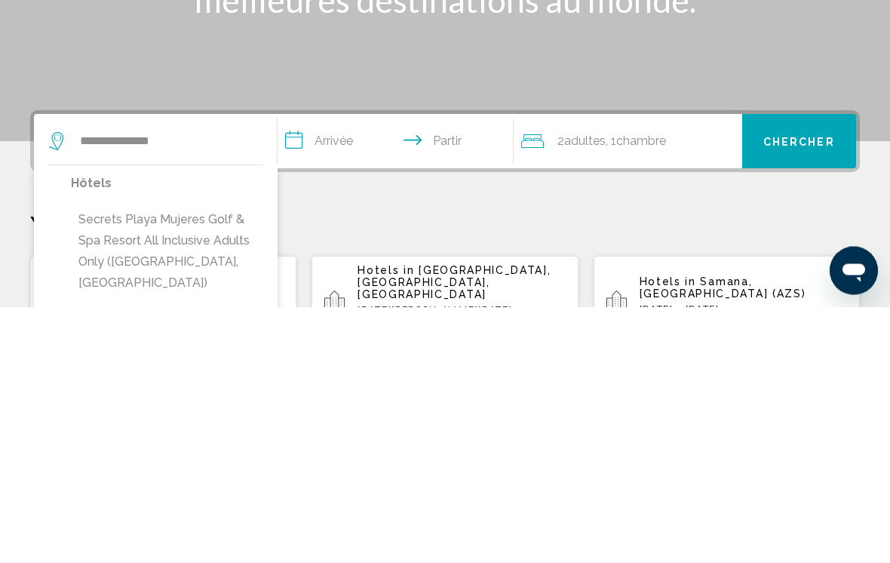
click at [215, 460] on button "Secrets Playa Mujeres Golf & Spa Resort All Inclusive Adults Only ([GEOGRAPHIC_…" at bounding box center [167, 508] width 192 height 92
type input "**********"
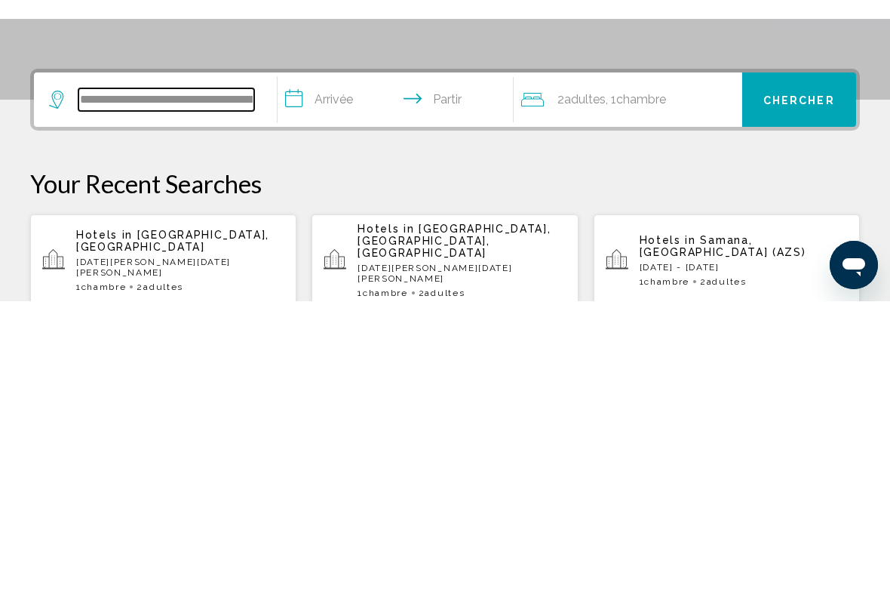
scroll to position [92, 0]
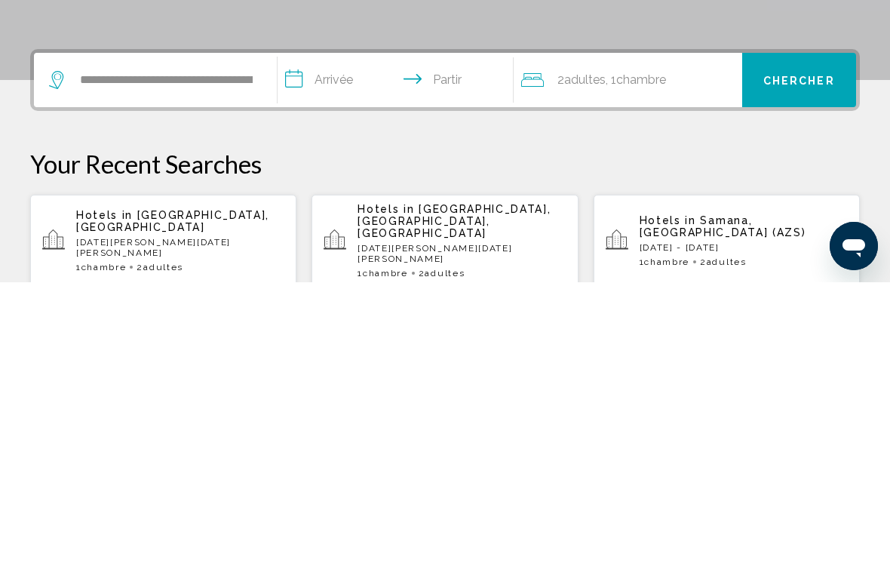
click at [330, 333] on input "**********" at bounding box center [399, 362] width 242 height 59
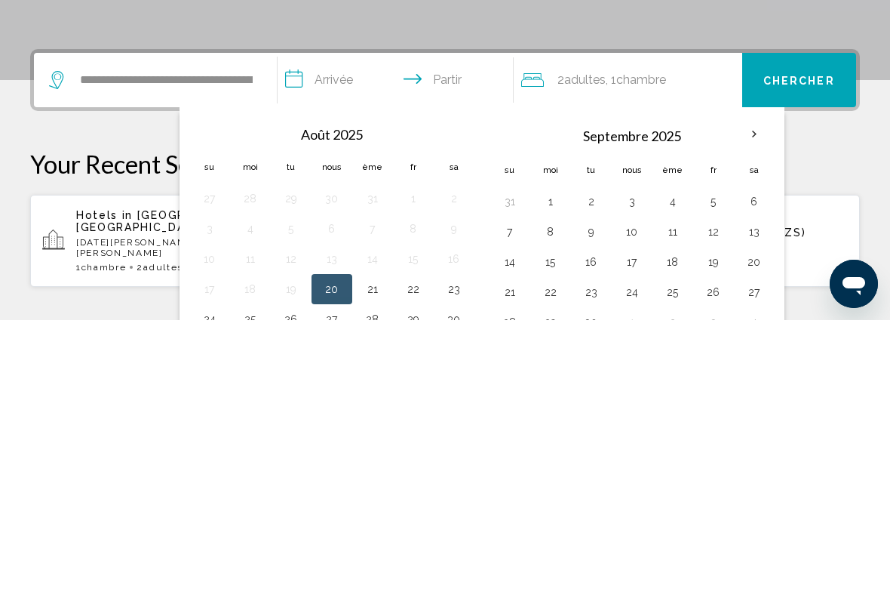
scroll to position [373, 0]
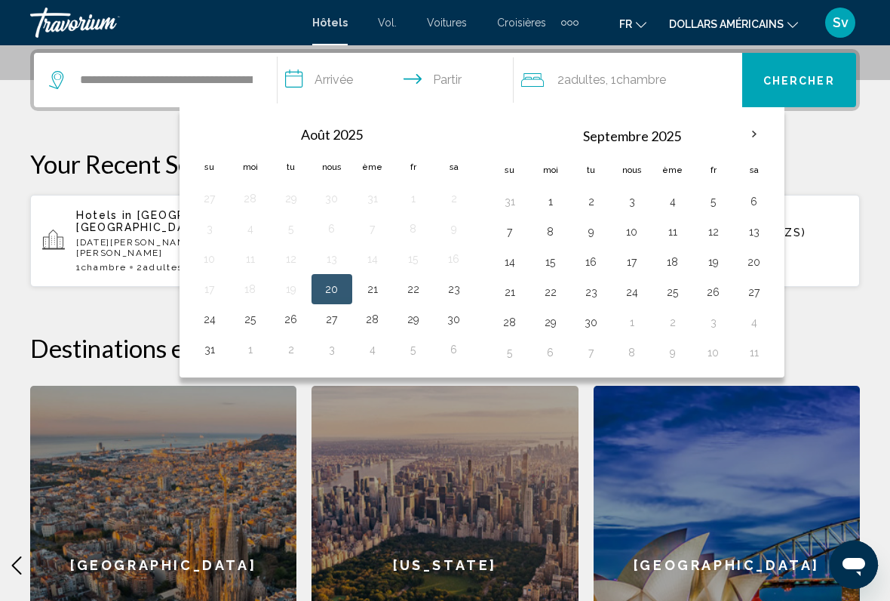
click at [754, 128] on th "Mois prochain" at bounding box center [754, 134] width 41 height 33
click at [746, 132] on th "Mois prochain" at bounding box center [754, 134] width 41 height 33
click at [742, 131] on th "Mois prochain" at bounding box center [754, 134] width 41 height 33
click at [743, 131] on th "Mois prochain" at bounding box center [754, 134] width 41 height 33
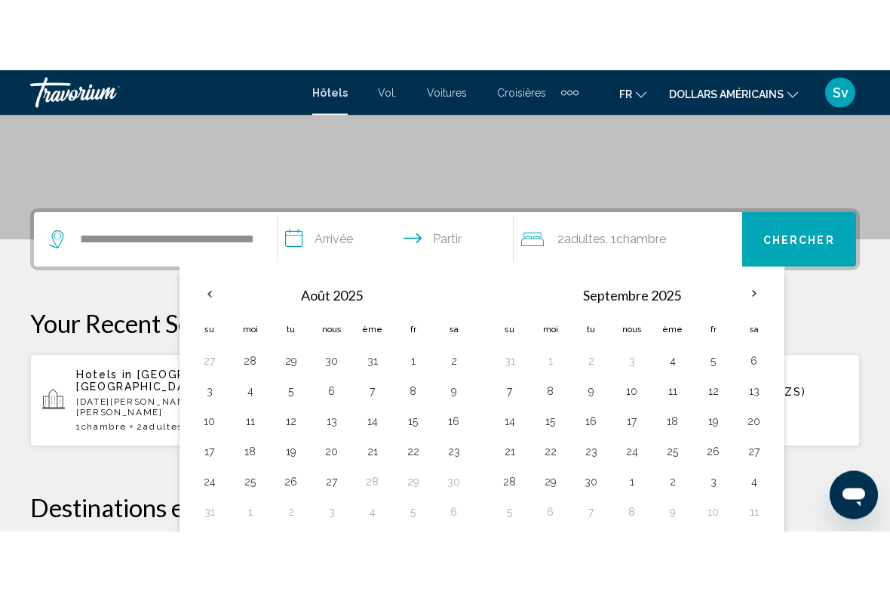
scroll to position [284, 0]
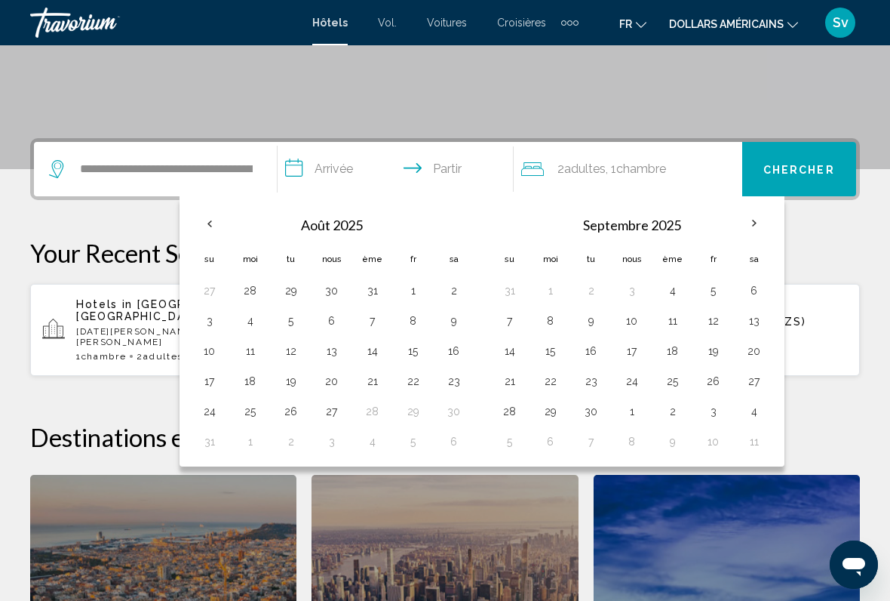
click at [764, 224] on th "Mois prochain" at bounding box center [754, 223] width 41 height 33
click at [747, 220] on th "Mois prochain" at bounding box center [754, 223] width 41 height 33
click at [743, 225] on th "Mois prochain" at bounding box center [754, 223] width 41 height 33
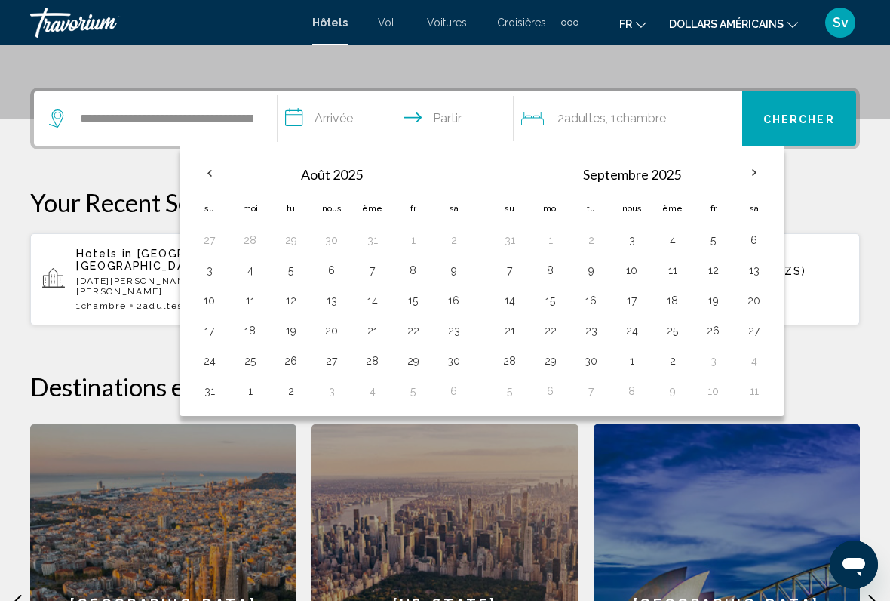
scroll to position [329, 0]
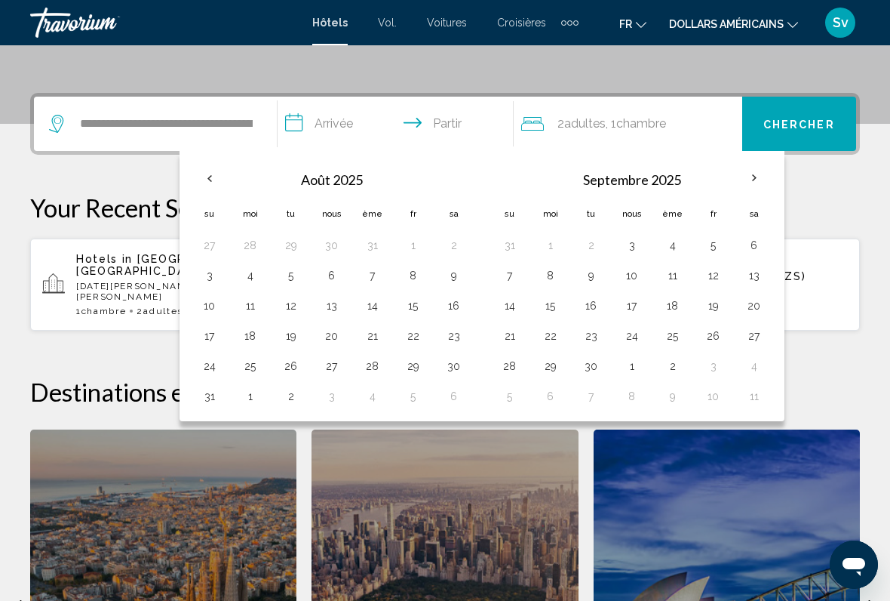
click at [545, 281] on button "8" at bounding box center [551, 275] width 24 height 21
click at [544, 308] on button "15" at bounding box center [551, 305] width 24 height 21
type input "**********"
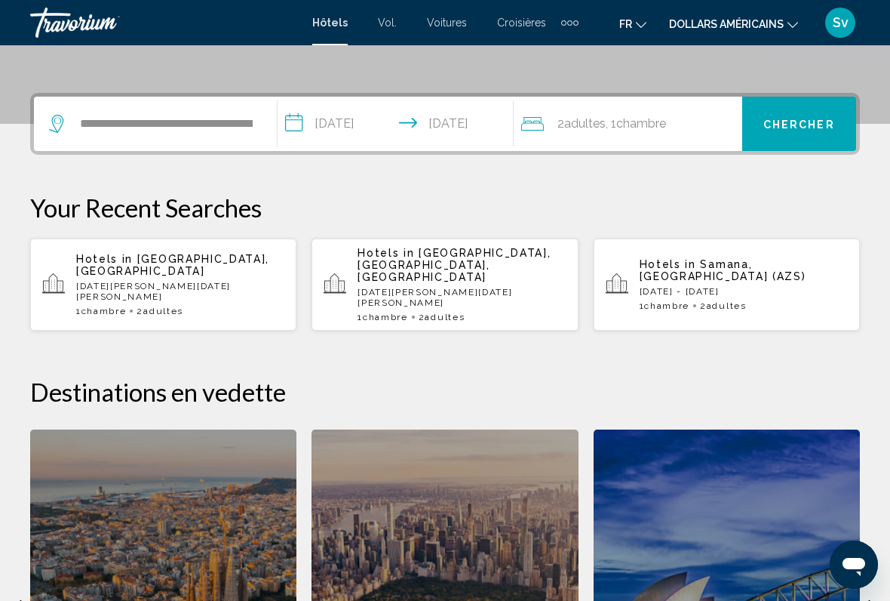
click at [283, 124] on input "**********" at bounding box center [399, 126] width 242 height 59
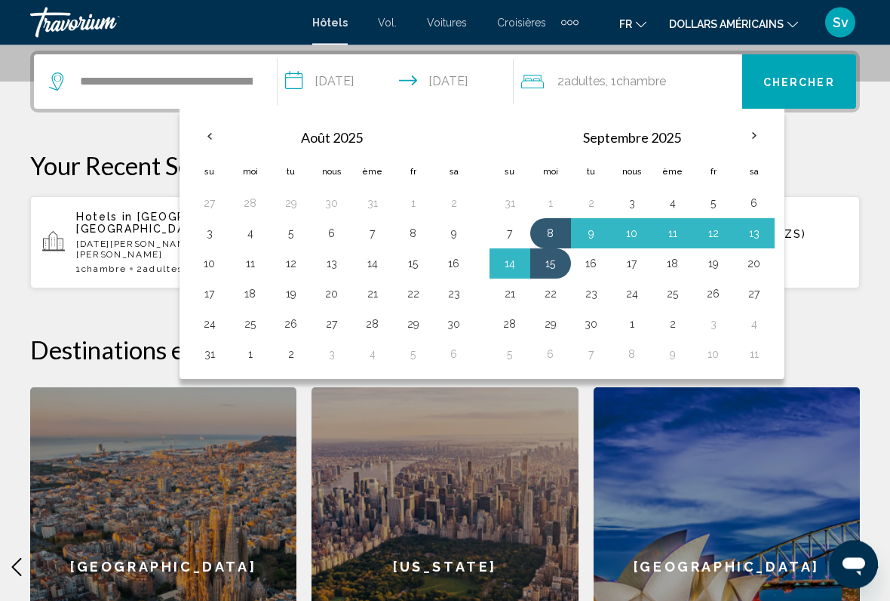
scroll to position [373, 0]
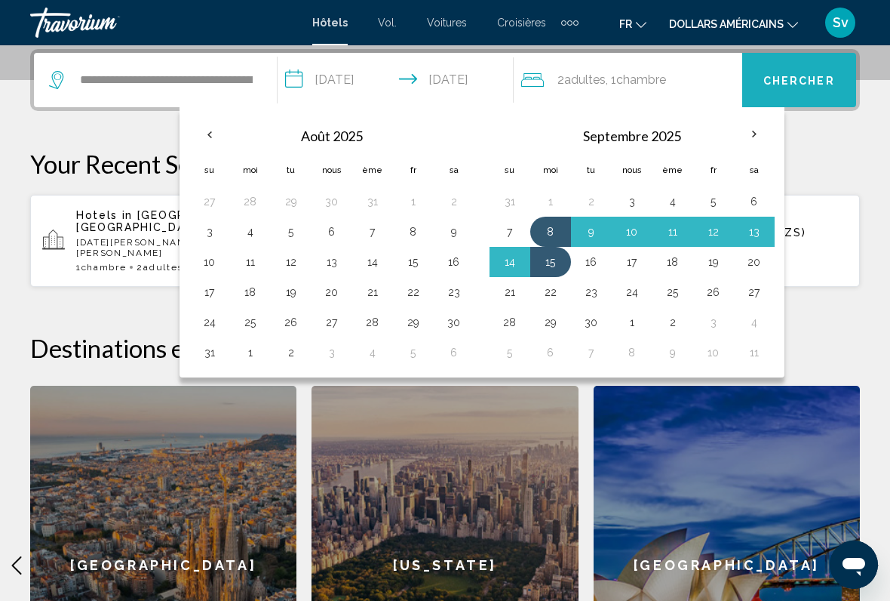
click at [800, 73] on span "Chercher" at bounding box center [799, 79] width 72 height 12
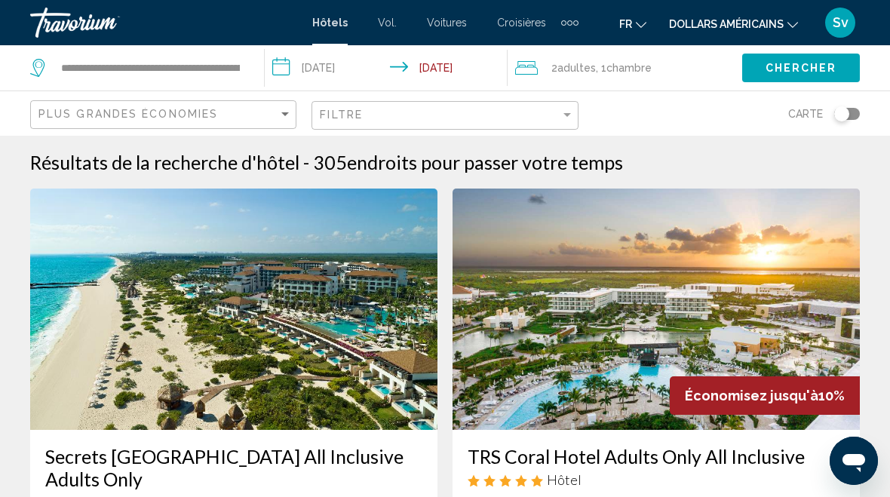
click at [318, 62] on input "**********" at bounding box center [389, 70] width 248 height 50
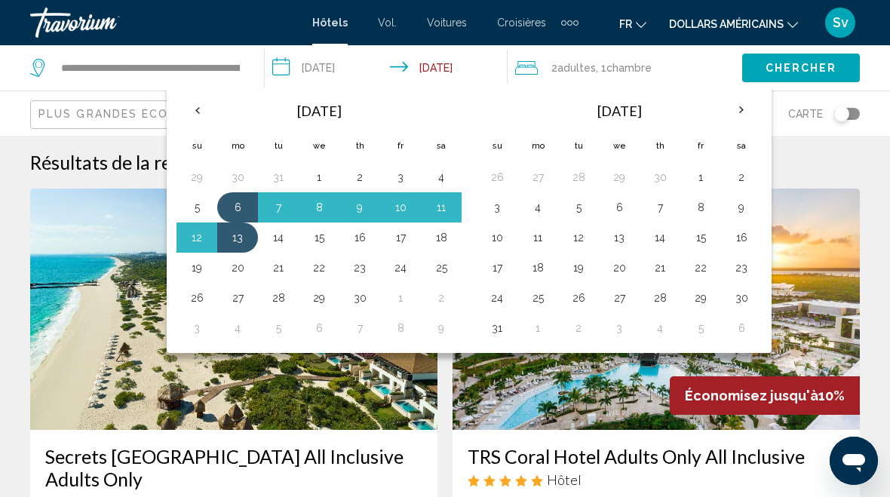
click at [203, 105] on th "Previous month" at bounding box center [197, 110] width 41 height 33
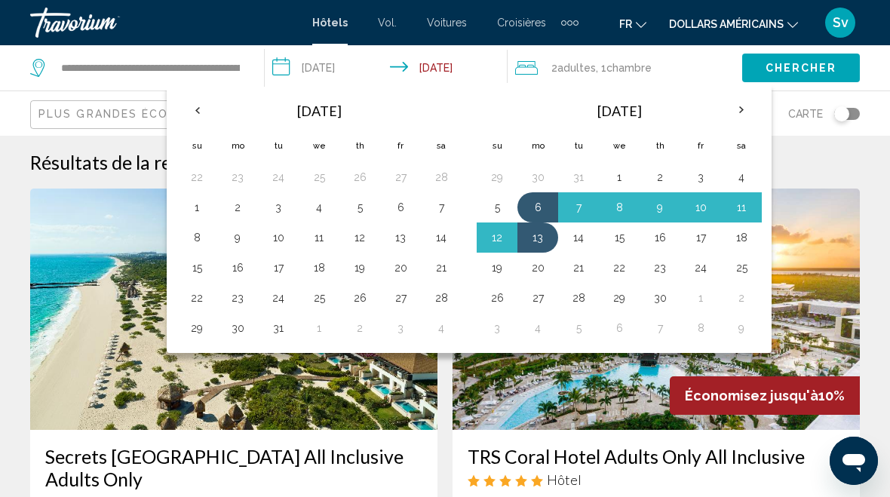
click at [190, 112] on th "Previous month" at bounding box center [197, 110] width 41 height 33
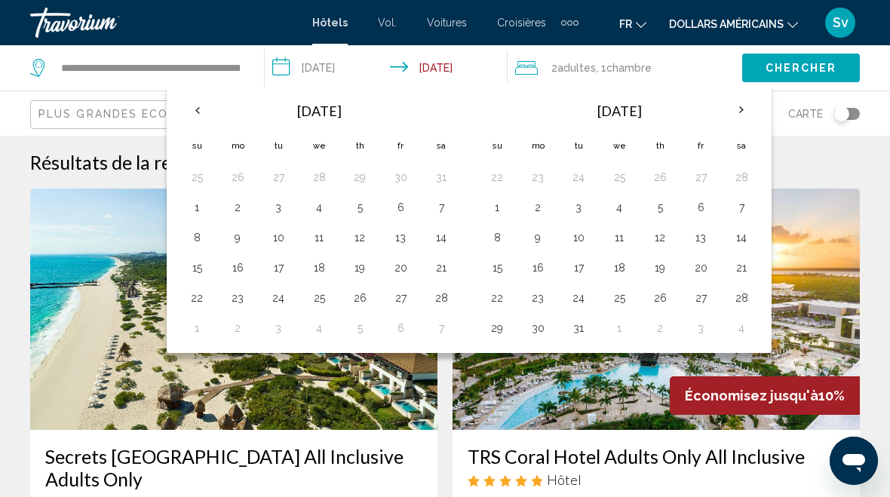
click at [187, 107] on th "Previous month" at bounding box center [197, 110] width 41 height 33
click at [437, 265] on button "24" at bounding box center [441, 267] width 24 height 21
click at [436, 297] on button "31" at bounding box center [441, 297] width 24 height 21
type input "**********"
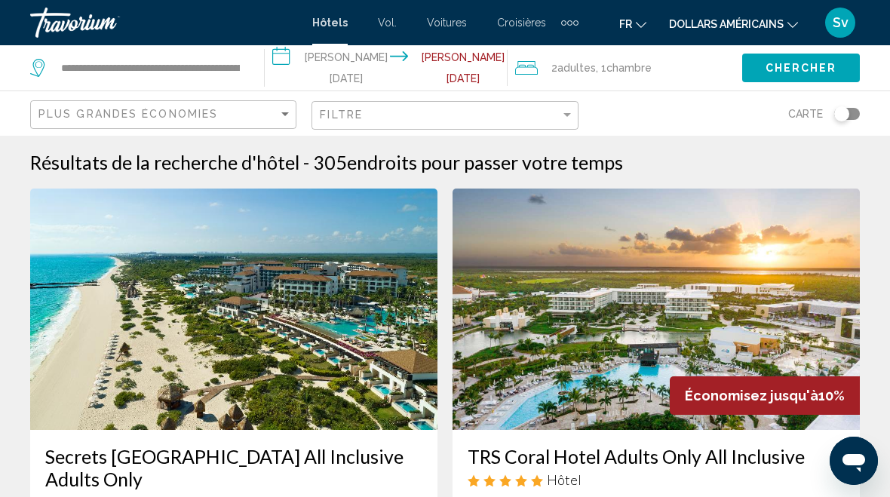
click at [772, 69] on span "Chercher" at bounding box center [802, 69] width 72 height 12
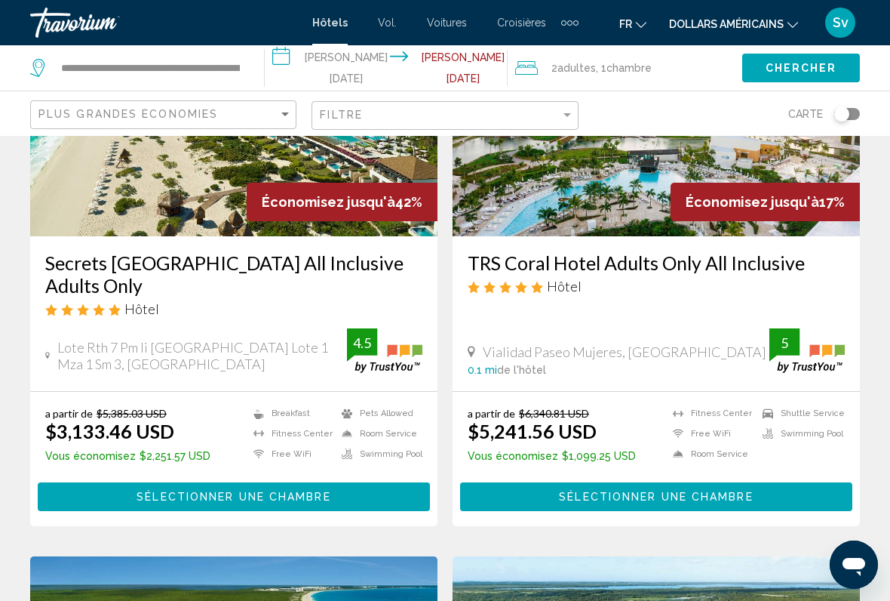
scroll to position [198, 0]
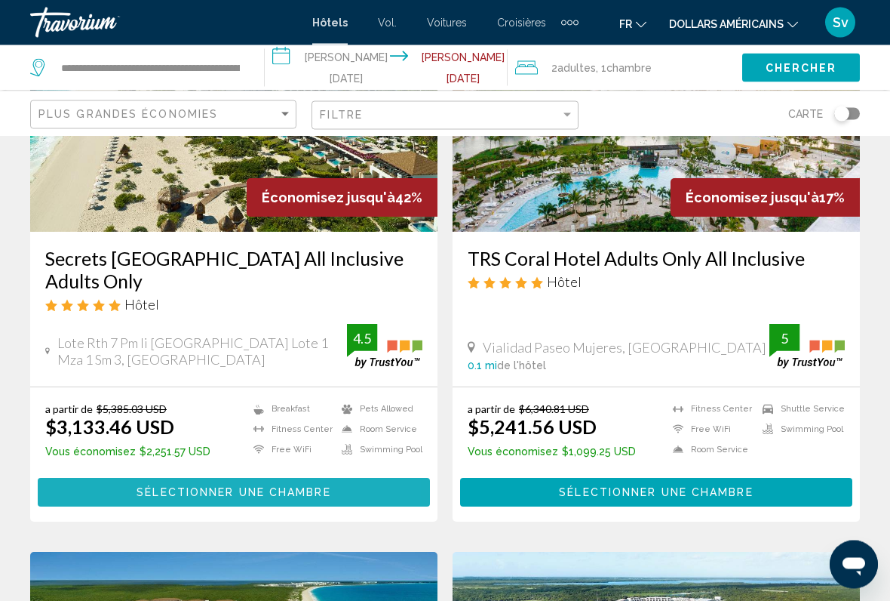
click at [290, 460] on span "Sélectionner une chambre" at bounding box center [234, 493] width 194 height 12
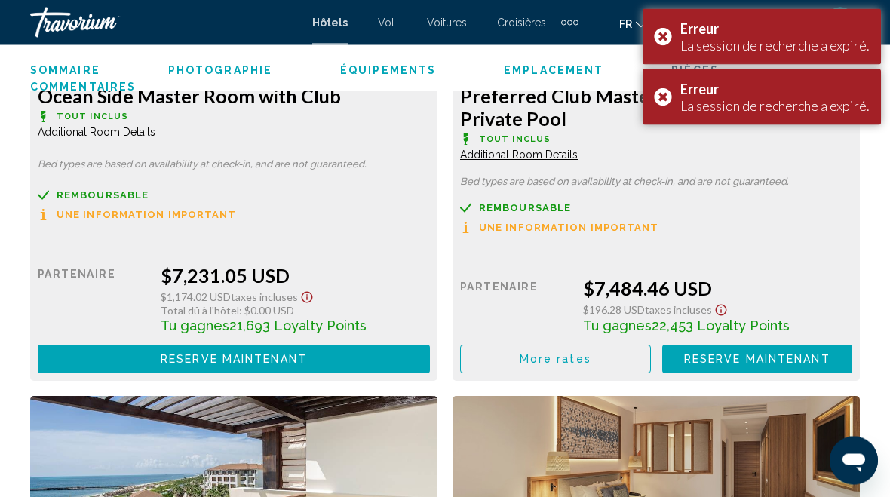
scroll to position [7062, 0]
